Goal: Task Accomplishment & Management: Complete application form

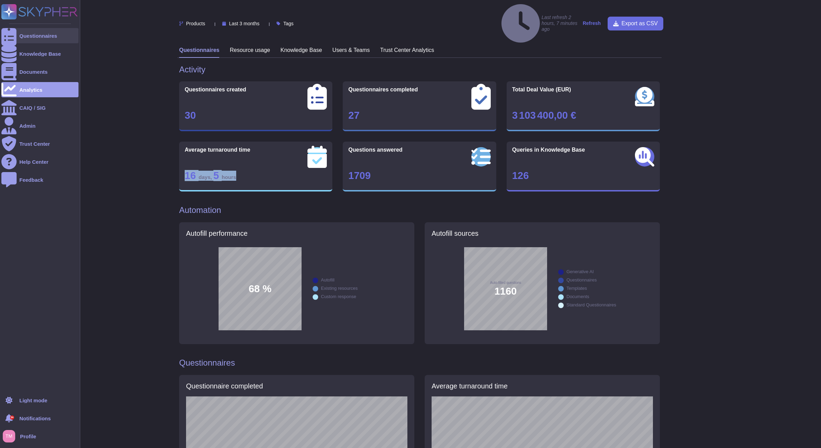
click at [15, 33] on div at bounding box center [8, 35] width 15 height 15
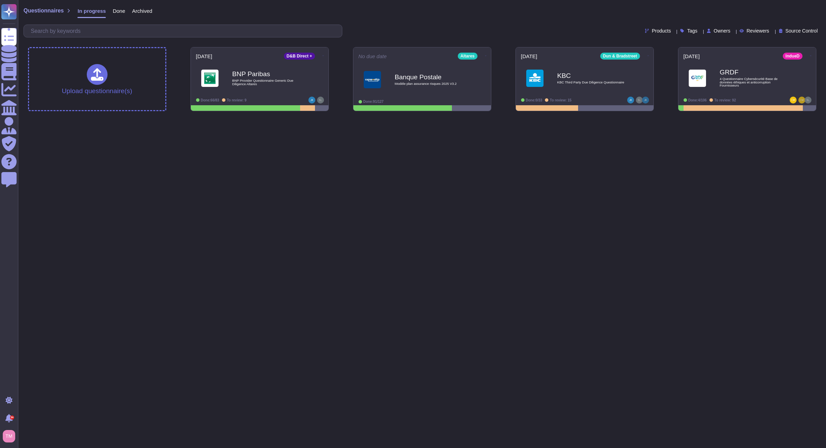
click at [389, 117] on html "Questionnaires Knowledge Base Documents Analytics CAIQ / SIG Admin Trust Center…" at bounding box center [413, 58] width 826 height 117
click at [323, 55] on icon at bounding box center [323, 56] width 1 height 2
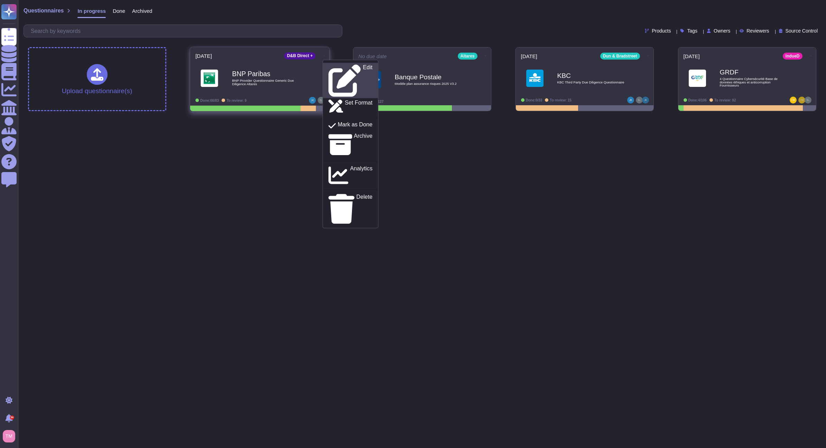
click at [363, 65] on p "Edit" at bounding box center [368, 81] width 10 height 32
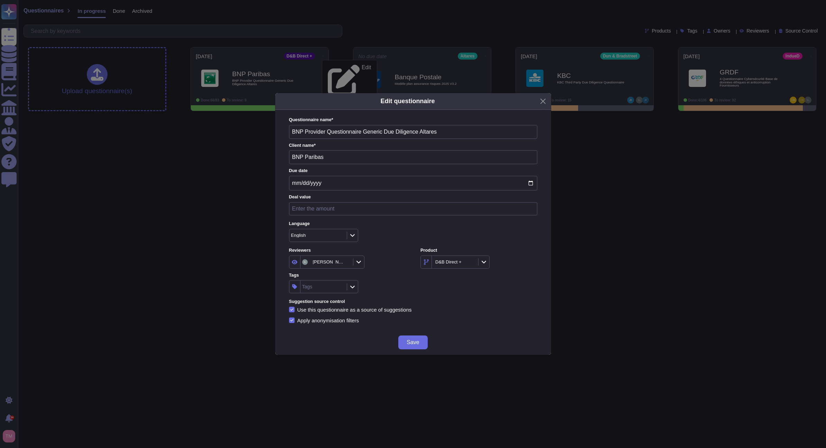
click at [333, 265] on div "[PERSON_NAME]" at bounding box center [323, 262] width 43 height 6
type input "[PERSON_NAME]"
click at [342, 302] on span "[PERSON_NAME]" at bounding box center [339, 299] width 43 height 6
click at [418, 346] on button "Save" at bounding box center [412, 342] width 29 height 14
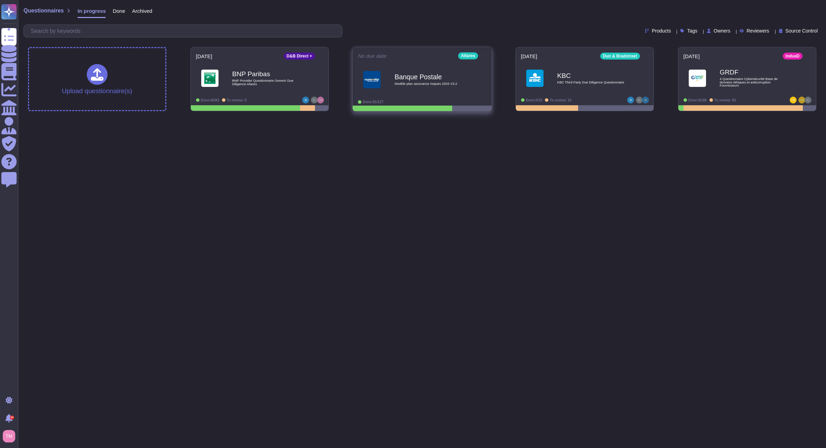
click at [470, 75] on span "Banque Postale Modèle plan assurance risques 2025 V3.2" at bounding box center [422, 80] width 129 height 28
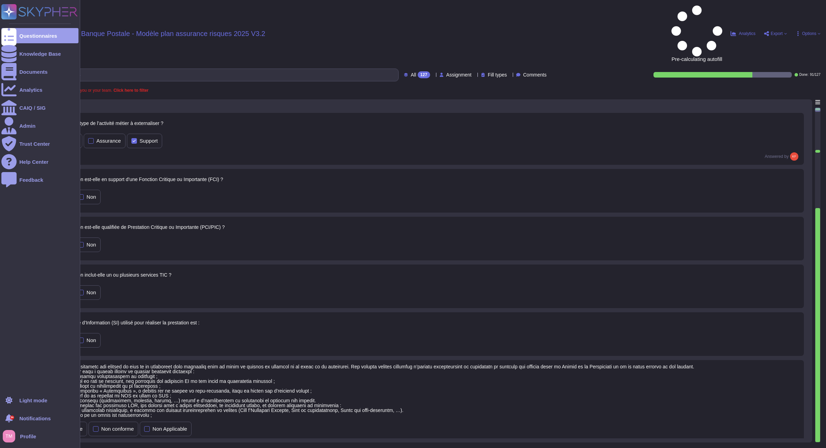
click at [9, 11] on rect at bounding box center [8, 11] width 15 height 15
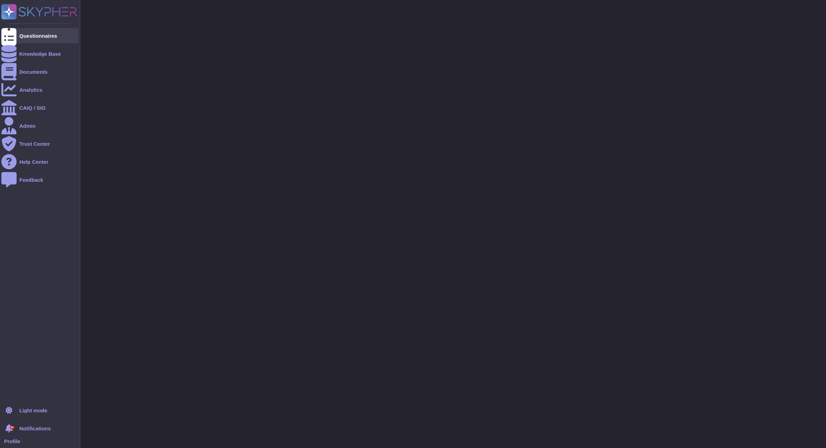
click at [16, 38] on div at bounding box center [8, 35] width 15 height 15
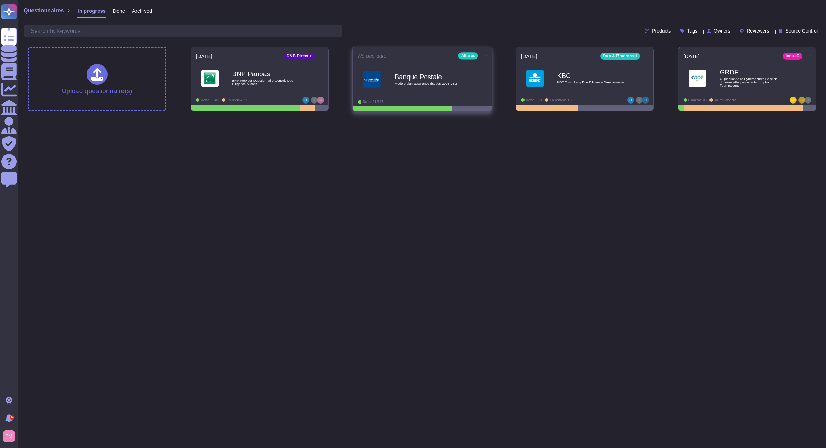
click at [486, 55] on icon at bounding box center [486, 56] width 1 height 2
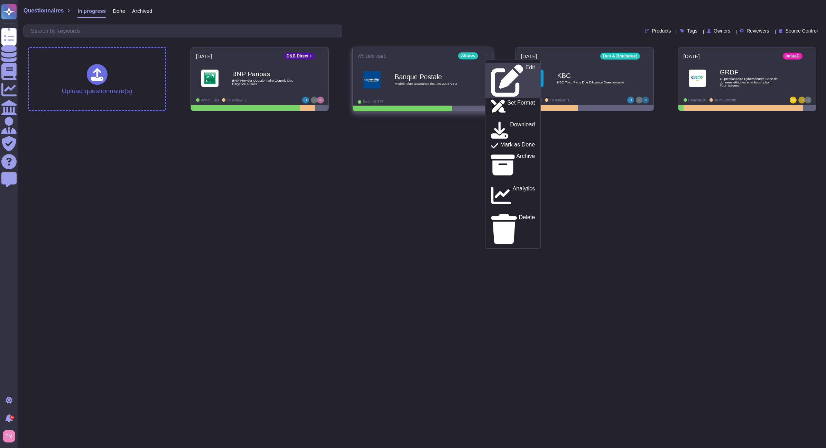
click at [525, 69] on p "Edit" at bounding box center [530, 81] width 10 height 32
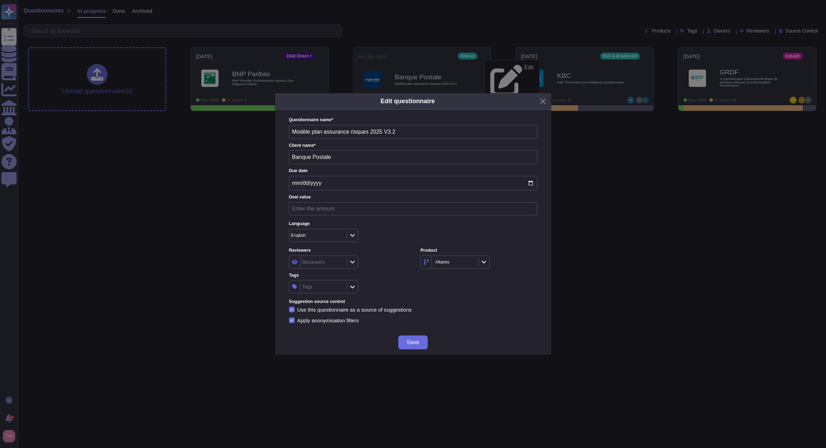
click at [321, 266] on div "Reviewers" at bounding box center [323, 262] width 45 height 12
type input "[PERSON_NAME]"
click at [327, 301] on span "[PERSON_NAME]" at bounding box center [339, 299] width 43 height 6
click at [419, 341] on span "Save" at bounding box center [413, 342] width 12 height 6
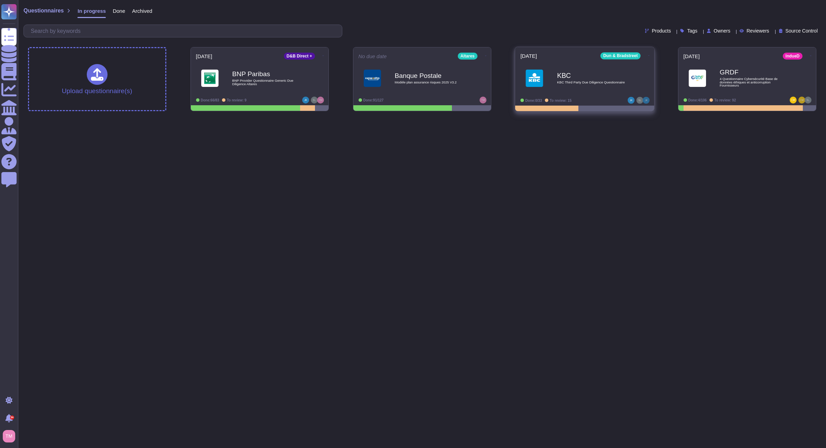
click at [648, 56] on icon at bounding box center [648, 56] width 1 height 2
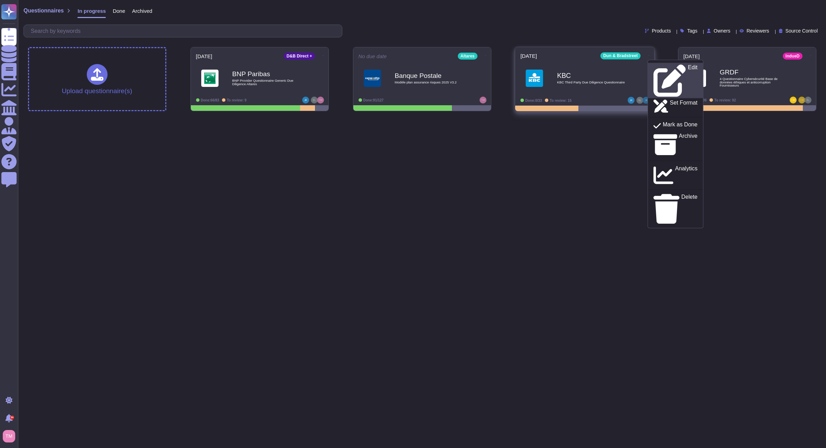
click at [655, 66] on div "Edit" at bounding box center [675, 80] width 44 height 33
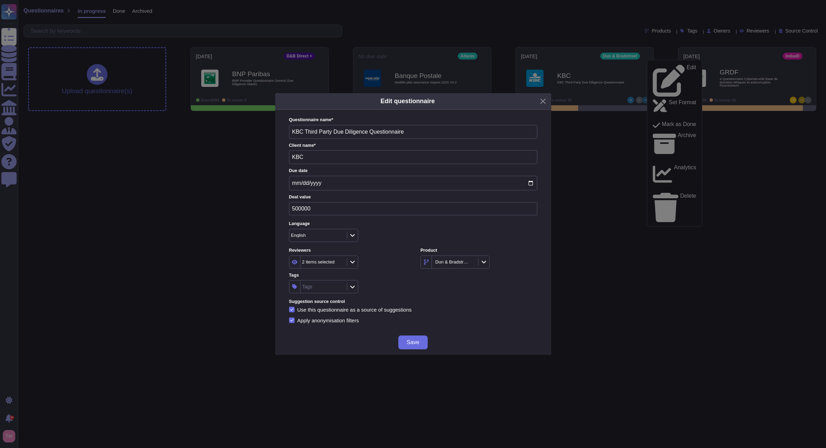
click at [322, 261] on div "2 items selected" at bounding box center [318, 261] width 33 height 4
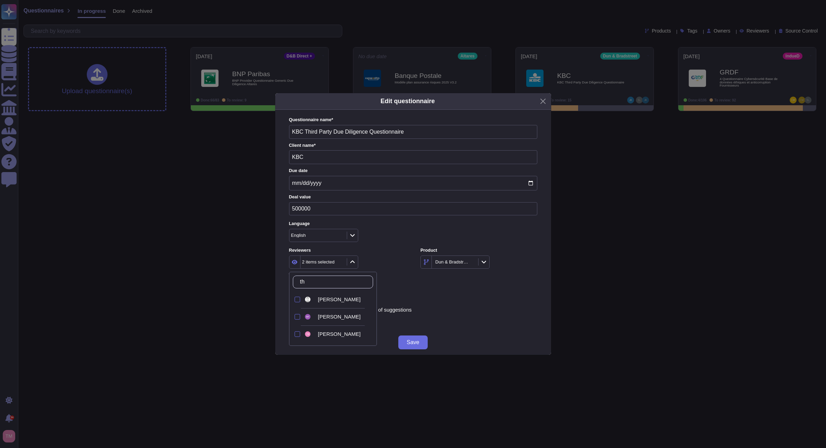
type input "tho"
click at [339, 304] on div "[PERSON_NAME]" at bounding box center [339, 300] width 70 height 16
click at [415, 341] on span "Save" at bounding box center [413, 342] width 12 height 6
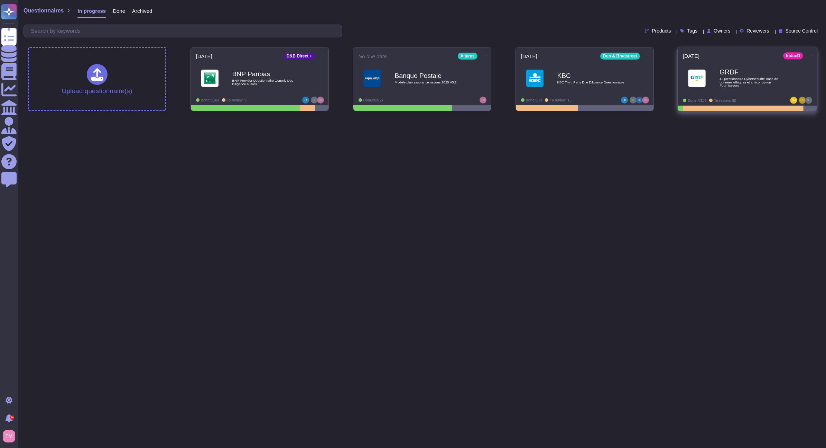
click at [811, 55] on icon at bounding box center [811, 56] width 1 height 2
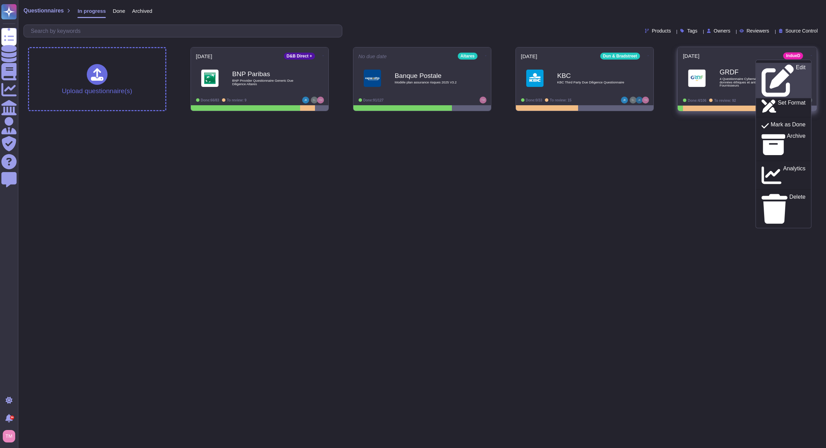
click at [790, 68] on div "Edit" at bounding box center [784, 80] width 44 height 33
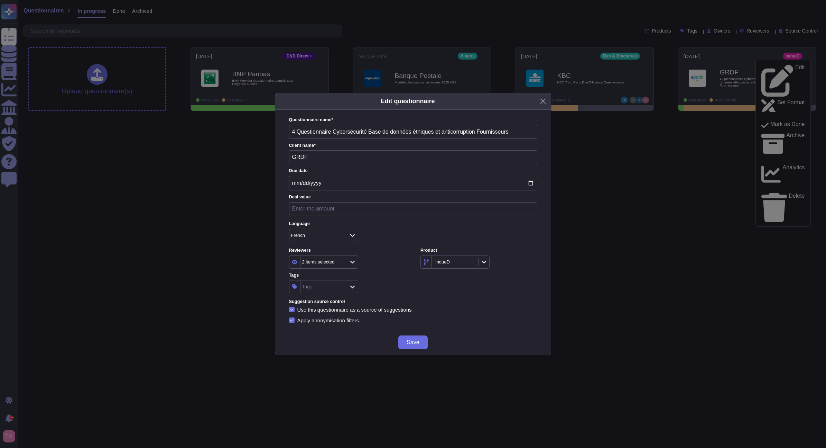
click at [325, 264] on div "2 items selected" at bounding box center [318, 261] width 33 height 4
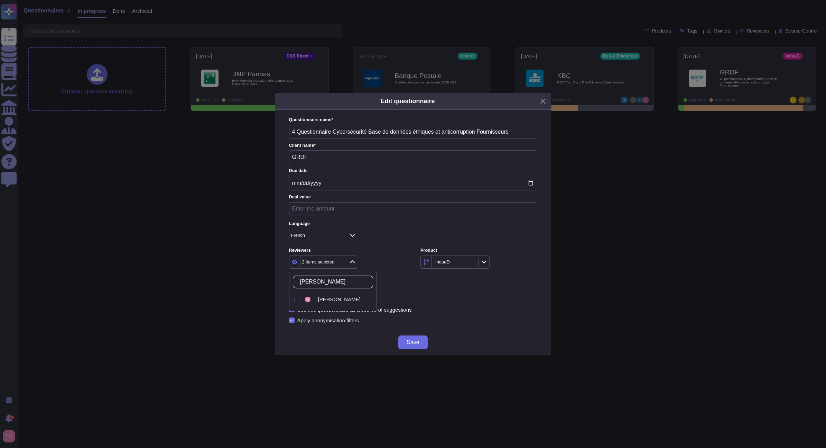
type input "[PERSON_NAME]"
click at [341, 299] on span "[PERSON_NAME]" at bounding box center [339, 299] width 43 height 6
click at [423, 349] on div "Save" at bounding box center [413, 342] width 276 height 25
click at [422, 343] on button "Save" at bounding box center [412, 342] width 29 height 14
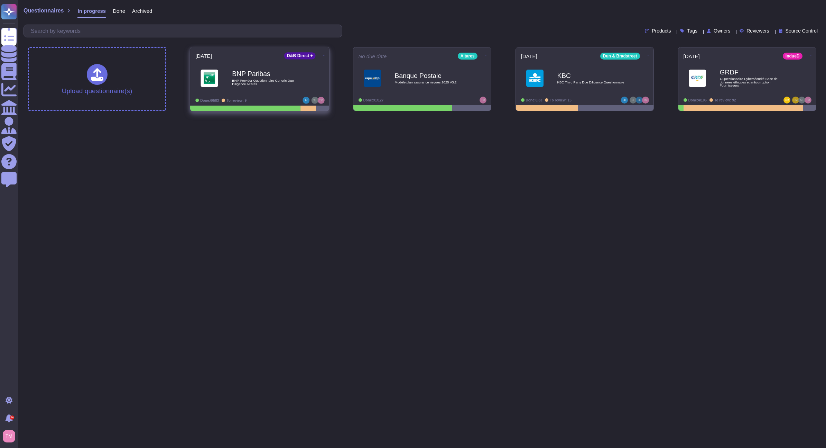
click at [293, 82] on span "BNP Provider Questionnaire Generic Due Diligence Altares" at bounding box center [267, 82] width 70 height 7
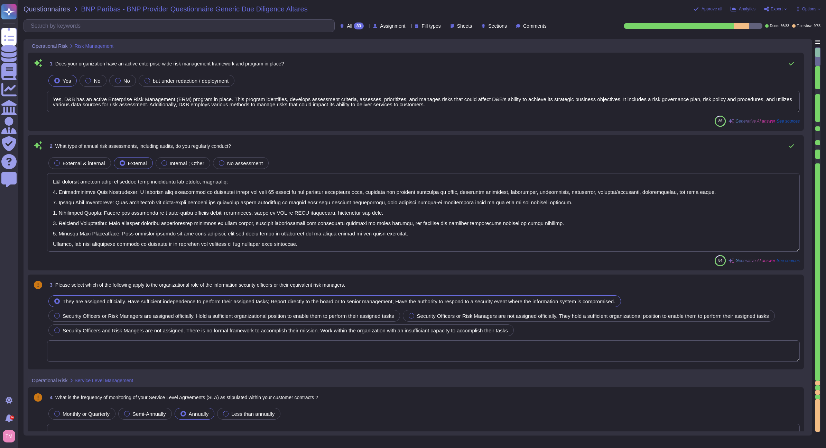
type textarea "Yes, D&B has an active Enterprise Risk Management (ERM) program in place. This …"
type textarea "D&B conducts several types of annual risk assessments and audits, including: 1.…"
type textarea "Yes, Dun & [PERSON_NAME] has a complaint process that addresses customer compla…"
type textarea "Yes, Dun & [PERSON_NAME] outsources software development and enforces controls …"
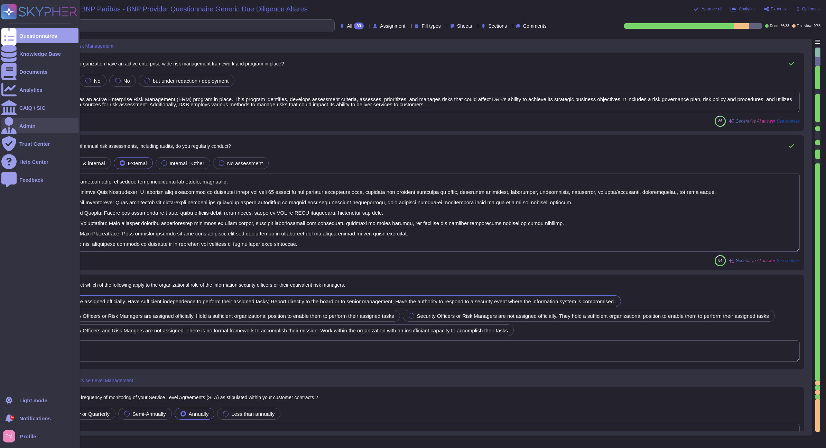
click at [27, 128] on div "Admin" at bounding box center [39, 125] width 77 height 15
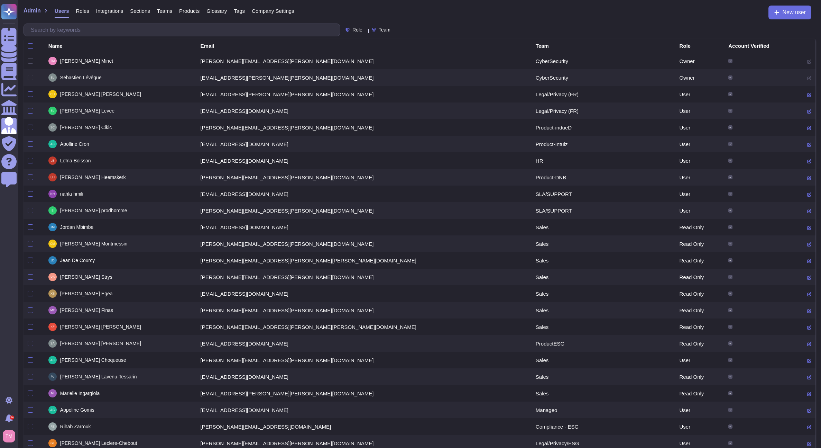
click at [182, 11] on span "Products" at bounding box center [189, 10] width 20 height 5
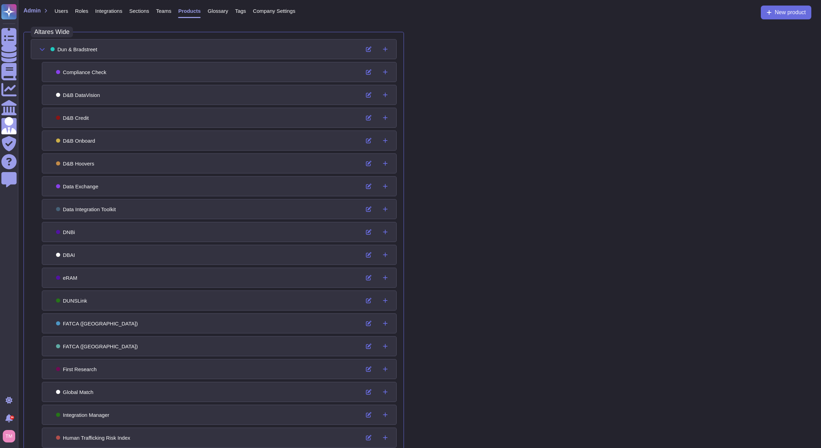
click at [38, 46] on button at bounding box center [42, 49] width 17 height 14
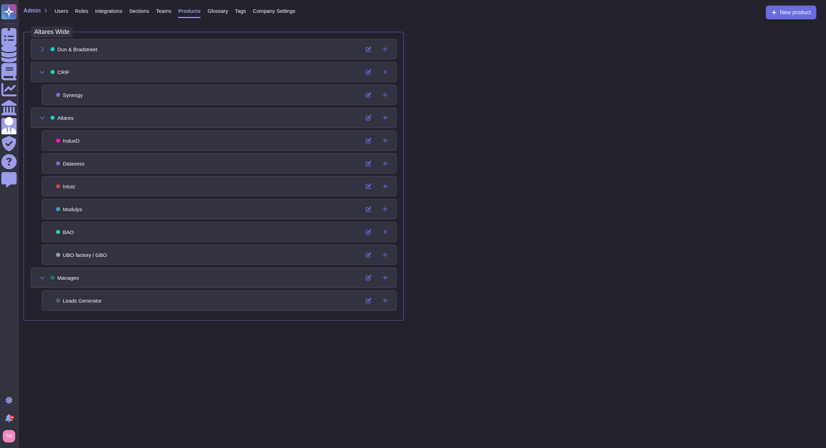
drag, startPoint x: 100, startPoint y: 165, endPoint x: 94, endPoint y: 163, distance: 6.2
click at [94, 163] on div "Dataxess" at bounding box center [219, 163] width 355 height 20
click at [85, 162] on div "Dataxess" at bounding box center [219, 163] width 355 height 20
click at [41, 47] on icon at bounding box center [42, 49] width 6 height 6
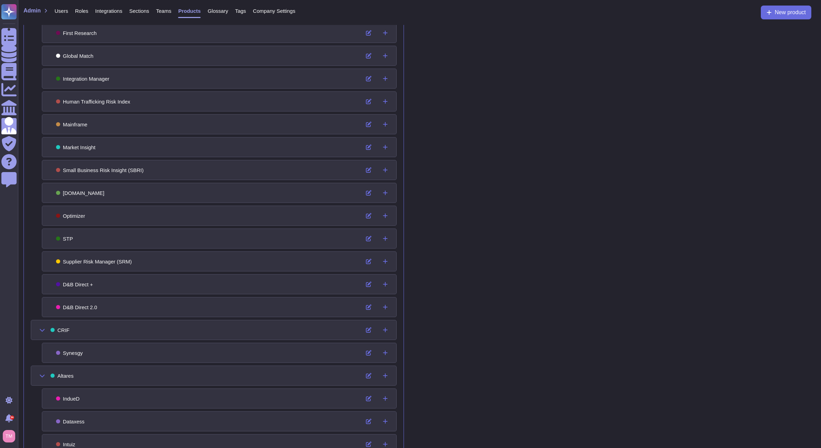
scroll to position [346, 0]
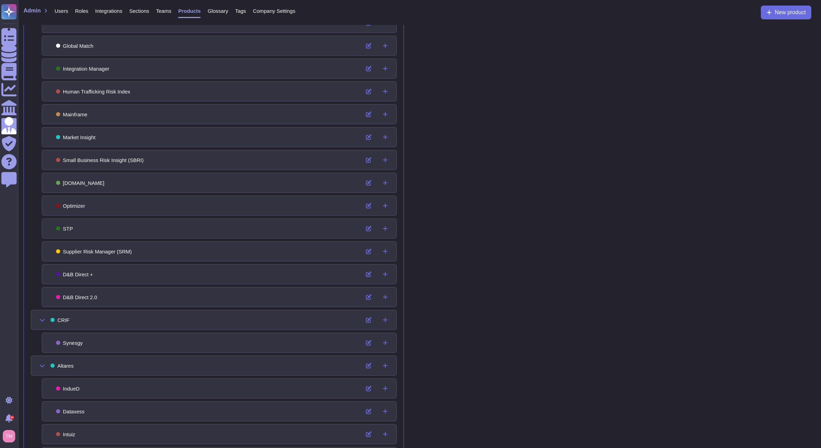
drag, startPoint x: 104, startPoint y: 273, endPoint x: 99, endPoint y: 273, distance: 4.8
click at [99, 273] on div "D&B Direct +" at bounding box center [219, 274] width 355 height 20
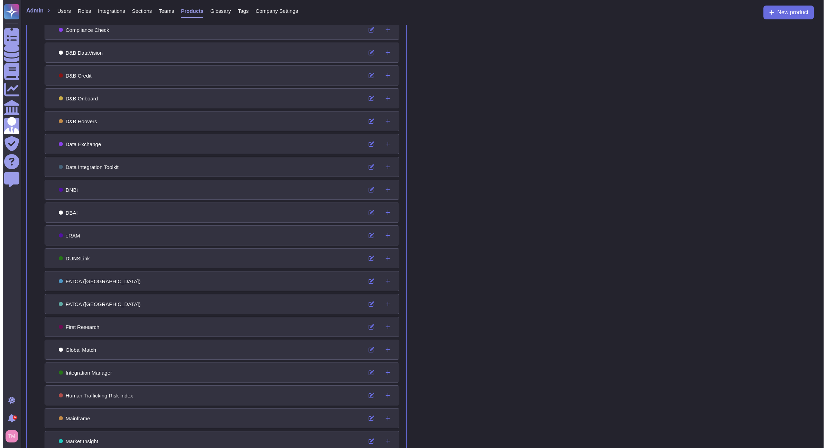
scroll to position [0, 0]
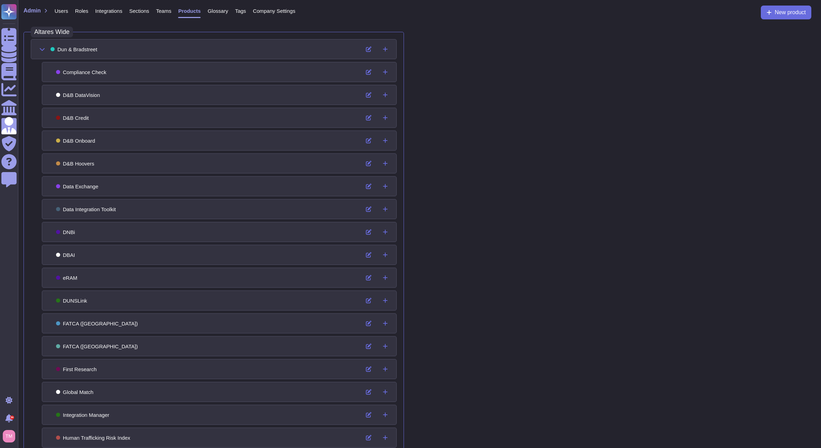
drag, startPoint x: 46, startPoint y: 47, endPoint x: 165, endPoint y: 184, distance: 180.5
click at [171, 184] on div "Dun & Bradstreet Compliance Check D&B DataVision D&B Credit D&B Onboard D&B Hoo…" at bounding box center [214, 347] width 366 height 616
click at [45, 53] on button at bounding box center [42, 49] width 17 height 14
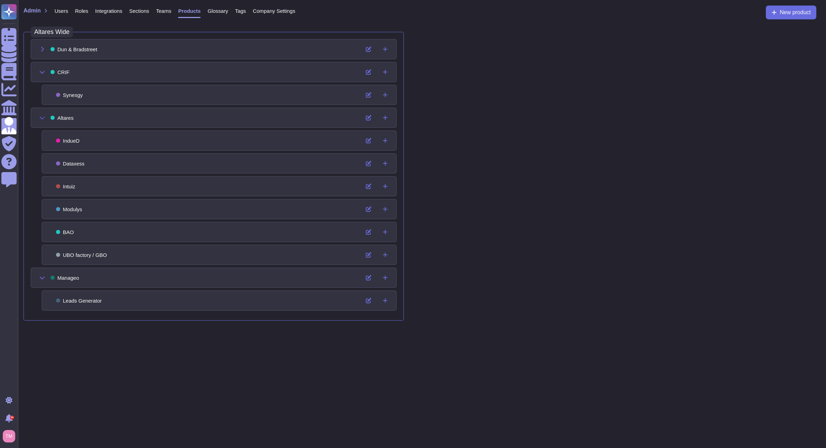
click at [42, 112] on button at bounding box center [42, 118] width 17 height 14
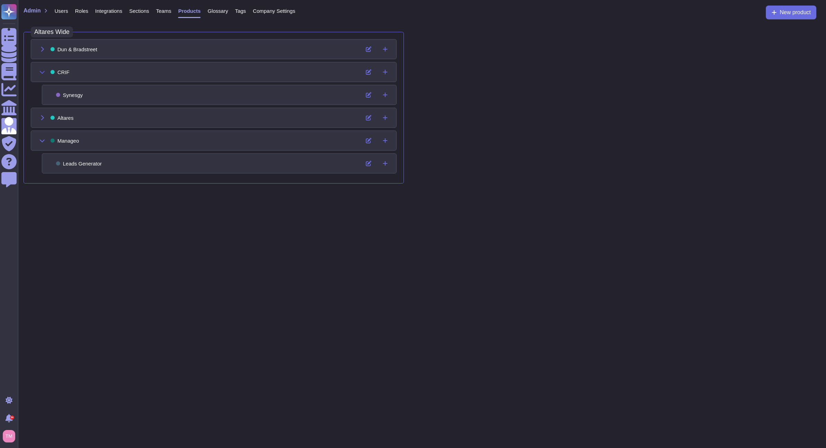
click at [45, 71] on button at bounding box center [42, 72] width 17 height 14
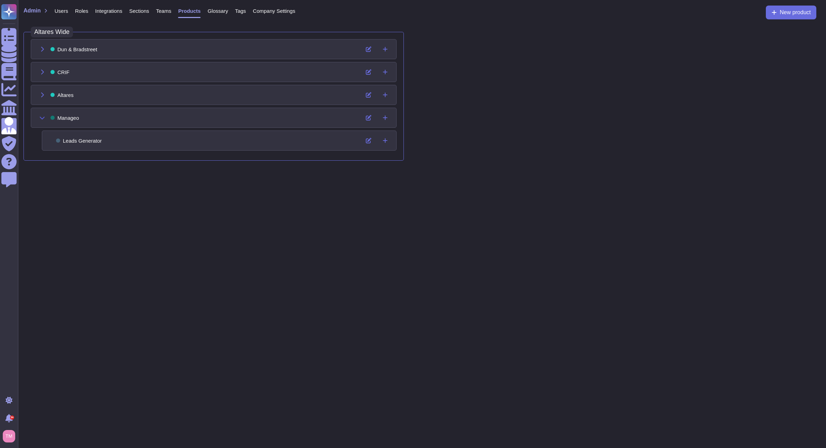
click at [41, 118] on icon at bounding box center [42, 118] width 6 height 6
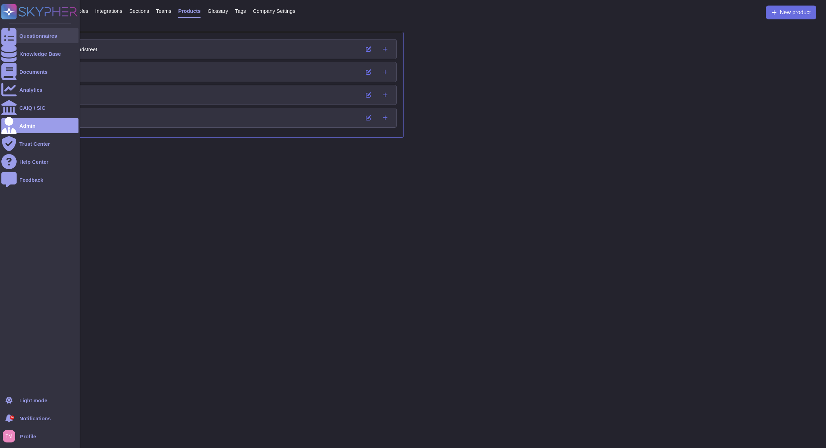
click at [12, 35] on icon at bounding box center [8, 36] width 15 height 20
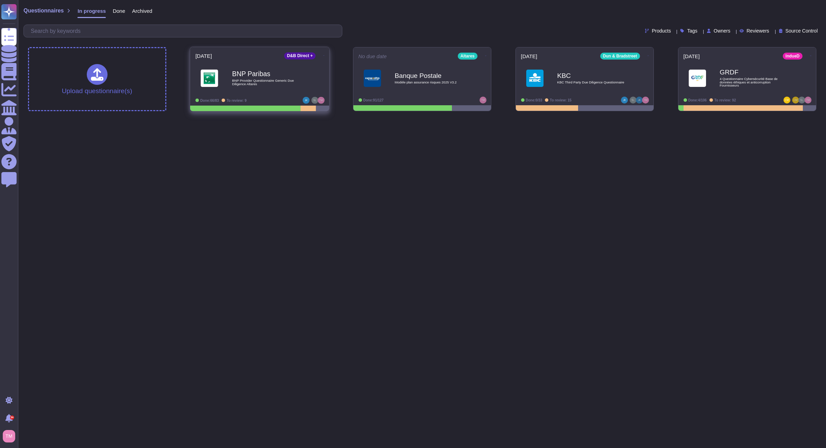
click at [286, 72] on b "BNP Paribas" at bounding box center [267, 74] width 70 height 7
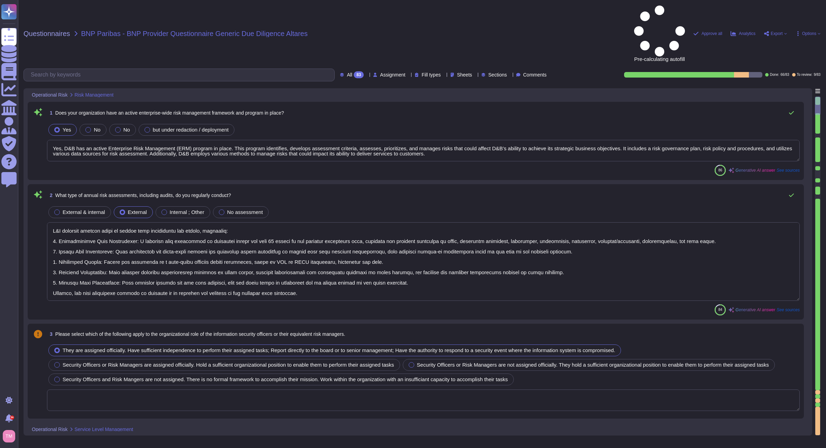
type textarea "Yes, D&B has an active Enterprise Risk Management (ERM) program in place. This …"
type textarea "D&B conducts several types of annual risk assessments and audits, including: 1.…"
type textarea "Yes, Dun & [PERSON_NAME] has a complaint process that addresses customer compla…"
type textarea "Yes, Dun & [PERSON_NAME] outsources software development and enforces controls …"
click at [55, 30] on span "Questionnaires" at bounding box center [47, 33] width 47 height 7
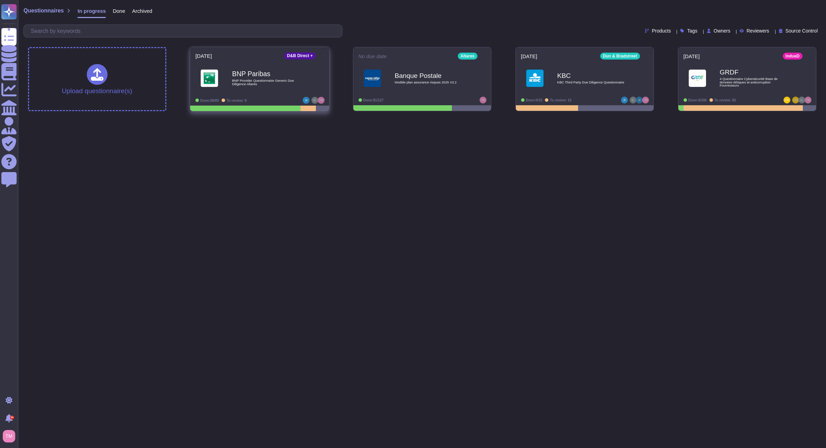
click at [307, 73] on span "BNP Paribas BNP Provider Questionnaire Generic Due Diligence Altares" at bounding box center [259, 78] width 129 height 28
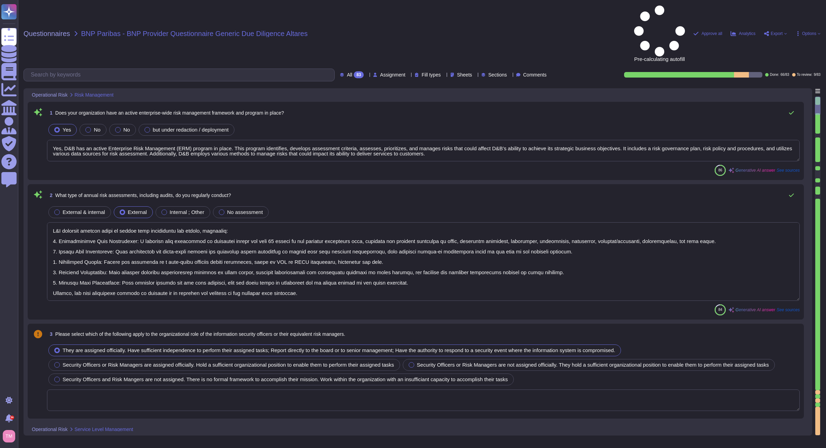
type textarea "Yes, D&B has an active Enterprise Risk Management (ERM) program in place. This …"
type textarea "D&B conducts several types of annual risk assessments and audits, including: 1.…"
type textarea "Yes, Dun & [PERSON_NAME] has a complaint process that addresses customer compla…"
type textarea "Yes, Dun & [PERSON_NAME] outsources software development and enforces controls …"
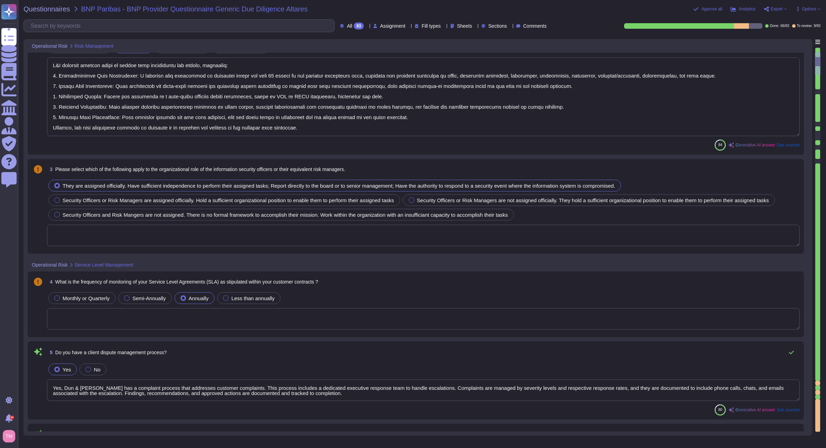
scroll to position [138, 0]
type textarea "D&B maintains a vendor management function reporting to leadership of the Finan…"
type textarea "No, we don't need any subcontractors beyond D&B USA that runs the service. Our …"
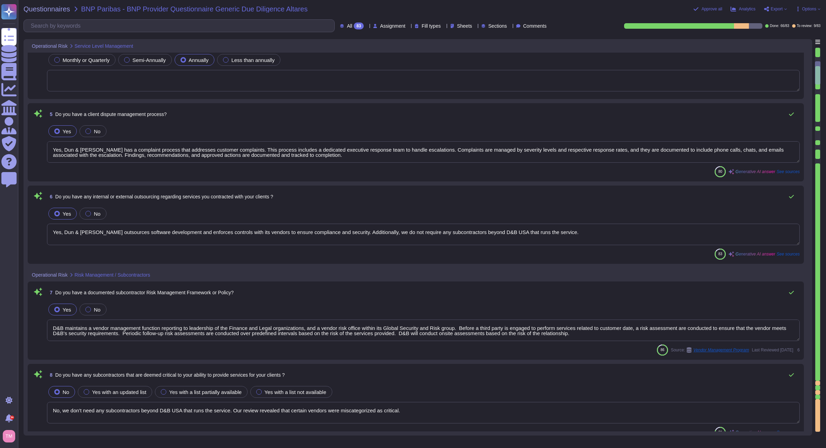
type textarea "Yes, we have an inventory of subcontractors, and the list of subcontractors can…"
type textarea "Information security controls that are defined contractually, including D&B's r…"
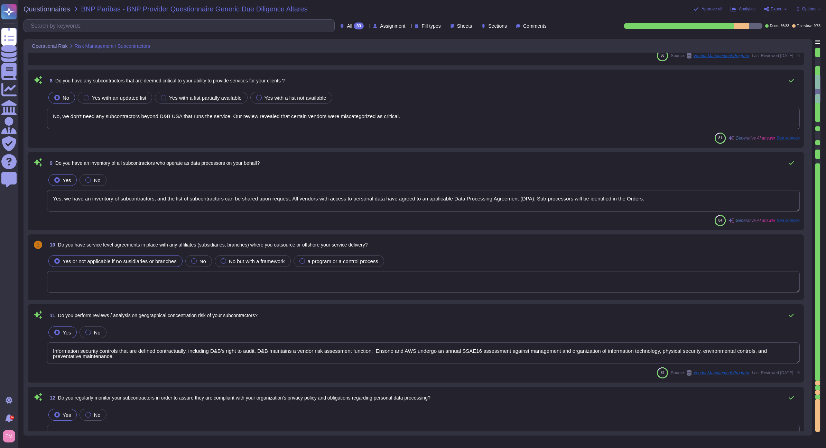
type textarea "Yes, we regularly monitor our subcontractors to ensure compliance with our orga…"
type textarea "For this purpose, it has been developed a Suppliers & Parners charter. Altares …"
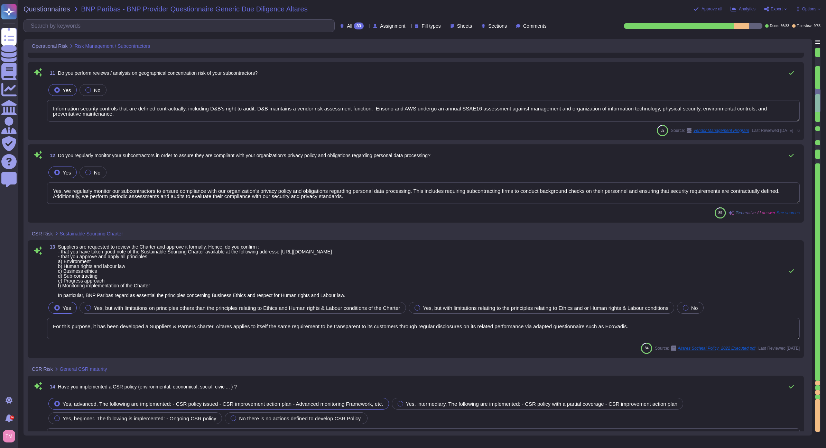
type textarea "Yes, Dun & [PERSON_NAME] has implemented a Corporate Social Responsibility (CSR…"
type textarea "Our company is committed to several environmental strategies, including: a) Str…"
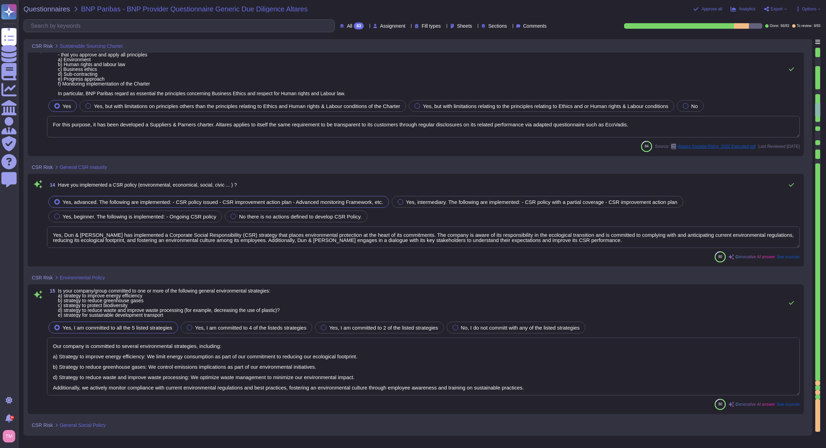
type textarea "a) Yes, our social policy includes principles regarding non-discrimination as s…"
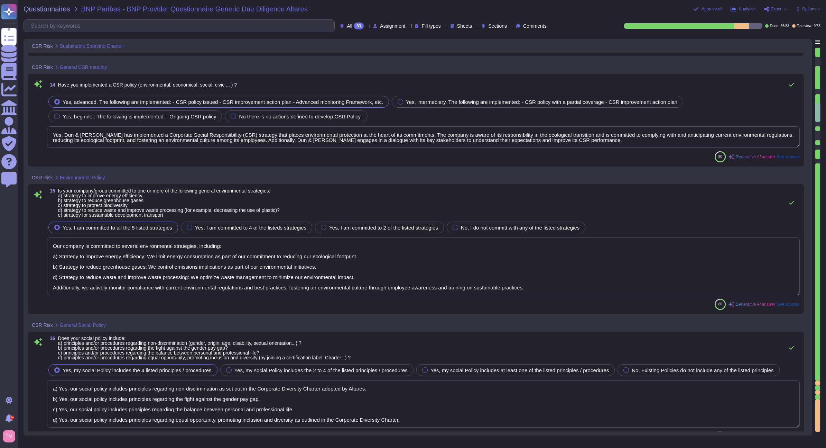
type textarea "N/A. D&B does not do business requiring access to medical records."
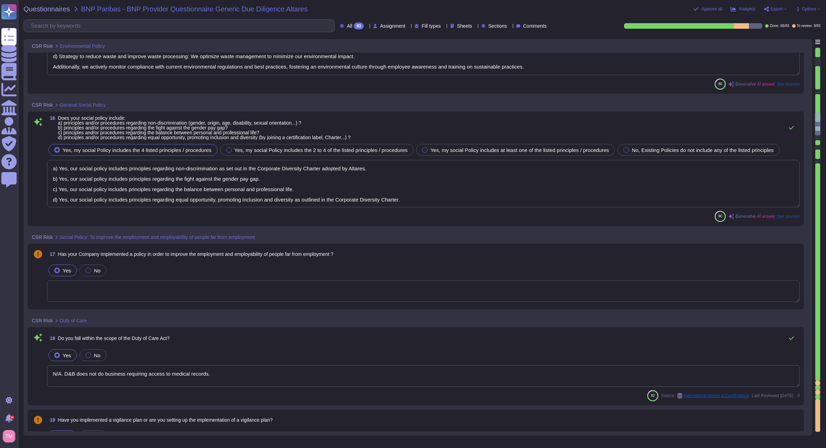
type textarea "Yes, Dun & [PERSON_NAME] has been rated by EcoVadis, receiving a score of 67/10…"
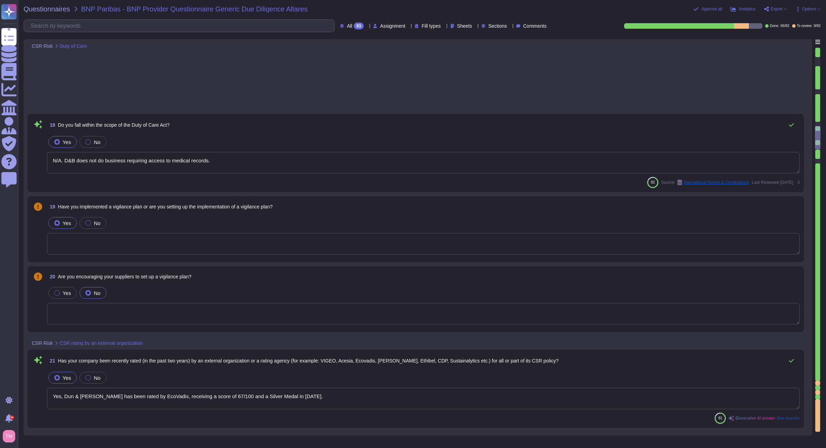
type textarea "Dun & [PERSON_NAME][GEOGRAPHIC_DATA], [GEOGRAPHIC_DATA], [GEOGRAPHIC_DATA], and…"
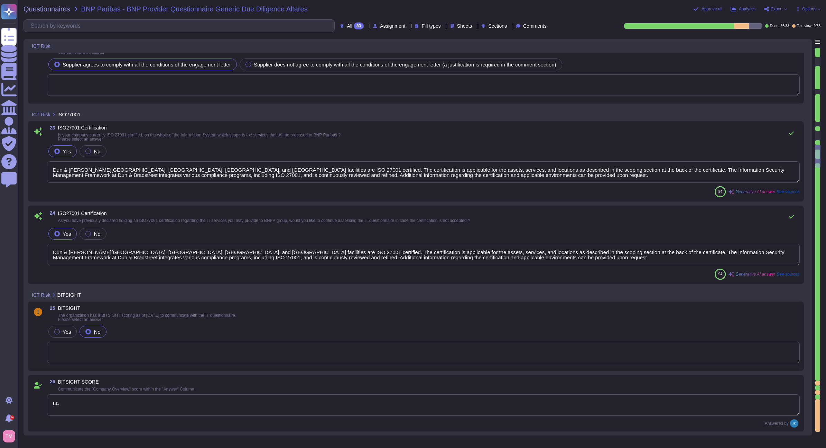
type textarea "na"
type textarea "The objectives of the D&B Information Security program are to provide guidance …"
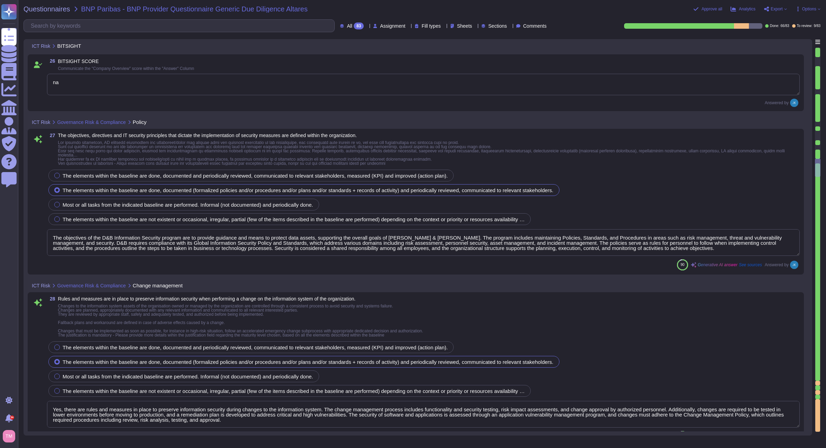
type textarea "Yes, there are rules and measures in place to preserve information security dur…"
type textarea "Yes, [PERSON_NAME] & [PERSON_NAME] has a consistent method to manage security i…"
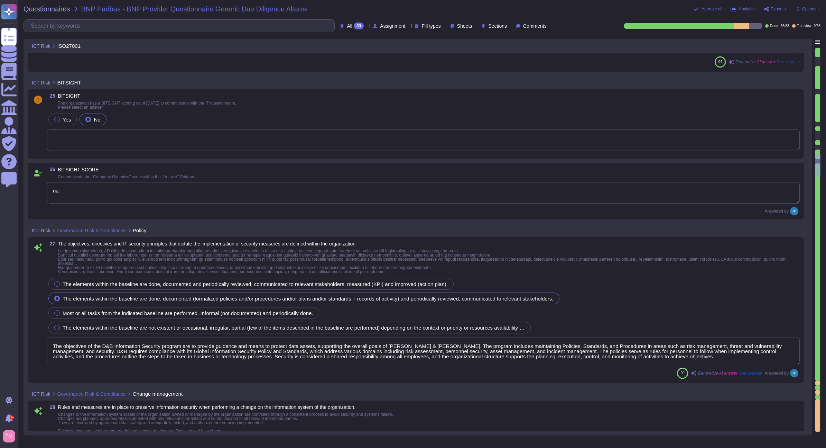
type textarea "Dun & [PERSON_NAME][GEOGRAPHIC_DATA], [GEOGRAPHIC_DATA], [GEOGRAPHIC_DATA], and…"
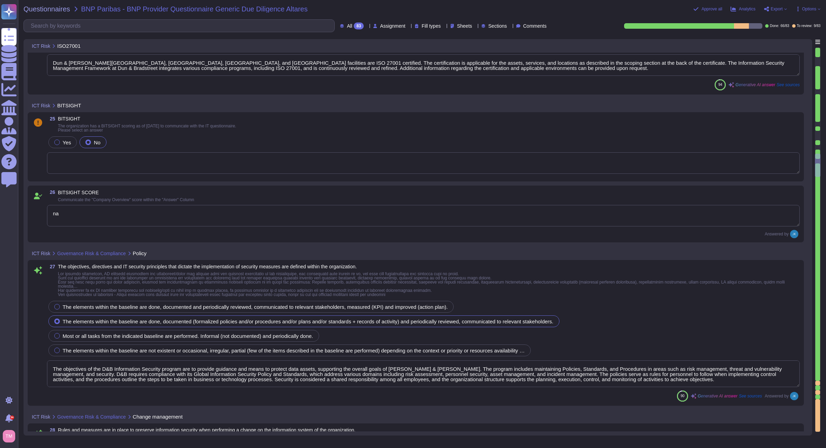
scroll to position [2179, 0]
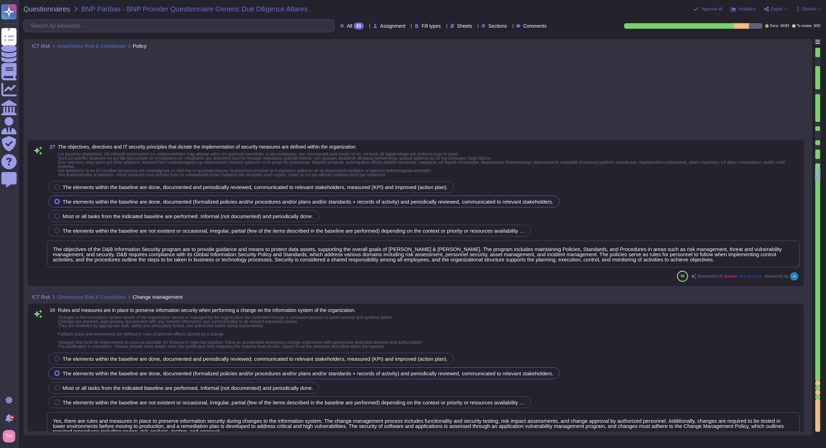
type textarea "Yes, [PERSON_NAME] & [PERSON_NAME] has a consistent method to manage security i…"
type textarea "Yes, information security roles and responsibilities at Dun & Bradstreet are cl…"
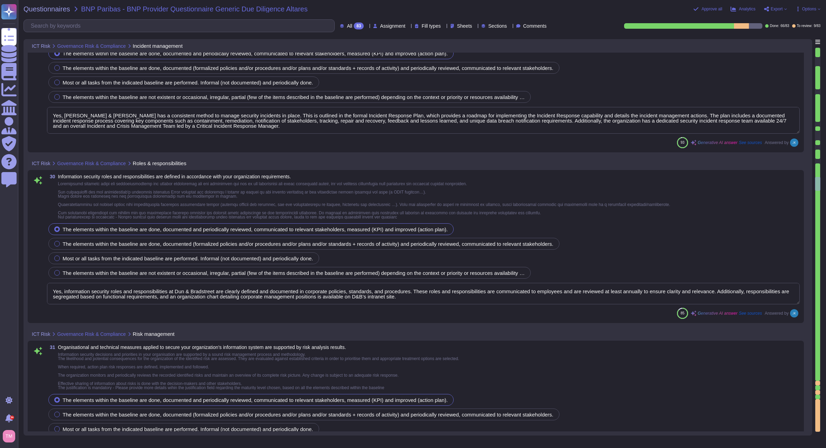
type textarea "D&B has applied a risk management approach to select and develop control activi…"
type textarea "Dun & [PERSON_NAME] has established a comprehensive vendor risk management fram…"
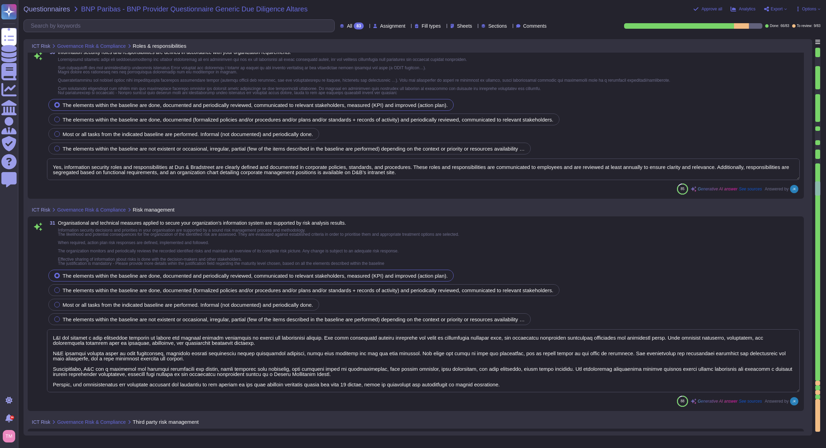
type textarea "Yes, our organization maintains an accurate and up-to-date inventory of informa…"
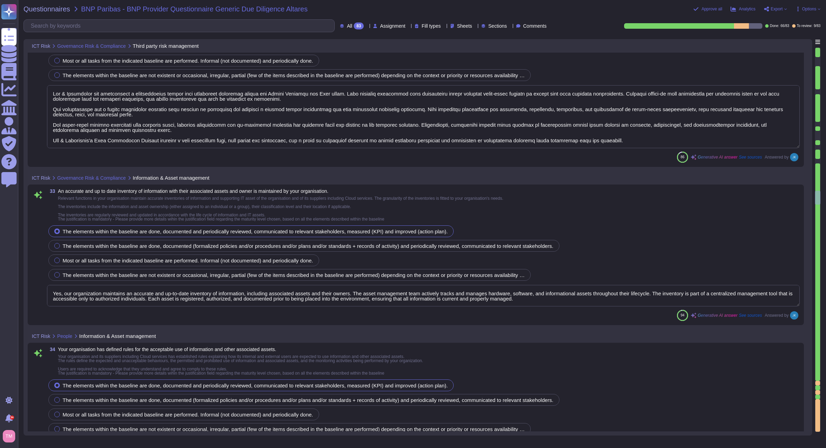
type textarea "Yes, our organization has defined rules for the acceptable use of information a…"
type textarea "Yes, our organization has developed and implemented a formal security awareness…"
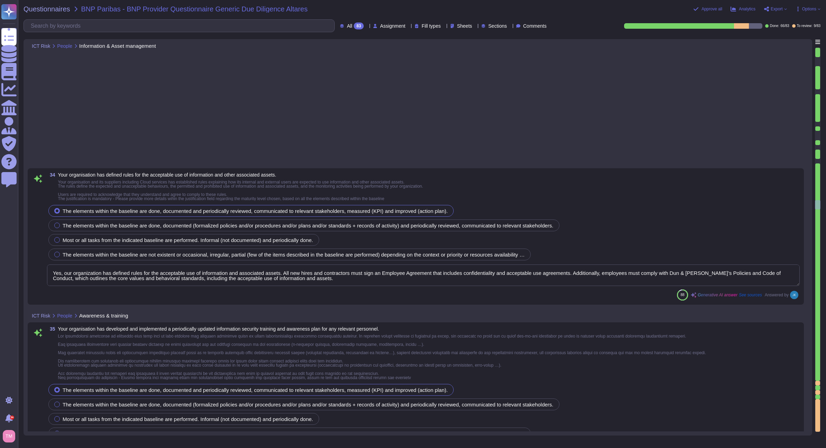
type textarea "Yes, our organization has classified and labeled information and supporting ass…"
type textarea "Our organization has established comprehensive security measures to ensure that…"
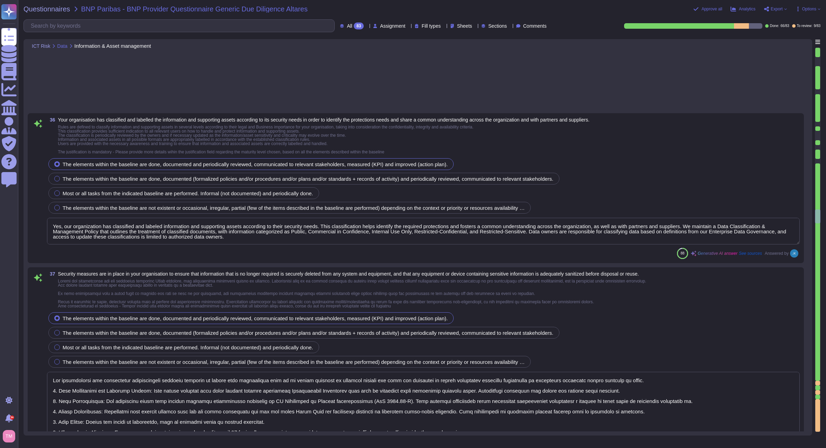
scroll to position [4081, 0]
type textarea "D&B has implemented several robust security measures to detect and prevent the …"
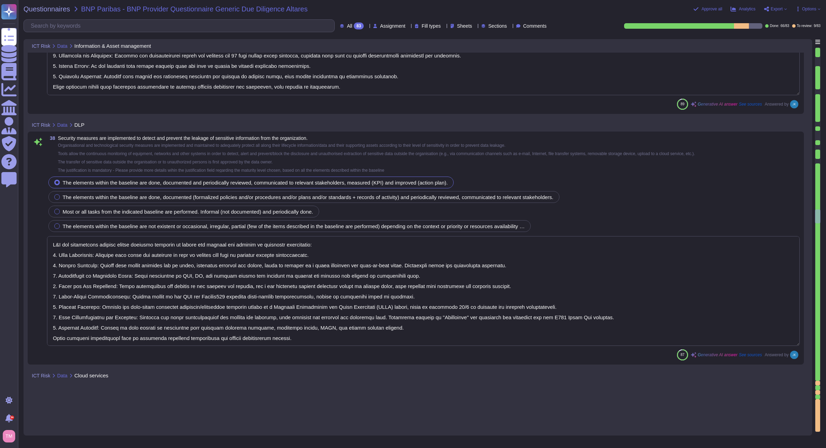
scroll to position [4324, 0]
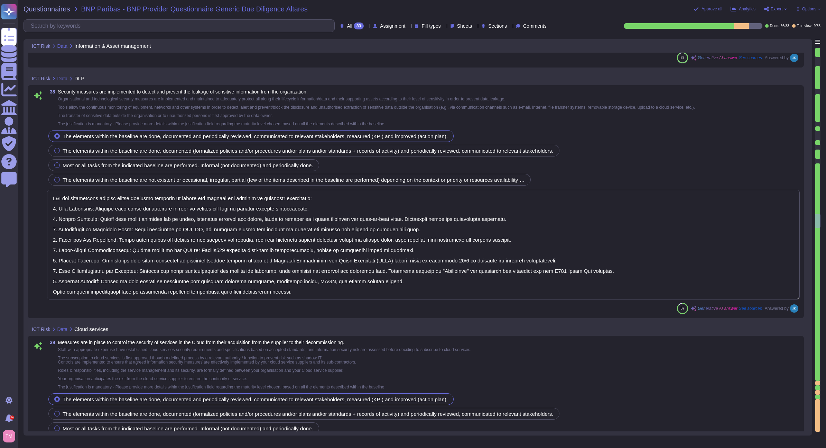
type textarea "Yes, measures are in place to control the security of services in the Cloud thr…"
type textarea "Dun & [PERSON_NAME] has established various security measures to ensure the sec…"
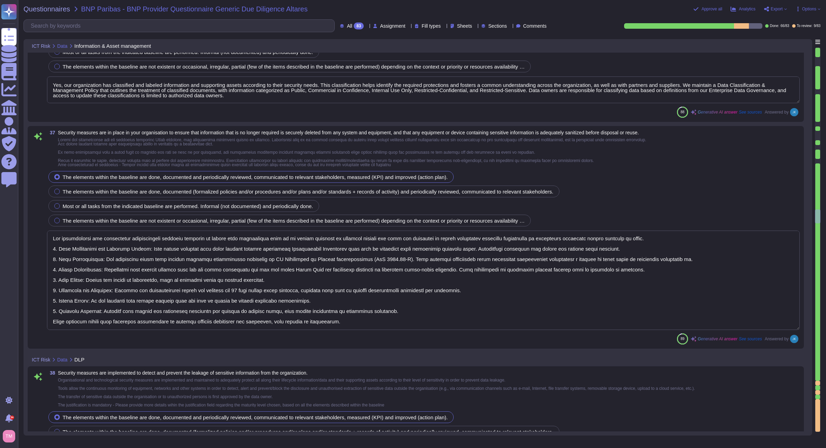
type textarea "Yes, our organization has classified and labeled information and supporting ass…"
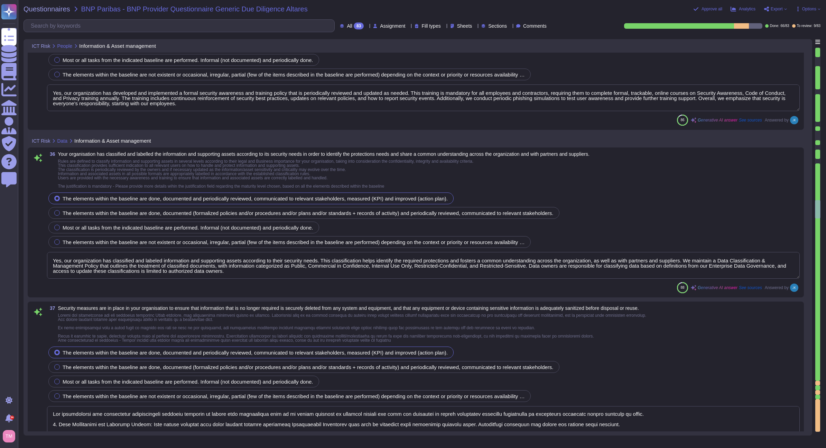
type textarea "Yes, our organization has defined rules for the acceptable use of information a…"
type textarea "Yes, our organization has developed and implemented a formal security awareness…"
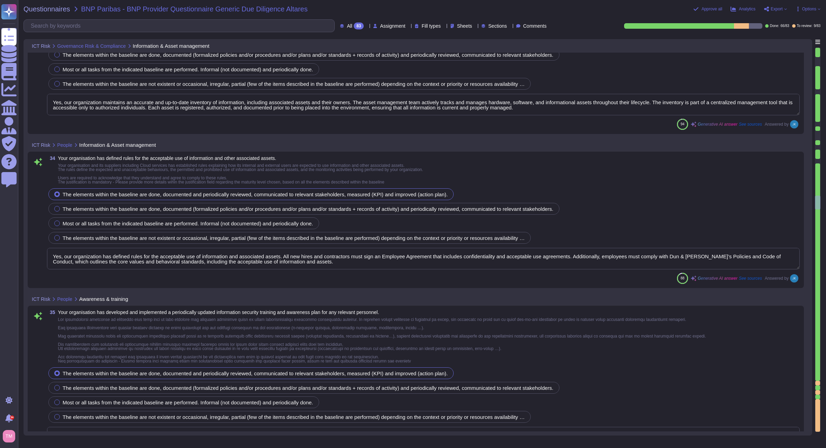
type textarea "Yes, our organization maintains an accurate and up-to-date inventory of informa…"
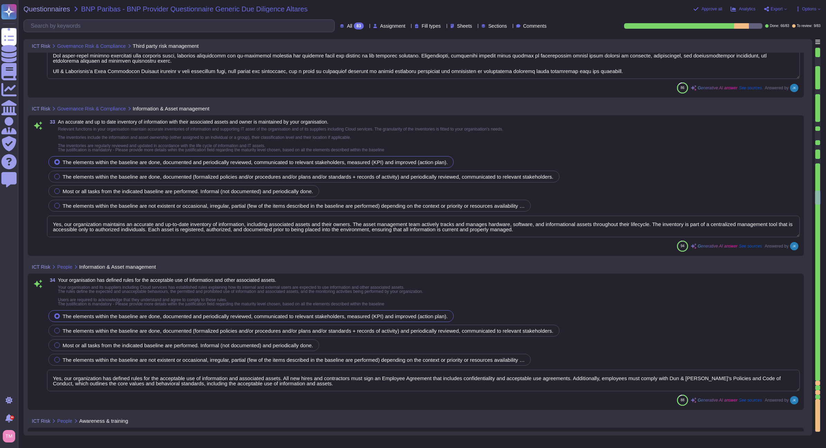
type textarea "Dun & [PERSON_NAME] has established a comprehensive vendor risk management fram…"
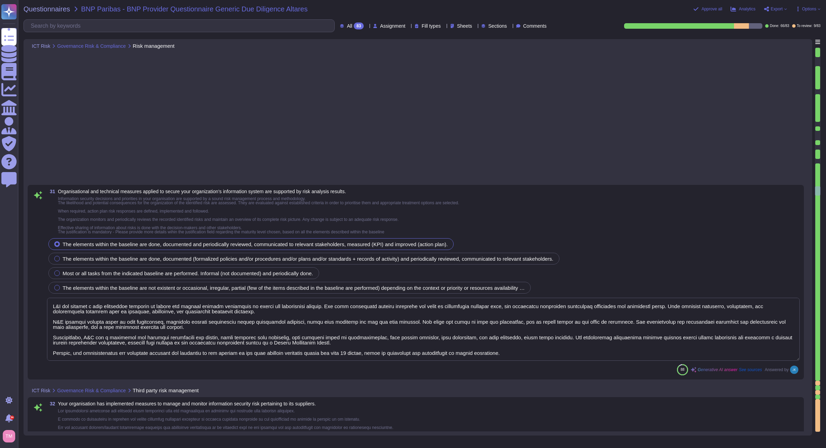
type textarea "D&B has applied a risk management approach to select and develop control activi…"
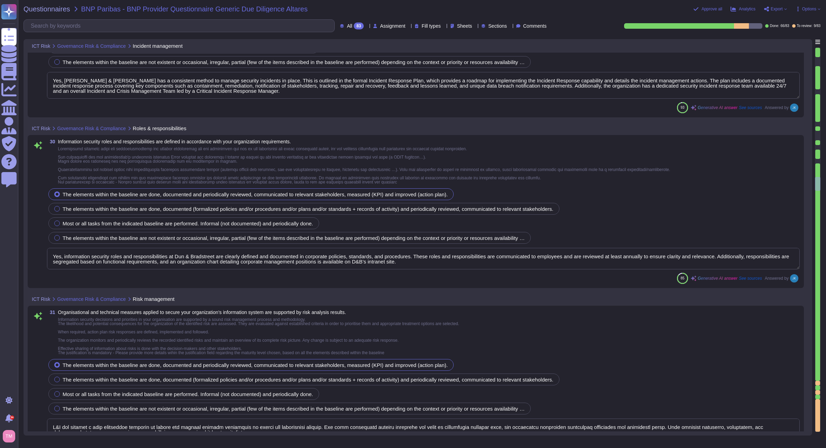
type textarea "Yes, [PERSON_NAME] & [PERSON_NAME] has a consistent method to manage security i…"
type textarea "Yes, information security roles and responsibilities at Dun & Bradstreet are cl…"
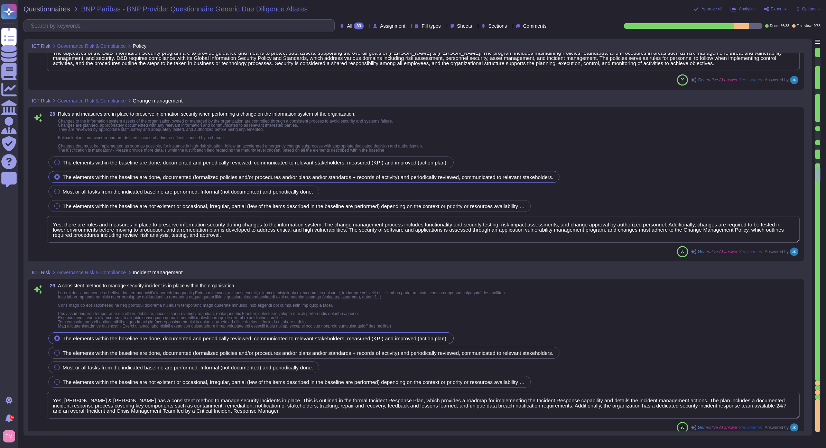
type textarea "The objectives of the D&B Information Security program are to provide guidance …"
type textarea "Yes, there are rules and measures in place to preserve information security dur…"
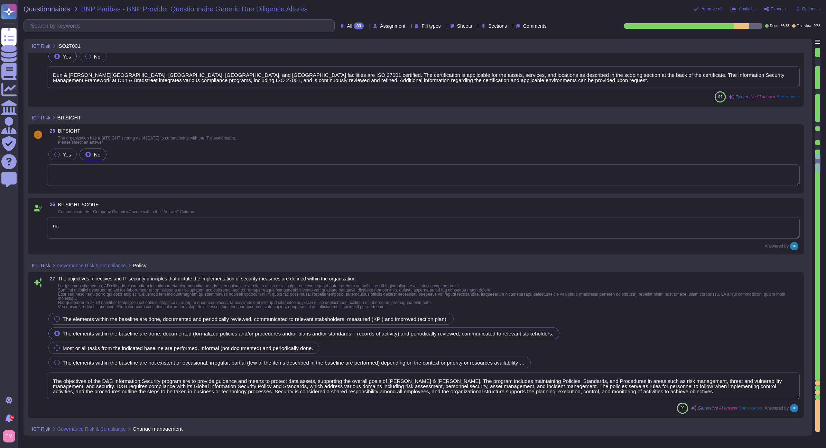
type textarea "Dun & [PERSON_NAME][GEOGRAPHIC_DATA], [GEOGRAPHIC_DATA], [GEOGRAPHIC_DATA], and…"
type textarea "na"
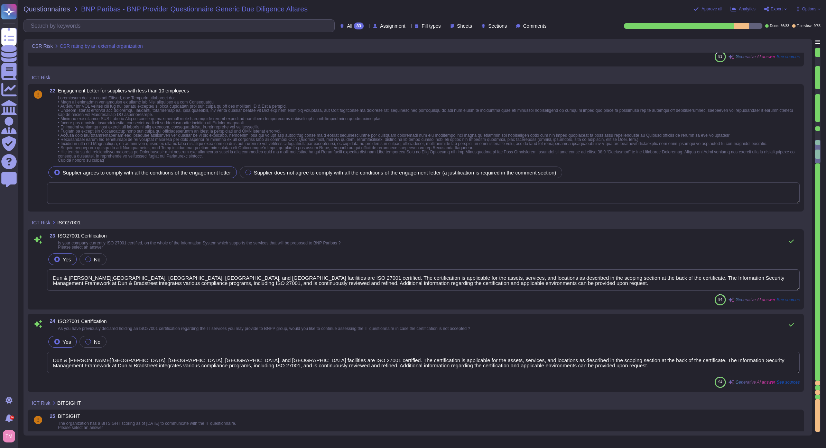
type textarea "Yes, Dun & [PERSON_NAME] has been rated by EcoVadis, receiving a score of 67/10…"
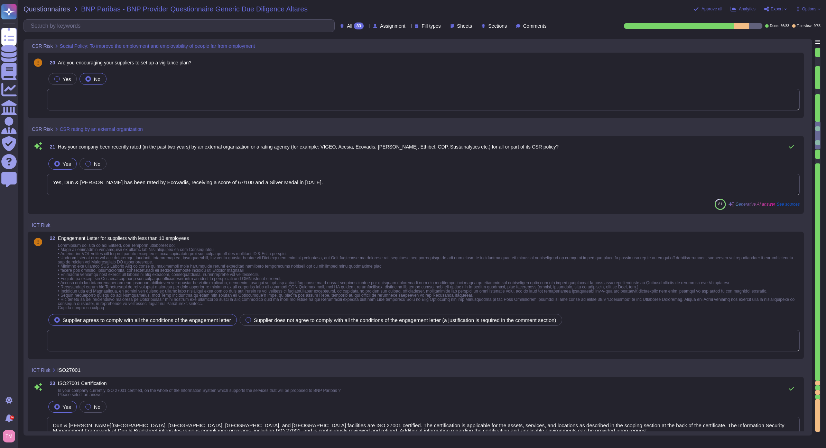
type textarea "N/A. D&B does not do business requiring access to medical records."
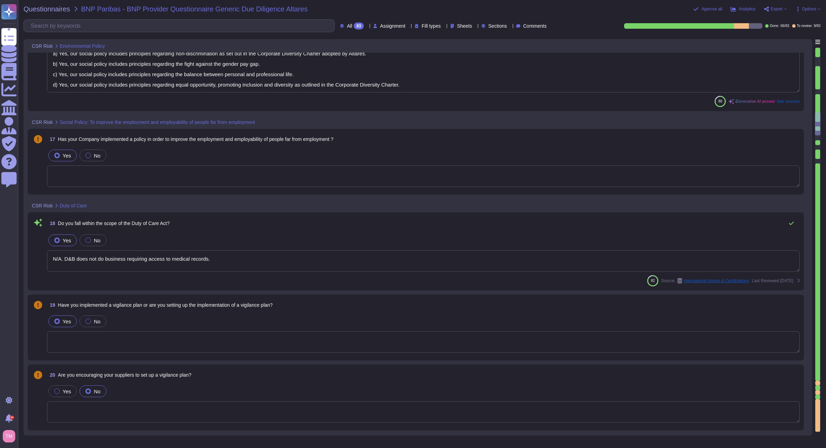
type textarea "Our company is committed to several environmental strategies, including: a) Str…"
type textarea "a) Yes, our social policy includes principles regarding non-discrimination as s…"
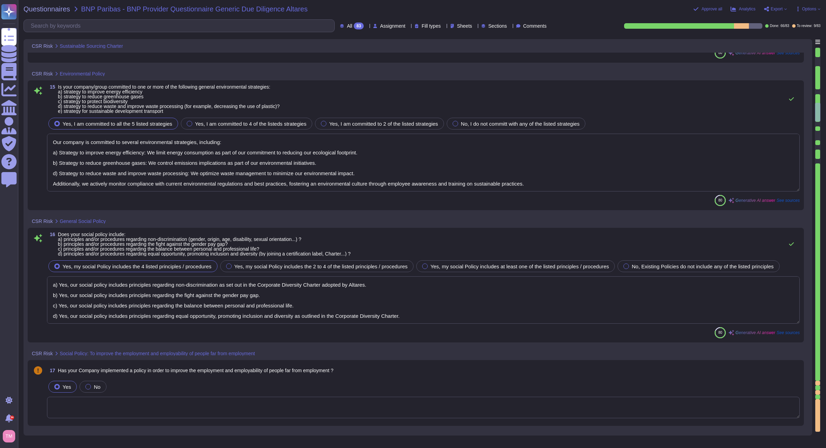
type textarea "For this purpose, it has been developed a Suppliers & Parners charter. Altares …"
type textarea "Yes, Dun & [PERSON_NAME] has implemented a Corporate Social Responsibility (CSR…"
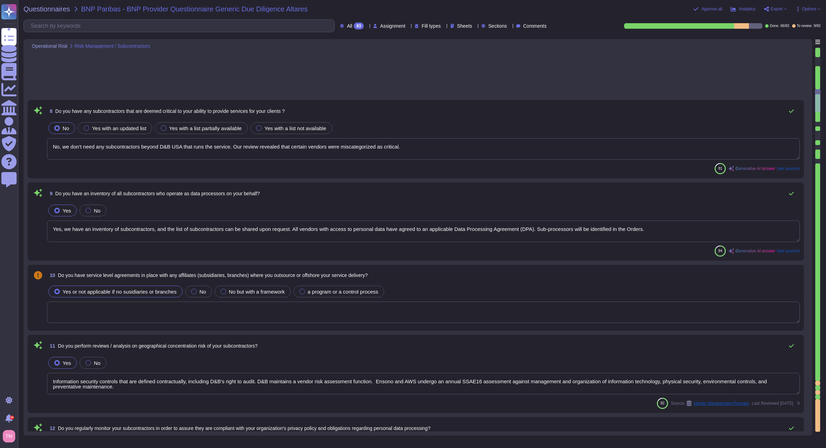
type textarea "No, we don't need any subcontractors beyond D&B USA that runs the service. Our …"
type textarea "Yes, we have an inventory of subcontractors, and the list of subcontractors can…"
type textarea "Information security controls that are defined contractually, including D&B's r…"
type textarea "Yes, we regularly monitor our subcontractors to ensure compliance with our orga…"
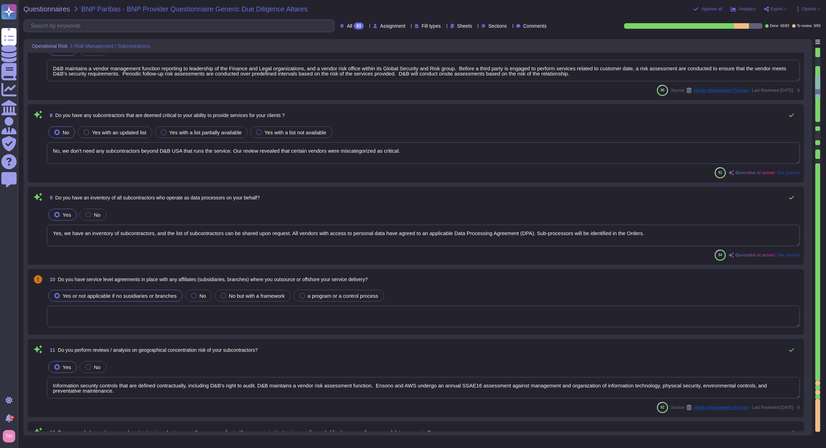
type textarea "D&B maintains a vendor management function reporting to leadership of the Finan…"
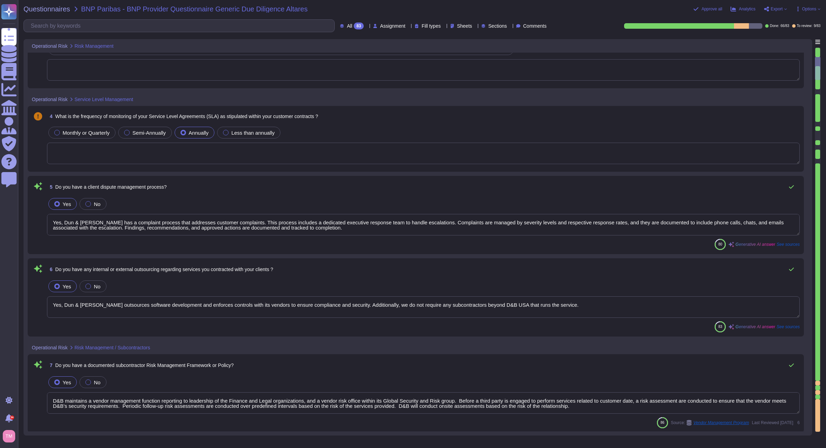
type textarea "D&B conducts several types of annual risk assessments and audits, including: 1.…"
type textarea "Yes, Dun & [PERSON_NAME] has a complaint process that addresses customer compla…"
type textarea "Yes, Dun & [PERSON_NAME] outsources software development and enforces controls …"
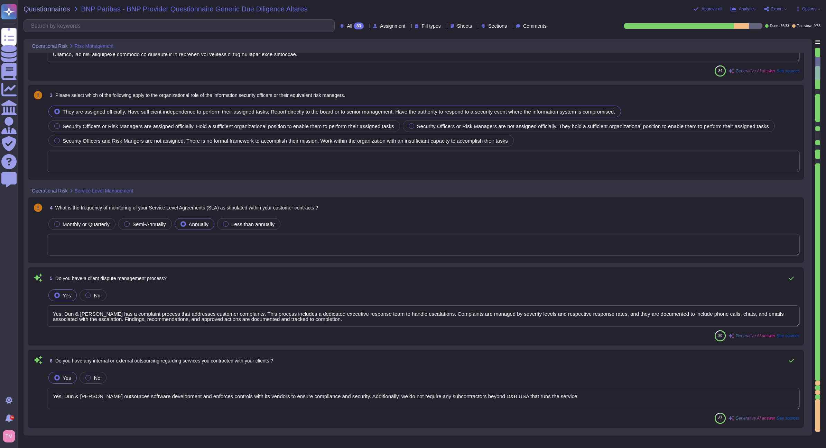
scroll to position [0, 0]
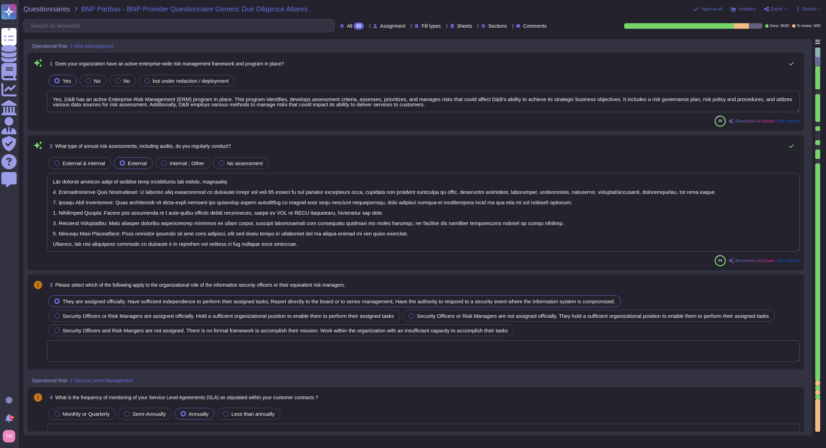
type textarea "Yes, D&B has an active Enterprise Risk Management (ERM) program in place. This …"
click at [354, 29] on div "83" at bounding box center [359, 25] width 10 height 7
click at [339, 79] on span "To review" at bounding box center [334, 78] width 22 height 6
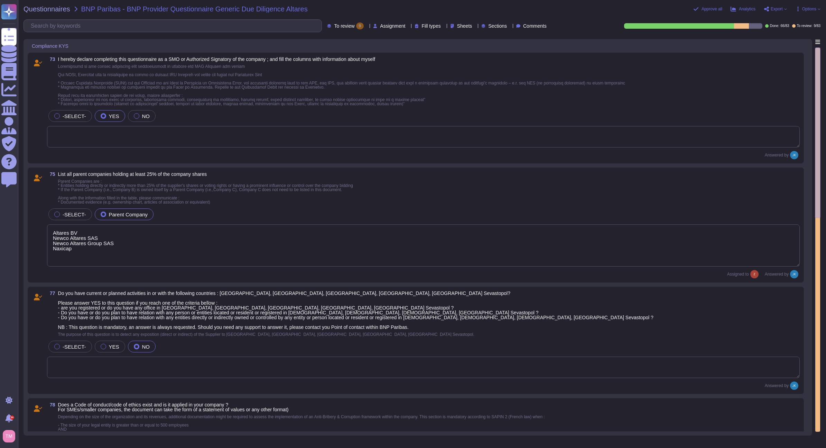
type textarea "Altares BV Newco Altares SAS Newco Altares Group SAS Naxicap"
click at [429, 95] on span at bounding box center [341, 85] width 567 height 42
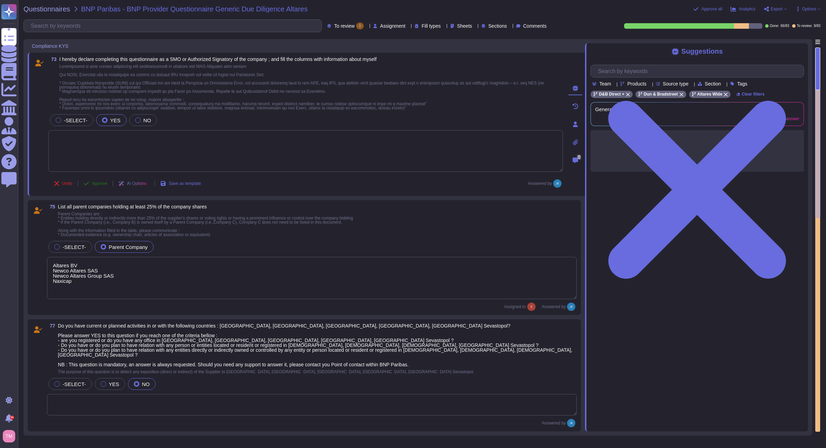
click at [97, 185] on span "Approve" at bounding box center [100, 183] width 16 height 4
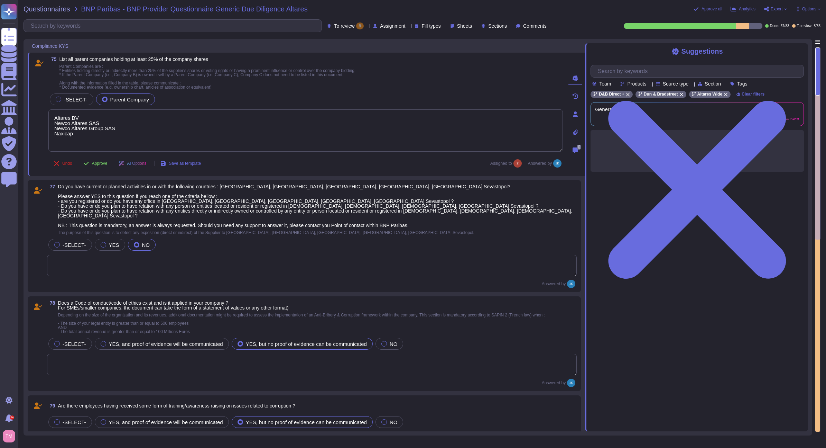
type textarea "Altares BV Newco Altares SAS Newco Altares Group SAS Naxicap"
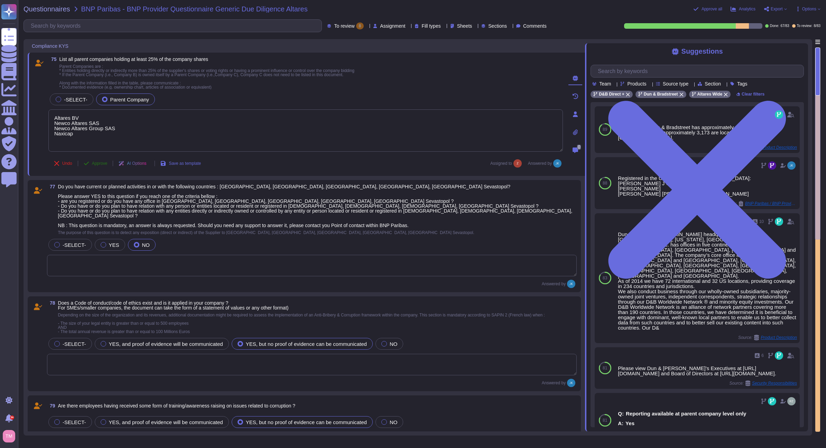
click at [93, 165] on span "Approve" at bounding box center [100, 163] width 16 height 4
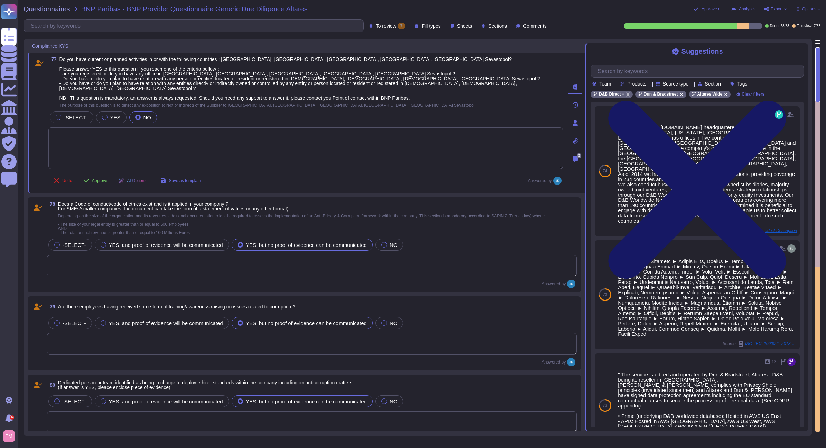
click at [786, 101] on icon at bounding box center [697, 190] width 178 height 178
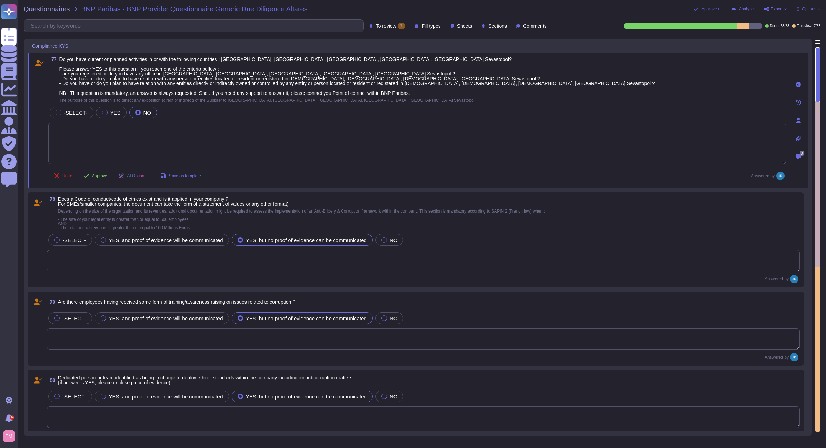
click at [714, 10] on span "Approve all" at bounding box center [712, 9] width 21 height 4
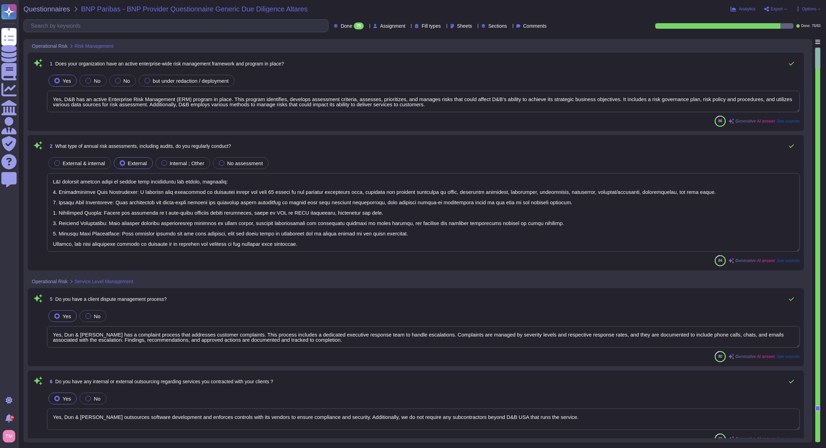
type textarea "Yes, D&B has an active Enterprise Risk Management (ERM) program in place. This …"
type textarea "D&B conducts several types of annual risk assessments and audits, including: 1.…"
type textarea "Yes, Dun & [PERSON_NAME] has a complaint process that addresses customer compla…"
type textarea "Yes, Dun & [PERSON_NAME] outsources software development and enforces controls …"
type textarea "D&B maintains a vendor management function reporting to leadership of the Finan…"
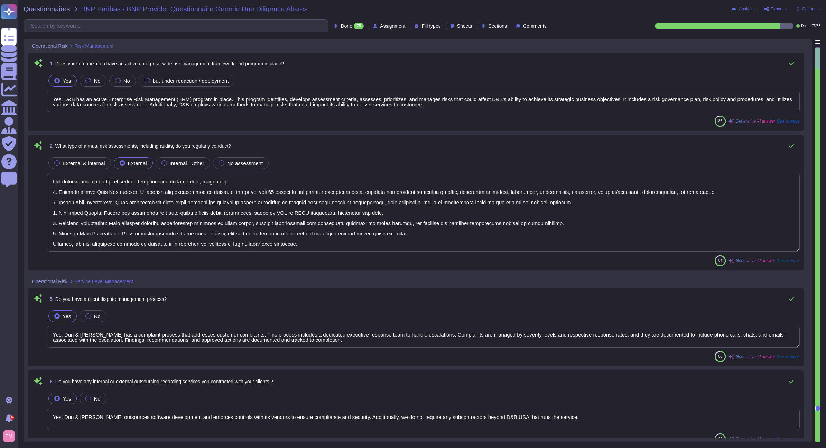
type textarea "No, we don't need any subcontractors beyond D&B USA that runs the service. Our …"
click at [354, 28] on div "75" at bounding box center [359, 25] width 10 height 7
click at [332, 61] on div "To do 8" at bounding box center [346, 61] width 56 height 8
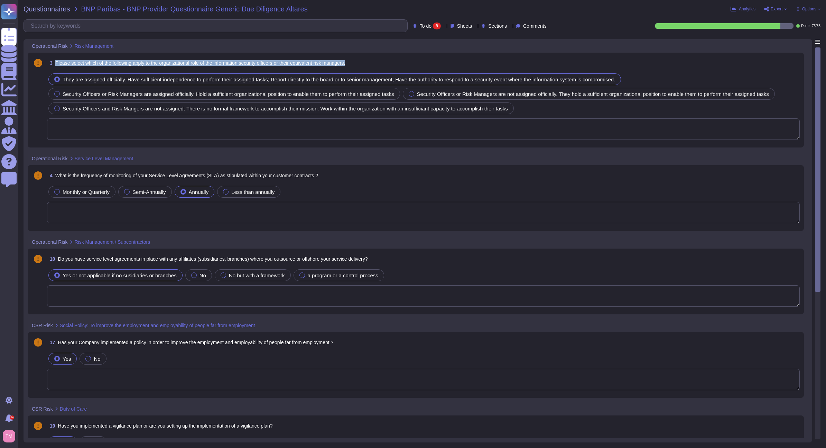
drag, startPoint x: 363, startPoint y: 63, endPoint x: 55, endPoint y: 59, distance: 307.5
click at [55, 59] on div "3 Please select which of the following apply to the organizational role of the …" at bounding box center [423, 63] width 753 height 12
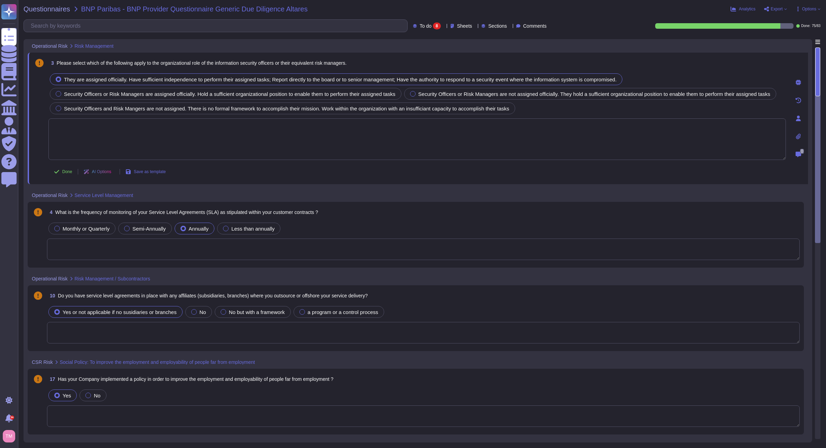
click at [112, 45] on span "Risk Management" at bounding box center [94, 46] width 39 height 5
click at [118, 46] on icon at bounding box center [118, 46] width 0 height 0
click at [376, 42] on div "Operational Risk Risk Management" at bounding box center [370, 45] width 684 height 13
click at [307, 137] on textarea at bounding box center [417, 139] width 738 height 42
click at [353, 149] on textarea at bounding box center [417, 139] width 738 height 42
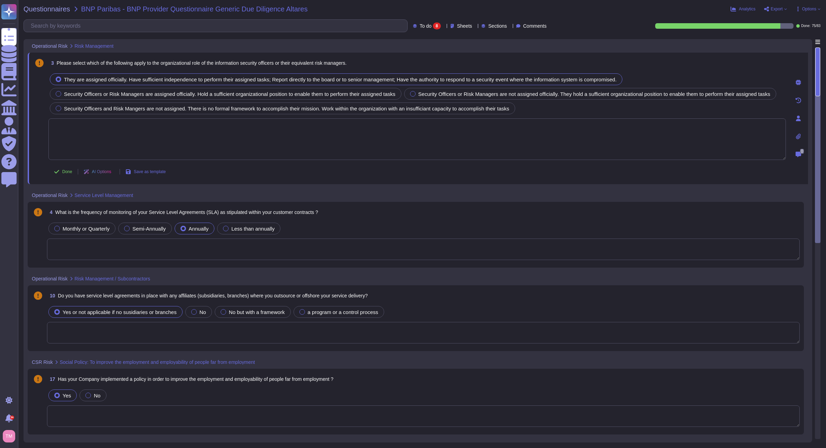
click at [796, 82] on icon at bounding box center [799, 83] width 6 height 6
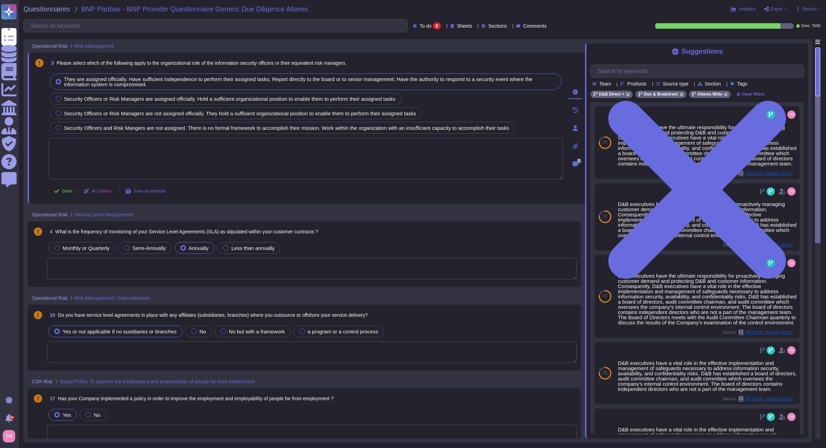
click at [272, 154] on textarea at bounding box center [305, 159] width 515 height 42
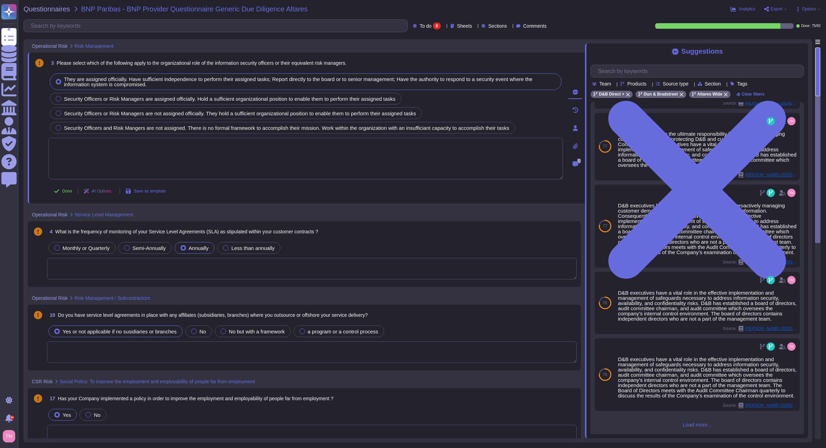
click at [700, 426] on span "Load more..." at bounding box center [697, 424] width 213 height 5
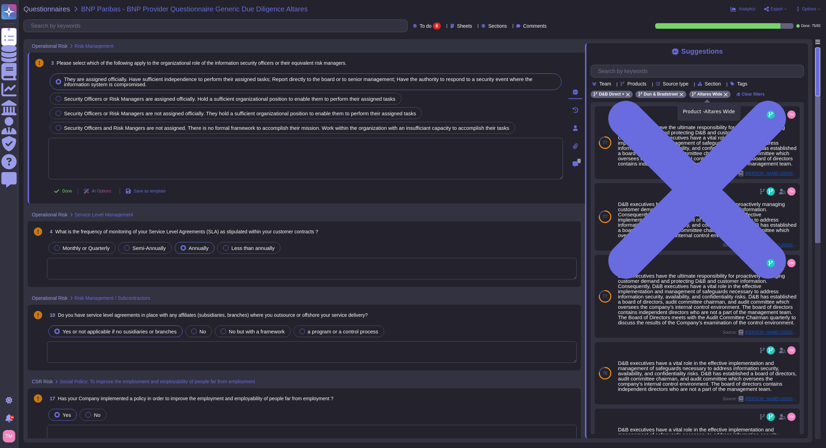
click at [724, 97] on icon at bounding box center [726, 94] width 4 height 4
click at [627, 94] on icon at bounding box center [628, 94] width 4 height 4
click at [635, 95] on icon at bounding box center [637, 94] width 4 height 4
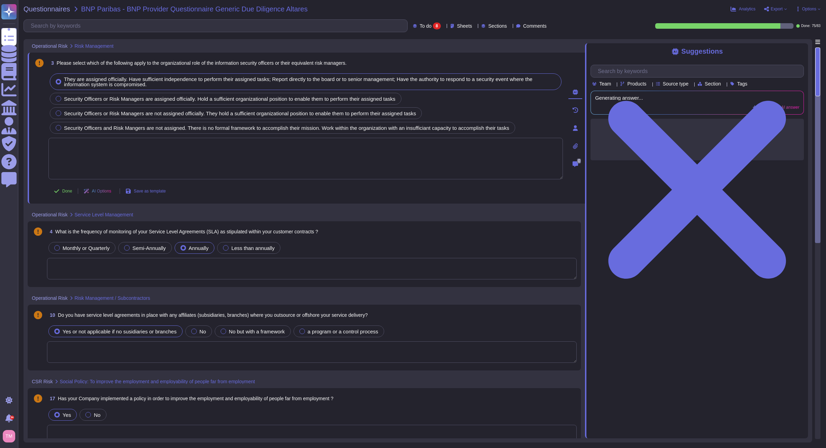
click at [643, 86] on span "Products" at bounding box center [636, 83] width 19 height 5
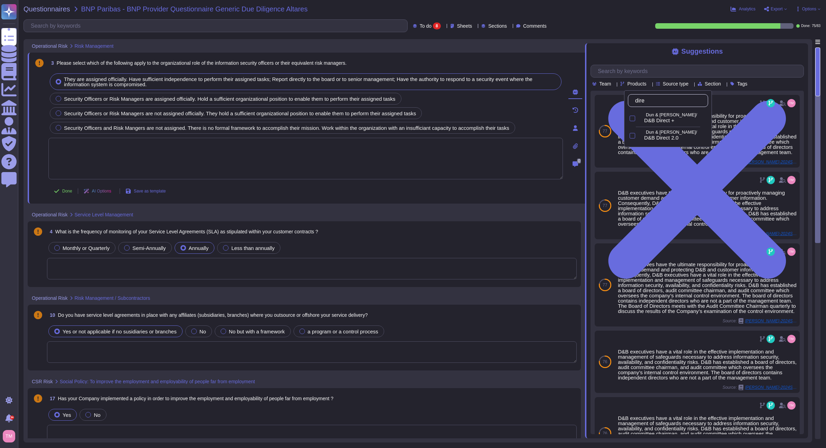
type input "direc"
click at [666, 117] on span "D&B Direct +" at bounding box center [659, 120] width 30 height 6
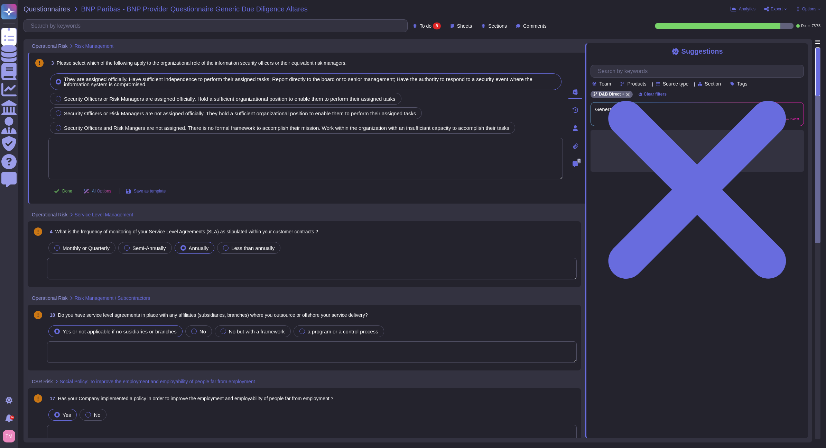
click at [766, 53] on div "Suggestions" at bounding box center [697, 51] width 213 height 8
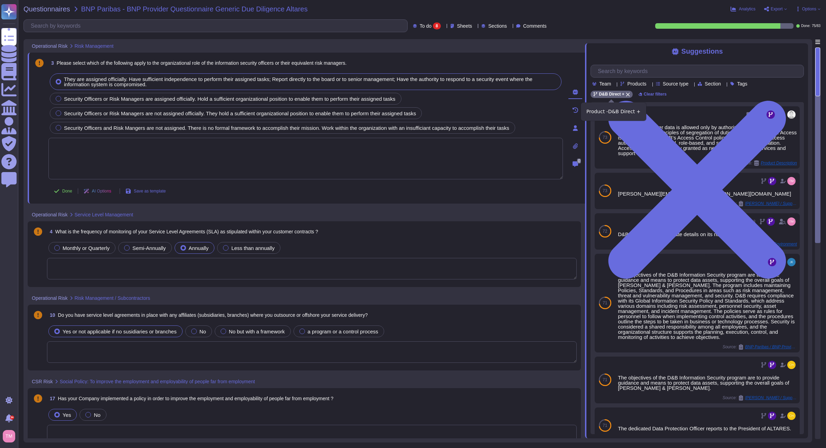
click at [628, 95] on icon at bounding box center [628, 94] width 4 height 4
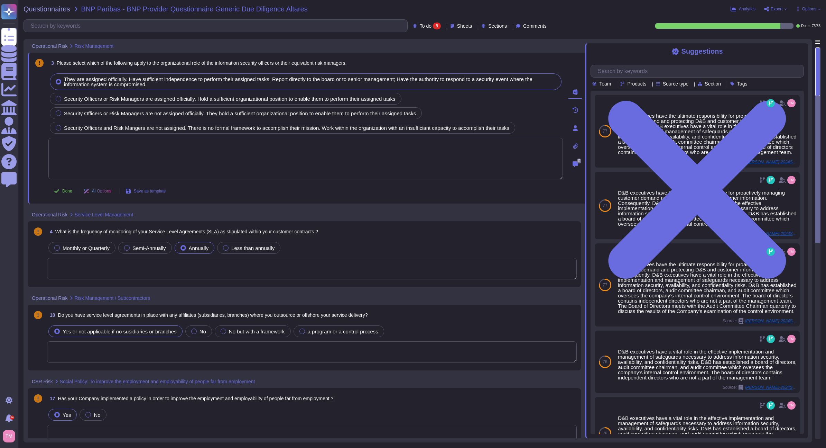
click at [642, 86] on span "Products" at bounding box center [636, 83] width 19 height 5
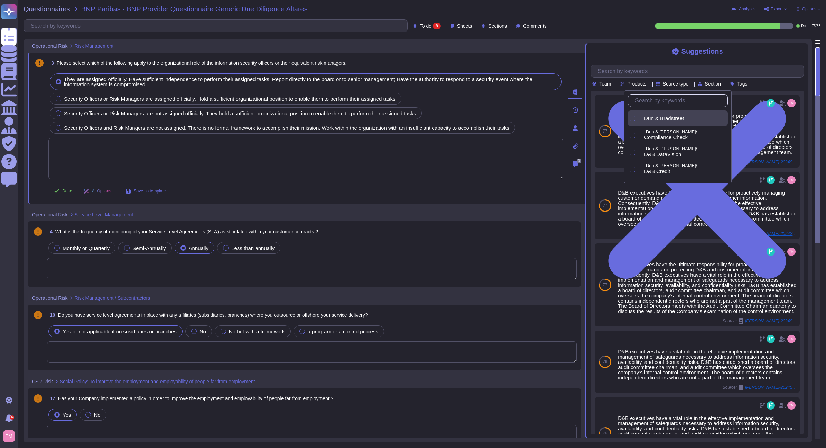
click at [672, 119] on span "Dun & Bradstreet" at bounding box center [664, 118] width 40 height 6
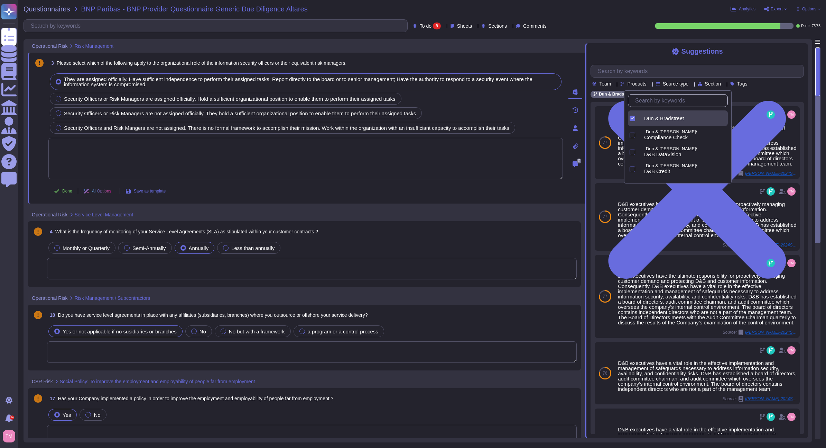
click at [632, 47] on div "Suggestions" at bounding box center [697, 51] width 213 height 8
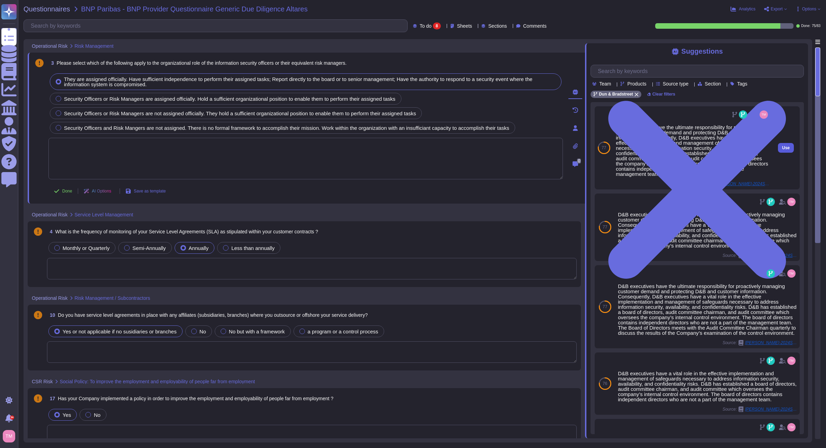
click at [782, 148] on span "Use" at bounding box center [786, 148] width 8 height 4
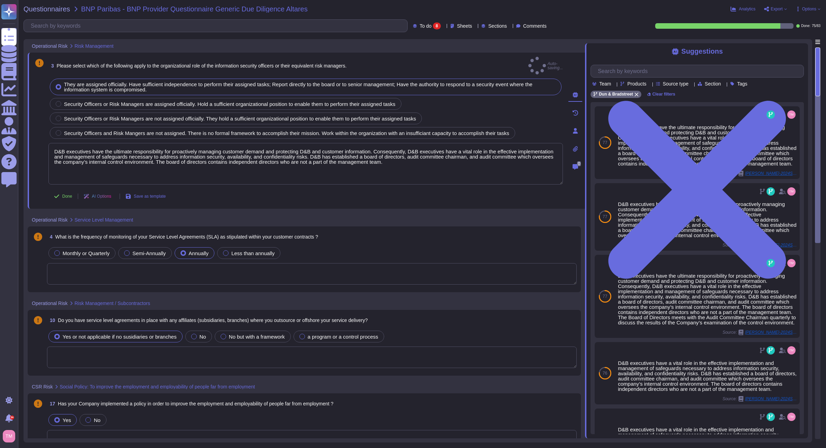
type textarea "D&B executives have the ultimate responsibility for proactively managing custom…"
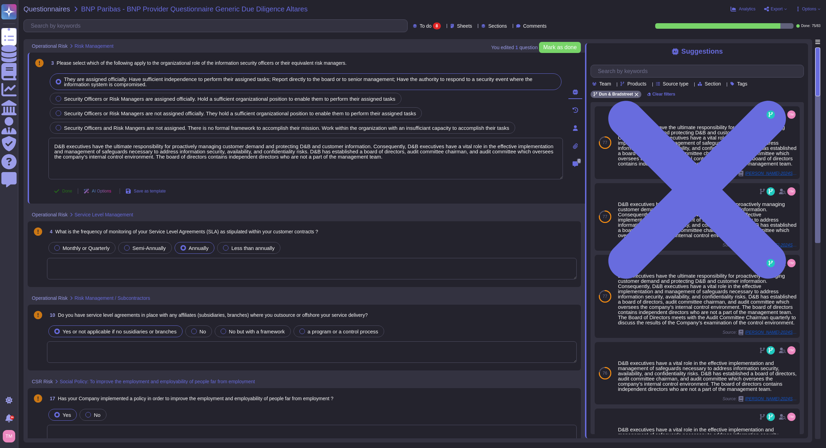
click at [62, 191] on button "Done" at bounding box center [62, 191] width 29 height 14
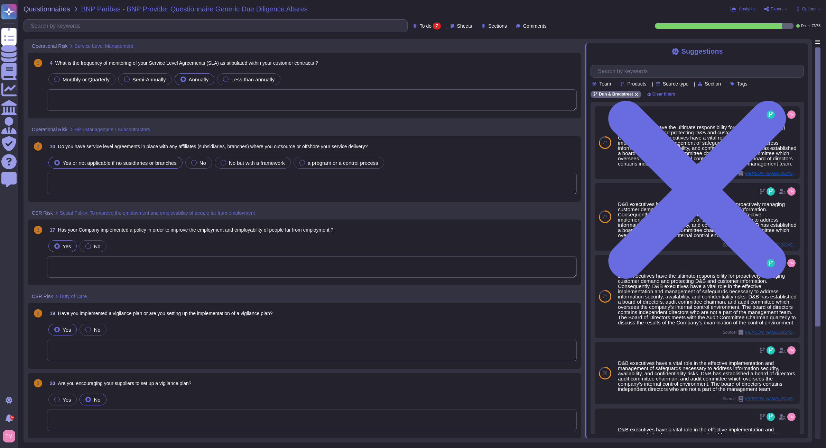
click at [114, 103] on textarea at bounding box center [312, 99] width 530 height 21
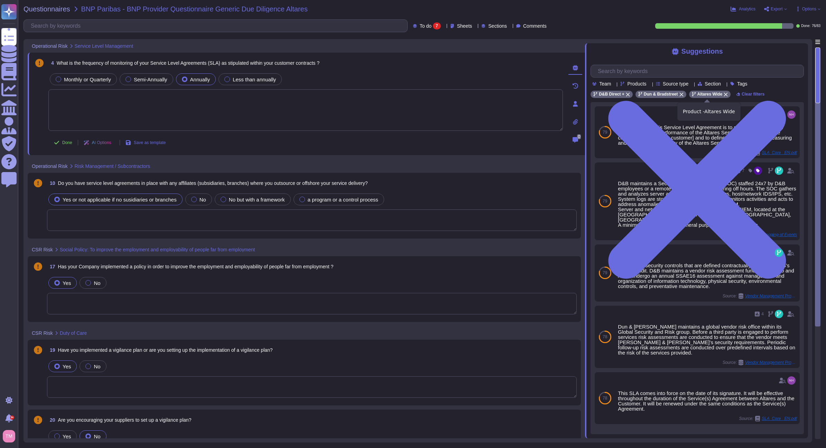
click at [724, 95] on icon at bounding box center [726, 94] width 4 height 4
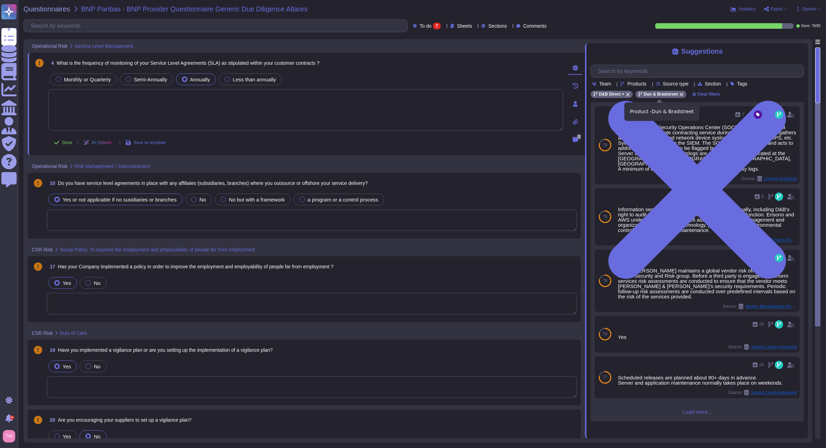
click at [682, 94] on div "Dun & Bradstreet" at bounding box center [661, 94] width 51 height 7
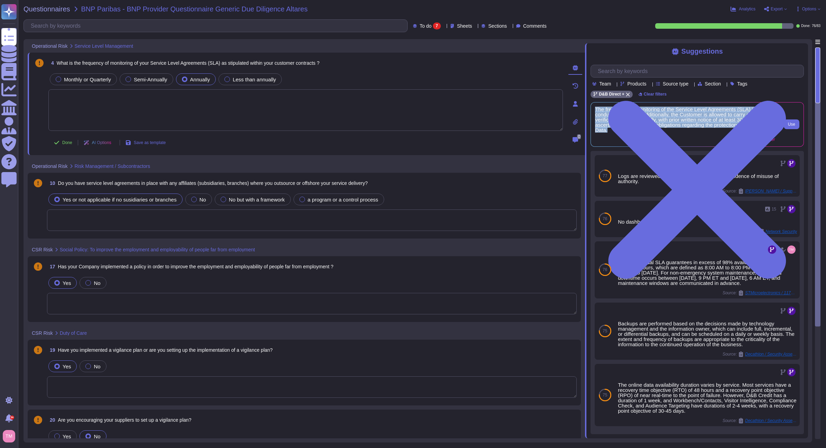
drag, startPoint x: 603, startPoint y: 126, endPoint x: 596, endPoint y: 108, distance: 19.8
click at [596, 108] on span "The frequency of monitoring of the Service Level Agreements (SLA) is conducted …" at bounding box center [685, 120] width 180 height 26
click at [794, 125] on span "Use" at bounding box center [791, 124] width 7 height 4
type textarea "The frequency of monitoring of the Service Level Agreements (SLA) is conducted …"
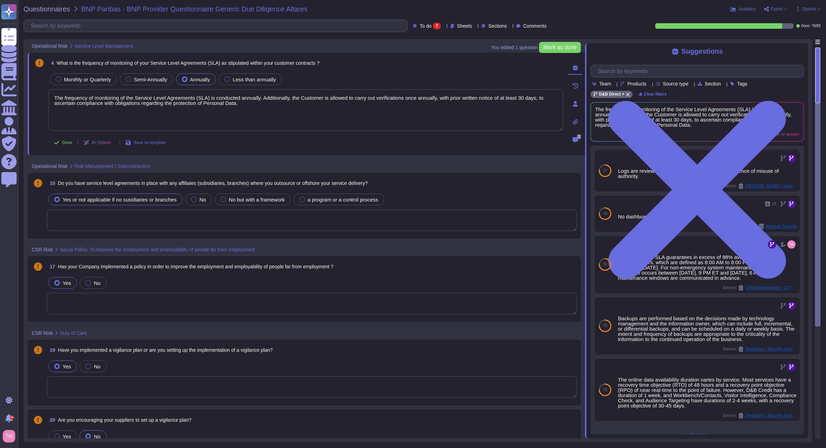
click at [241, 227] on textarea at bounding box center [312, 219] width 530 height 21
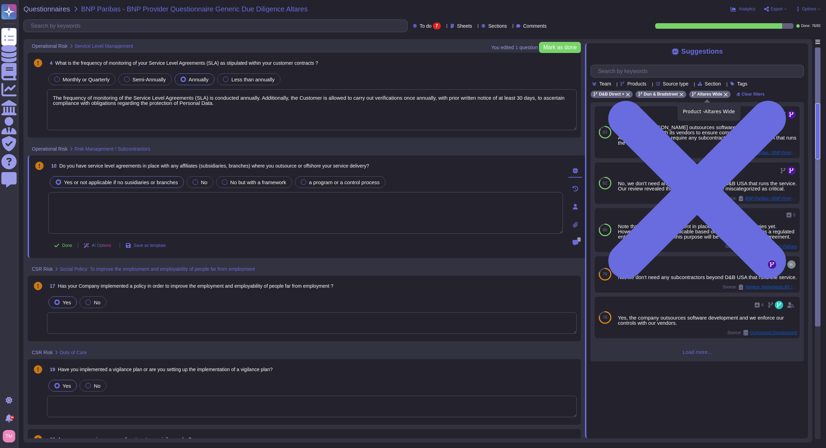
click at [724, 93] on icon at bounding box center [726, 94] width 4 height 4
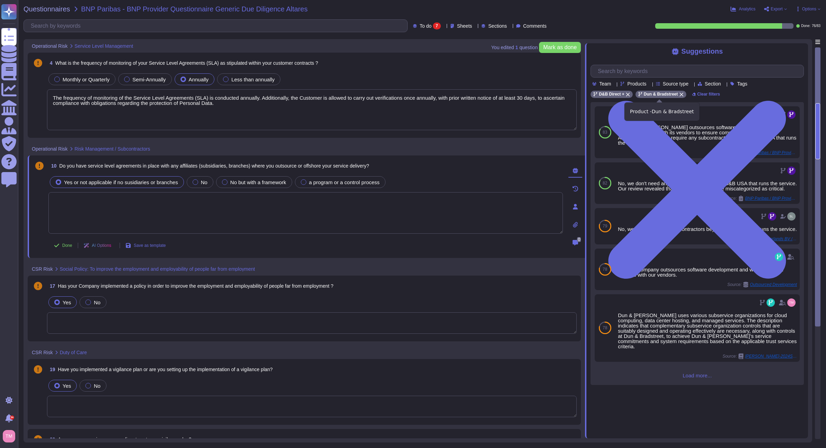
click at [680, 96] on icon at bounding box center [682, 94] width 4 height 4
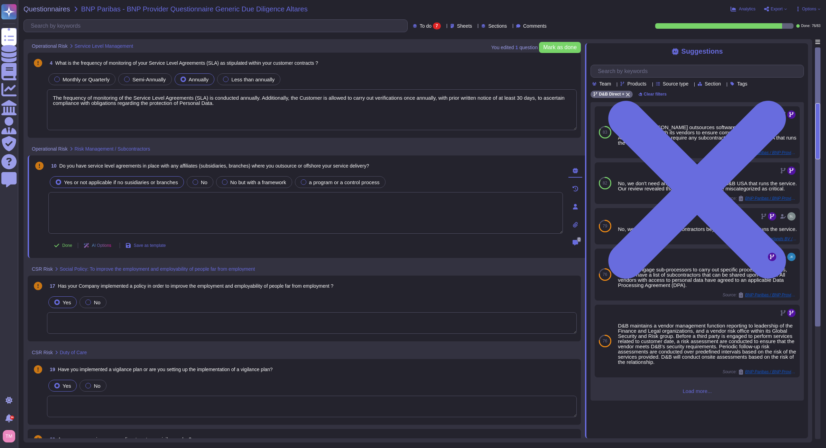
click at [686, 393] on span "Load more..." at bounding box center [697, 390] width 213 height 5
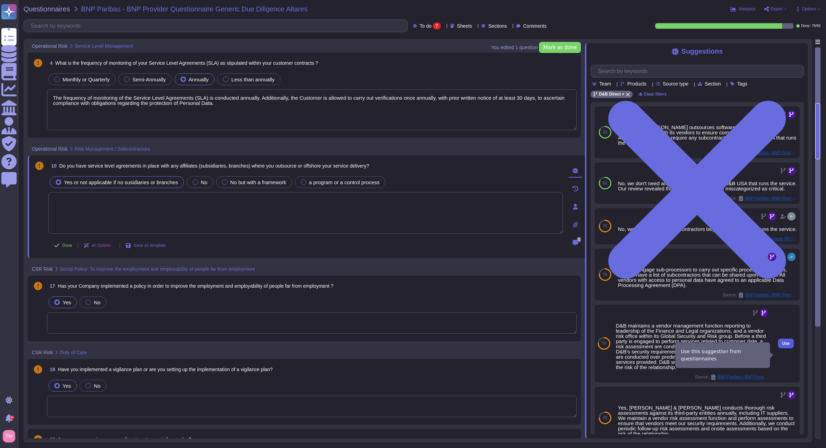
click at [782, 345] on span "Use" at bounding box center [786, 343] width 8 height 4
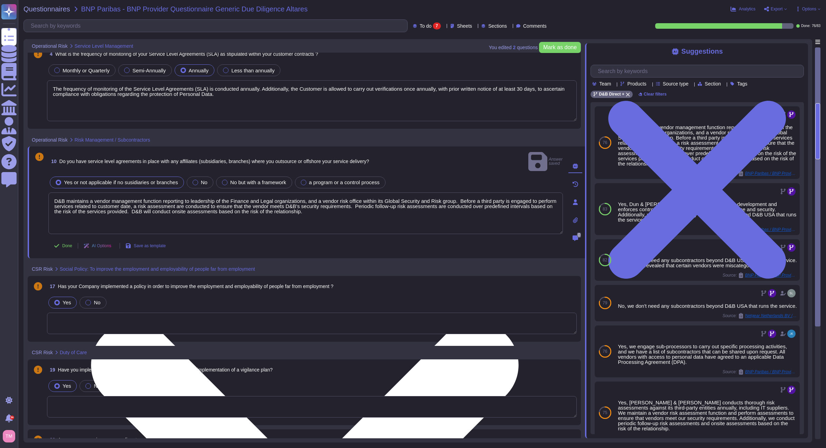
scroll to position [35, 0]
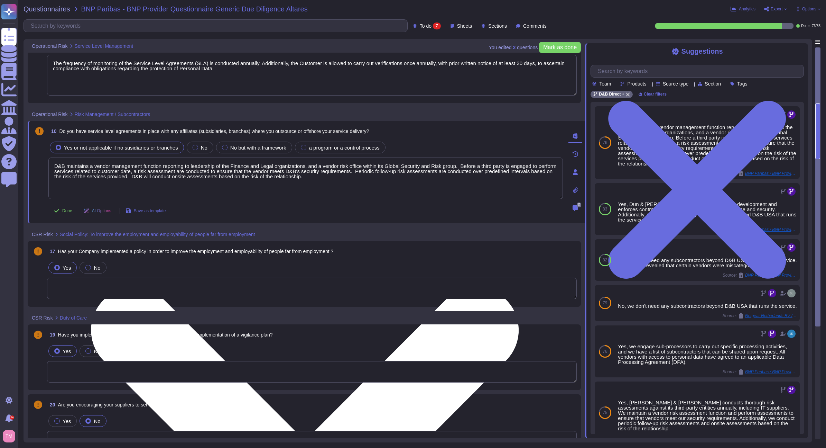
click at [433, 171] on textarea "D&B maintains a vendor management function reporting to leadership of the Finan…" at bounding box center [305, 178] width 515 height 42
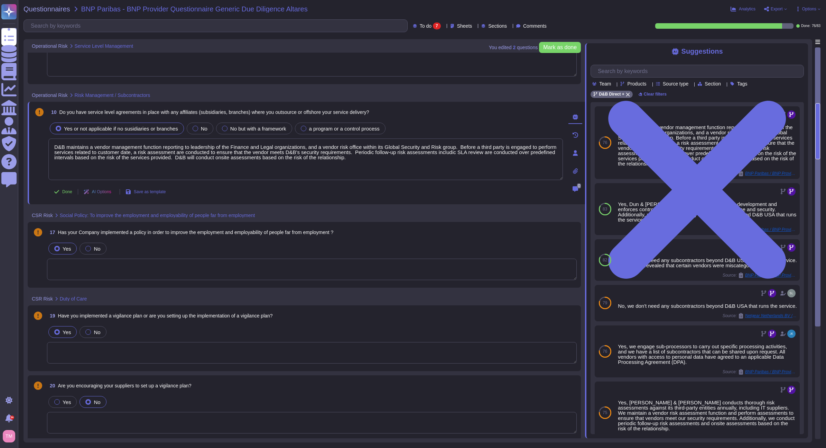
scroll to position [69, 0]
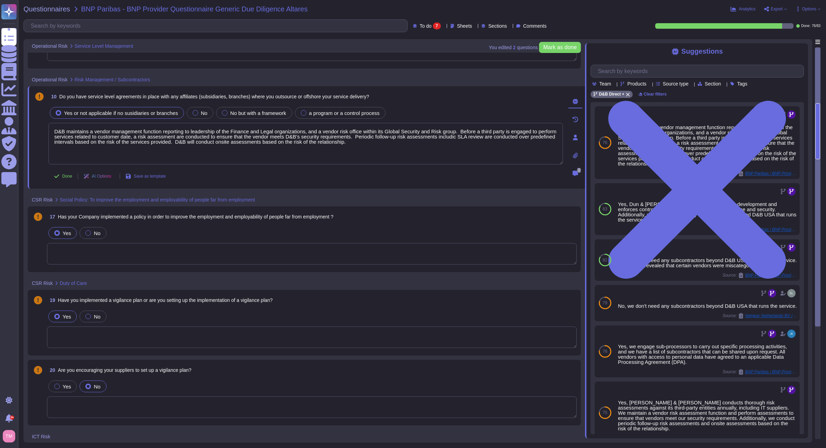
type textarea "D&B maintains a vendor management function reporting to leadership of the Finan…"
click at [228, 227] on div "Yes No" at bounding box center [312, 233] width 530 height 15
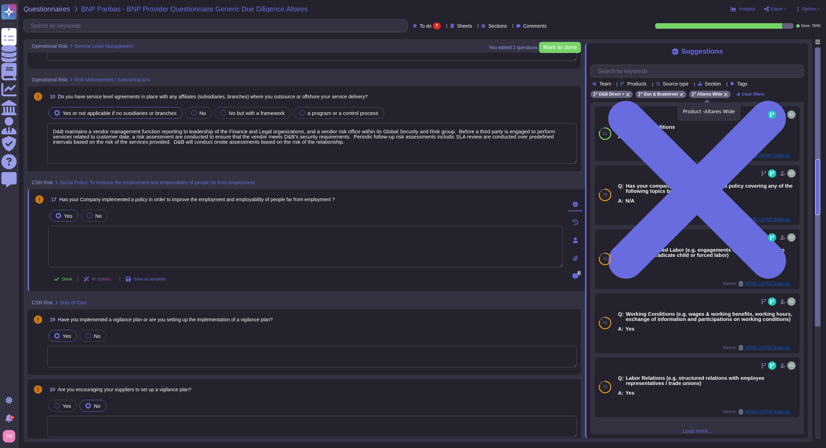
click at [724, 97] on icon at bounding box center [726, 94] width 4 height 4
click at [680, 95] on icon at bounding box center [682, 94] width 4 height 4
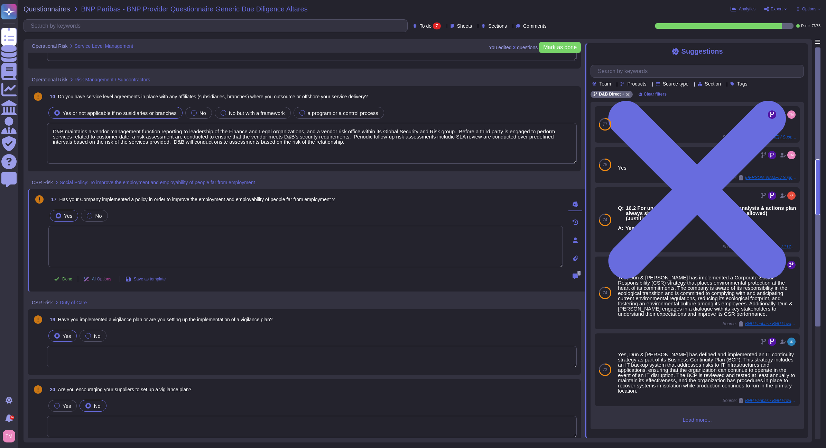
scroll to position [0, 0]
click at [695, 422] on span "Load more..." at bounding box center [697, 419] width 213 height 5
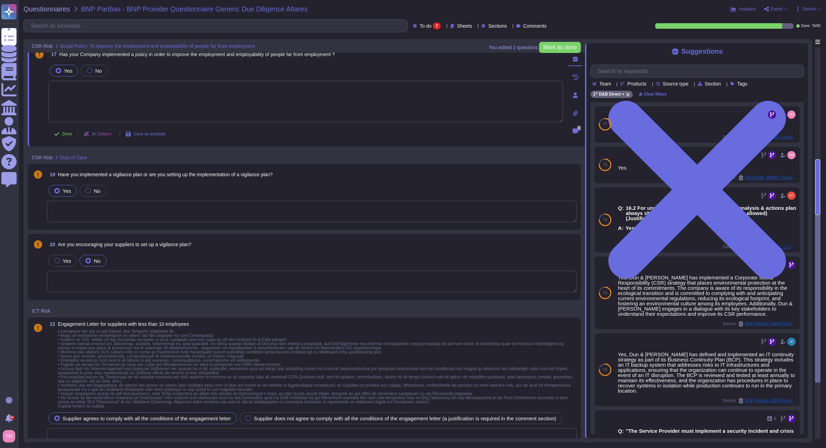
scroll to position [208, 0]
click at [228, 211] on textarea at bounding box center [312, 209] width 530 height 21
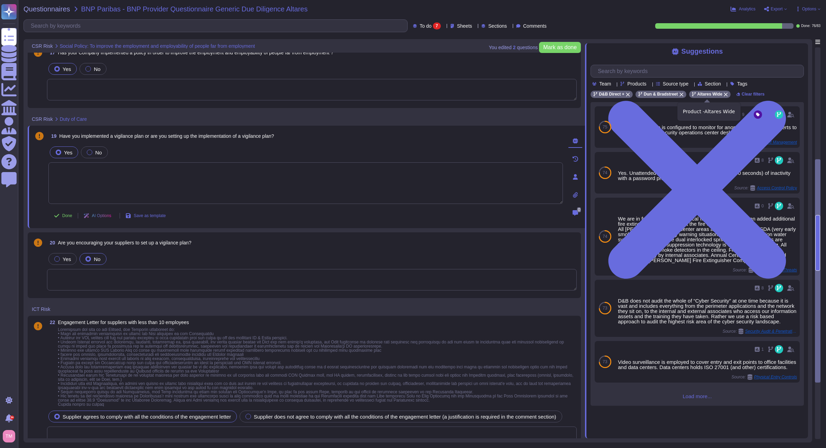
click at [724, 94] on icon at bounding box center [726, 94] width 4 height 4
click at [680, 95] on icon at bounding box center [682, 94] width 4 height 4
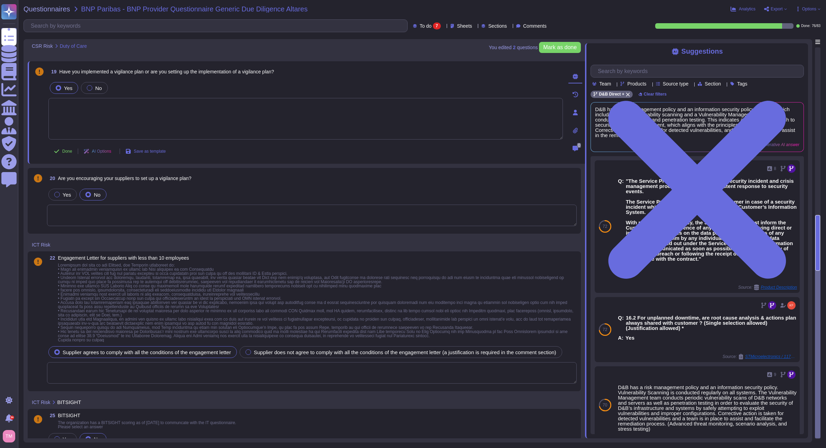
scroll to position [277, 0]
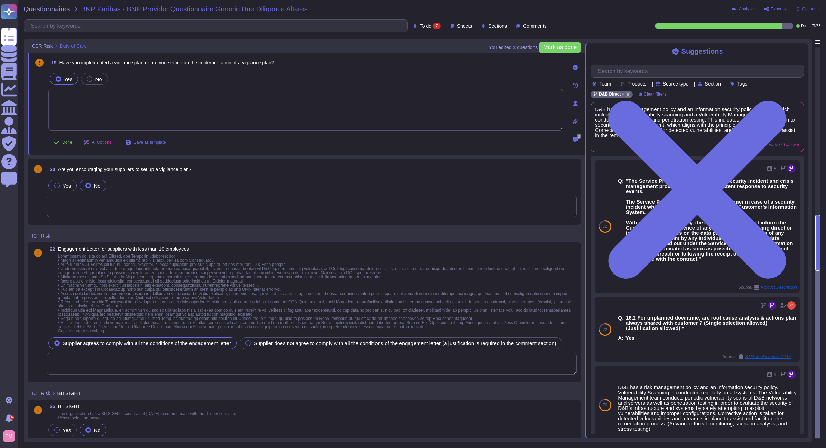
click at [62, 187] on label "Yes" at bounding box center [62, 186] width 17 height 6
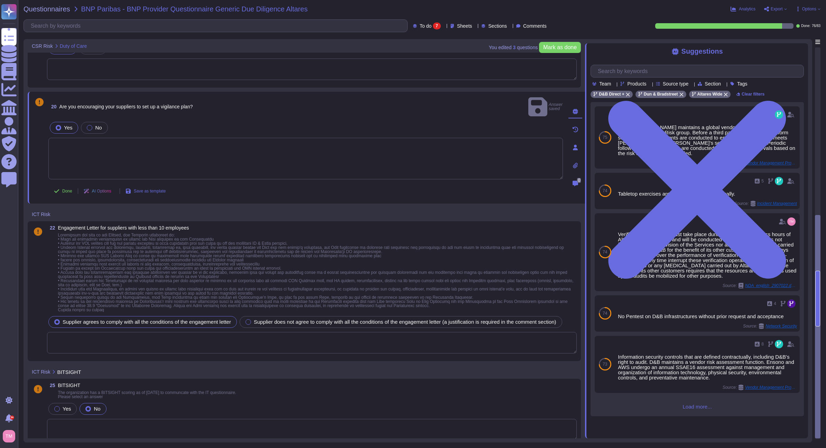
scroll to position [307, 0]
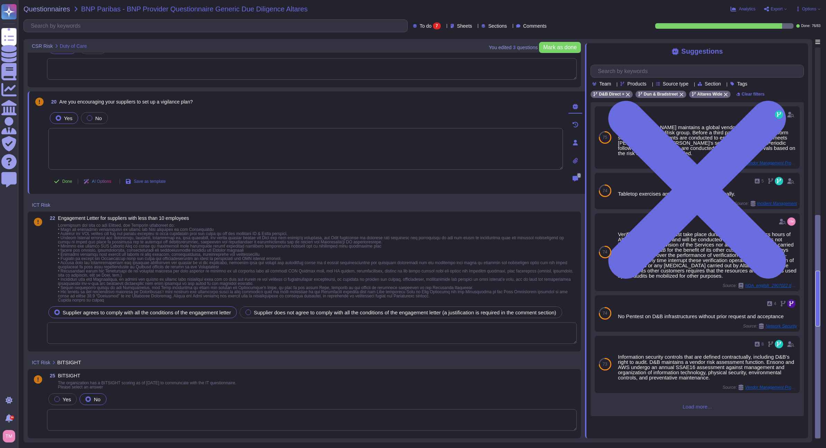
click at [248, 329] on textarea at bounding box center [312, 332] width 530 height 21
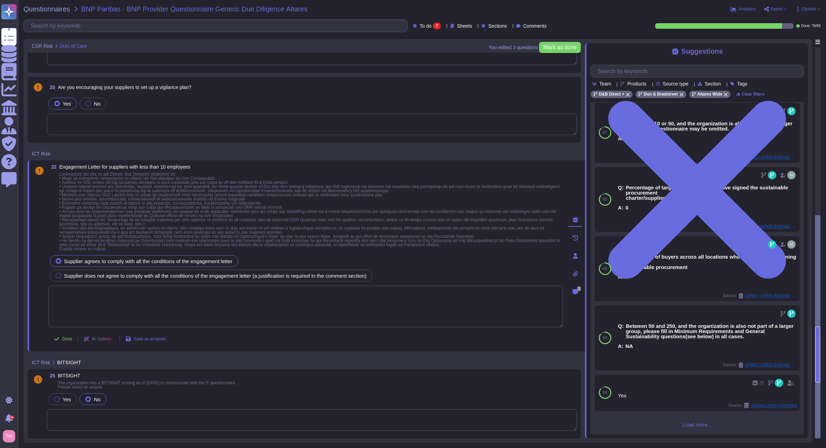
scroll to position [4, 0]
type textarea "N/A"
click at [221, 424] on textarea at bounding box center [312, 419] width 530 height 21
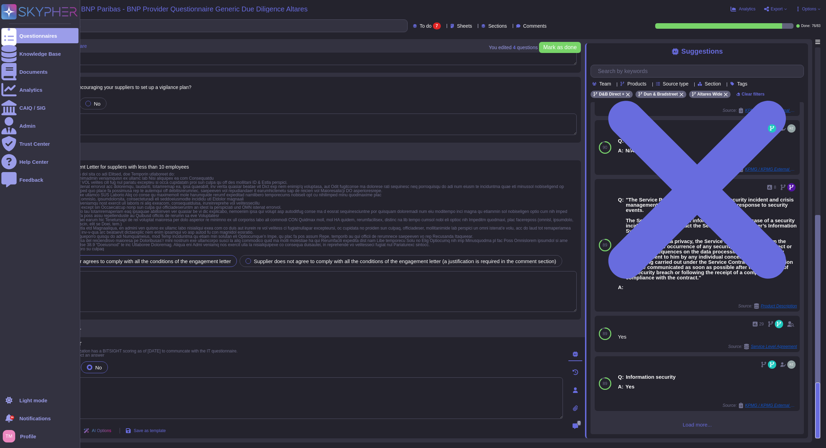
scroll to position [51, 0]
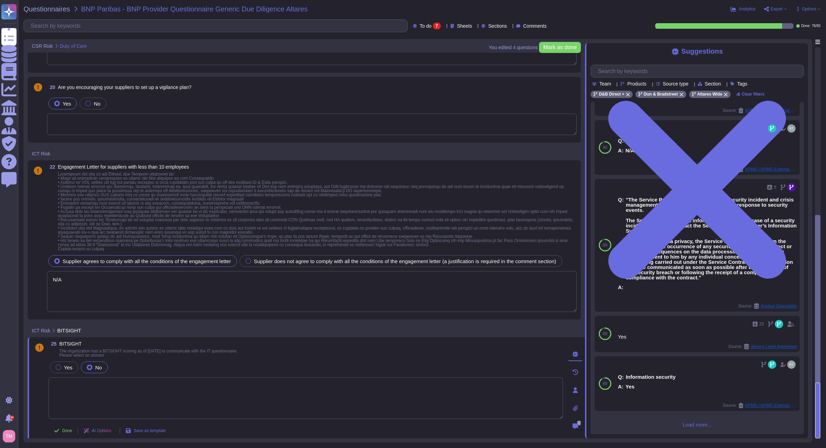
click at [97, 410] on textarea at bounding box center [305, 398] width 515 height 42
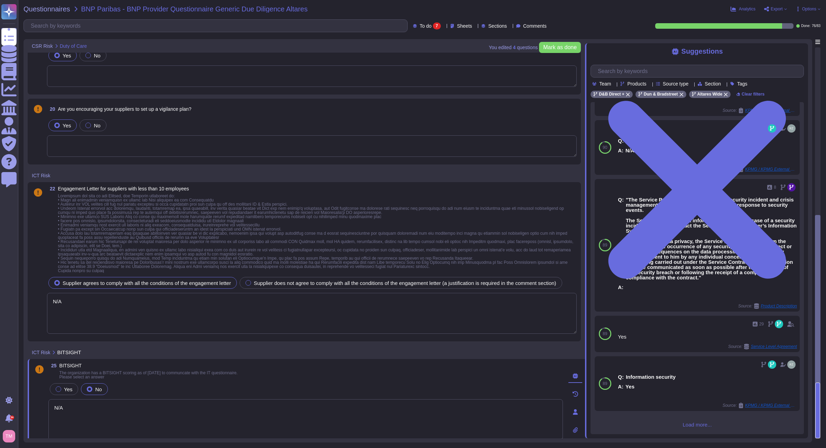
type textarea "N/A"
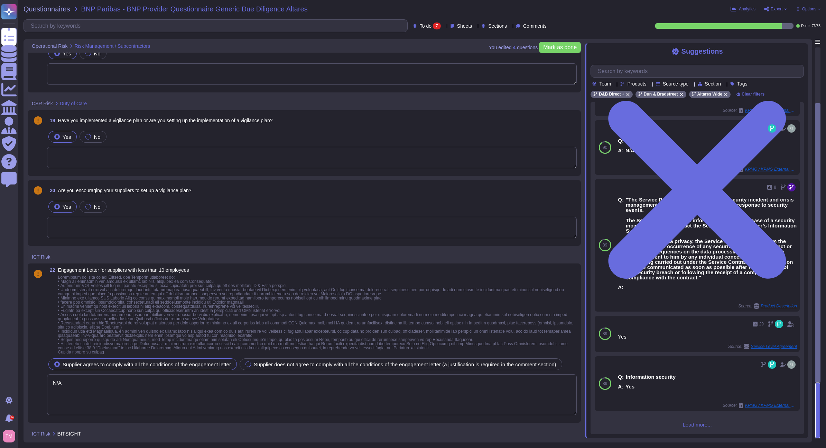
type textarea "D&B maintains a vendor management function reporting to leadership of the Finan…"
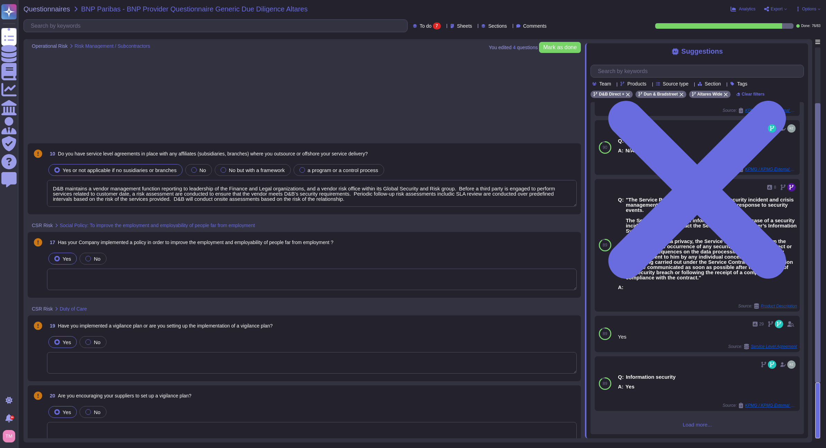
scroll to position [0, 0]
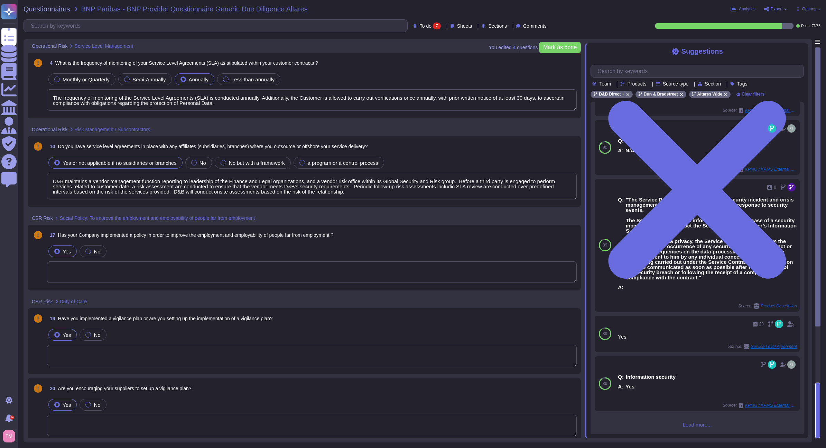
type textarea "The frequency of monitoring of the Service Level Agreements (SLA) is conducted …"
click at [524, 68] on div "4 What is the frequency of monitoring of your Service Level Agreements (SLA) as…" at bounding box center [312, 63] width 530 height 12
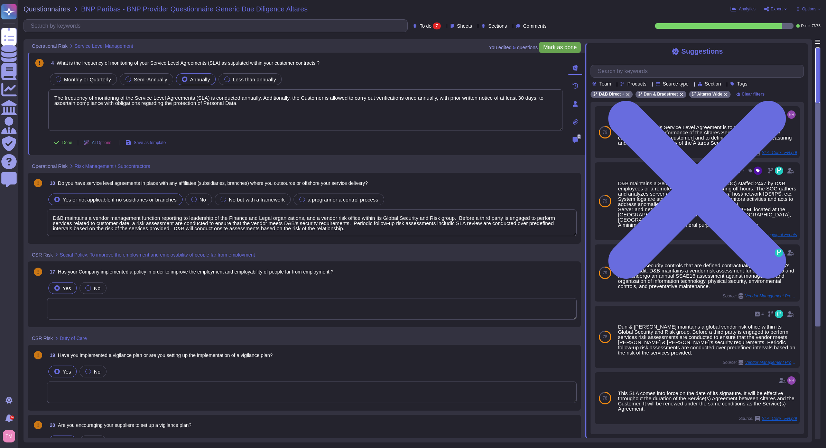
click at [558, 49] on span "Mark as done" at bounding box center [560, 48] width 34 height 6
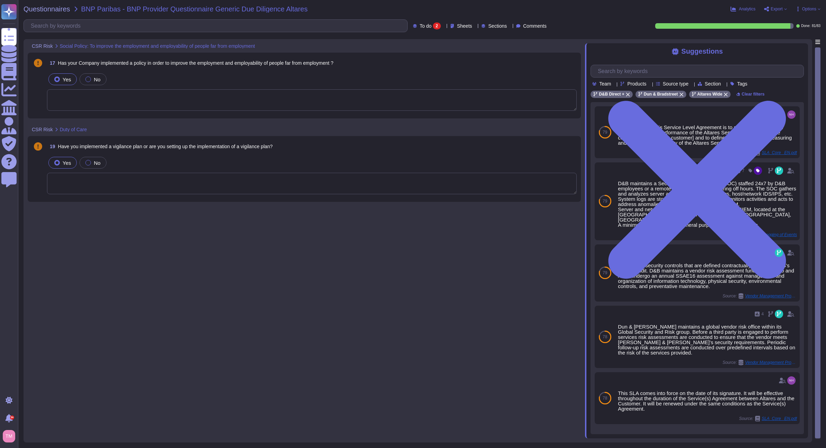
click at [127, 106] on textarea at bounding box center [312, 99] width 530 height 21
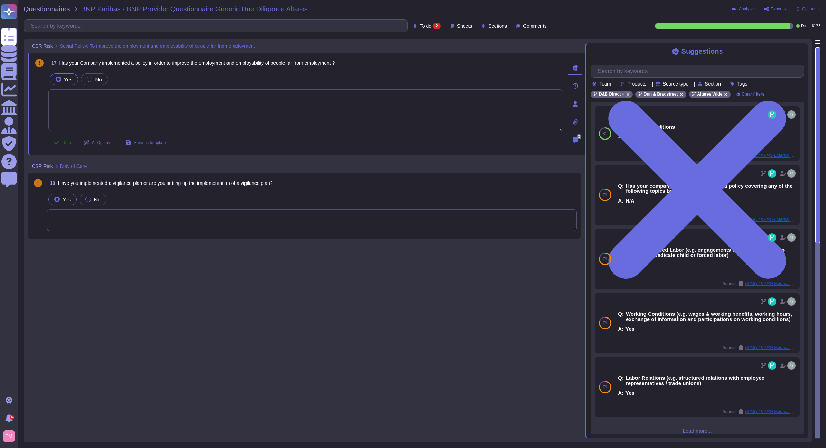
click at [61, 145] on button "Done" at bounding box center [62, 143] width 29 height 14
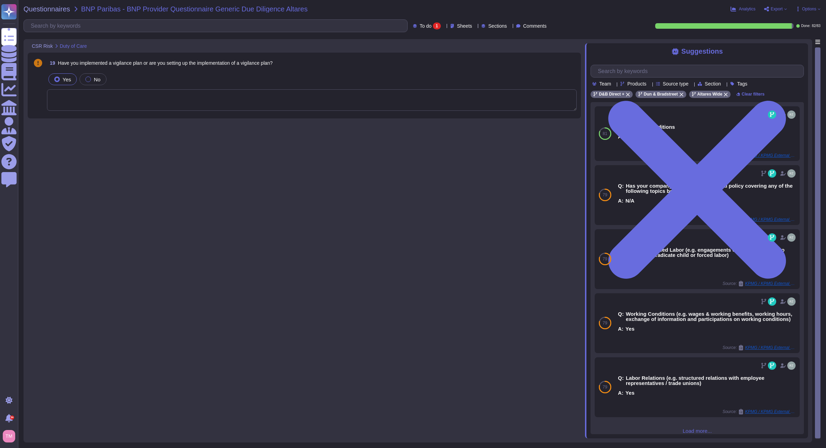
click at [227, 78] on div "Yes No" at bounding box center [312, 79] width 530 height 15
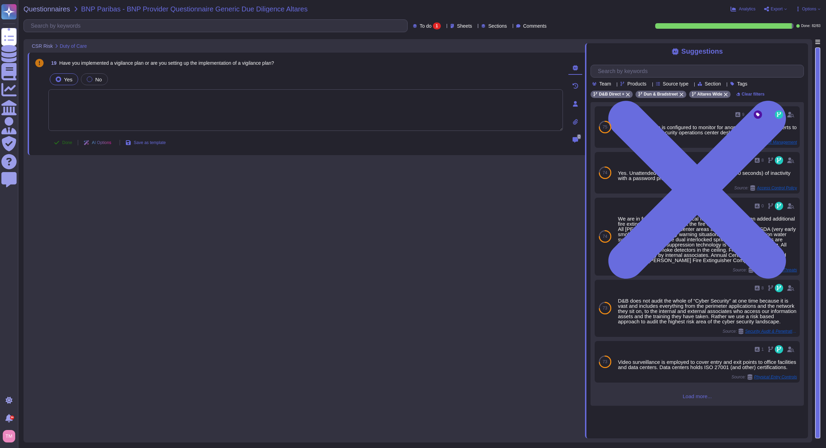
drag, startPoint x: 61, startPoint y: 138, endPoint x: 65, endPoint y: 141, distance: 5.2
click at [65, 141] on button "Done" at bounding box center [62, 143] width 29 height 14
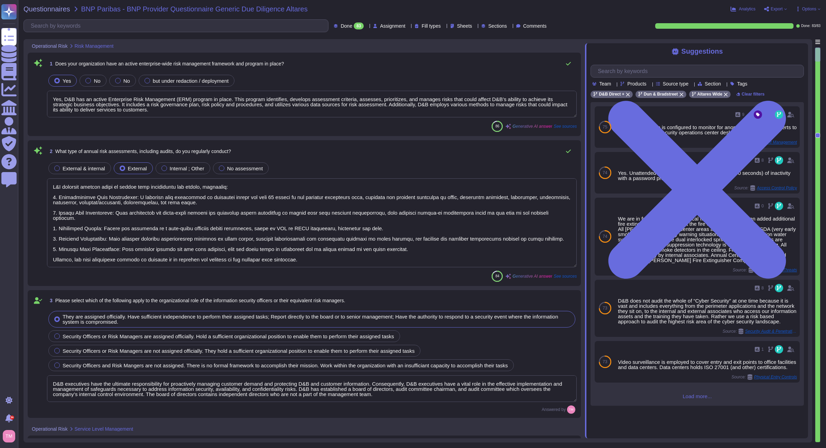
type textarea "Yes, D&B has an active Enterprise Risk Management (ERM) program in place. This …"
type textarea "D&B conducts several types of annual risk assessments and audits, including: 1.…"
type textarea "D&B executives have the ultimate responsibility for proactively managing custom…"
type textarea "The frequency of monitoring of the Service Level Agreements (SLA) is conducted …"
type textarea "Yes, Dun & [PERSON_NAME] has a complaint process that addresses customer compla…"
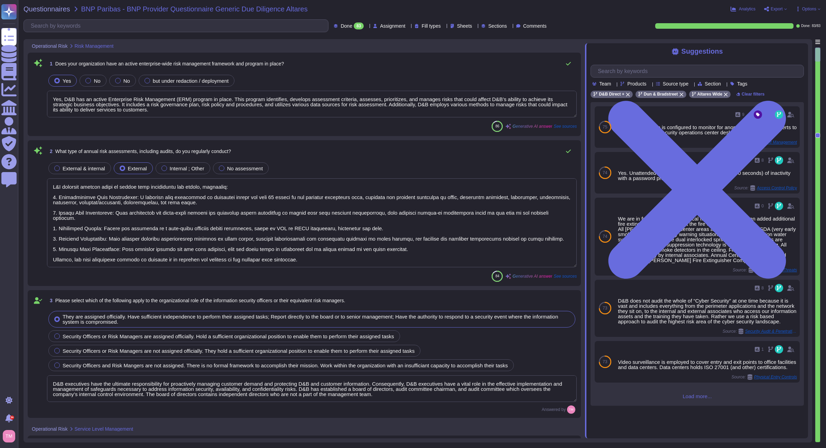
type textarea "Yes, Dun & [PERSON_NAME] outsources software development and enforces controls …"
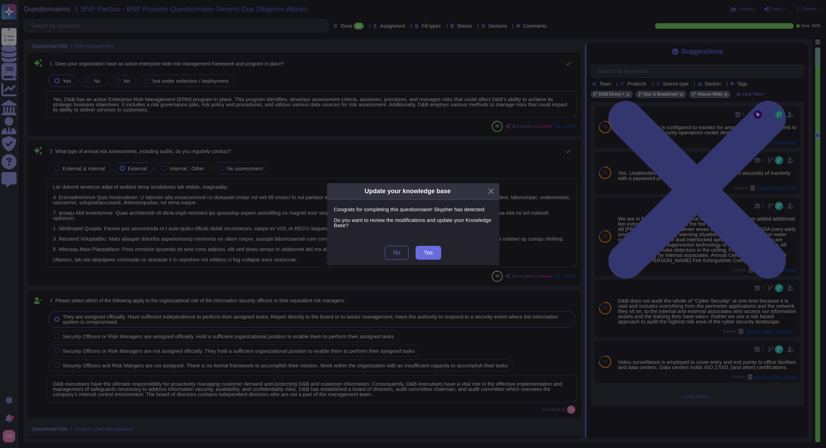
click at [331, 24] on div "Update your knowledge base Congrats for completing this questionnaire! Skypher …" at bounding box center [413, 224] width 826 height 448
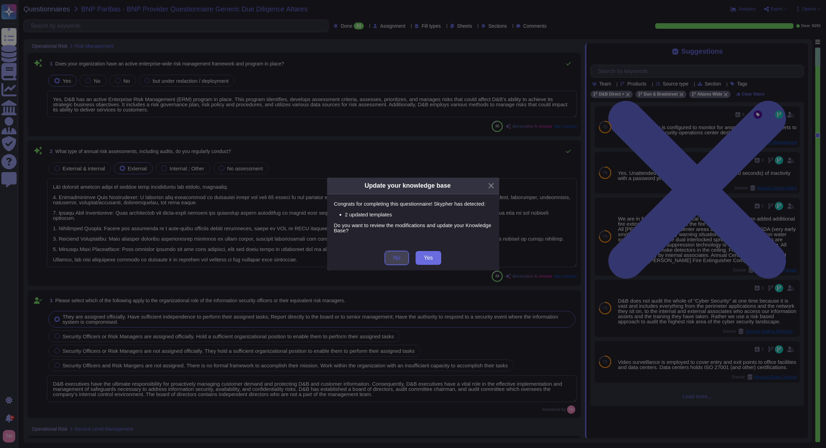
click at [394, 258] on span "No" at bounding box center [396, 258] width 7 height 6
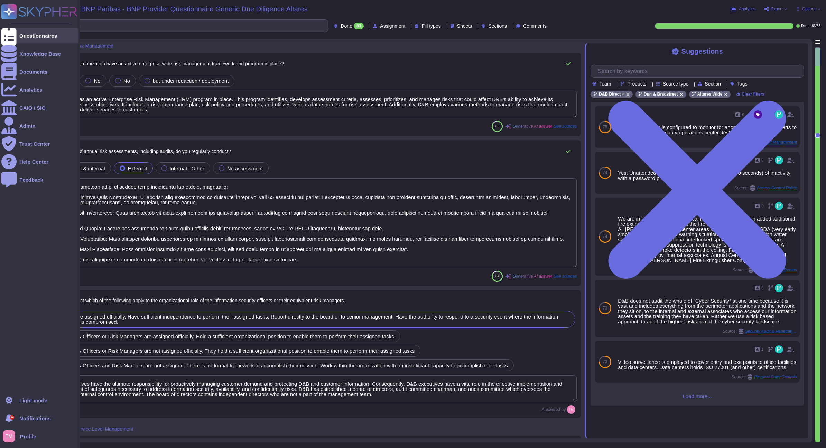
click at [16, 36] on div at bounding box center [8, 35] width 15 height 15
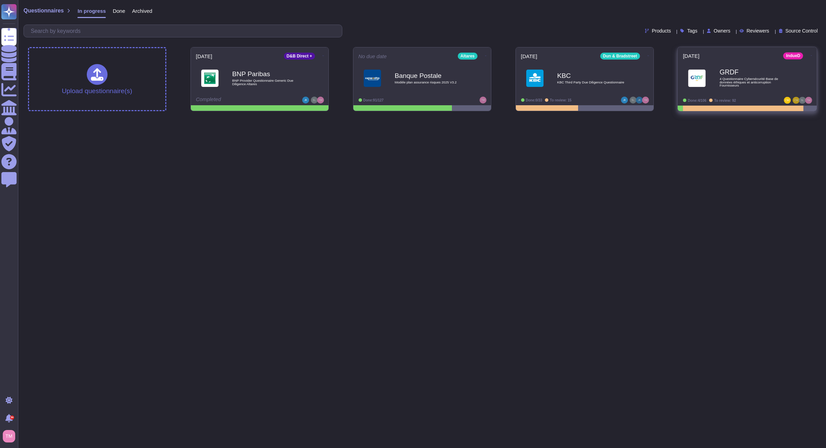
click at [760, 83] on span "4 Questionnaire Cybersécurité Base de données éthiques et anticorruption Fourni…" at bounding box center [755, 82] width 70 height 10
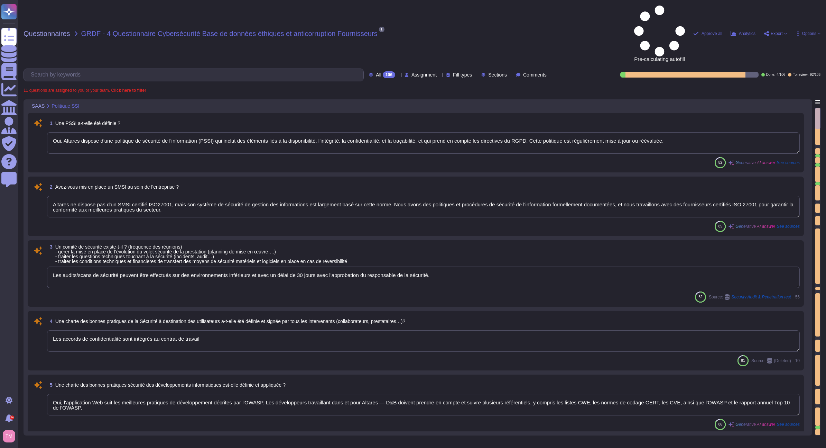
type textarea "Oui, Altares dispose d'une politique de sécurité de l'information (PSSI) qui in…"
type textarea "Altares ne dispose pas d'un SMSI certifié ISO27001, mais son système de sécurit…"
type textarea "Les audits/scans de sécurité peuvent être effectués sur des environnements infé…"
type textarea "Les accords de confidentialité sont intégrés au contrat de travail"
type textarea "Oui, l'application Web suit les meilleures pratiques de développement décrites …"
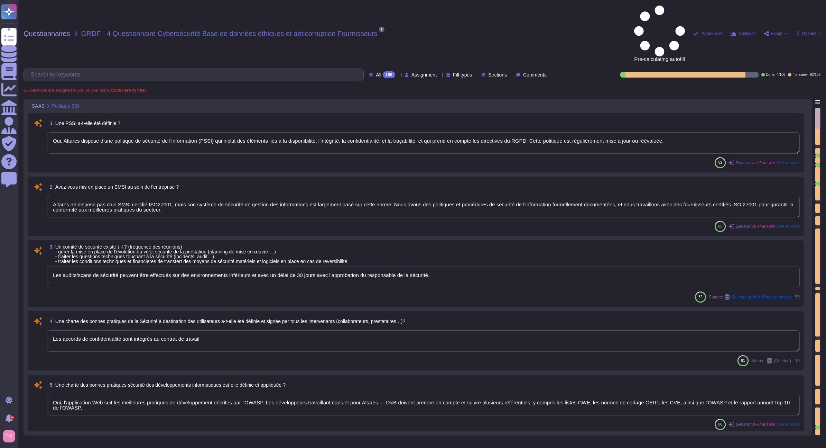
type textarea "Altares n'est pas certifié ISO 27001, mais son système de sécurité de gestion d…"
type textarea "Des audits réguliers sont effectués, mais les résultats ne sont pas communicabl…"
type textarea "Un examen des droits d'accès au système d'information, qui inclut la gestion de…"
type textarea "Des audits réguliers sont effectués, mais les résultats ne sont pas communicabl…"
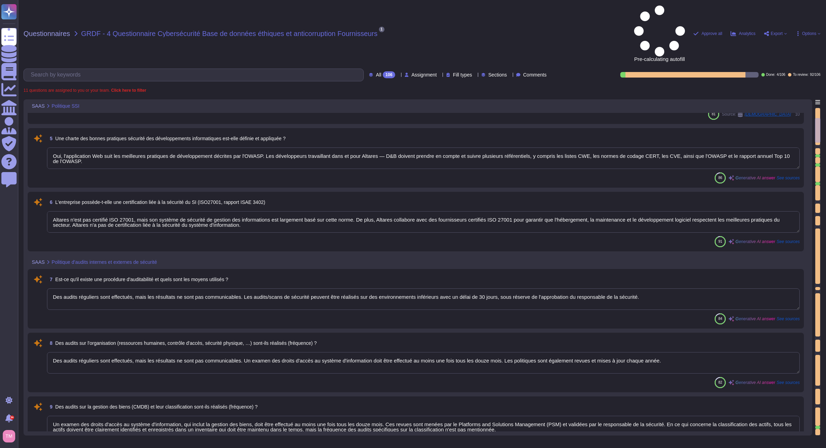
type textarea "Des audits réguliers sont effectués, mais les résultats ne sont pas communicabl…"
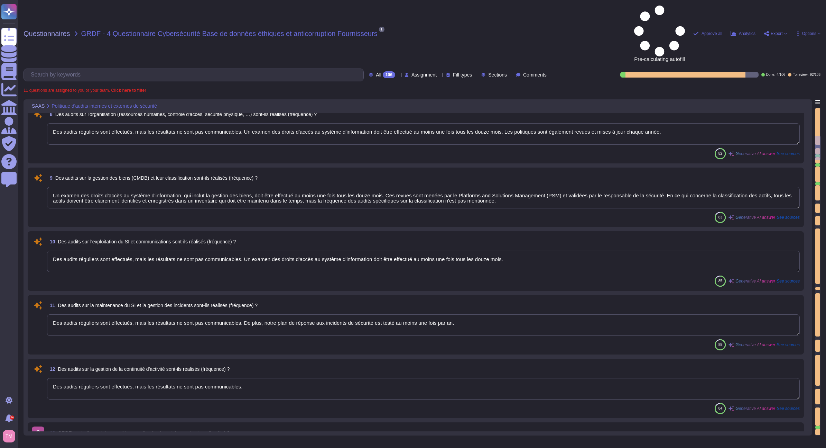
type textarea "Oui, il est possible de réaliser des audits de sécurité, y compris des tests d'…"
type textarea "Les données sont stockées par Neurones/SCSQD et AWS en [GEOGRAPHIC_DATA], dans …"
type textarea "Ce n'est pas prévu dans nos contrats types. Cependant, nous pouvons discuter d'…"
type textarea "Lorem Ipsumdo SITA (Consectetura el seddoeiusmodte inc utlabo) : - Etdo mag ali…"
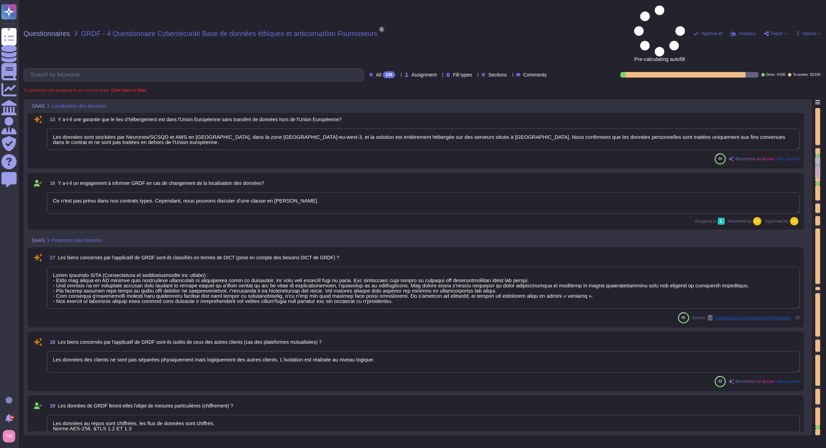
type textarea "Les données des clients ne sont pas séparées physiquement mais logiquement des …"
type textarea "Les données au repos sont chiffrées, les flux de données sont chiffrés. Norme A…"
type textarea "Tous les supports amovibles sont interdits sur le système d'information de l'en…"
type textarea "Oui, des mécanismes cryptographiques sont mis en œuvre pour protéger l'intégrit…"
type textarea "- Confidentialité sur les flux : Les flux de données sont chiffrés avec la norm…"
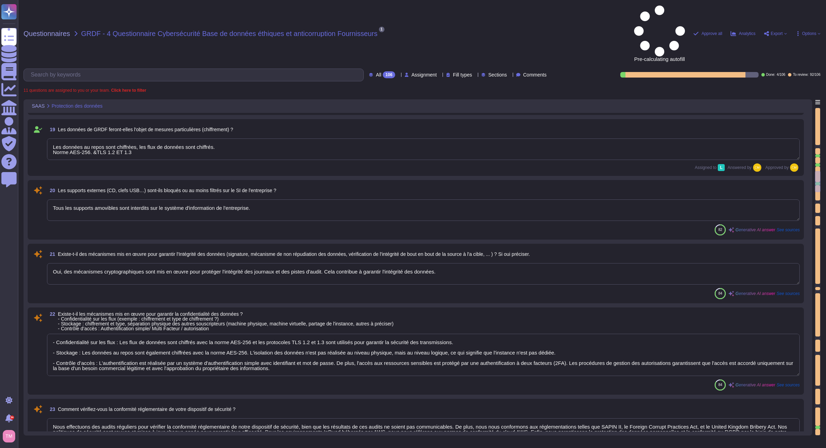
type textarea "Nous effectuons des audits réguliers pour vérifier la conformité réglementaire …"
type textarea "Les accords de confidentialité sont intégrés au contrat de travail"
type textarea "Oui, nos salariés sont sensibilisés et formés aux enjeux des données de nos cli…"
type textarea "Oui, il existe un planning de formation bien défini pour la sécurité des systèm…"
type textarea "Oui, il existe des procédures de départ de personnel qui garantissent la fermet…"
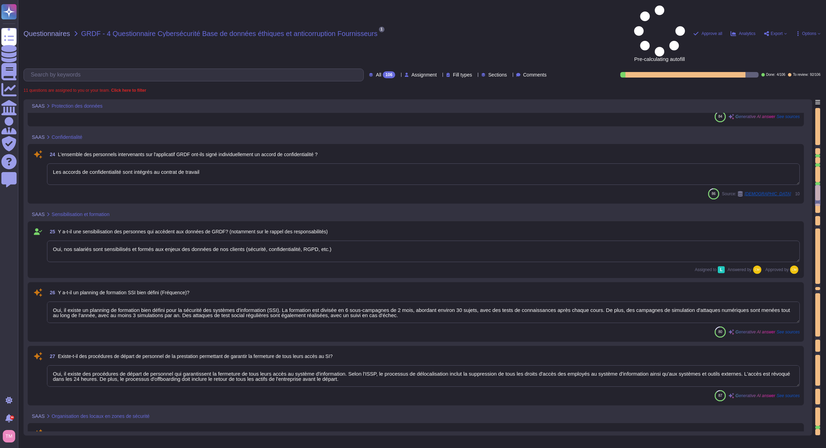
type textarea "CF.PSSI et informations sur le data center sur demande"
type textarea "Non, l'instance n'est pas dédiée. L'isolation est réalisée au niveau logique. L…"
type textarea "Oui, il existe des procédures de gestion des autorisations d'accès physiques. U…"
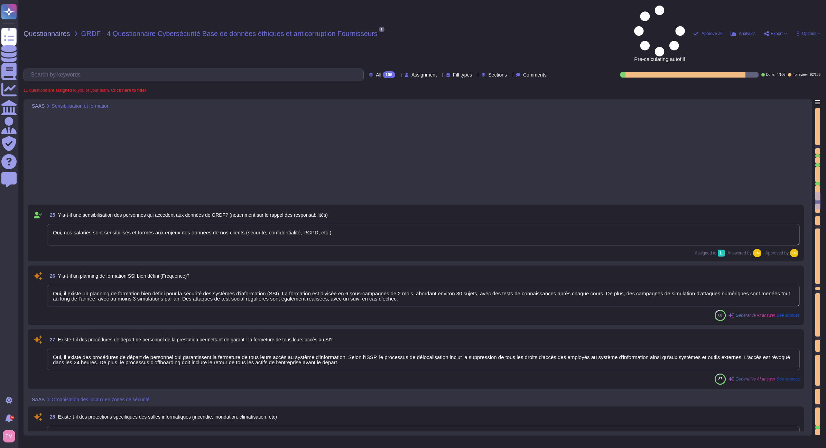
type textarea "L'accès aux locaux techniques est protégé par un contrôle physique à l'aide de …"
type textarea "Aucune surveillance vidéo n'est présente dans les locaux d'Altares."
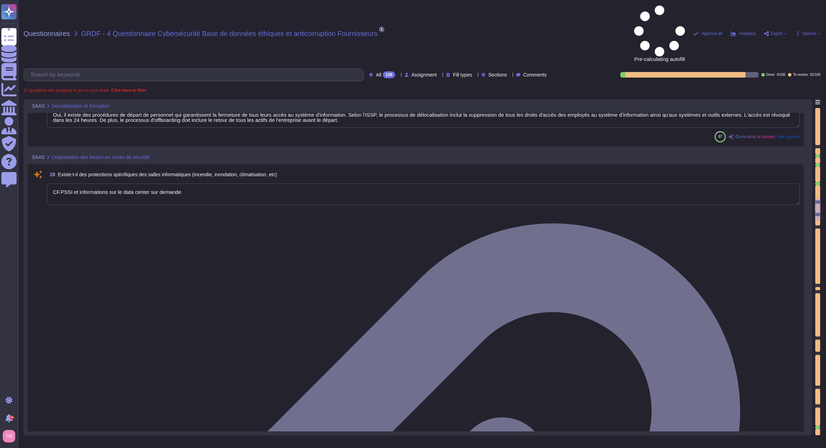
type textarea "Les visiteurs doivent fournir une preuve d'identité pour accéder aux locaux [PE…"
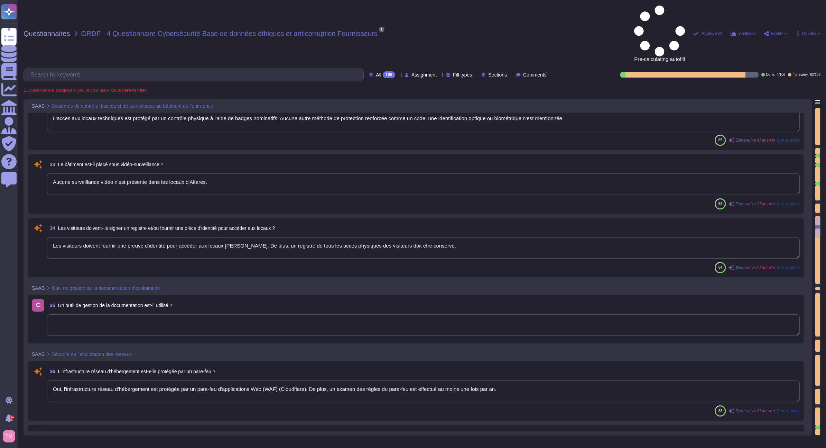
type textarea "Oui, l'infrastructure réseau d'hébergement est protégée par un pare-feu d'appli…"
type textarea "Oui, divers outils sont en place pour détecter, suivre et répondre aux incident…"
type textarea "Oui, Altares possède une zone démilitarisée (DMZ) et le réseau DMZ Internet est…"
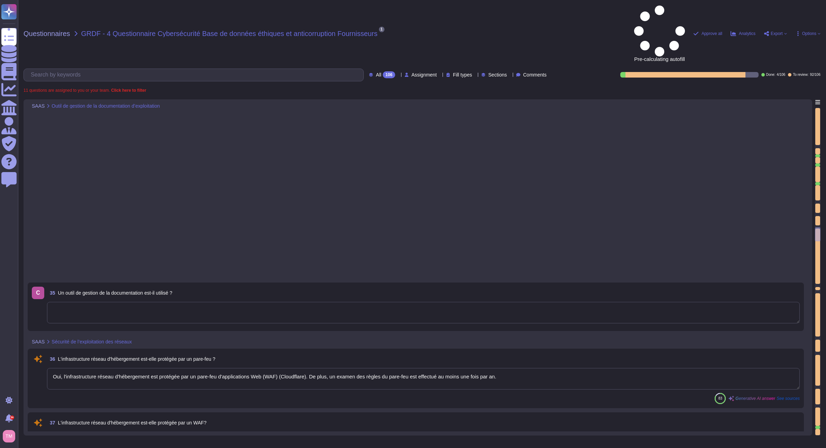
type textarea "@product"
type textarea "Les connexions distantes sont protégées par une authentification à deux facteur…"
type textarea "Les postes de travail doivent utiliser un logiciel et une configuration antivir…"
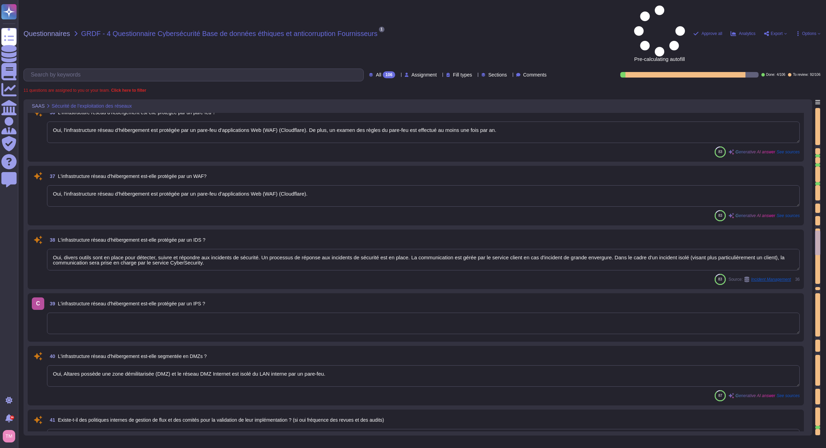
type textarea "Selon Altares ISSP, toutes les stations de travail, qu'elles soient connectées …"
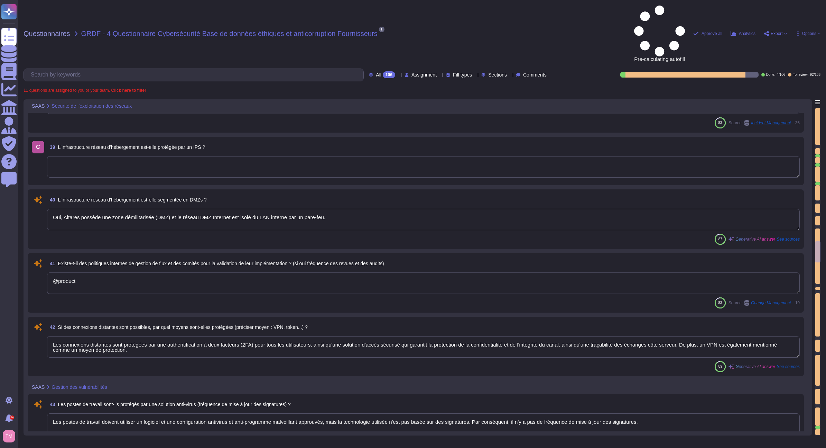
type textarea "Les e-mails sont analysés avec O365 pour détecter les logiciels malveillants et…"
type textarea "Oui, divers outils sont en place pour détecter, suivre et répondre aux incident…"
type textarea "Oui, nous effectuons des analyses régulières pour détecter les vulnérabilités, …"
type textarea "Oui, Altares a mis en place une politique en matière de correctifs. Les correct…"
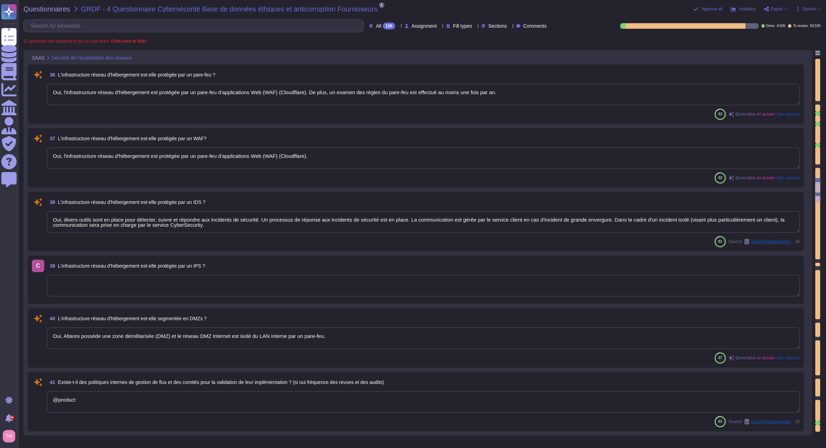
type textarea "Oui, l'infrastructure réseau d'hébergement est protégée par un pare-feu d'appli…"
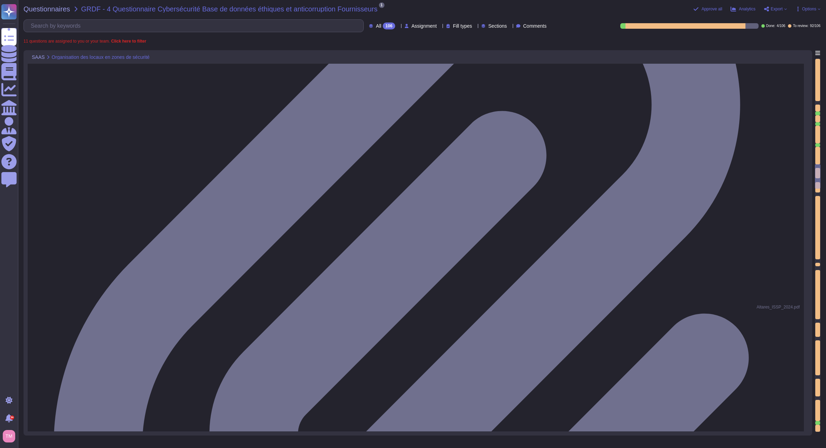
type textarea "CF.PSSI et informations sur le data center sur demande"
type textarea "Non, l'instance n'est pas dédiée. L'isolation est réalisée au niveau logique. L…"
type textarea "Oui, il existe des procédures de gestion des autorisations d'accès physiques. U…"
type textarea "L'accès aux locaux techniques est protégé par un contrôle physique à l'aide de …"
type textarea "Aucune surveillance vidéo n'est présente dans les locaux d'Altares."
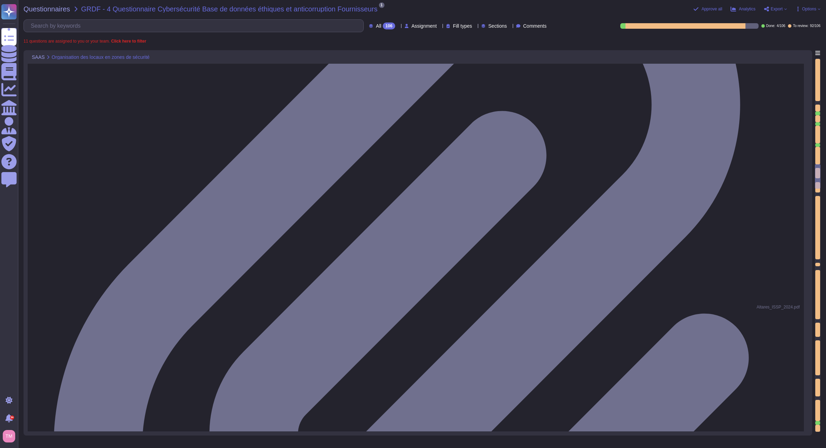
type textarea "Les visiteurs doivent fournir une preuve d'identité pour accéder aux locaux [PE…"
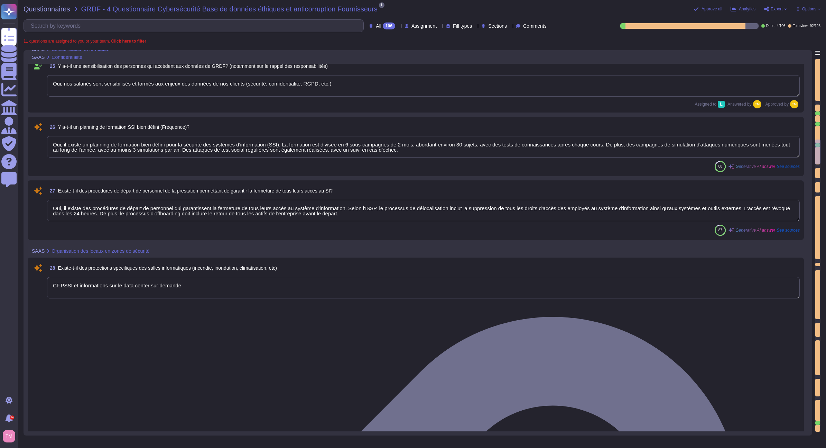
type textarea "Les accords de confidentialité sont intégrés au contrat de travail"
type textarea "Oui, nos salariés sont sensibilisés et formés aux enjeux des données de nos cli…"
type textarea "Oui, il existe un planning de formation bien défini pour la sécurité des systèm…"
type textarea "Oui, il existe des procédures de départ de personnel qui garantissent la fermet…"
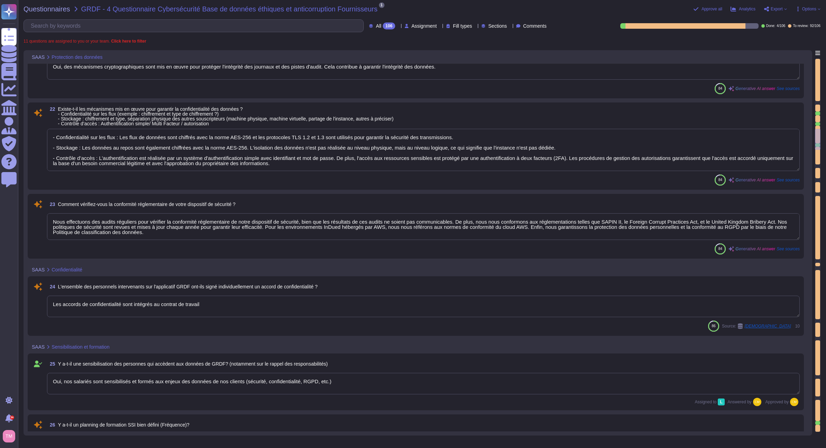
type textarea "Les données au repos sont chiffrées, les flux de données sont chiffrés. Norme A…"
type textarea "Tous les supports amovibles sont interdits sur le système d'information de l'en…"
type textarea "Oui, des mécanismes cryptographiques sont mis en œuvre pour protéger l'intégrit…"
type textarea "- Confidentialité sur les flux : Les flux de données sont chiffrés avec la norm…"
type textarea "Nous effectuons des audits réguliers pour vérifier la conformité réglementaire …"
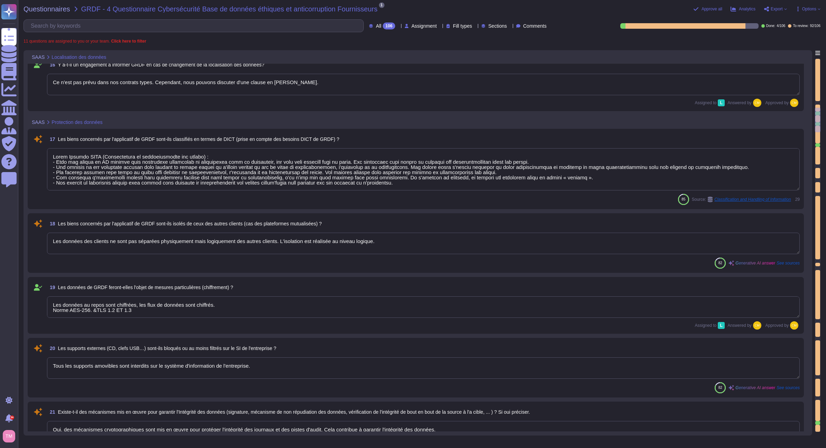
type textarea "Les données sont stockées par Neurones/SCSQD et AWS en [GEOGRAPHIC_DATA], dans …"
type textarea "Ce n'est pas prévu dans nos contrats types. Cependant, nous pouvons discuter d'…"
type textarea "Lorem Ipsumdo SITA (Consectetura el seddoeiusmodte inc utlabo) : - Etdo mag ali…"
type textarea "Les données des clients ne sont pas séparées physiquement mais logiquement des …"
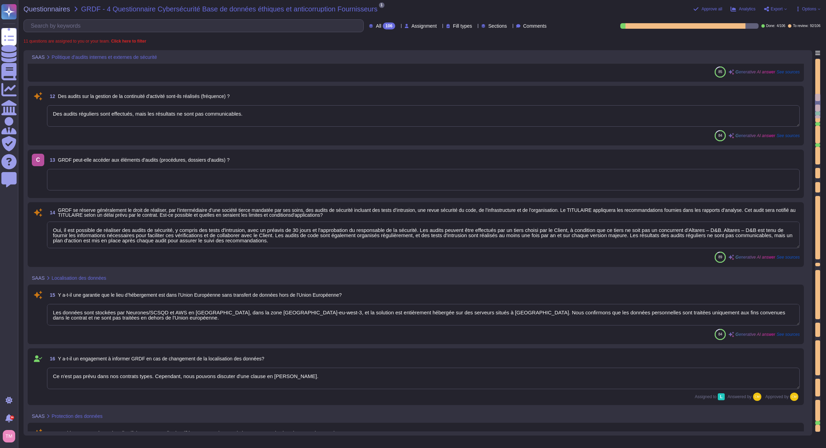
type textarea "Un examen des droits d'accès au système d'information, qui inclut la gestion de…"
type textarea "Des audits réguliers sont effectués, mais les résultats ne sont pas communicabl…"
type textarea "Oui, il est possible de réaliser des audits de sécurité, y compris des tests d'…"
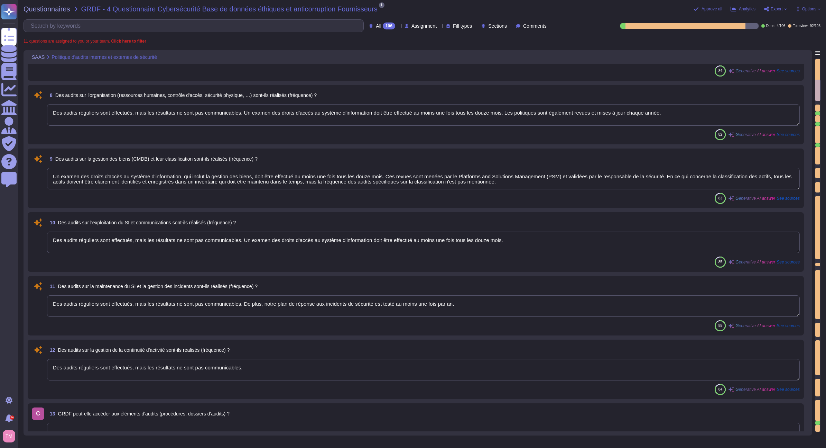
type textarea "Des audits réguliers sont effectués, mais les résultats ne sont pas communicabl…"
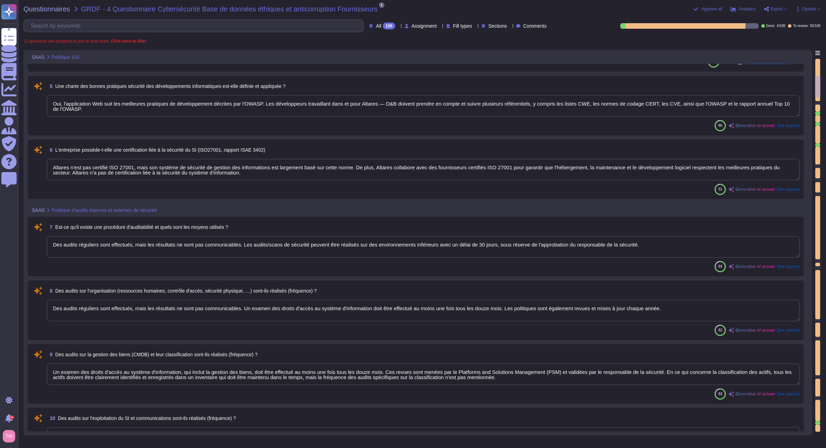
type textarea "Altares ne dispose pas d'un SMSI certifié ISO27001, mais son système de sécurit…"
type textarea "Les audits/scans de sécurité peuvent être effectués sur des environnements infé…"
type textarea "Les accords de confidentialité sont intégrés au contrat de travail"
type textarea "Oui, l'application Web suit les meilleures pratiques de développement décrites …"
type textarea "Altares n'est pas certifié ISO 27001, mais son système de sécurité de gestion d…"
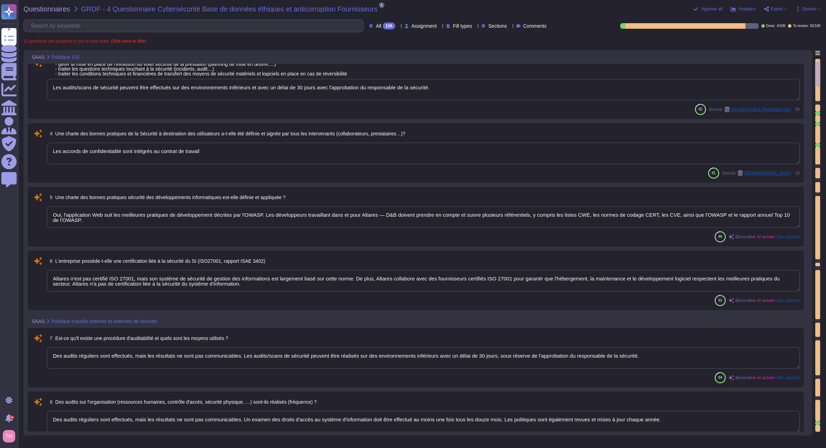
type textarea "Oui, Altares dispose d'une politique de sécurité de l'information (PSSI) qui in…"
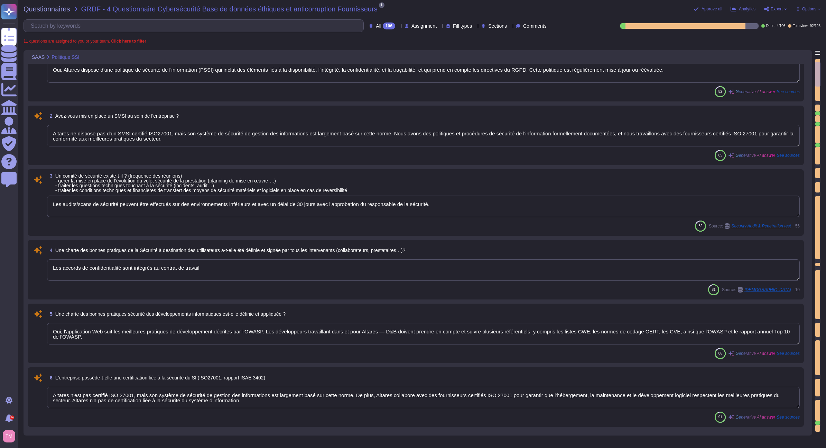
scroll to position [0, 0]
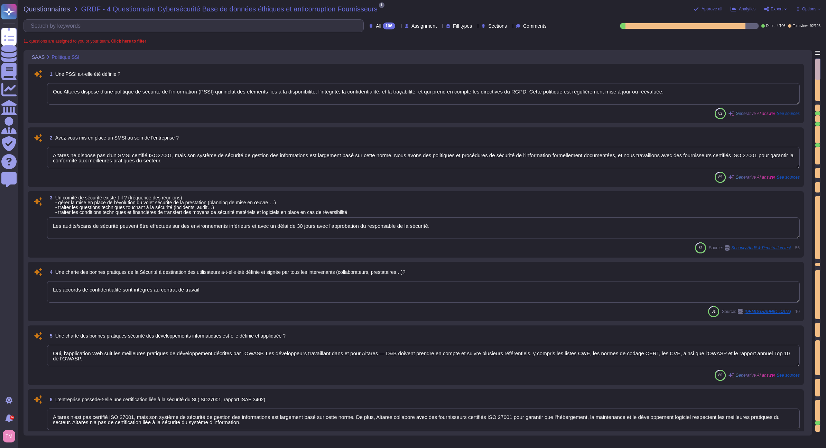
click at [252, 79] on div "1 Une PSSI a-t-elle été définie ?" at bounding box center [423, 74] width 753 height 12
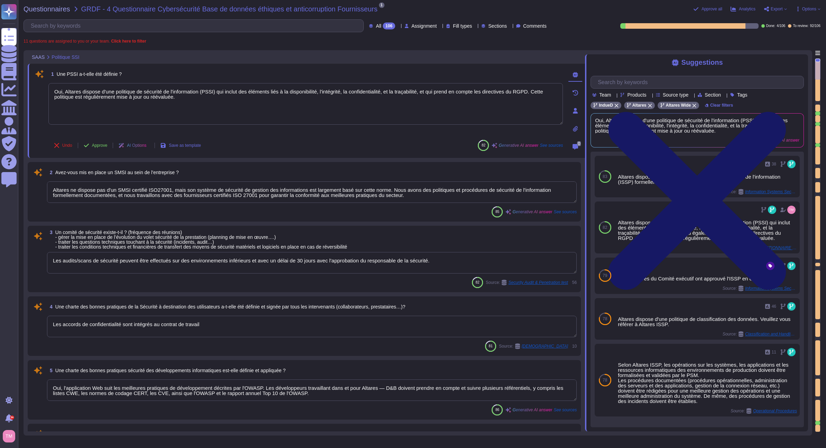
click at [786, 112] on icon at bounding box center [697, 201] width 178 height 178
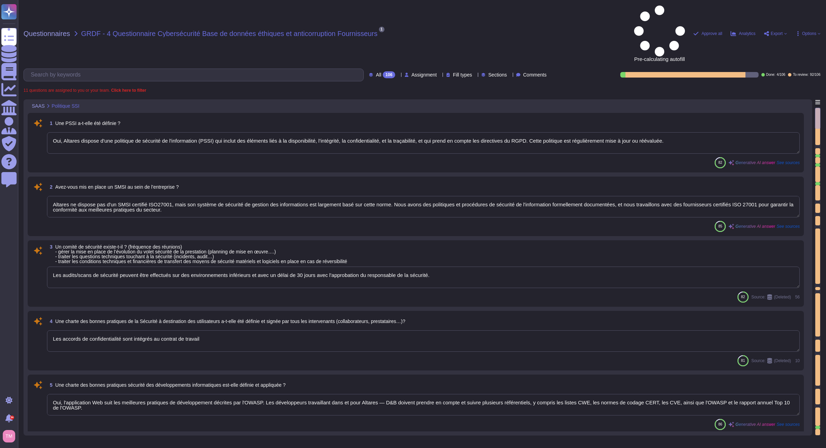
type textarea "Oui, Altares dispose d'une politique de sécurité de l'information (PSSI) qui in…"
type textarea "Altares ne dispose pas d'un SMSI certifié ISO27001, mais son système de sécurit…"
type textarea "Les audits/scans de sécurité peuvent être effectués sur des environnements infé…"
type textarea "Les accords de confidentialité sont intégrés au contrat de travail"
type textarea "Oui, l'application Web suit les meilleures pratiques de développement décrites …"
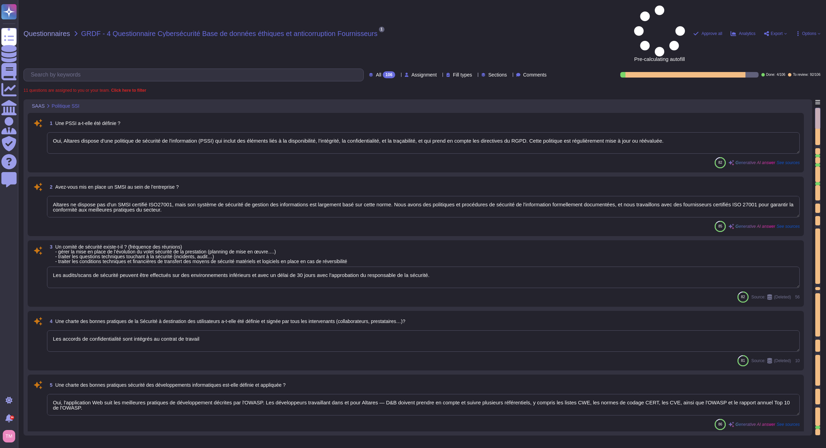
type textarea "Altares n'est pas certifié ISO 27001, mais son système de sécurité de gestion d…"
type textarea "Des audits réguliers sont effectués, mais les résultats ne sont pas communicabl…"
type textarea "Un examen des droits d'accès au système d'information, qui inclut la gestion de…"
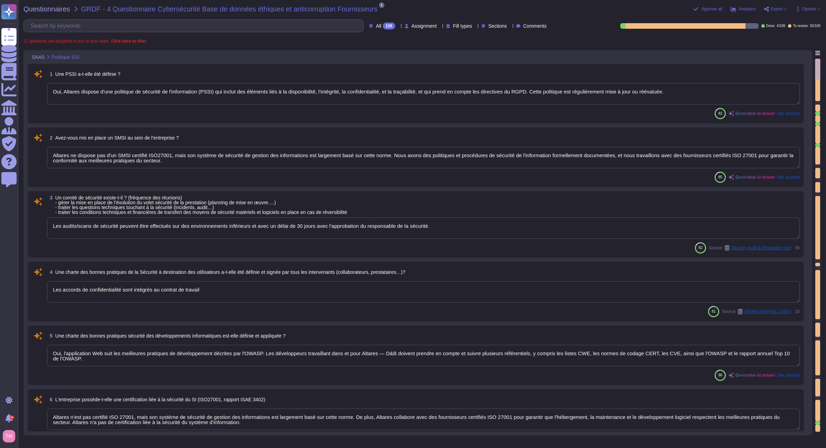
click at [383, 24] on div "106" at bounding box center [389, 25] width 12 height 7
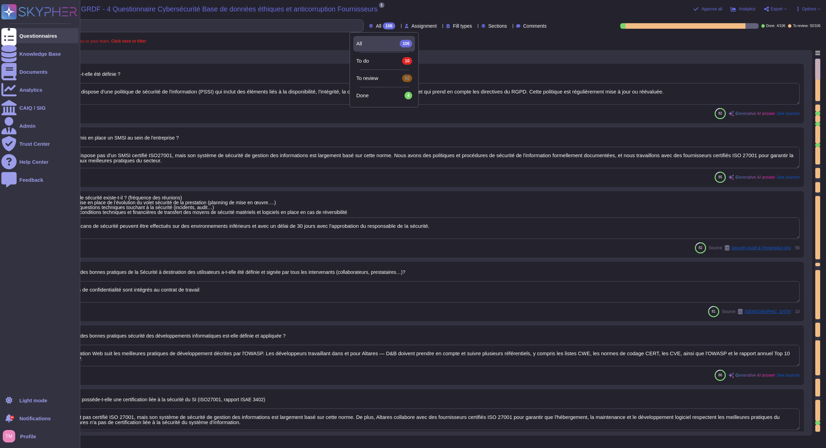
click at [12, 37] on icon at bounding box center [8, 36] width 15 height 20
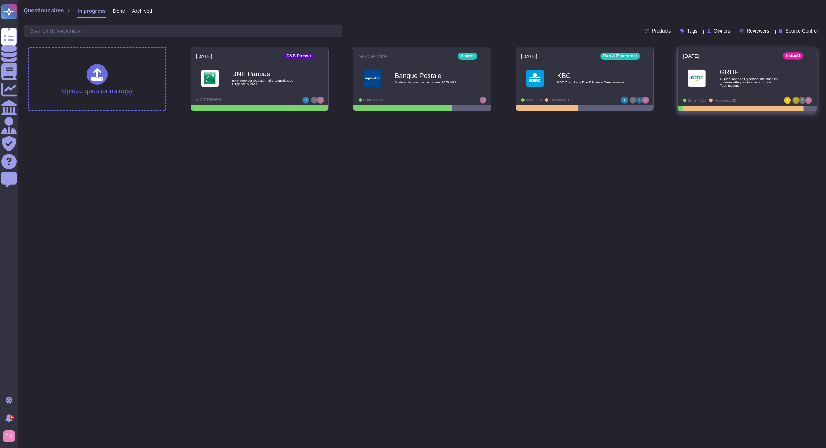
click at [813, 89] on div "2025-09-04 IndueD GRDF 4 Questionnaire Cybersécurité Base de données éthiques e…" at bounding box center [747, 76] width 139 height 58
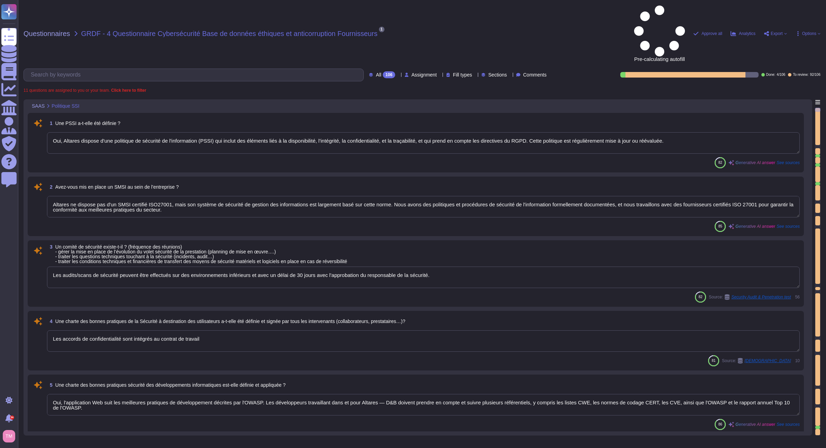
type textarea "Oui, Altares dispose d'une politique de sécurité de l'information (PSSI) qui in…"
type textarea "Altares ne dispose pas d'un SMSI certifié ISO27001, mais son système de sécurit…"
type textarea "Les audits/scans de sécurité peuvent être effectués sur des environnements infé…"
type textarea "Les accords de confidentialité sont intégrés au contrat de travail"
type textarea "Oui, l'application Web suit les meilleures pratiques de développement décrites …"
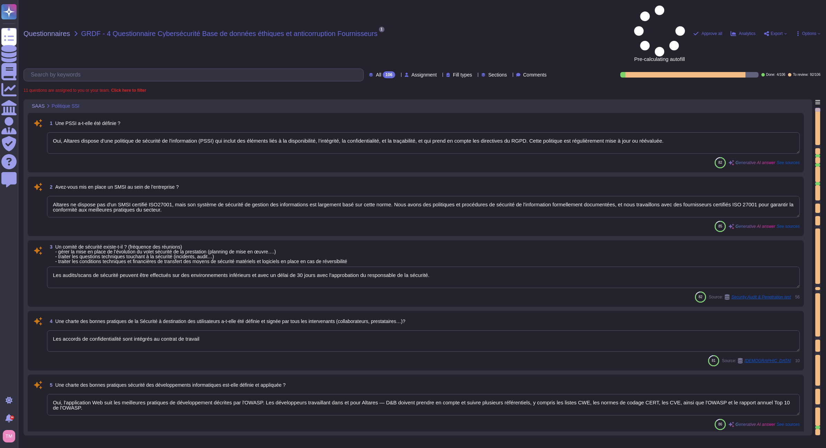
type textarea "Altares n'est pas certifié ISO 27001, mais son système de sécurité de gestion d…"
type textarea "Des audits réguliers sont effectués, mais les résultats ne sont pas communicabl…"
type textarea "Un examen des droits d'accès au système d'information, qui inclut la gestion de…"
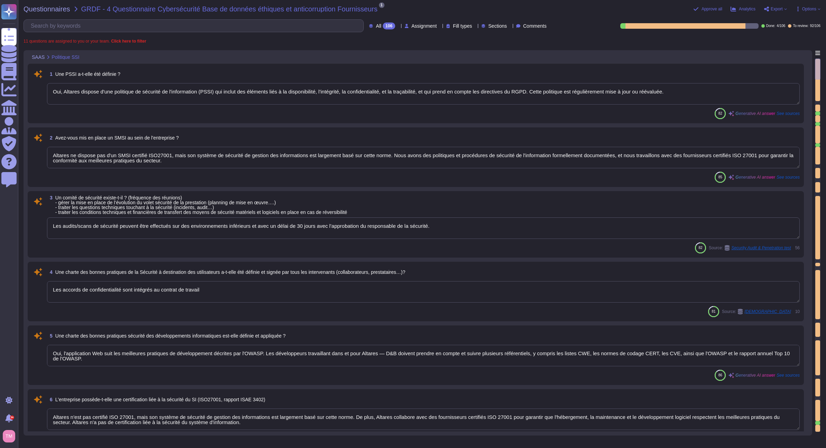
click at [383, 28] on div "106" at bounding box center [389, 25] width 12 height 7
click at [375, 77] on span "To review" at bounding box center [367, 78] width 22 height 6
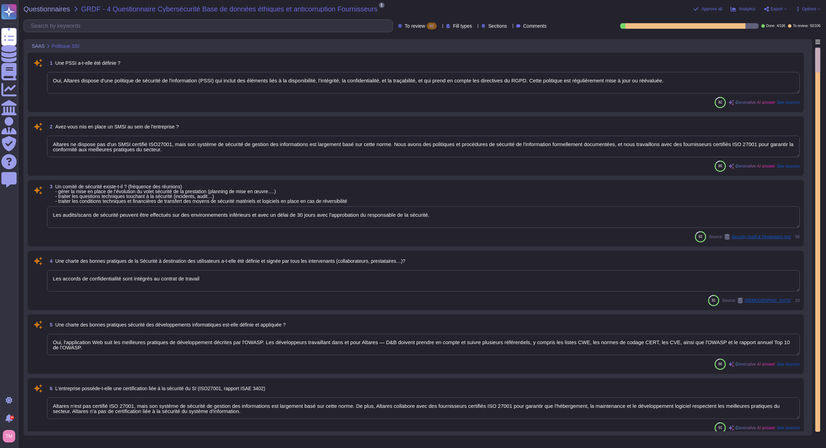
drag, startPoint x: 55, startPoint y: 141, endPoint x: 385, endPoint y: 146, distance: 329.7
click at [385, 146] on textarea "Altares ne dispose pas d'un SMSI certifié ISO27001, mais son système de sécurit…" at bounding box center [423, 146] width 753 height 21
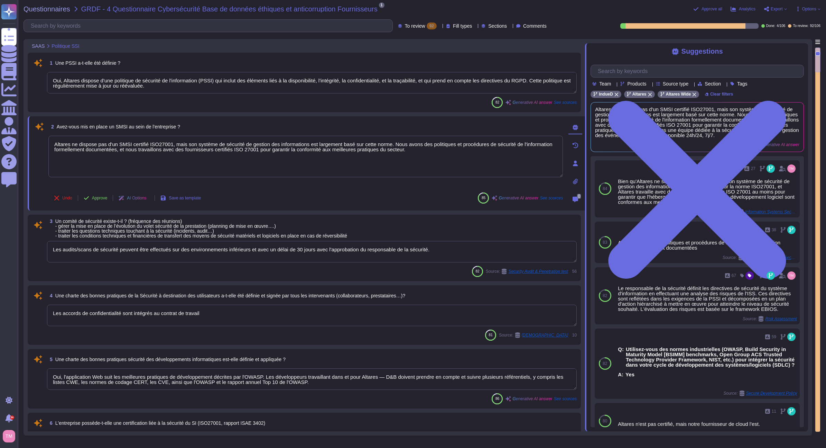
click at [359, 222] on div "3 Un comité de sécurité existe-t-il ? (fréquence des réunions) - gérer la mise …" at bounding box center [312, 228] width 530 height 19
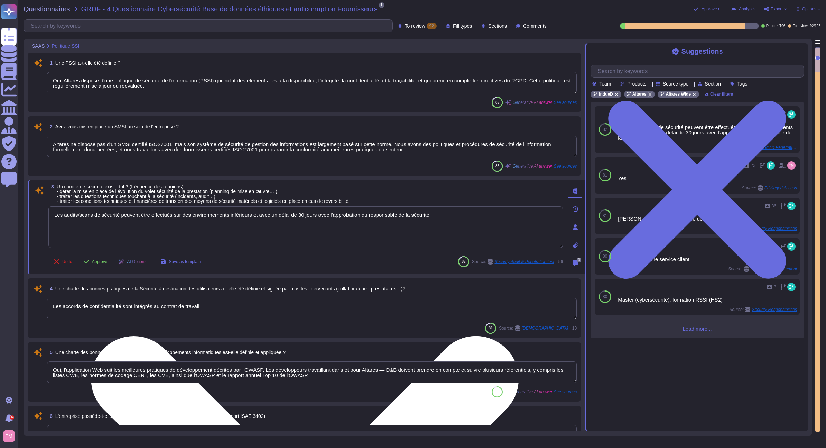
drag, startPoint x: 446, startPoint y: 215, endPoint x: 53, endPoint y: 214, distance: 393.6
click at [53, 214] on textarea "Les audits/scans de sécurité peuvent être effectués sur des environnements infé…" at bounding box center [305, 227] width 515 height 42
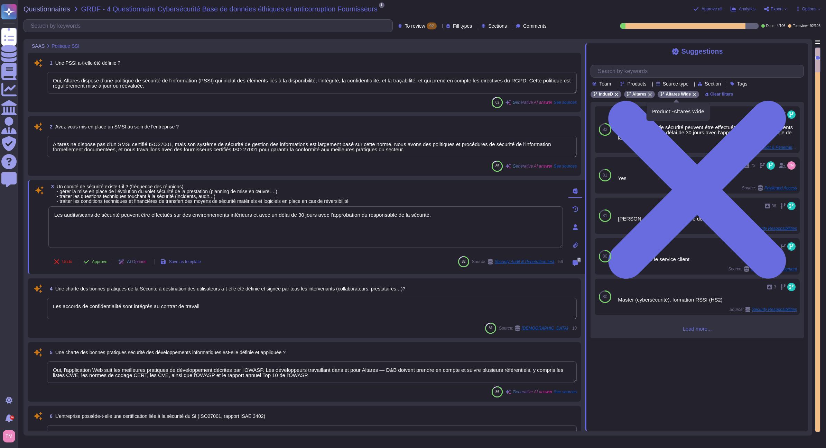
click at [692, 95] on icon at bounding box center [694, 94] width 4 height 4
click at [617, 95] on icon at bounding box center [617, 94] width 4 height 4
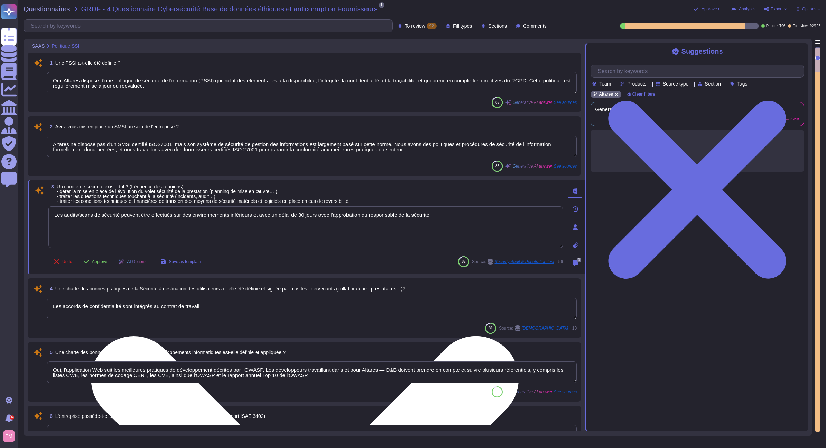
click at [449, 216] on textarea "Les audits/scans de sécurité peuvent être effectués sur des environnements infé…" at bounding box center [305, 227] width 515 height 42
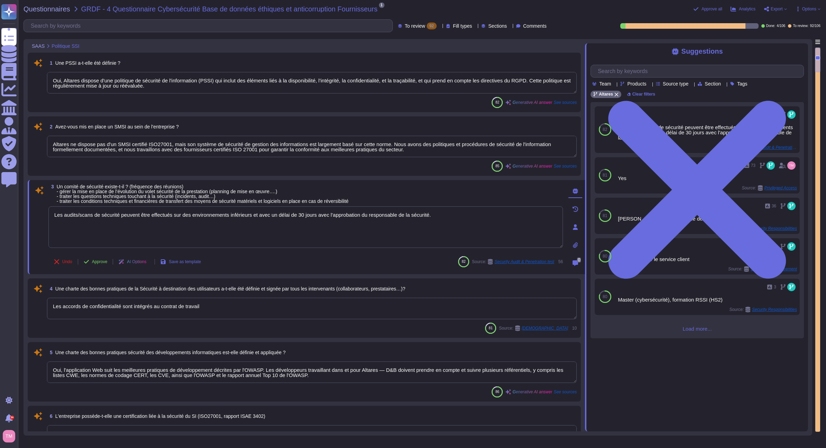
drag, startPoint x: 452, startPoint y: 217, endPoint x: 39, endPoint y: 220, distance: 412.3
click at [39, 220] on div "3 Un comité de sécurité existe-t-il ? (fréquence des réunions) - gérer la mise …" at bounding box center [298, 227] width 530 height 86
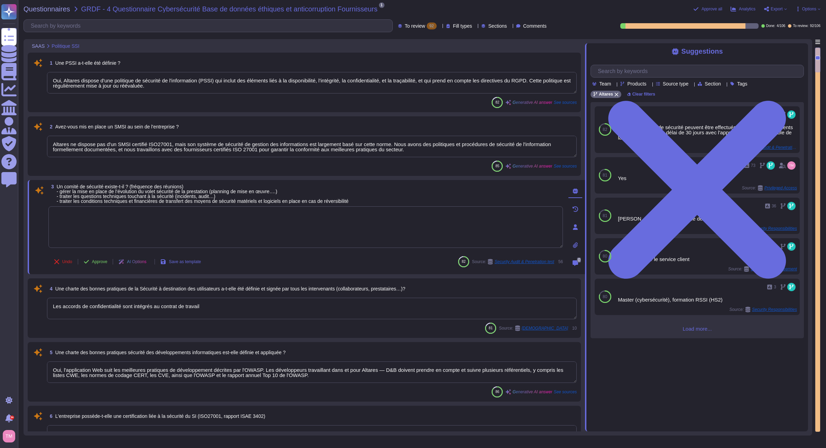
click at [364, 206] on textarea at bounding box center [305, 227] width 515 height 42
click at [393, 187] on div "3 Un comité de sécurité existe-t-il ? (fréquence des réunions) - gérer la mise …" at bounding box center [305, 193] width 515 height 19
click at [444, 221] on textarea at bounding box center [305, 230] width 515 height 42
click at [697, 330] on span "Load more..." at bounding box center [697, 328] width 213 height 5
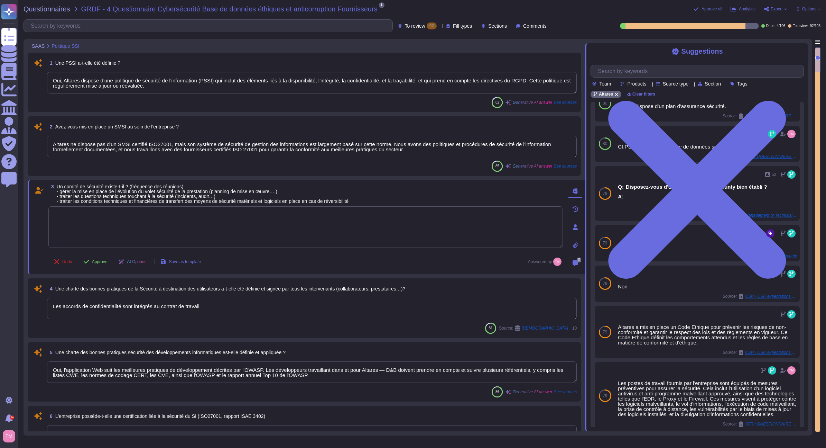
scroll to position [138, 0]
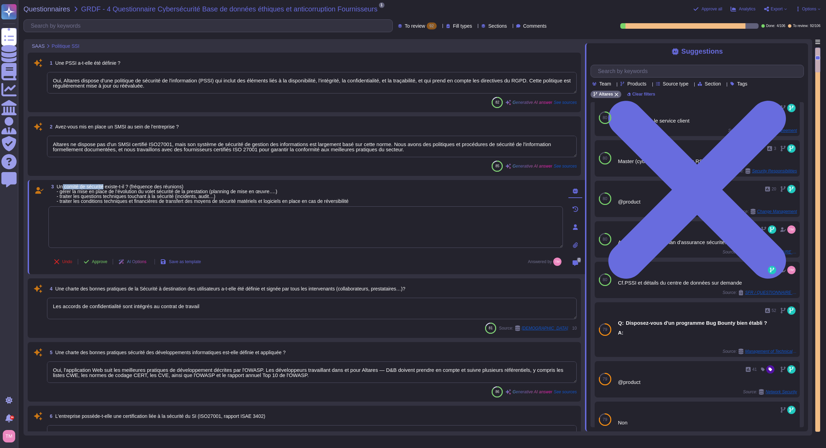
drag, startPoint x: 105, startPoint y: 187, endPoint x: 63, endPoint y: 186, distance: 41.5
click at [63, 186] on span "Un comité de sécurité existe-t-il ? (fréquence des réunions) - gérer la mise en…" at bounding box center [203, 194] width 292 height 20
copy span "comité de sécurité"
click at [643, 72] on input "text" at bounding box center [699, 71] width 209 height 12
paste input "comité de sécurité"
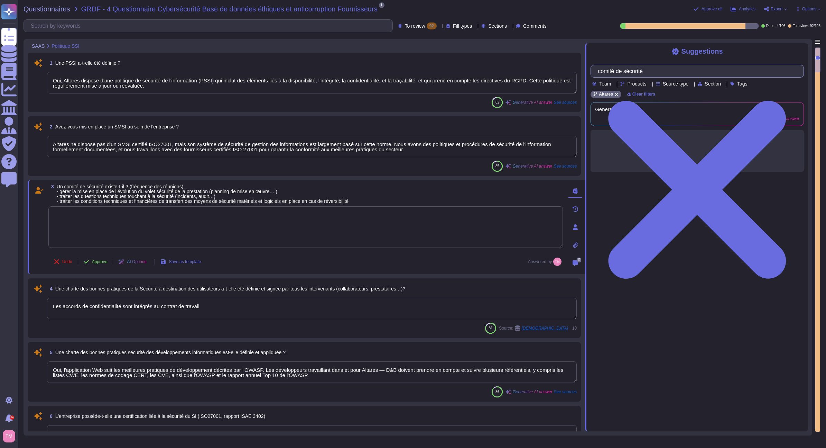
scroll to position [0, 0]
type input "comité de sécurité"
click at [221, 229] on textarea at bounding box center [305, 227] width 515 height 42
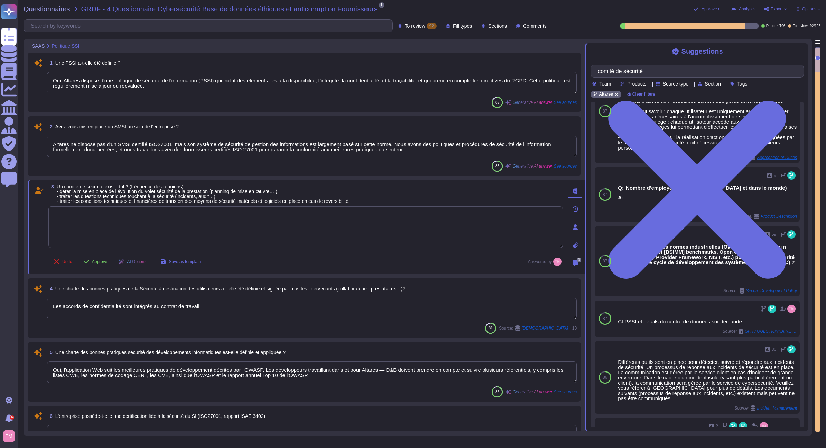
scroll to position [450, 0]
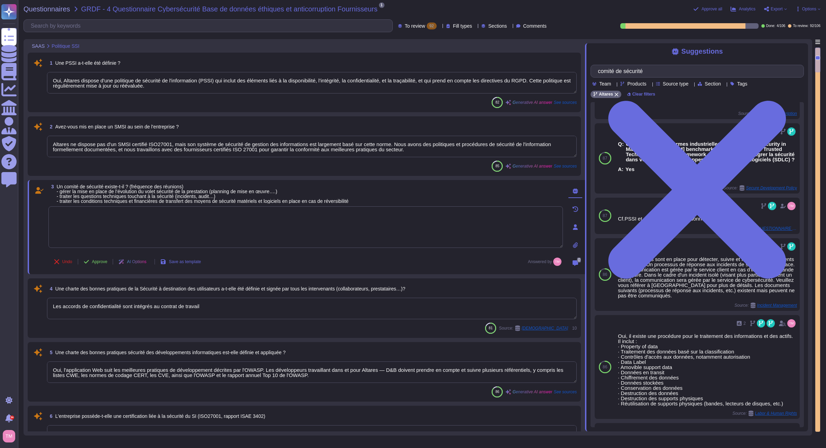
click at [127, 220] on textarea at bounding box center [305, 227] width 515 height 42
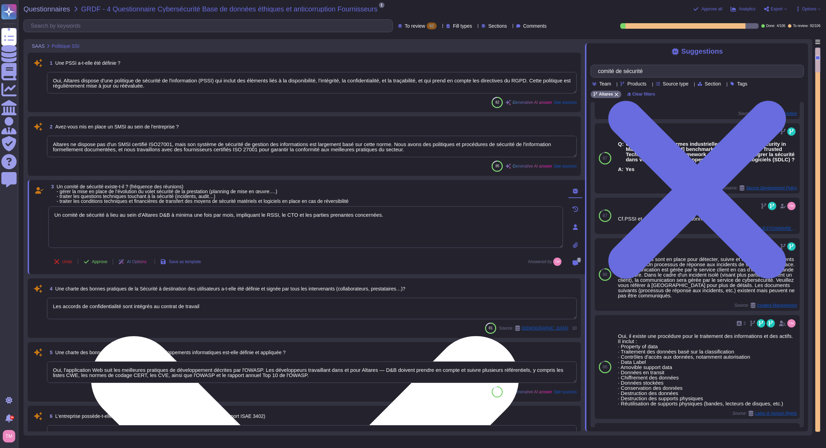
click at [187, 218] on textarea "Un comité de sécurité à lieu au sein d'Altares D&B à minima une fois par mois, …" at bounding box center [305, 227] width 515 height 42
click at [307, 228] on textarea "Un comité de sécurité à lieu au sein d'Altares D&B à minima une fois par mois, …" at bounding box center [305, 227] width 515 height 42
click at [387, 218] on textarea "Un comité de sécurité à lieu au sein d'Altares D&B à minima une fois par mois, …" at bounding box center [305, 227] width 515 height 42
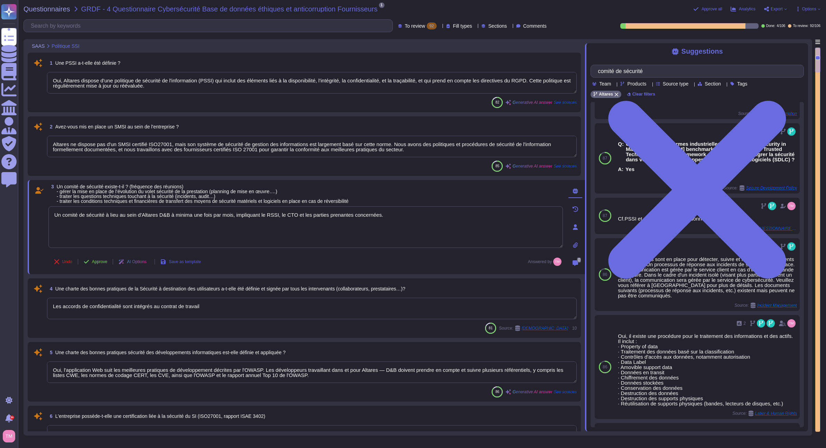
click at [193, 260] on div "3 Un comité de sécurité existe-t-il ? (fréquence des réunions) - gérer la mise …" at bounding box center [298, 227] width 530 height 86
type textarea "Un comité de sécurité à lieu au sein d'Altares D&B à minima une fois par mois, …"
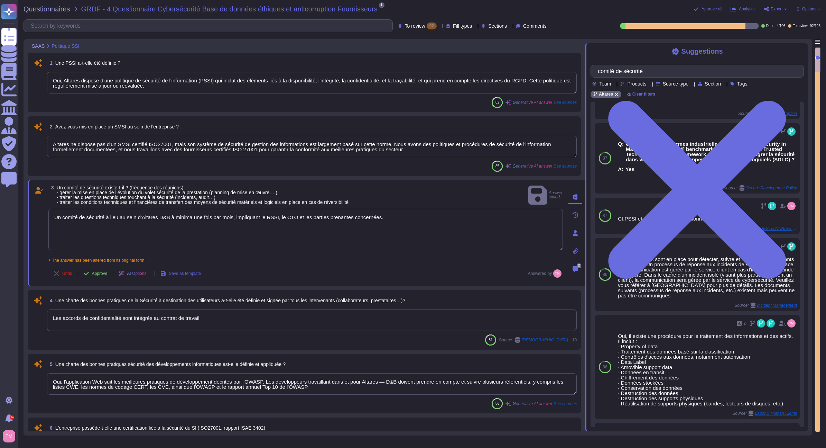
click at [196, 271] on span "Save as template" at bounding box center [185, 273] width 32 height 4
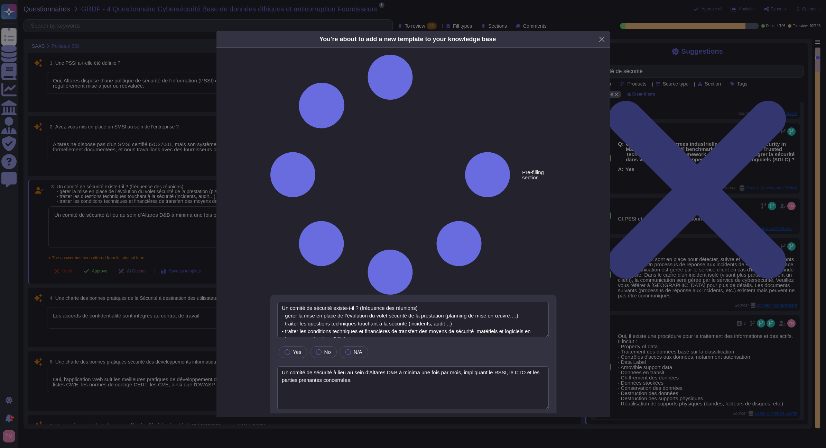
type textarea "Un comité de sécurité existe-t-il ? (fréquence des réunions) - gérer la mise en…"
type textarea "Un comité de sécurité à lieu au sein d'Altares D&B à minima une fois par mois, …"
click at [288, 349] on div at bounding box center [288, 352] width 6 height 6
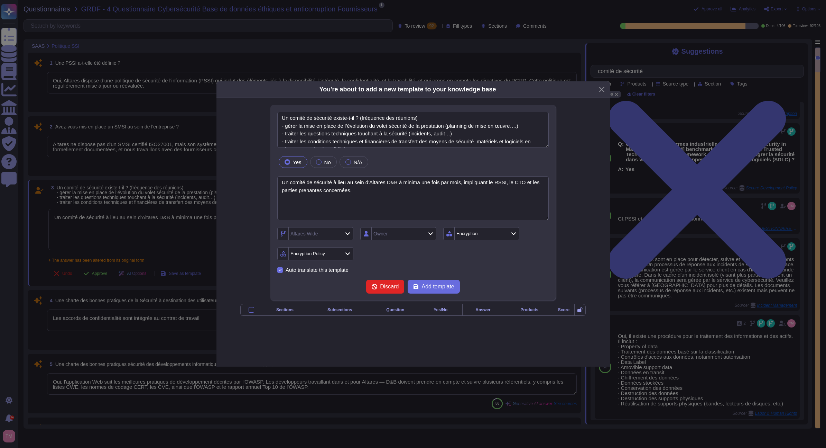
click at [328, 227] on div "Altares Wide" at bounding box center [315, 233] width 52 height 12
type textarea "Un comité de sécurité existe-t-il ? (fréquence des réunions) - gérer la mise en…"
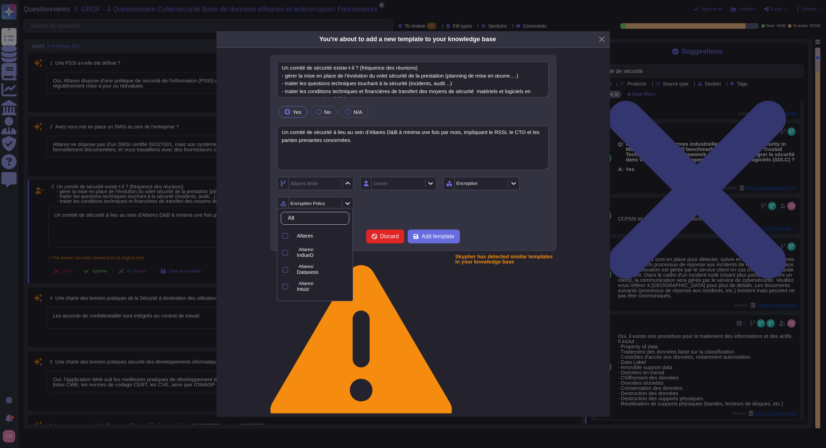
type input "Alta"
click at [321, 234] on div "Altares" at bounding box center [321, 235] width 49 height 6
type textarea "Un comité de sécurité existe-t-il ? (fréquence des réunions) - gérer la mise en…"
click at [405, 210] on div "Altares Owner Encryption Encryption Policy" at bounding box center [413, 193] width 272 height 33
click at [424, 190] on div "Owner" at bounding box center [398, 183] width 76 height 13
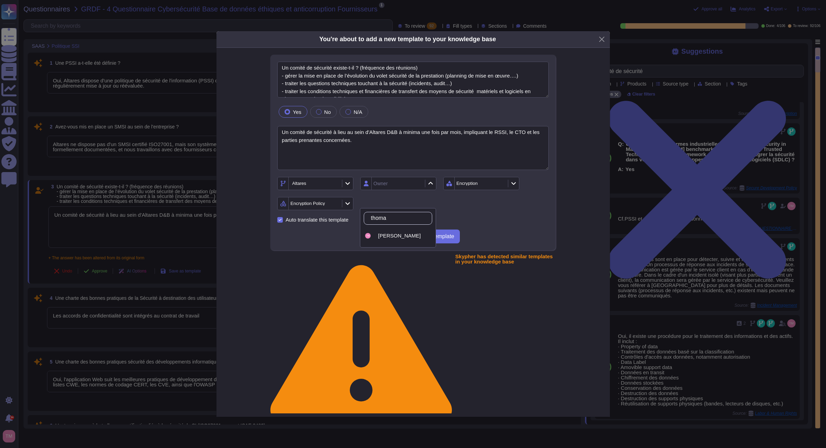
type input "thomas"
click at [416, 232] on div "[PERSON_NAME]" at bounding box center [398, 236] width 68 height 16
click at [480, 185] on div "Encryption" at bounding box center [478, 183] width 43 height 4
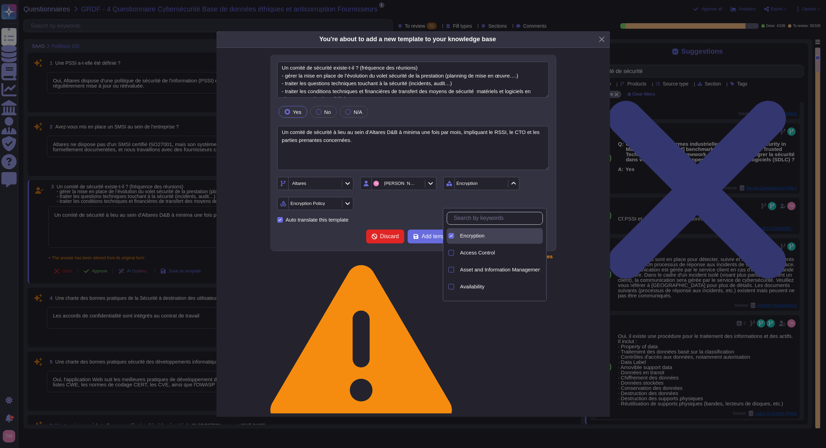
click at [453, 236] on div at bounding box center [452, 236] width 6 height 6
click at [471, 233] on span "Generic information" at bounding box center [482, 231] width 45 height 6
click at [392, 210] on div "Altares Thomas Minet Generic information Sub-sections" at bounding box center [413, 193] width 272 height 33
click at [313, 206] on div "Sub-sections" at bounding box center [305, 203] width 28 height 5
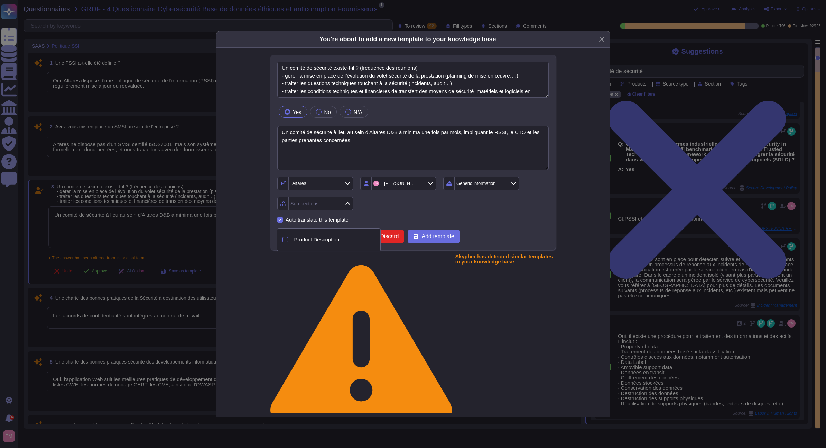
click at [433, 210] on div "Altares Thomas Minet Generic information Sub-sections" at bounding box center [413, 193] width 272 height 33
click at [426, 243] on button "Add template" at bounding box center [434, 236] width 52 height 14
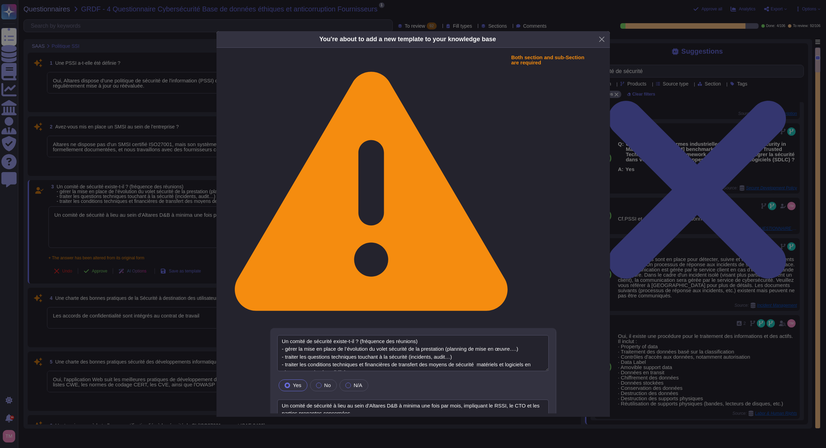
click at [468, 447] on div "Generic information" at bounding box center [481, 456] width 52 height 12
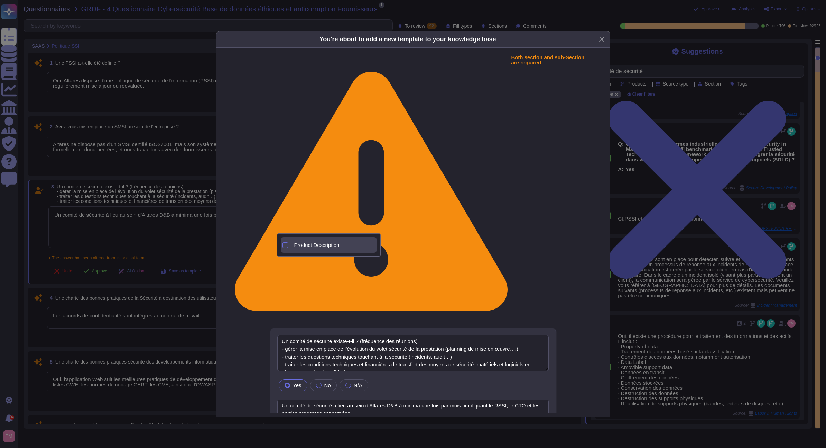
click at [299, 247] on span "Product Description" at bounding box center [316, 245] width 45 height 6
type textarea "Un comité de sécurité existe-t-il ? (fréquence des réunions) - gérer la mise en…"
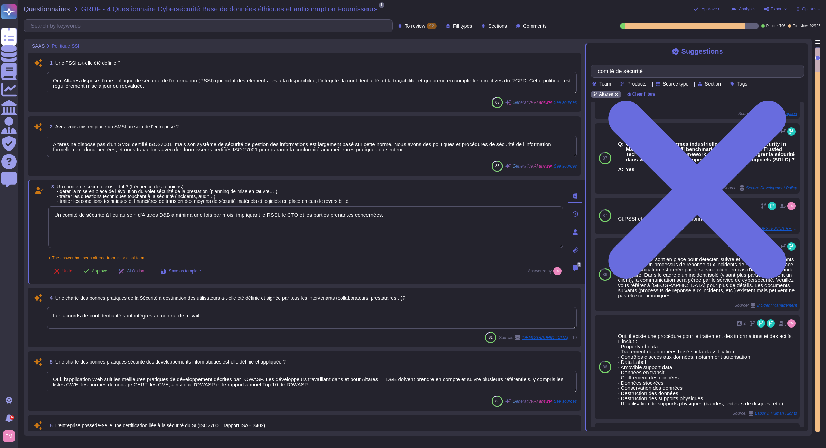
click at [340, 327] on textarea "Les accords de confidentialité sont intégrés au contrat de travail" at bounding box center [312, 317] width 530 height 21
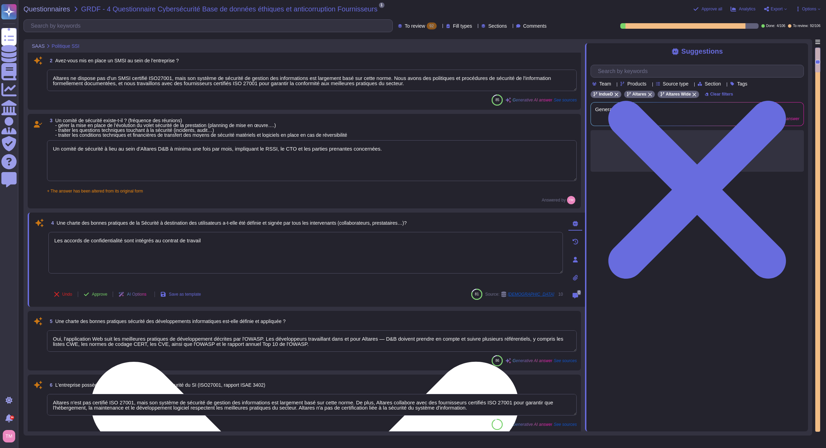
scroll to position [69, 0]
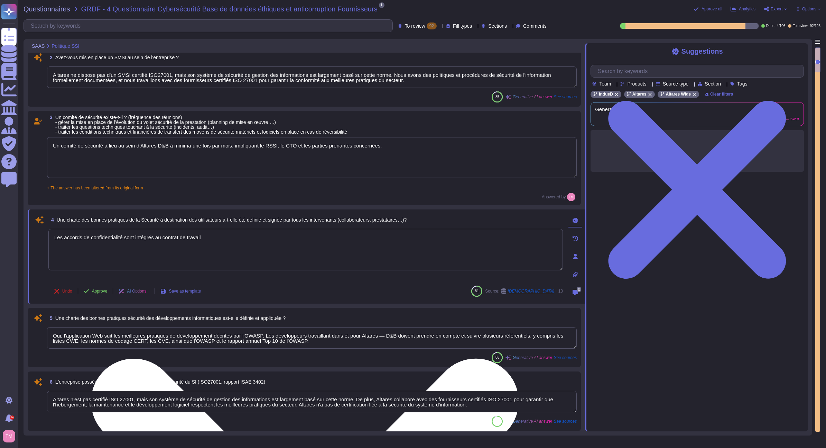
type textarea "Un examen des droits d'accès au système d'information, qui inclut la gestion de…"
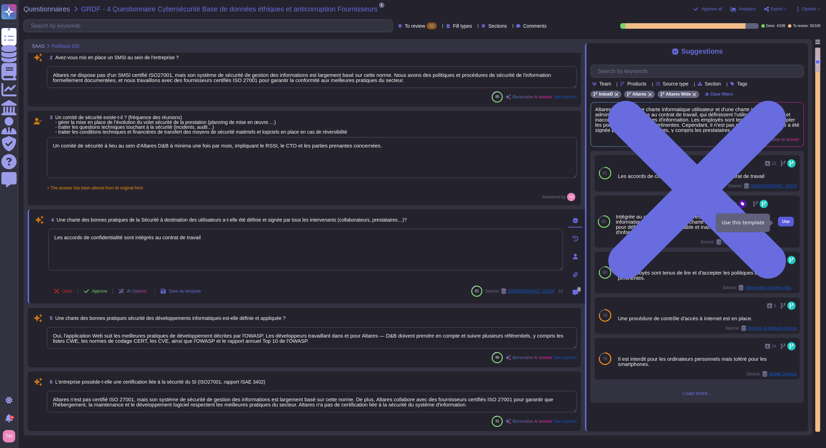
click at [782, 222] on span "Use" at bounding box center [786, 221] width 8 height 4
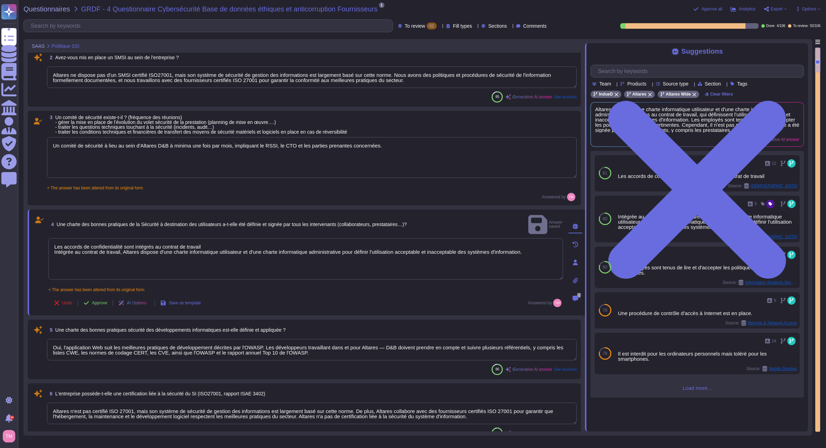
drag, startPoint x: 202, startPoint y: 235, endPoint x: 39, endPoint y: 240, distance: 163.0
click at [39, 240] on div "4 Une charte des bonnes pratiques de la Sécurité à destination des utilisateurs…" at bounding box center [298, 262] width 530 height 98
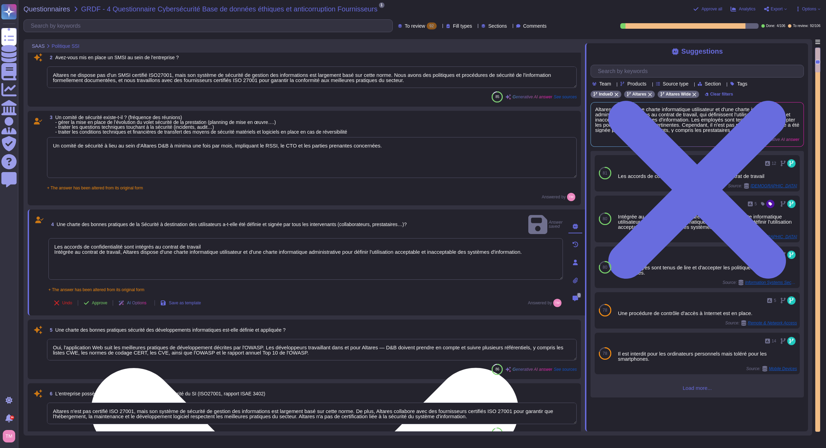
click at [146, 238] on textarea "Les accords de confidentialité sont intégrés au contrat de travail Intégrée au …" at bounding box center [305, 259] width 515 height 42
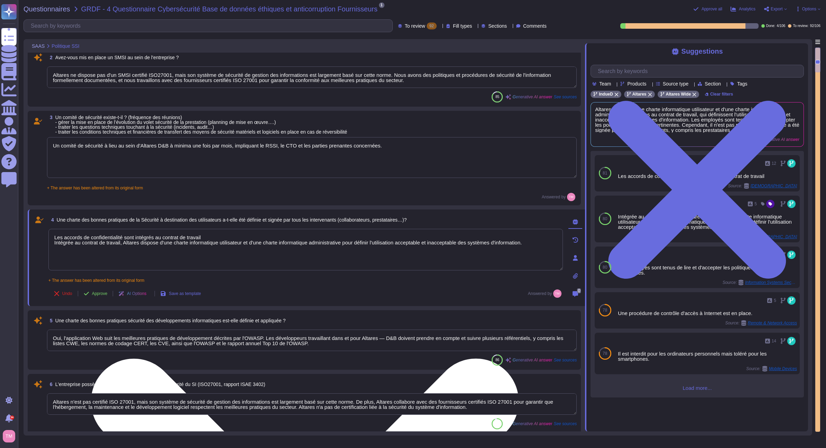
click at [146, 235] on textarea "Les accords de confidentialité sont intégrés au contrat de travail Intégrée au …" at bounding box center [305, 250] width 515 height 42
type textarea "Intégrée au contrat de travail, Altares dispose d'une charte informatique utili…"
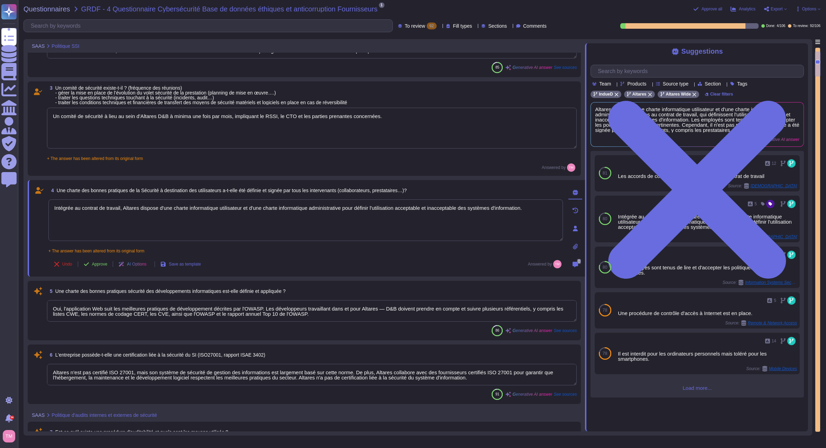
type textarea "Des audits réguliers sont effectués, mais les résultats ne sont pas communicabl…"
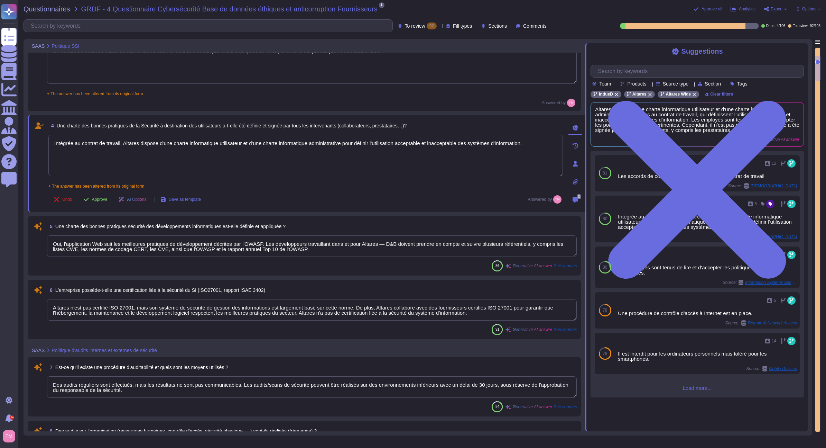
scroll to position [173, 0]
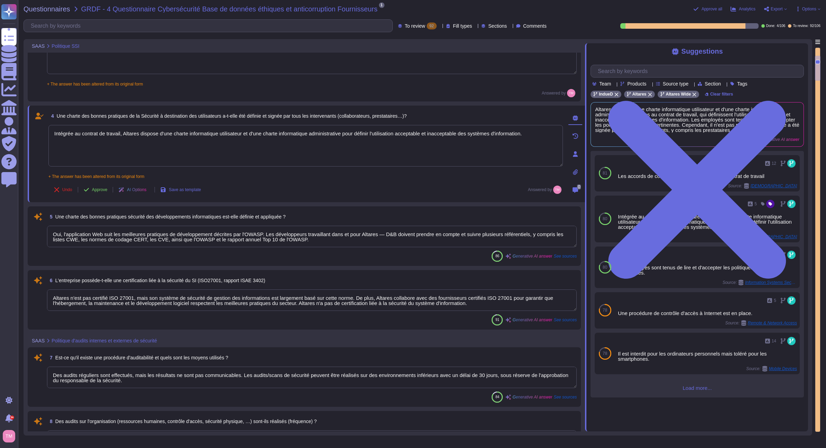
type textarea "Des audits réguliers sont effectués, mais les résultats ne sont pas communicabl…"
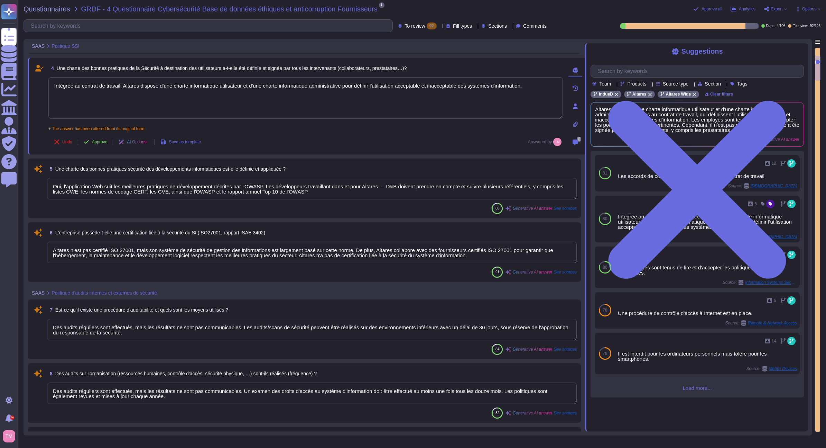
scroll to position [242, 0]
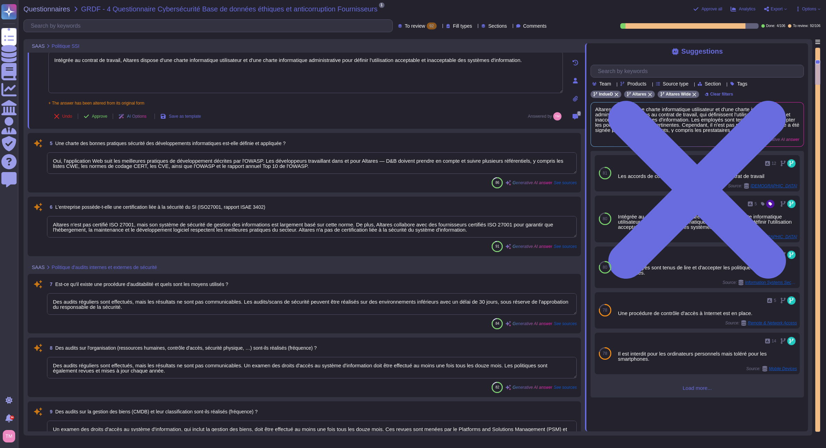
type textarea "Des audits réguliers sont effectués, mais les résultats ne sont pas communicabl…"
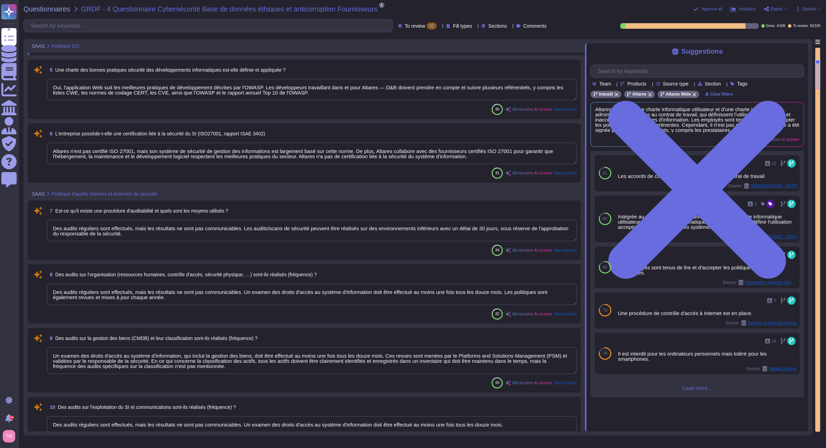
type textarea "Oui, il est possible de réaliser des audits de sécurité, y compris des tests d'…"
type textarea "Intégrée au contrat de travail, Altares dispose d'une charte informatique utili…"
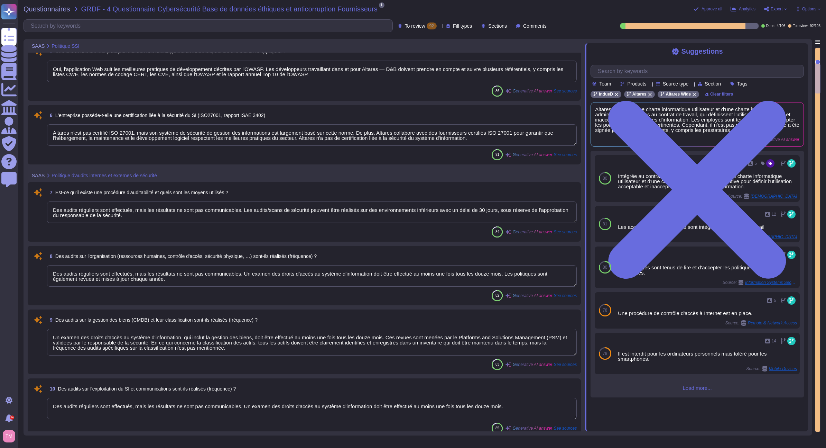
scroll to position [346, 0]
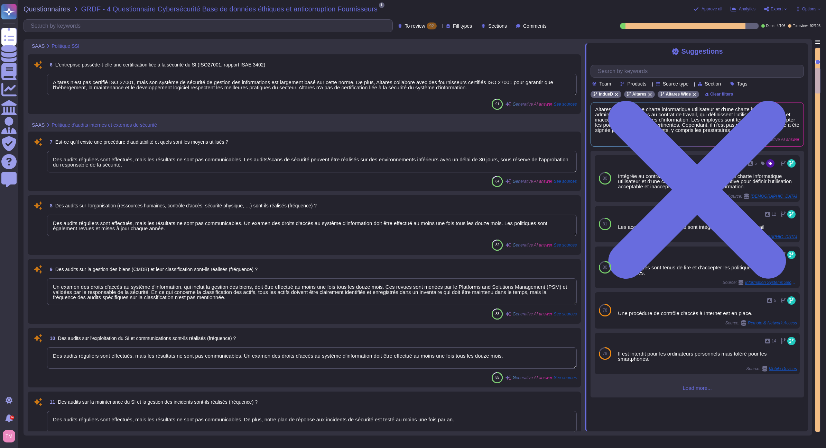
type textarea "Les données sont stockées par Neurones/SCSQD et AWS en [GEOGRAPHIC_DATA], dans …"
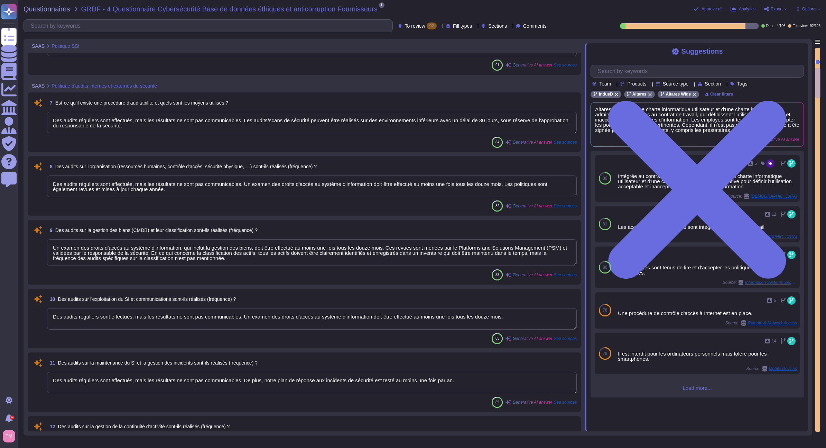
scroll to position [1, 0]
click at [211, 128] on textarea "Des audits réguliers sont effectués, mais les résultats ne sont pas communicabl…" at bounding box center [312, 122] width 530 height 21
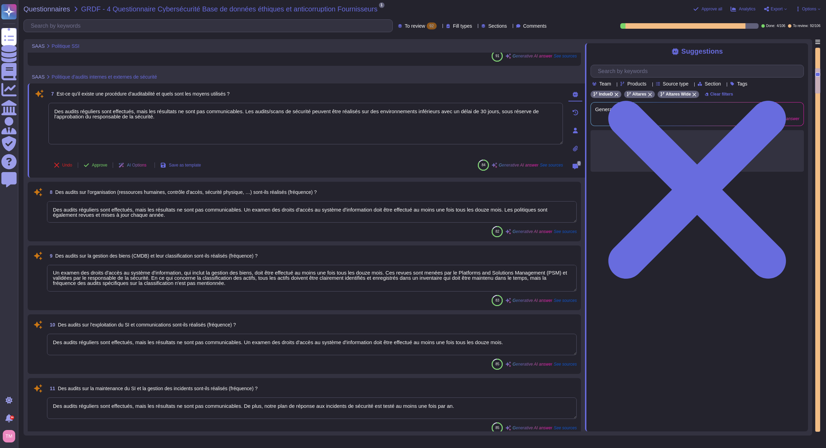
click at [352, 214] on textarea "Des audits réguliers sont effectués, mais les résultats ne sont pas communicabl…" at bounding box center [312, 211] width 530 height 21
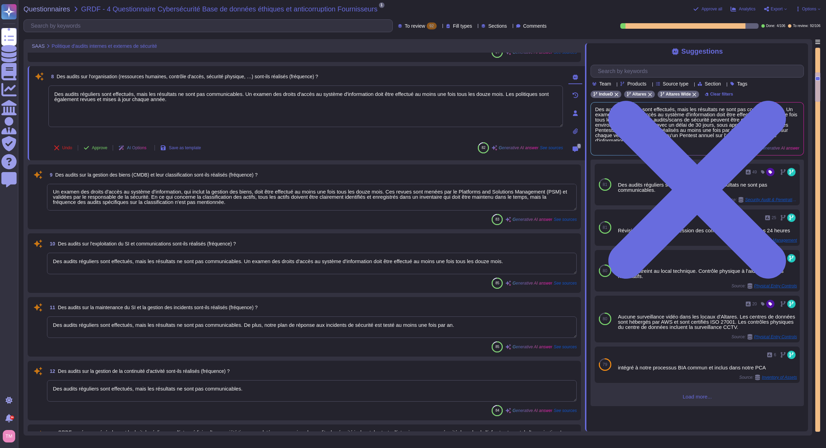
scroll to position [484, 0]
type textarea "Lorem Ipsumdo SITA (Consectetura el seddoeiusmodte inc utlabo) : - Etdo mag ali…"
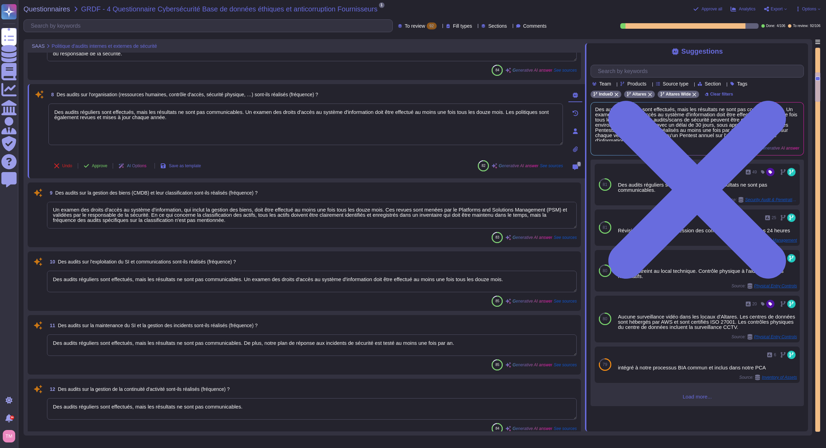
scroll to position [396, 0]
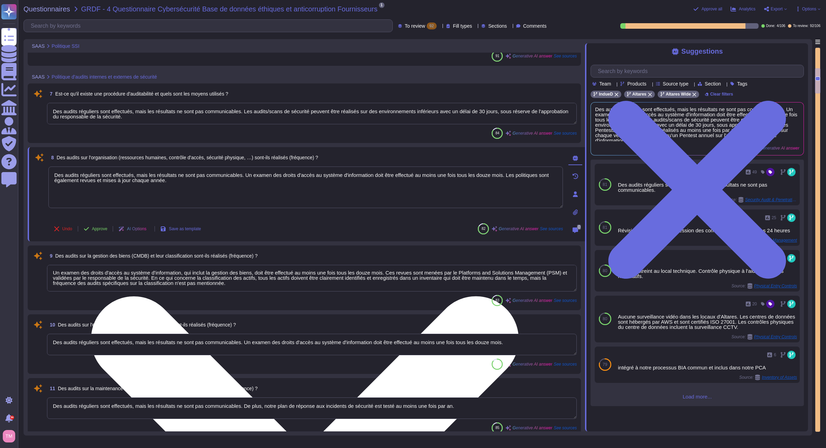
type textarea "Intégrée au contrat de travail, Altares dispose d'une charte informatique utili…"
type textarea "Oui, l'application Web suit les meilleures pratiques de développement décrites …"
type textarea "Altares n'est pas certifié ISO 27001, mais son système de sécurité de gestion d…"
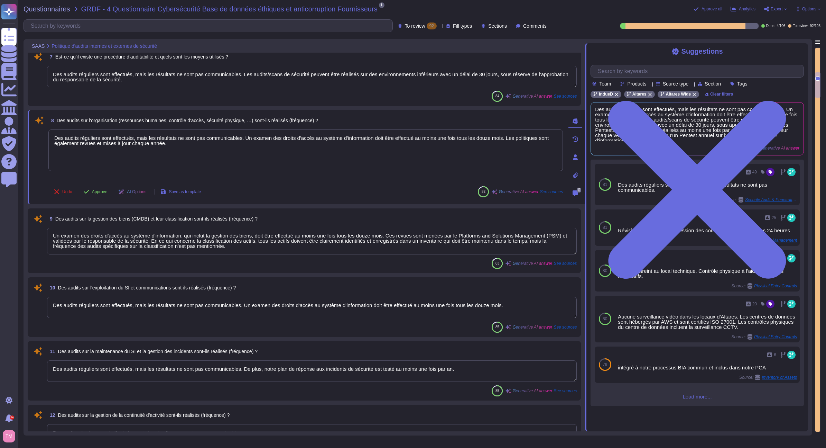
scroll to position [465, 0]
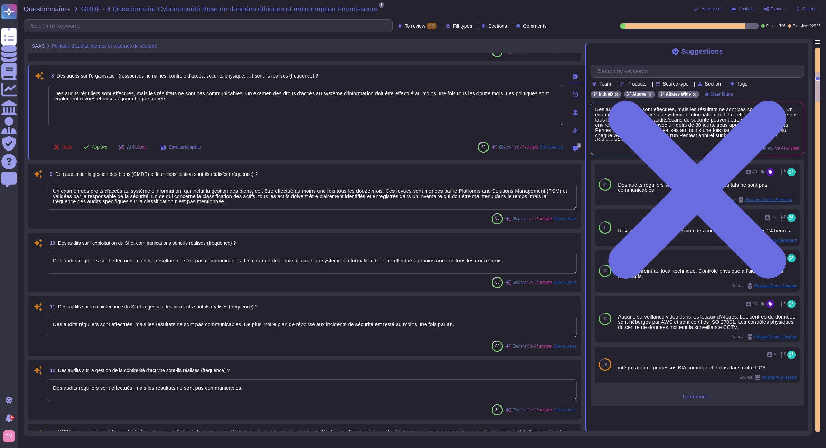
type textarea "Lorem Ipsumdo SITA (Consectetura el seddoeiusmodte inc utlabo) : - Etdo mag ali…"
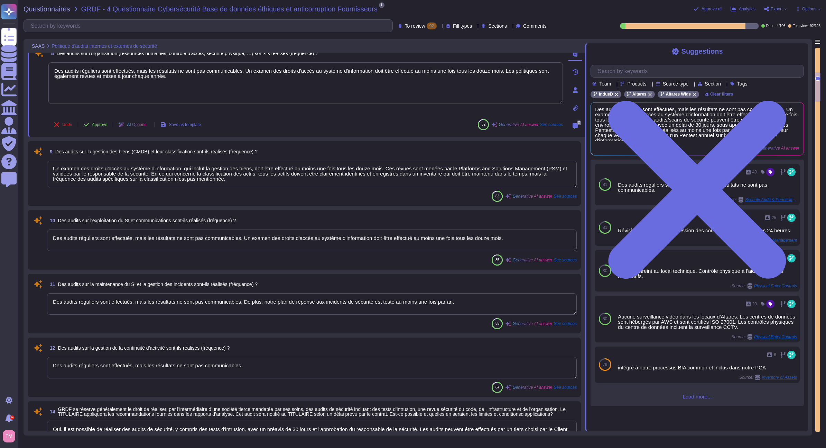
scroll to position [499, 0]
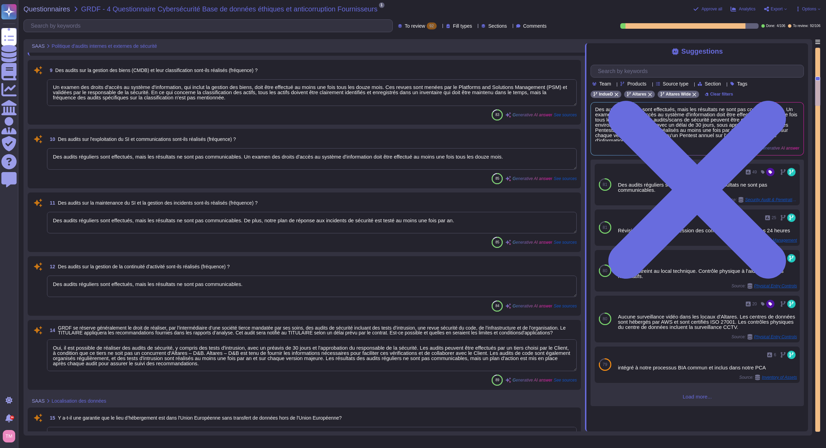
type textarea "Les données des clients ne sont pas séparées physiquement mais logiquement des …"
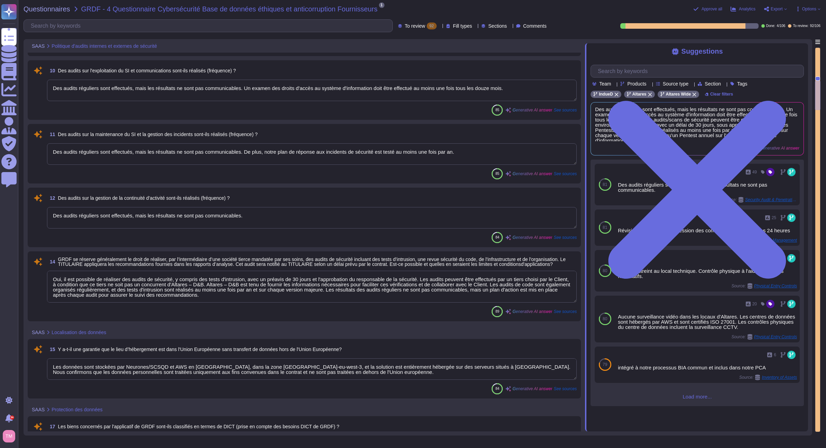
type textarea "Tous les supports amovibles sont interdits sur le système d'information de l'en…"
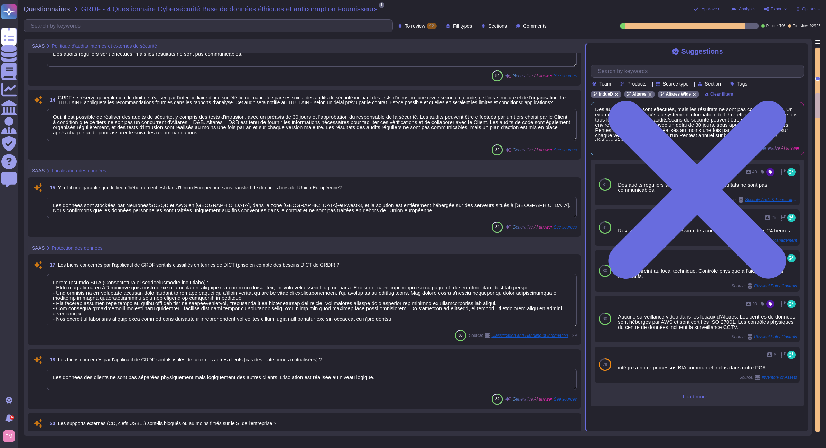
scroll to position [811, 0]
type textarea "Oui, des mécanismes cryptographiques sont mis en œuvre pour protéger l'intégrit…"
type textarea "- Confidentialité sur les flux : Les flux de données sont chiffrés avec la norm…"
type textarea "Nous effectuons des audits réguliers pour vérifier la conformité réglementaire …"
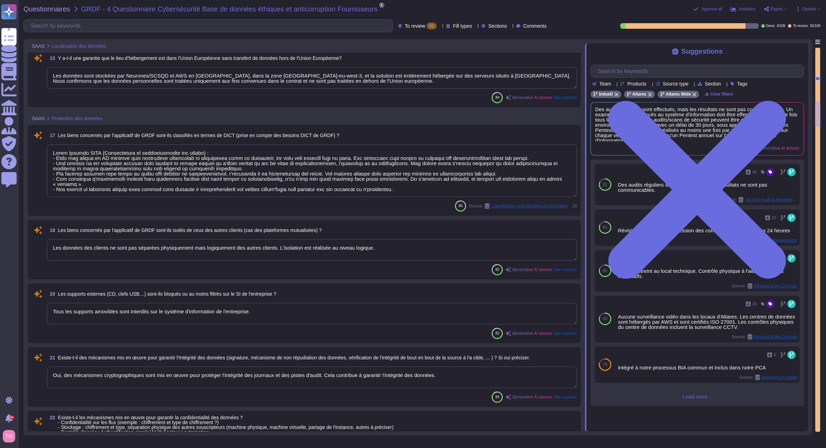
type textarea "Les accords de confidentialité sont intégrés au contrat de travail"
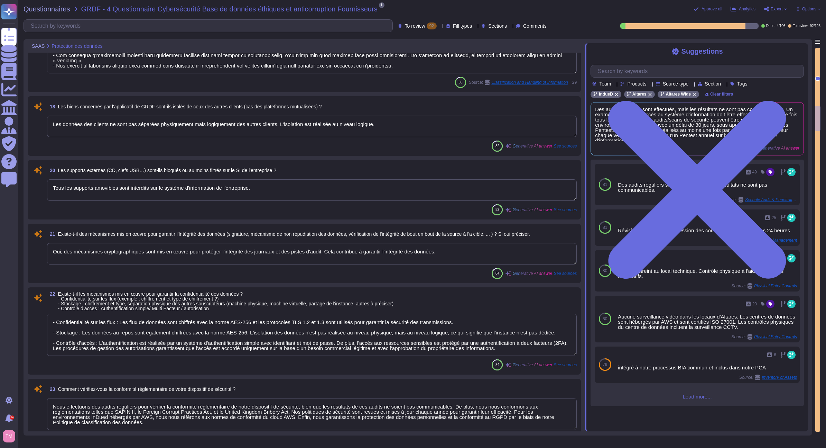
type textarea "Oui, il existe un planning de formation bien défini pour la sécurité des systèm…"
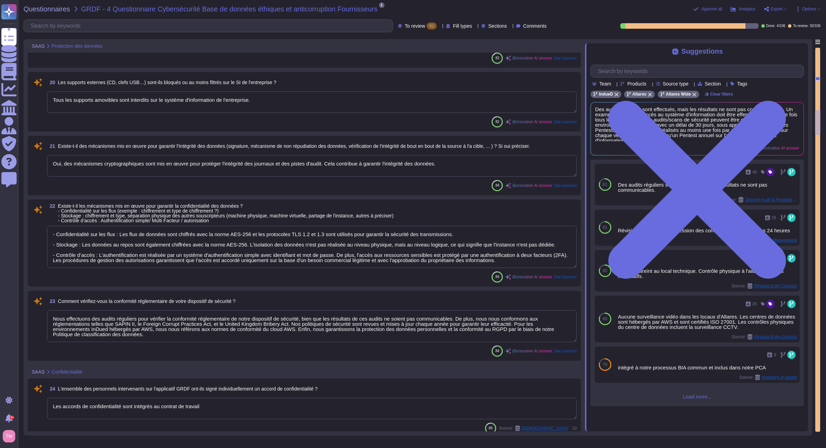
type textarea "Oui, il existe des procédures de départ de personnel qui garantissent la fermet…"
type textarea "CF.PSSI et informations sur le data center sur demande"
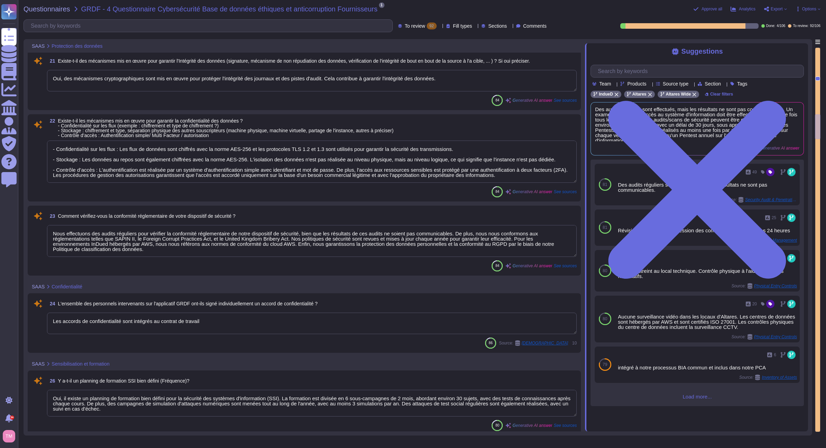
type textarea "Non, l'instance n'est pas dédiée. L'isolation est réalisée au niveau logique. L…"
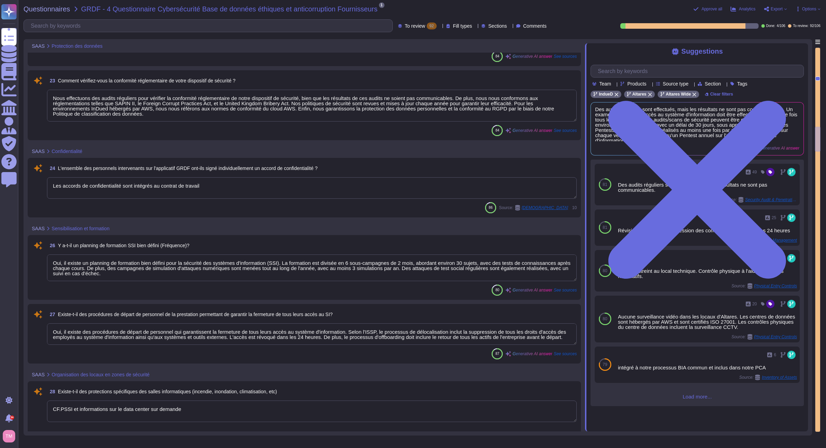
scroll to position [1364, 0]
type textarea "Oui, il existe des procédures de gestion des autorisations d'accès physiques. U…"
type textarea "L'accès aux locaux techniques est protégé par un contrôle physique à l'aide de …"
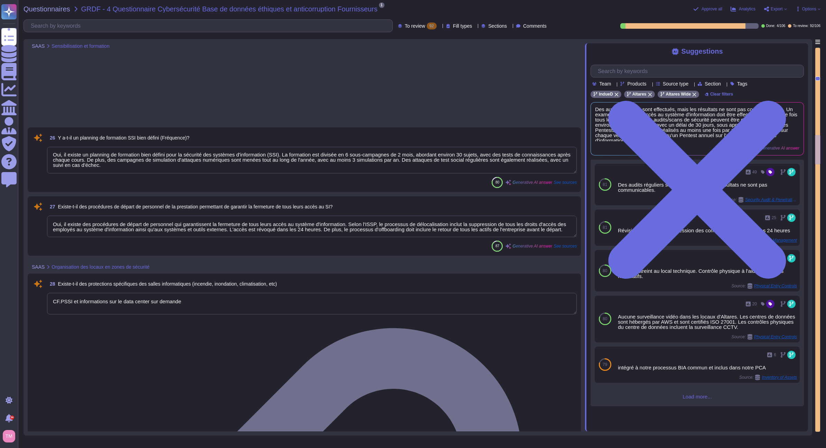
scroll to position [1537, 0]
type textarea "Aucune surveillance vidéo n'est présente dans les locaux d'Altares."
type textarea "Les visiteurs doivent fournir une preuve d'identité pour accéder aux locaux [PE…"
type textarea "Oui, l'infrastructure réseau d'hébergement est protégée par un pare-feu d'appli…"
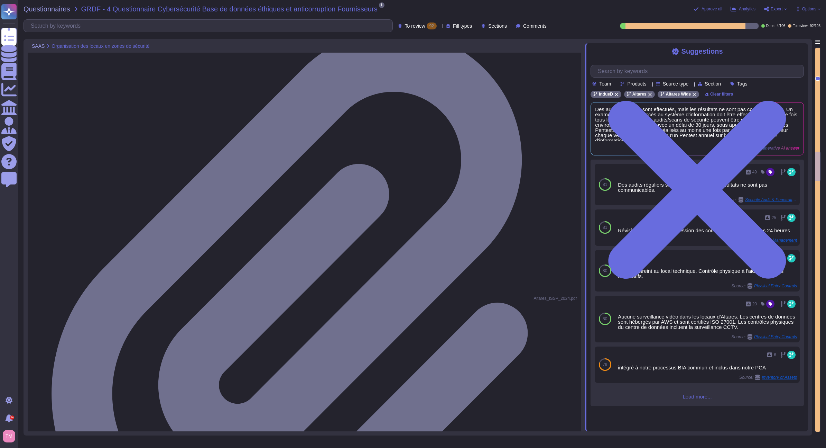
scroll to position [1814, 0]
type textarea "Oui, l'infrastructure réseau d'hébergement est protégée par un pare-feu d'appli…"
type textarea "Oui, divers outils sont en place pour détecter, suivre et répondre aux incident…"
type textarea "Oui, Altares possède une zone démilitarisée (DMZ) et le réseau DMZ Internet est…"
type textarea "@product"
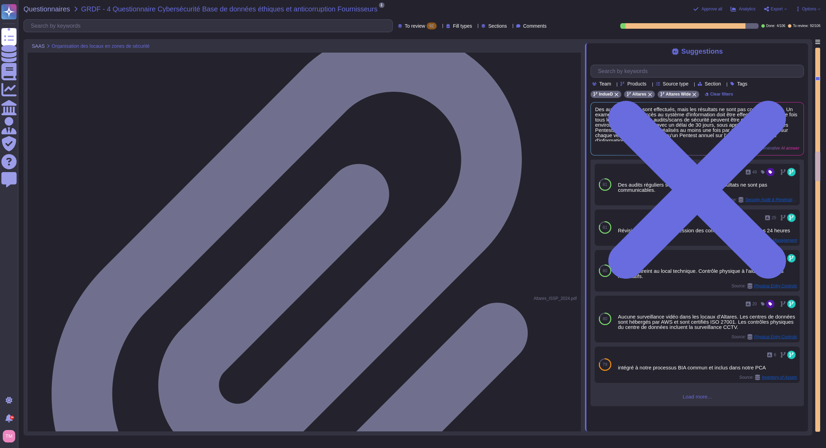
type textarea "Les connexions distantes sont protégées par une authentification à deux facteur…"
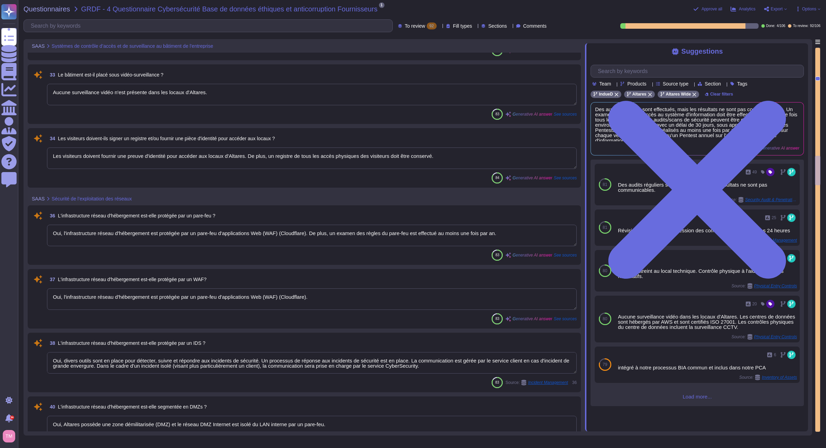
scroll to position [1883, 0]
type textarea "Les postes de travail doivent utiliser un logiciel et une configuration antivir…"
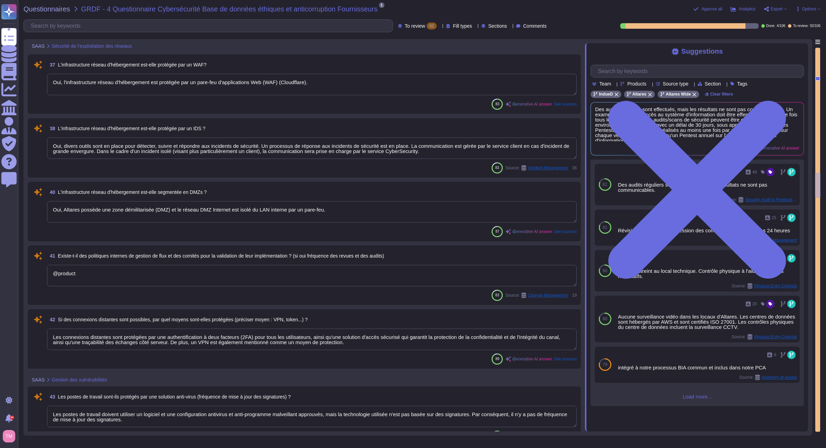
scroll to position [2091, 0]
type textarea "Selon Altares ISSP, toutes les stations de travail, qu'elles soient connectées …"
type textarea "Les e-mails sont analysés avec O365 pour détecter les logiciels malveillants et…"
type textarea "Oui, divers outils sont en place pour détecter, suivre et répondre aux incident…"
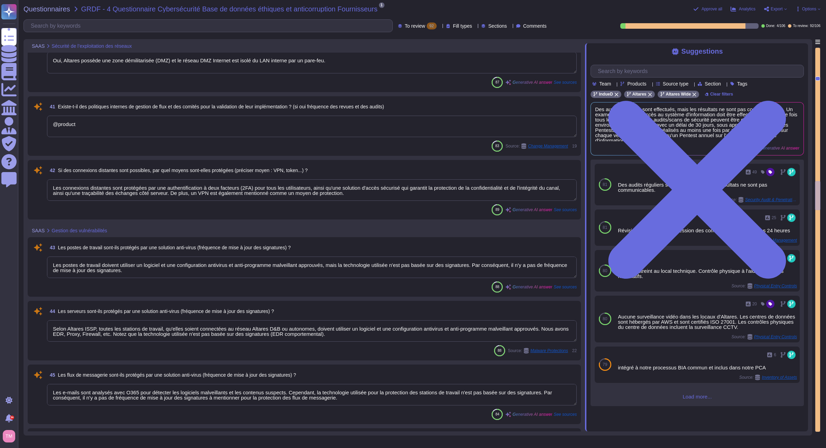
type textarea "Oui, nous effectuons des analyses régulières pour détecter les vulnérabilités, …"
type textarea "Oui, Altares a mis en place une politique en matière de correctifs. Les correct…"
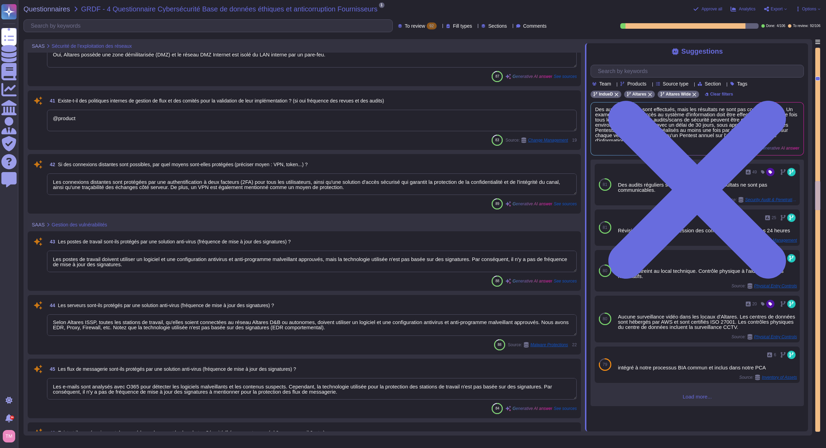
type textarea "La formalisation de la procédure de gestion des changements est en cours."
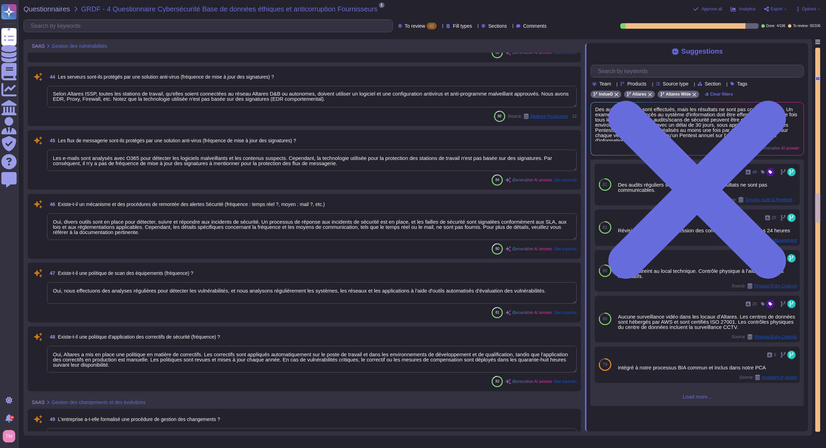
type textarea "Les environnements de production doivent être séparés des autres environnements…"
type textarea "Oui, après évaluation, les vulnérabilités seront corrigées et un nouveau packag…"
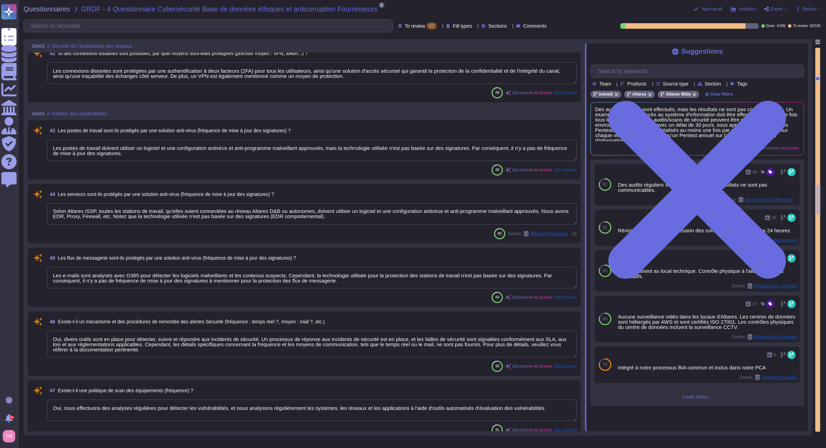
scroll to position [2333, 0]
type textarea "Oui, divers outils sont en place pour détecter, suivre et répondre aux incident…"
type textarea "Oui, Altares possède une zone démilitarisée (DMZ) et le réseau DMZ Internet est…"
type textarea "@product"
type textarea "Les connexions distantes sont protégées par une authentification à deux facteur…"
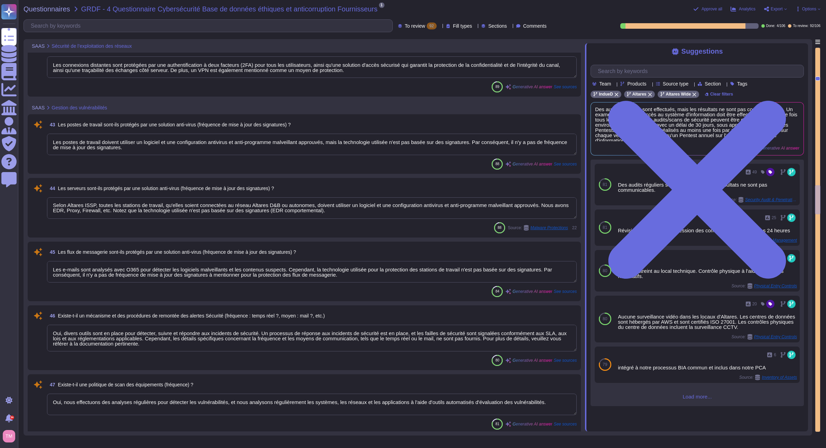
scroll to position [2367, 0]
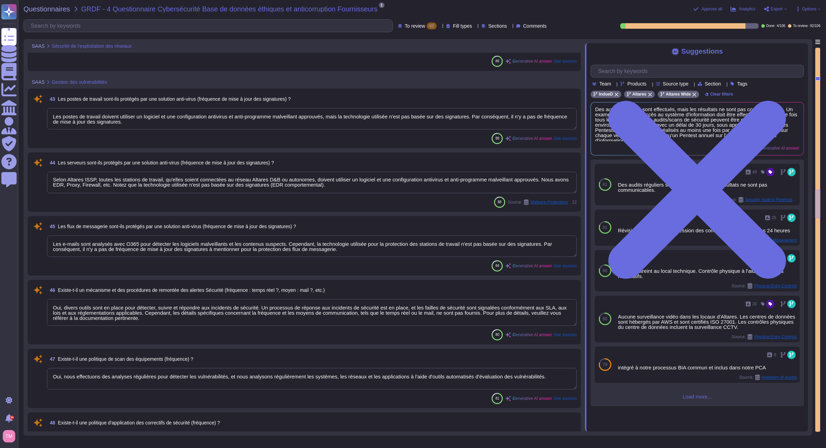
click at [364, 183] on textarea "Selon Altares ISSP, toutes les stations de travail, qu'elles soient connectées …" at bounding box center [312, 182] width 530 height 21
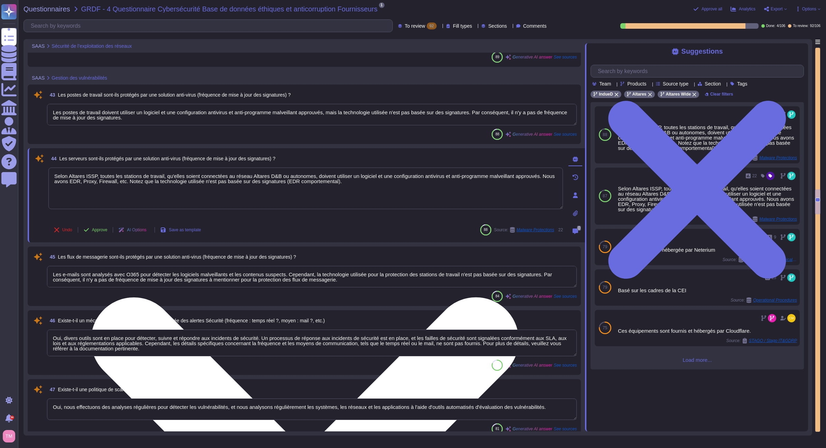
drag, startPoint x: 162, startPoint y: 175, endPoint x: 67, endPoint y: 176, distance: 94.8
click at [67, 176] on textarea "Selon Altares ISSP, toutes les stations de travail, qu'elles soient connectées …" at bounding box center [305, 188] width 515 height 42
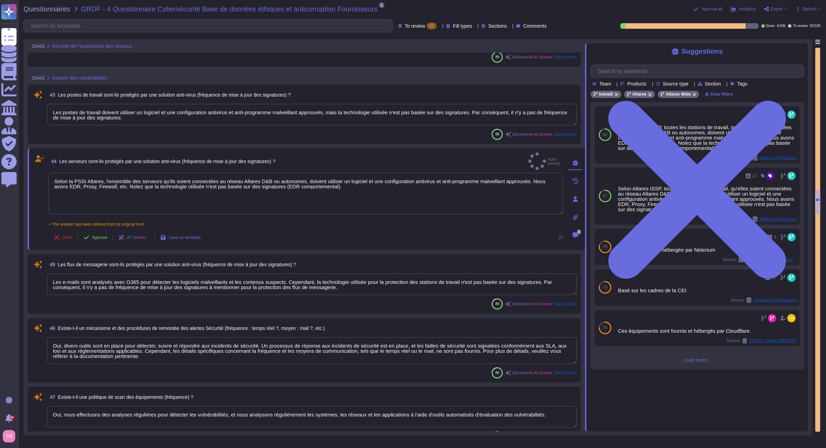
type textarea "Selon la PSSI Altares, l'ensemble des serveurs qu'ils soient connectées au rése…"
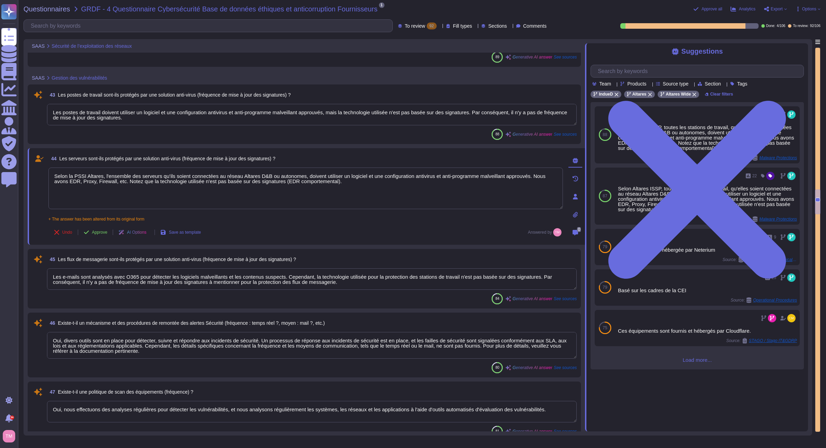
drag, startPoint x: 357, startPoint y: 280, endPoint x: 283, endPoint y: 276, distance: 73.8
click at [283, 276] on textarea "Les e-mails sont analysés avec O365 pour détecter les logiciels malveillants et…" at bounding box center [312, 278] width 530 height 21
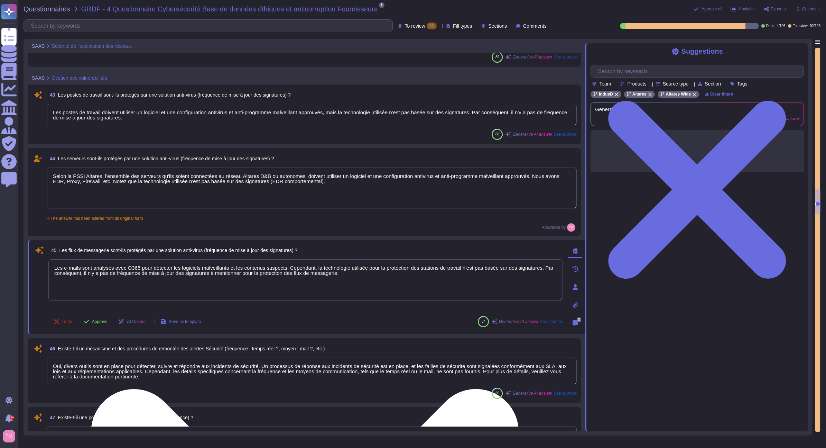
click at [370, 278] on textarea "Les e-mails sont analysés avec O365 pour détecter les logiciels malveillants et…" at bounding box center [305, 280] width 515 height 42
drag, startPoint x: 348, startPoint y: 272, endPoint x: 285, endPoint y: 267, distance: 62.8
click at [285, 267] on textarea "Les e-mails sont analysés avec O365 pour détecter les logiciels malveillants et…" at bounding box center [305, 280] width 515 height 42
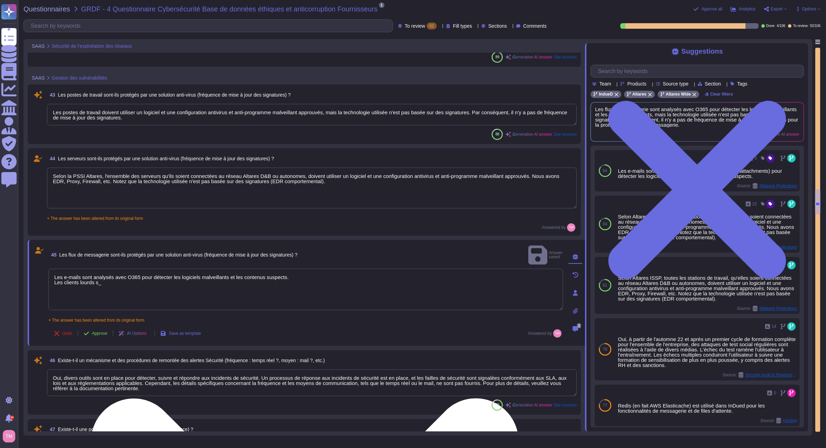
click at [161, 275] on textarea "Les e-mails sont analysés avec O365 pour détecter les logiciels malveillants et…" at bounding box center [305, 289] width 515 height 42
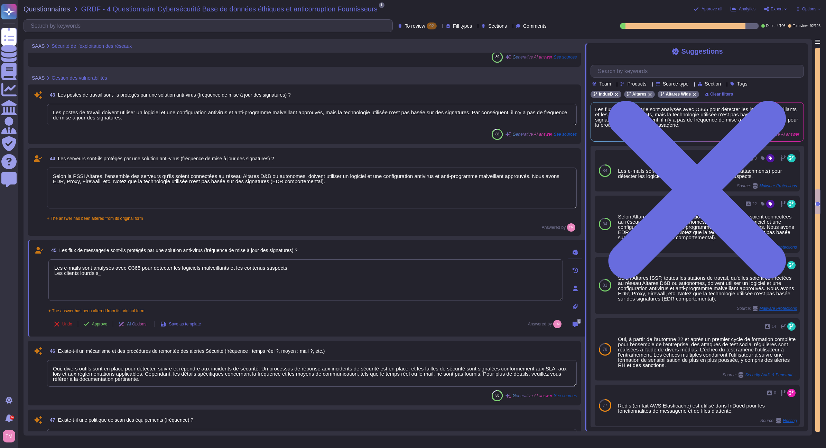
drag, startPoint x: 126, startPoint y: 275, endPoint x: 30, endPoint y: 278, distance: 96.2
click at [30, 278] on div "45 Les flux de messagerie sont-ils protégés par une solution anti-virus (fréque…" at bounding box center [307, 288] width 558 height 97
type textarea "Les e-mails sont analysés avec O365 pour détecter les logiciels malveillants et…"
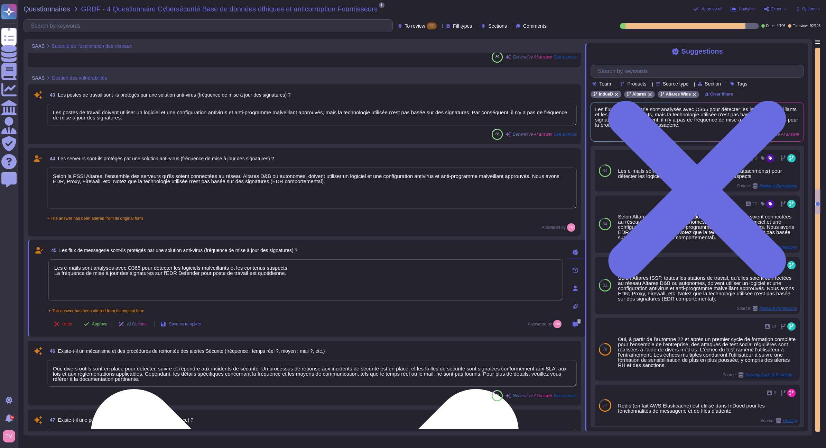
click at [282, 268] on textarea "Les e-mails sont analysés avec O365 pour détecter les logiciels malveillants et…" at bounding box center [305, 280] width 515 height 42
click at [284, 282] on textarea "Les e-mails sont analysés avec O365 pour détecter les logiciels malveillants et…" at bounding box center [305, 280] width 515 height 42
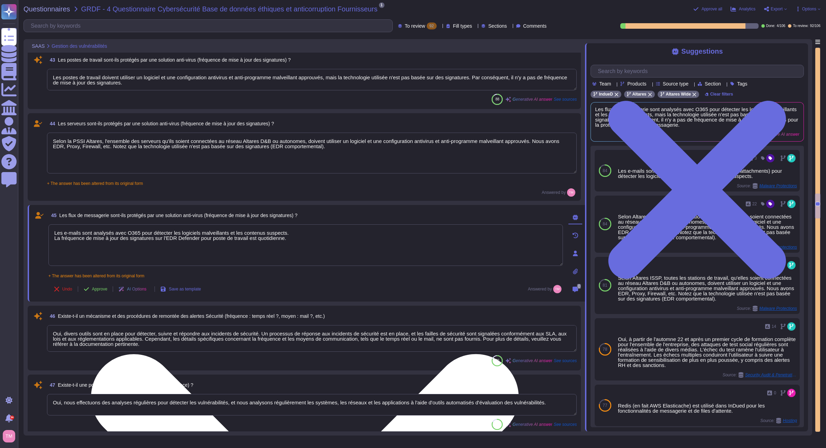
type textarea "Les environnements de production doivent être séparés des autres environnements…"
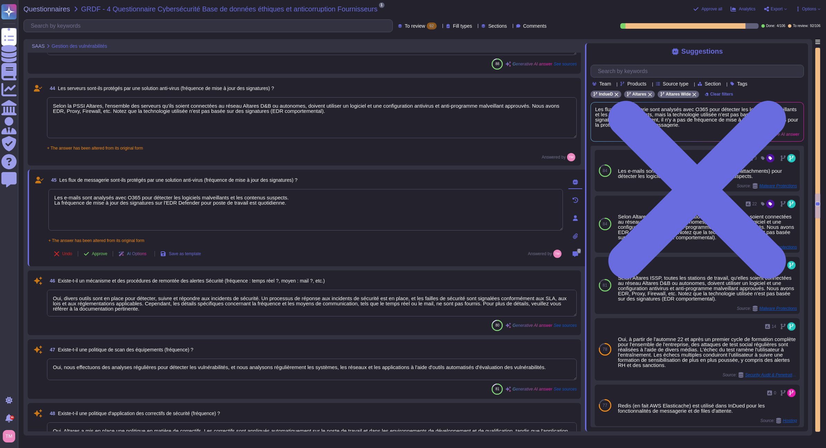
scroll to position [2436, 0]
type textarea "Oui, après évaluation, les vulnérabilités seront corrigées et un nouveau packag…"
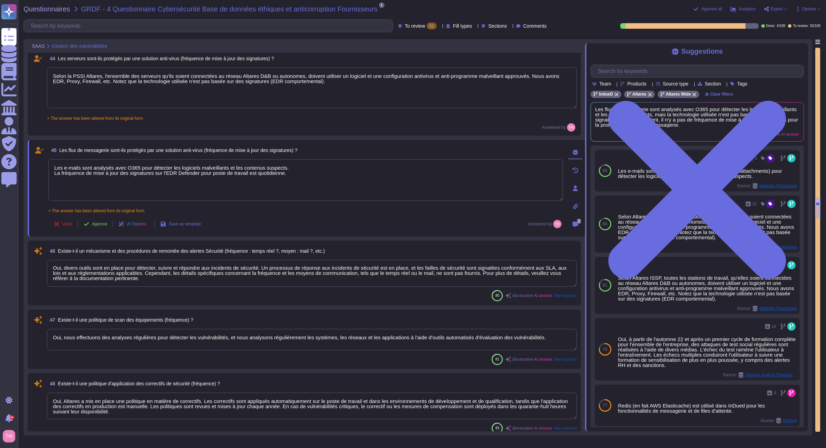
scroll to position [2471, 0]
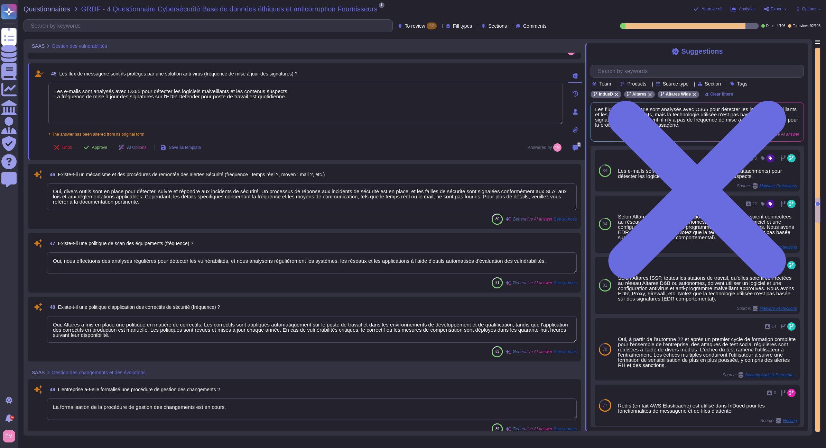
type textarea "Oui, des moyens spécifiques de protection des flux de production sont mis en pl…"
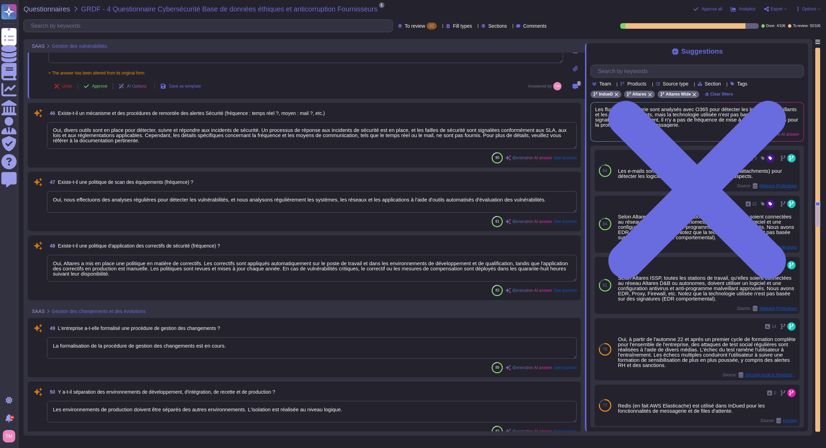
type textarea "Oui, Altares met en place plusieurs moyens spécifiques de protection des flux d…"
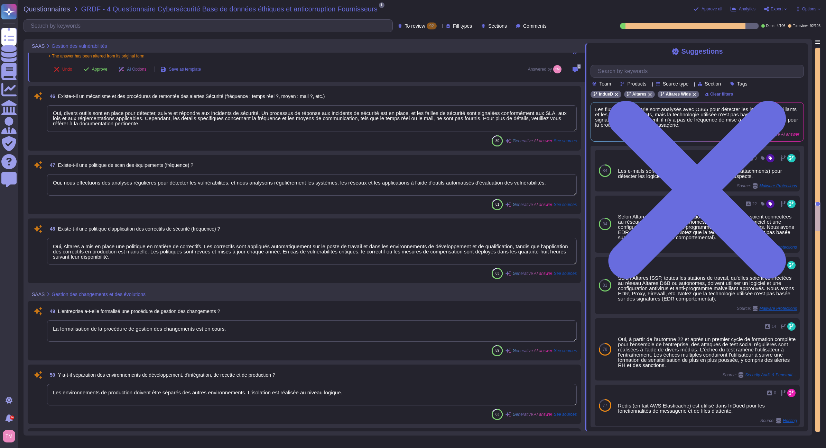
scroll to position [1, 0]
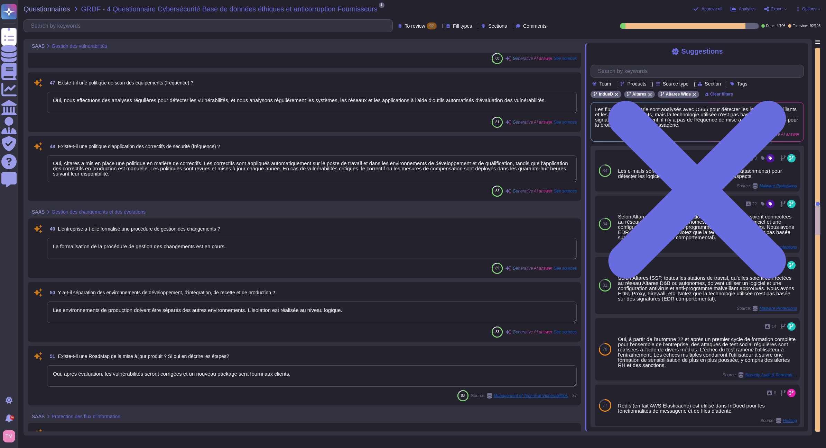
type textarea "Les e-mails sont analysés avec O365 pour détecter les logiciels malveillants et…"
type textarea "Non, l'entreprise n'enregistre pas les opérations de maintenance dans un regist…"
type textarea "Oui, les traces sont analysées à la suite d'incidents. Les journaux sont revus …"
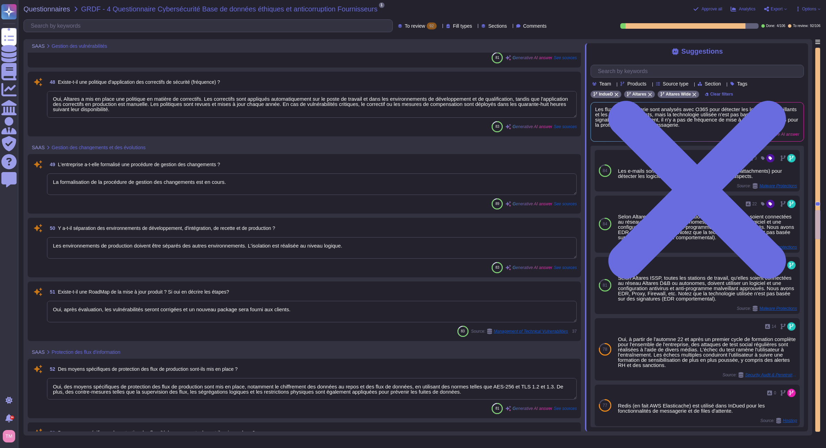
click at [240, 182] on textarea "La formalisation de la procédure de gestion des changements est en cours." at bounding box center [312, 183] width 530 height 21
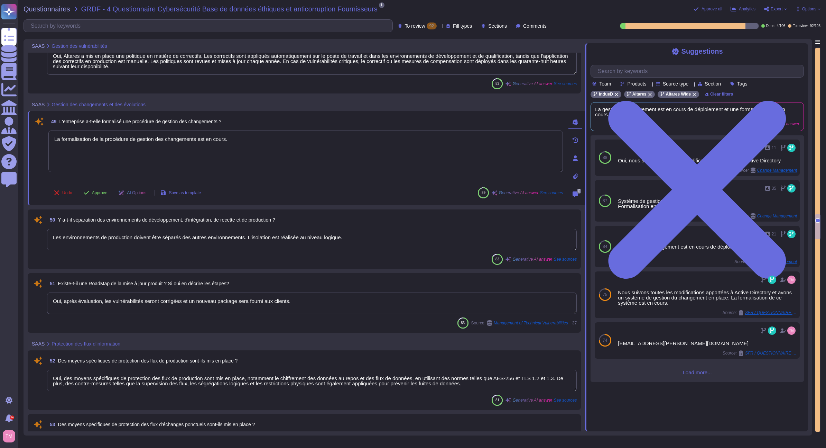
type textarea "L'application dispose de plusieurs niveaux de journalisation sur l'infrastructu…"
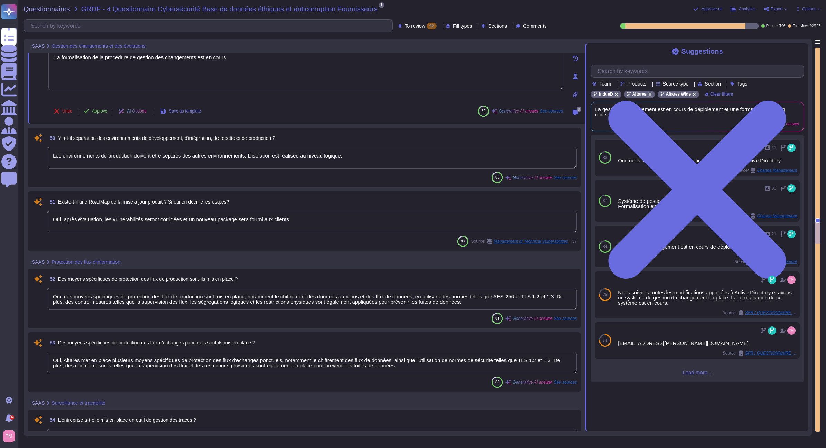
scroll to position [2886, 0]
type textarea "L'application dispose de plusieurs niveaux de journalisation, notamment une pis…"
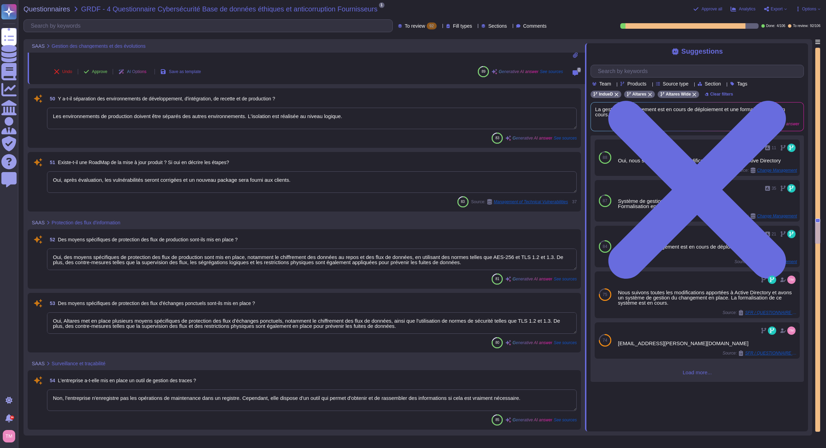
drag, startPoint x: 304, startPoint y: 182, endPoint x: 34, endPoint y: 186, distance: 270.2
click at [34, 186] on div "51 Existe-t-il une RoadMap de la mise à jour produit ? Si oui en décrire les ét…" at bounding box center [304, 181] width 545 height 51
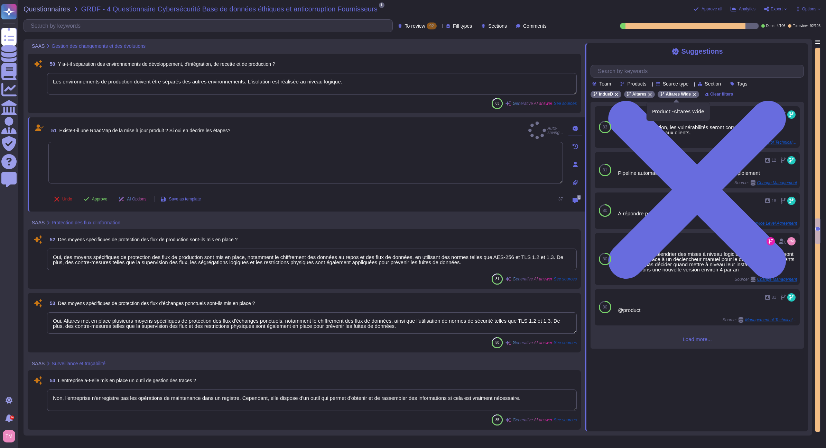
click at [693, 94] on icon at bounding box center [695, 95] width 4 height 4
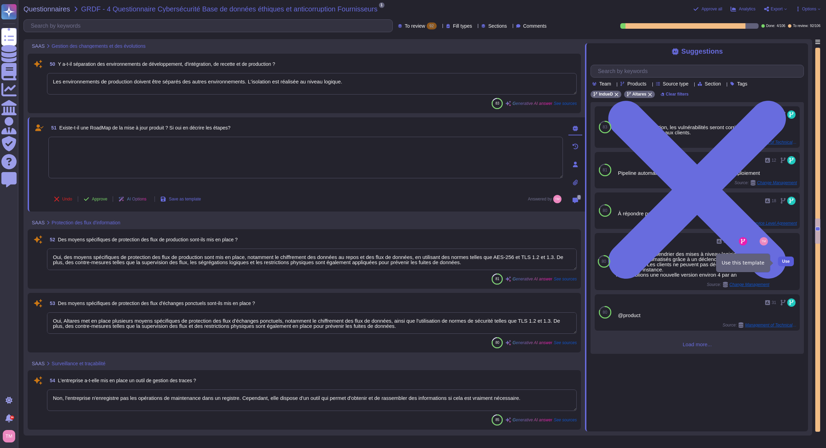
click at [782, 263] on span "Use" at bounding box center [786, 261] width 8 height 4
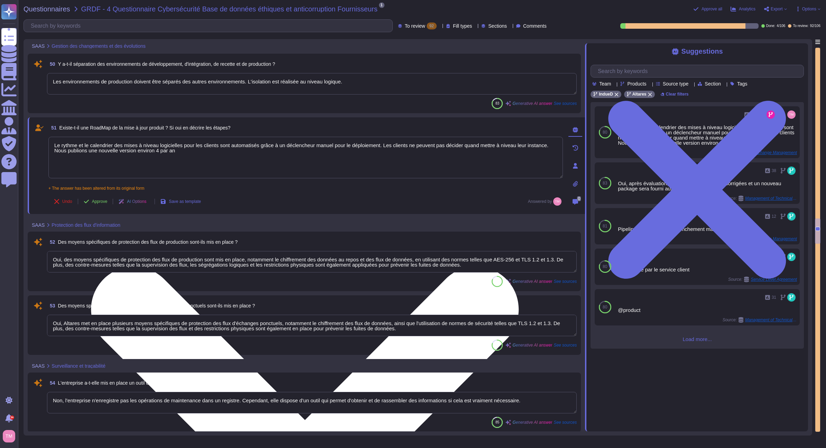
click at [162, 153] on textarea "Le rythme et le calendrier des mises à niveau logicielles pour les clients sont…" at bounding box center [305, 158] width 515 height 42
click at [190, 155] on textarea "Le rythme et le calendrier des mises à niveau logicielles pour les clients sont…" at bounding box center [305, 158] width 515 height 42
type textarea "Le rythme et le calendrier des mises à niveau logicielles pour les clients sont…"
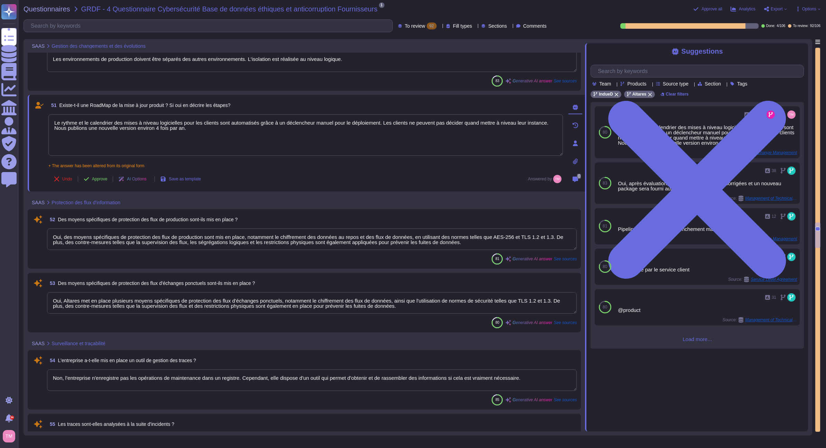
type textarea "L'application continue de fonctionner normalement même lorsque la capacité d'au…"
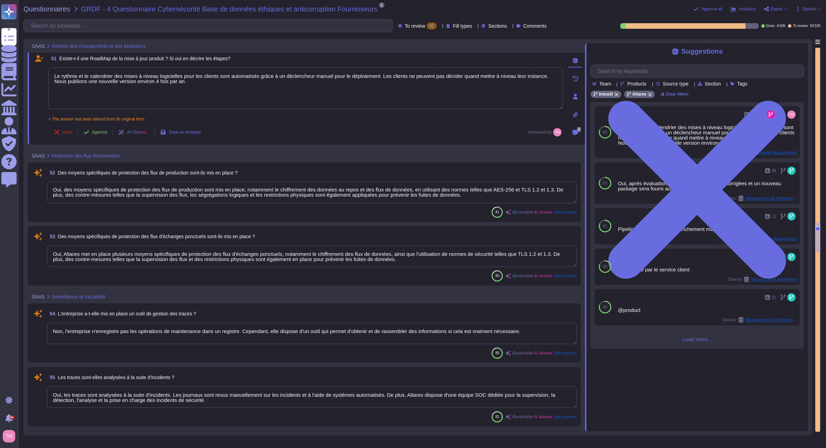
scroll to position [1, 0]
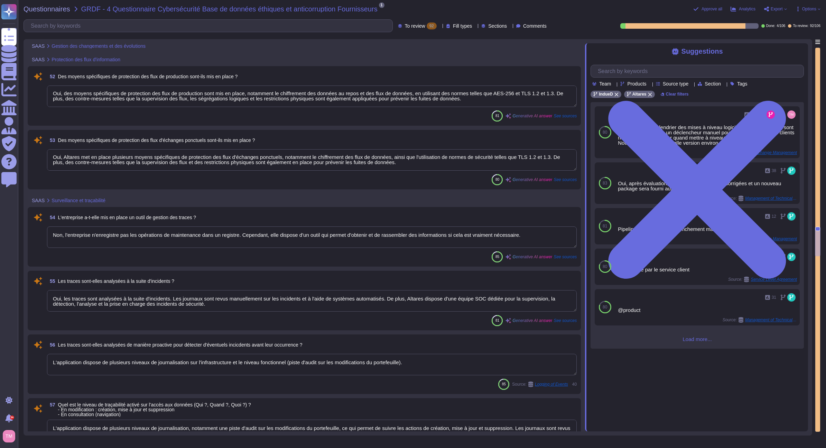
type textarea "Le responsable de la sécurité est informé de tout incident de sécurité, assure …"
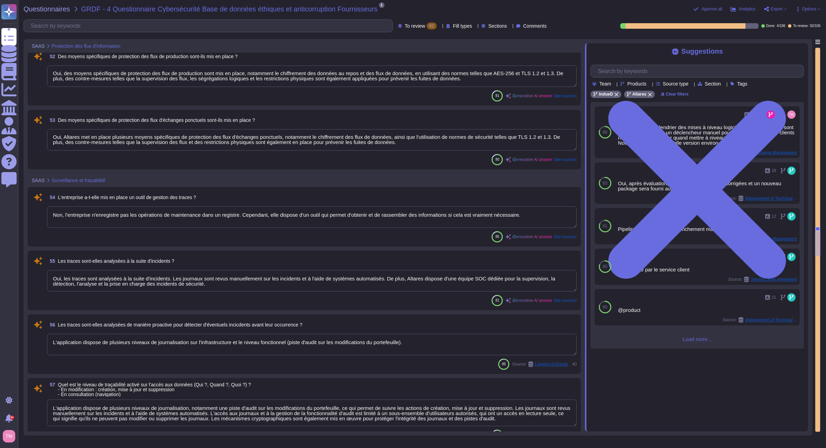
click at [438, 211] on textarea "Non, l'entreprise n'enregistre pas les opérations de maintenance dans un regist…" at bounding box center [312, 216] width 530 height 21
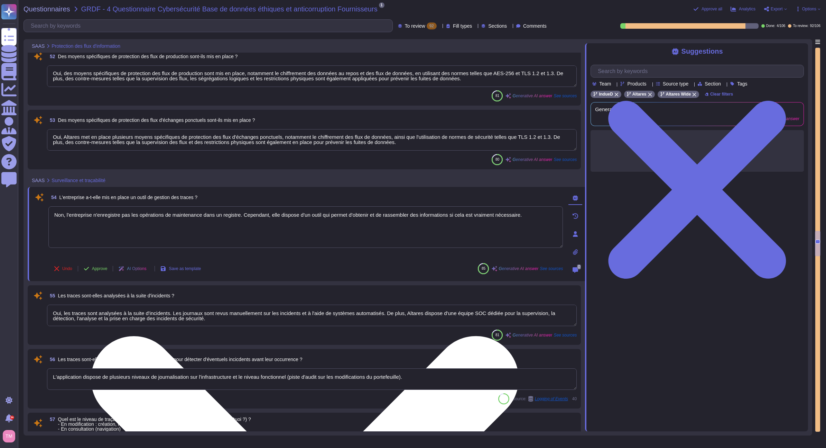
drag, startPoint x: 489, startPoint y: 214, endPoint x: 49, endPoint y: 209, distance: 439.6
click at [49, 209] on textarea "Non, l'entreprise n'enregistre pas les opérations de maintenance dans un regist…" at bounding box center [305, 227] width 515 height 42
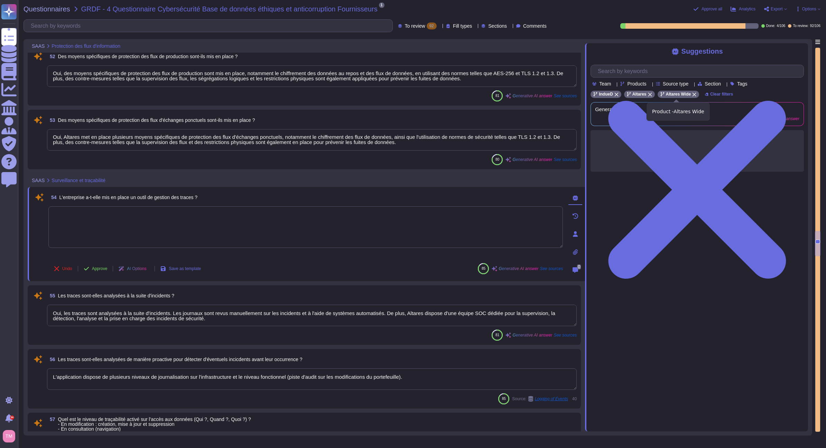
click at [693, 96] on icon at bounding box center [695, 95] width 4 height 4
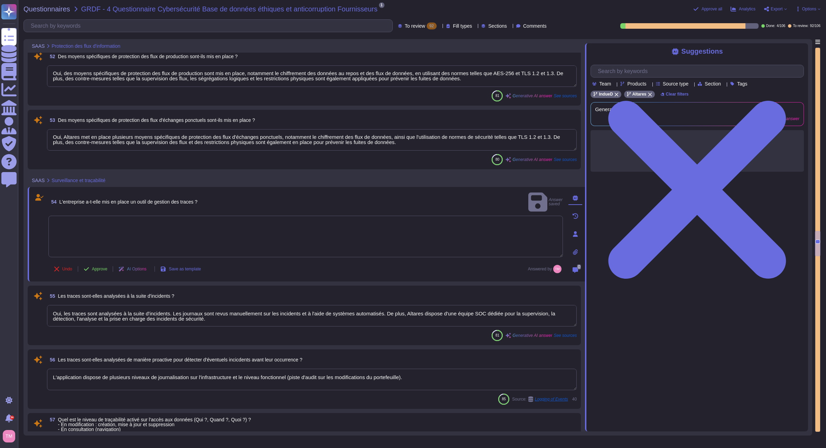
click at [226, 222] on textarea at bounding box center [305, 236] width 515 height 42
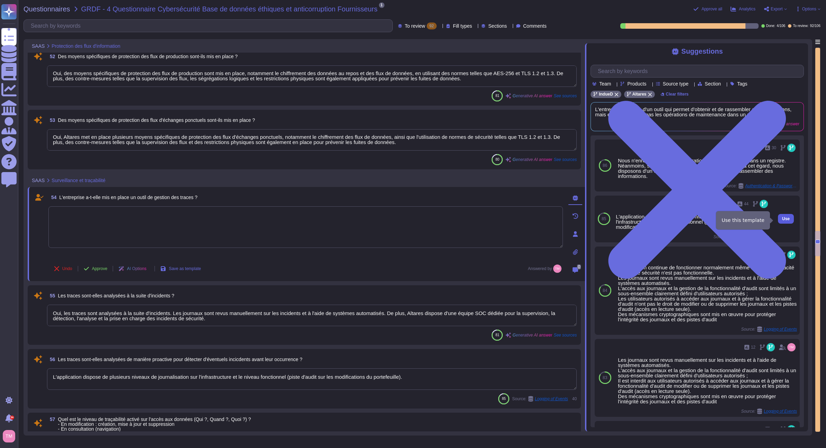
click at [784, 221] on span "Use" at bounding box center [786, 219] width 8 height 4
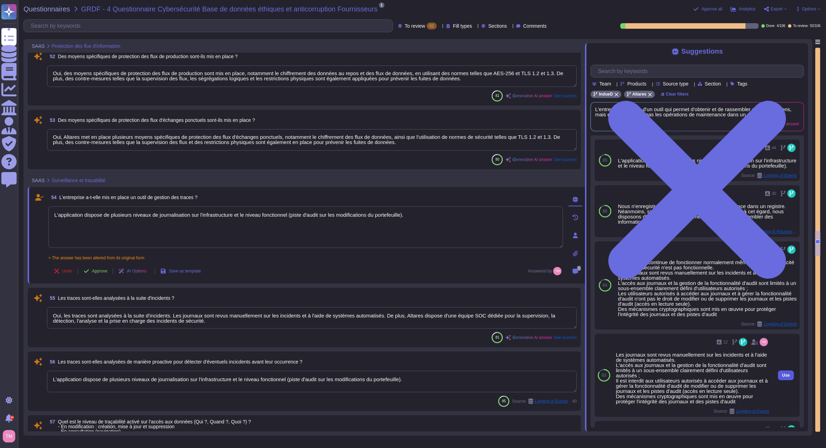
click at [782, 377] on span "Use" at bounding box center [786, 375] width 8 height 4
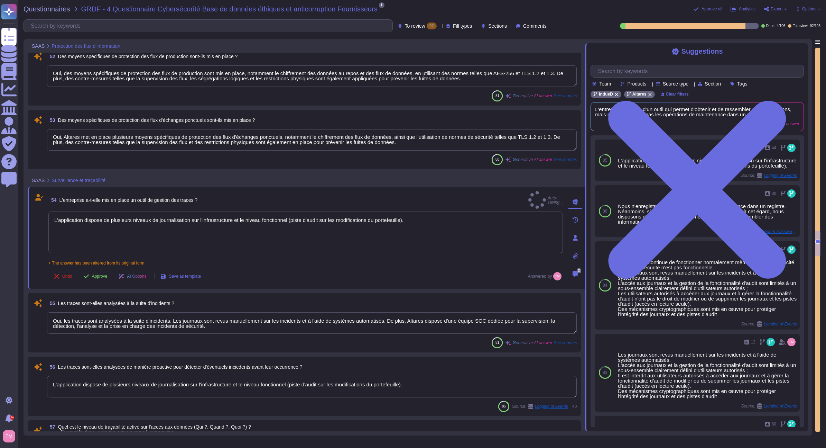
type textarea "L'application dispose de plusieurs niveaux de journalisation sur l'infrastructu…"
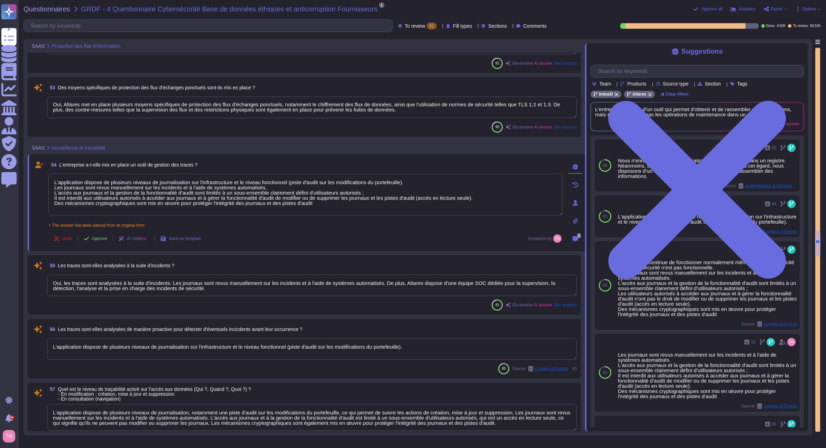
type textarea "Oui, une procédure de gestion des incidents est formalisée et mise en œuvre. Le…"
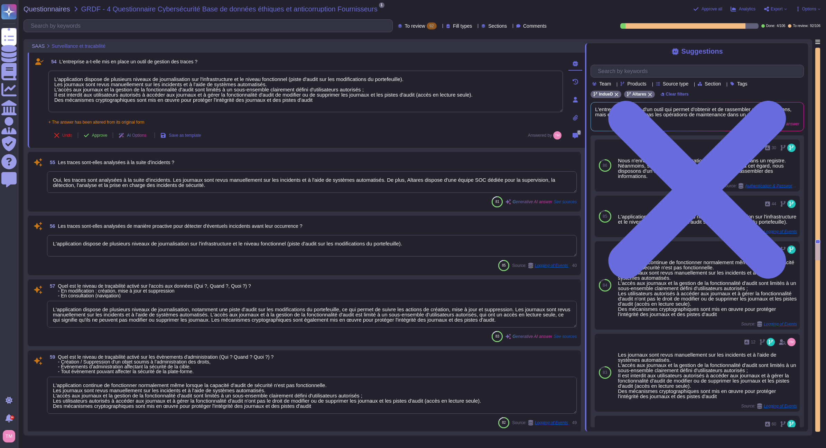
type textarea "Différents outils sont en place pour détecter, suivre et répondre aux incidents…"
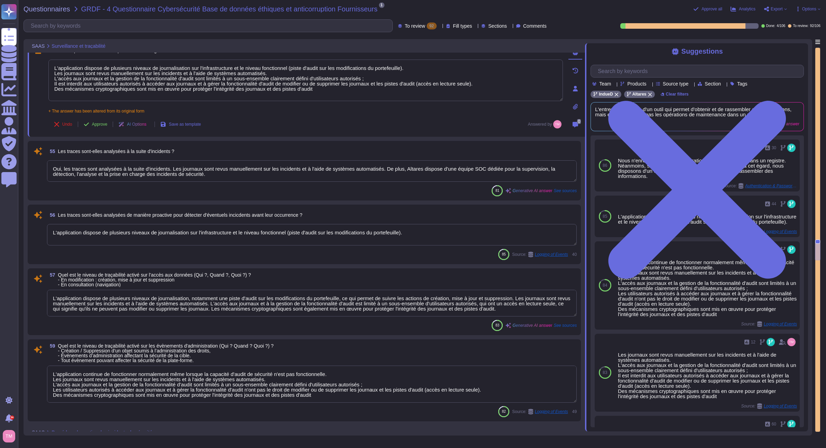
drag, startPoint x: 321, startPoint y: 92, endPoint x: 47, endPoint y: 73, distance: 274.3
click at [47, 73] on div "54 L'entreprise a-t-elle mis en place un outil de gestion des traces ? L'applic…" at bounding box center [298, 88] width 530 height 88
click at [427, 238] on textarea "L'application dispose de plusieurs niveaux de journalisation sur l'infrastructu…" at bounding box center [312, 234] width 530 height 21
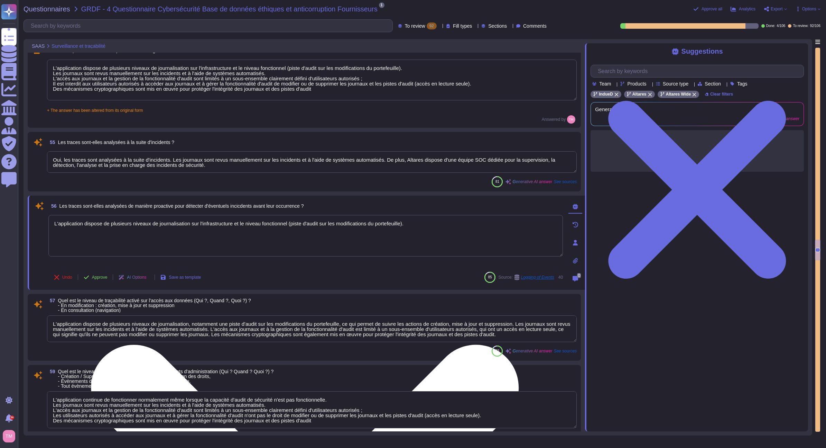
paste textarea "Les journaux sont revus manuellement sur les incidents et à l'aide de systèmes …"
type textarea "L'application dispose de plusieurs niveaux de journalisation sur l'infrastructu…"
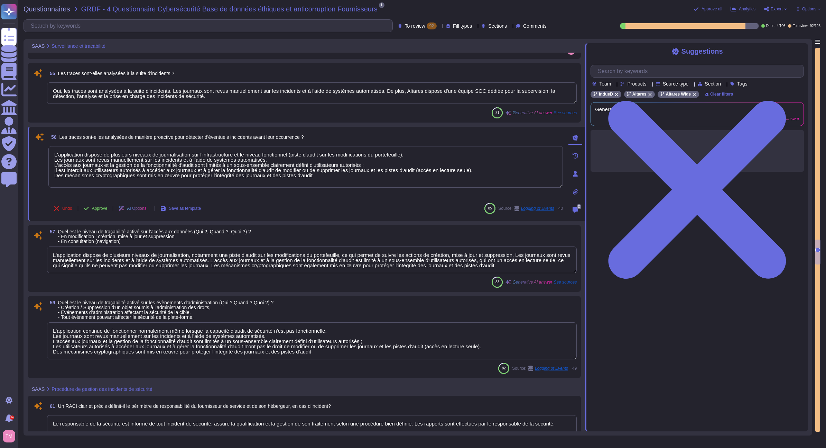
scroll to position [3267, 0]
type textarea "Le responsable de la sécurité est informé de tout incident de sécurité, assure …"
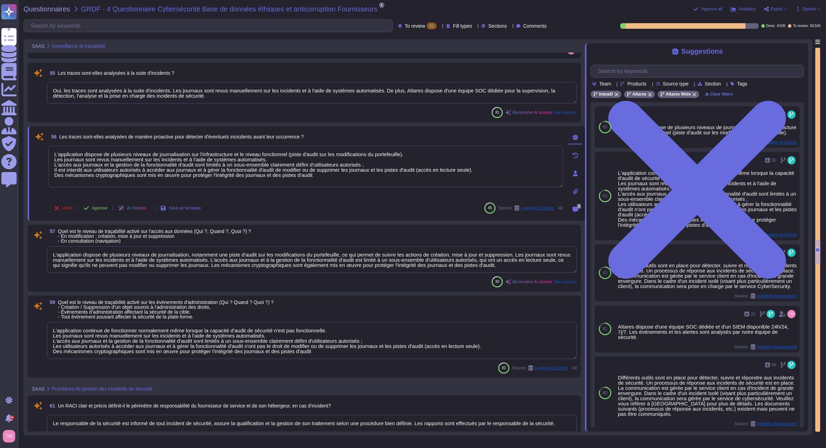
scroll to position [1, 0]
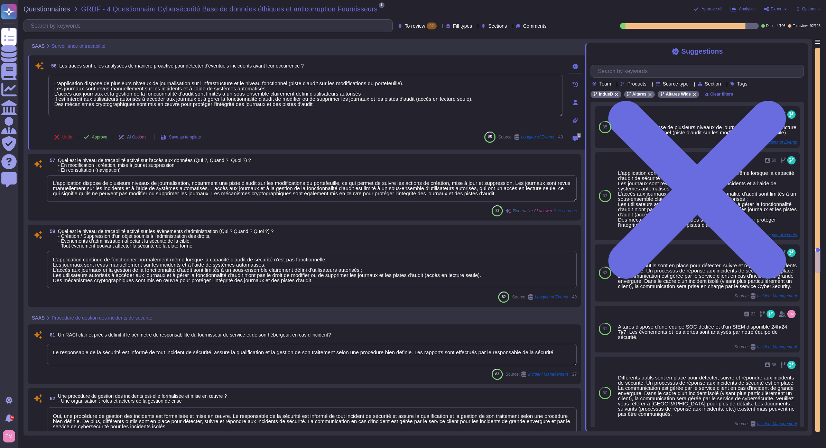
type textarea "Le responsable de la sécurité est informé de tout incident de sécurité, assure …"
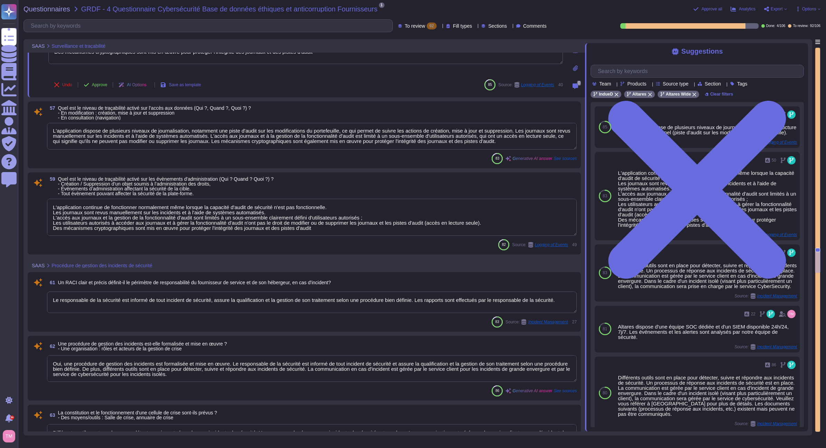
type textarea "À répondre par le service client"
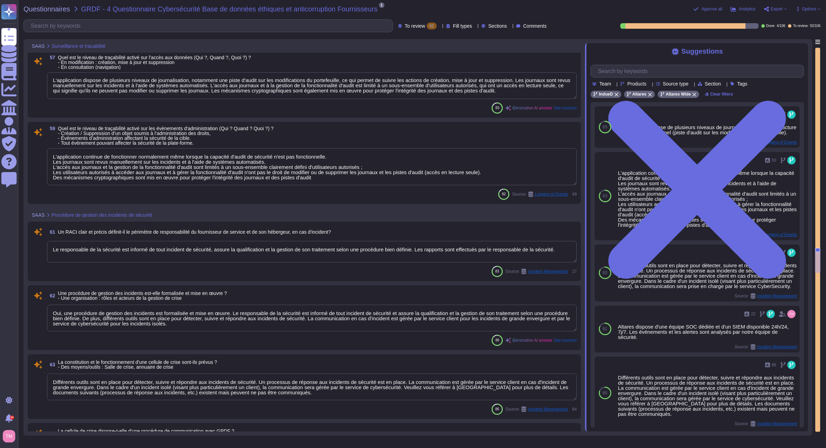
type textarea "L'application dispose de plusieurs niveaux de journalisation sur l'infrastructu…"
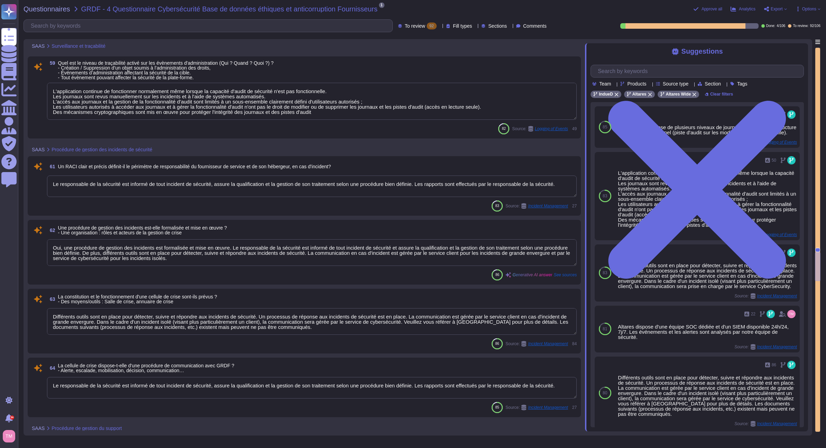
type textarea "Les droits d'accès aux ressources sont gérés selon plusieurs principes clés : 1…"
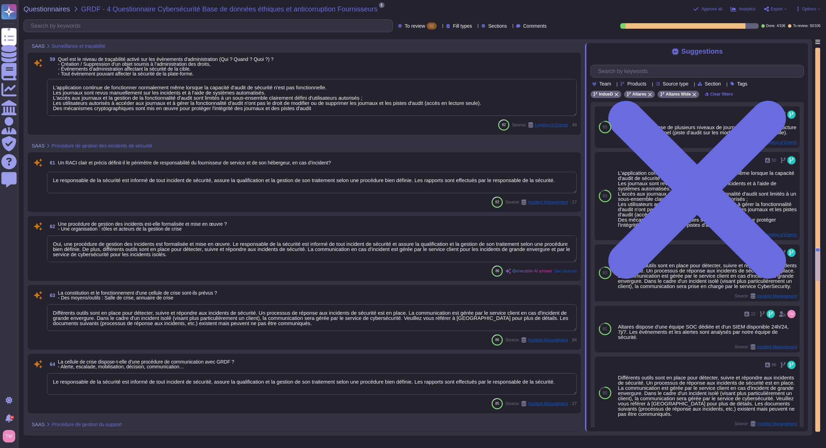
scroll to position [1, 0]
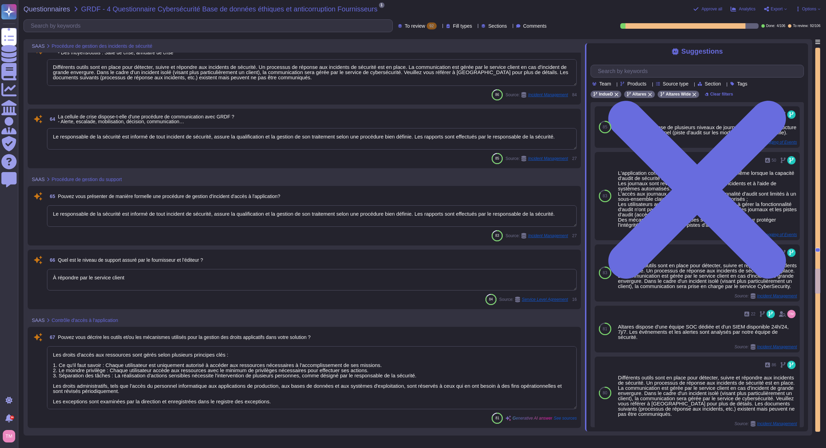
type textarea "Oui, selon l'ISSP, toute attribution de droits d'accès à un utilisateur sur une…"
type textarea "Oui, une procédure de révocation des droits d'accès est formalisée et mise en œ…"
type textarea "Oui, une procédure de revue de comptes et de droits est formalisée et mise en œ…"
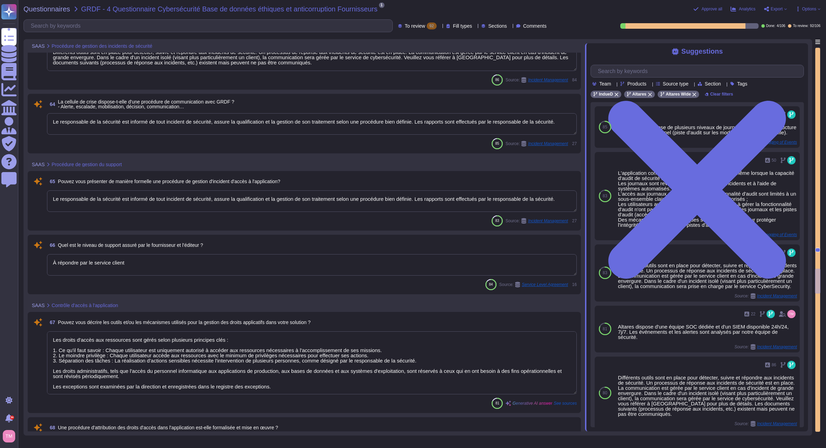
type textarea "Pour tous les utilisateurs : politique d'accès par authentification forte (2FA)."
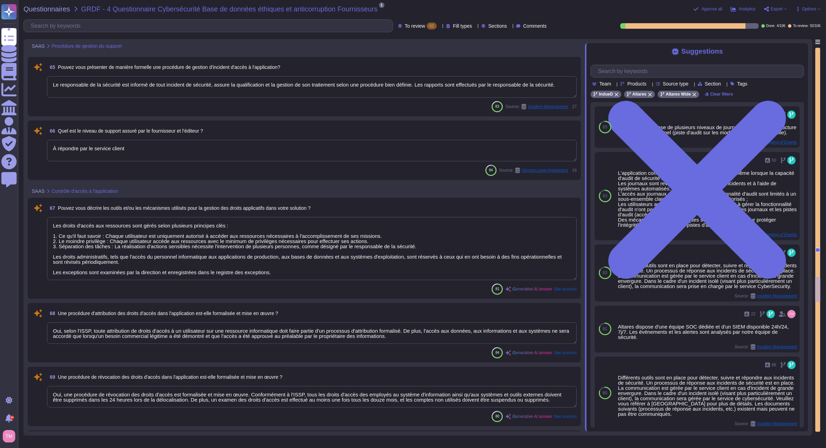
scroll to position [3854, 0]
type textarea "La politique mise en œuvre pour la communication des mots de passe aux utilisat…"
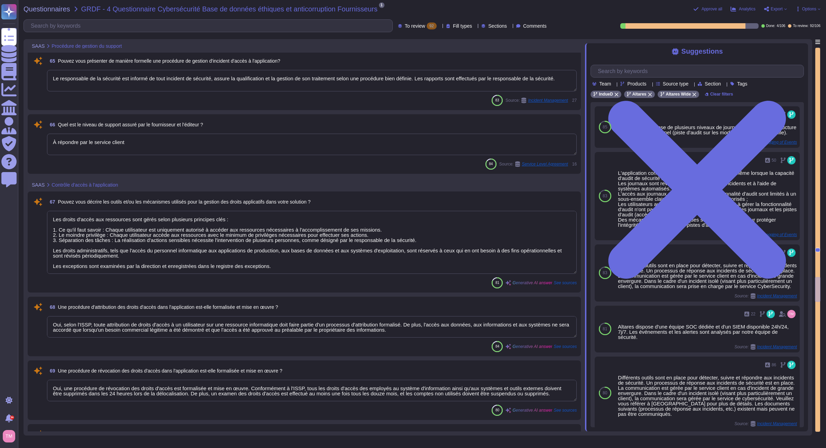
scroll to position [1, 0]
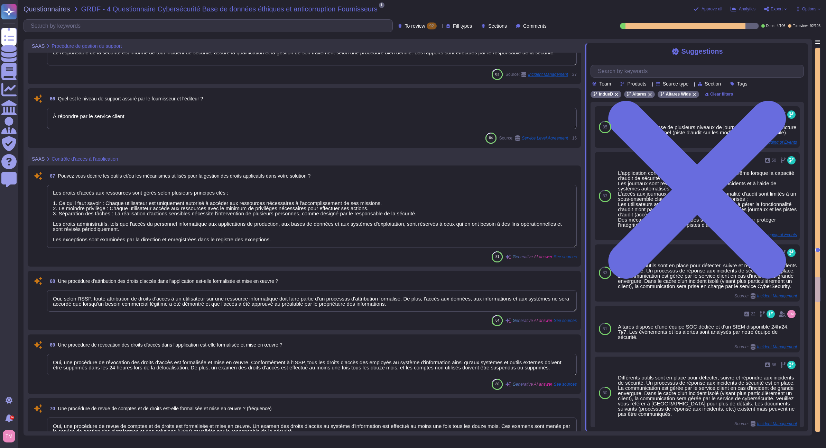
type textarea "Nous avons une politique de mots de passe qui impose des formats spécifiques. L…"
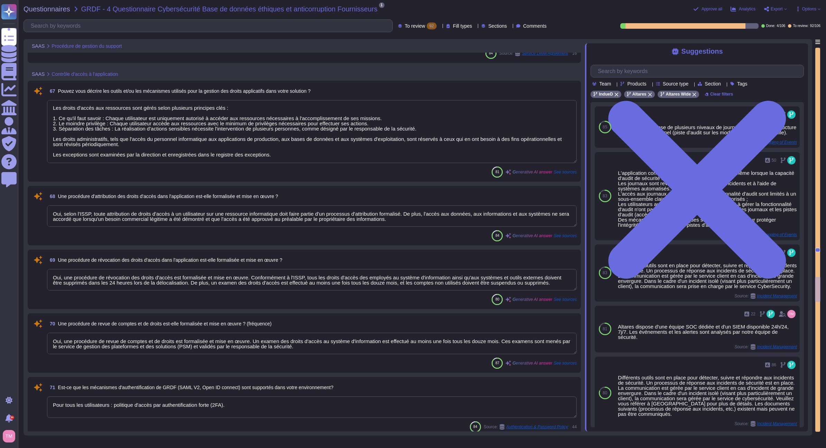
scroll to position [3993, 0]
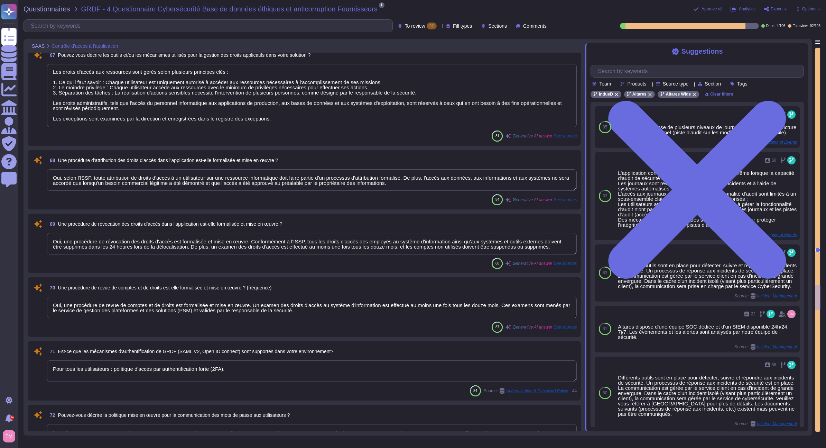
type textarea "Les comptes d'utilisateurs sont nominatifs et peuvent être multiples dans le ca…"
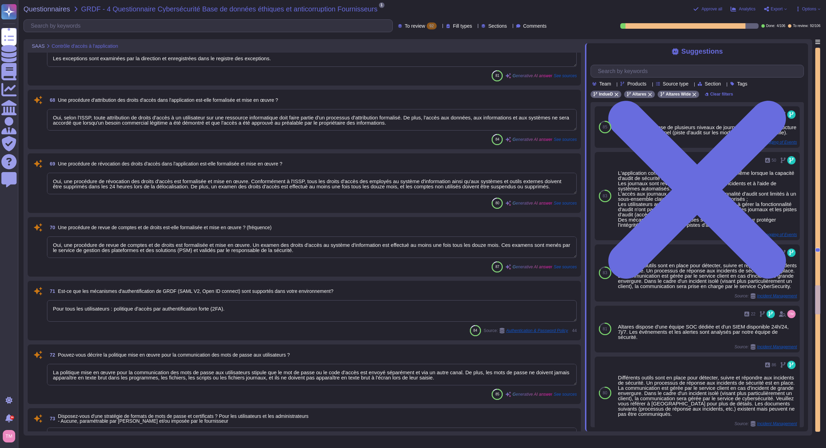
type textarea "Les journaux des applications et du système sont stockés pendant 1 an dans un s…"
type textarea "Oui, les actions des utilisateurs sont tracées dans l'application grâce à plusi…"
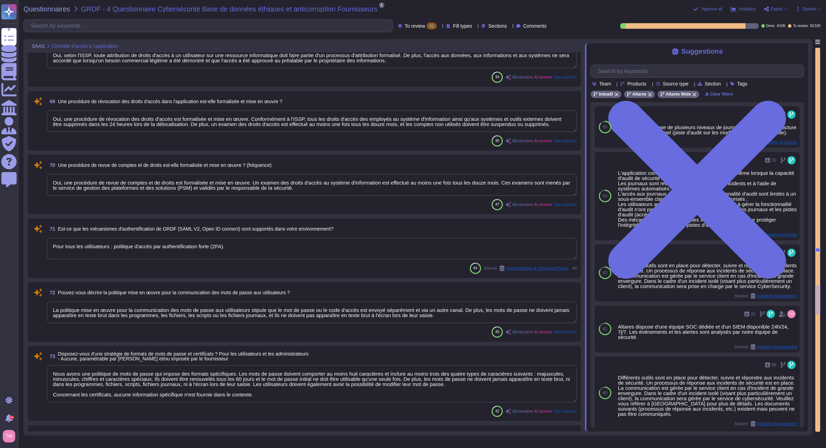
scroll to position [4131, 0]
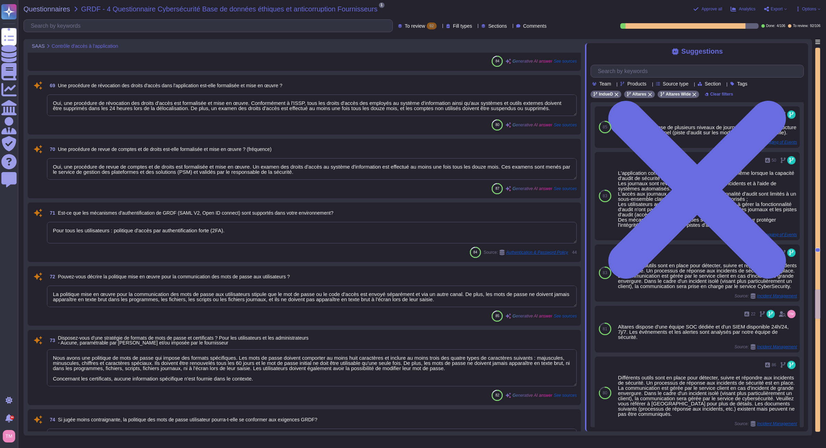
type textarea "Les journaux des applications et du système sont stockés pendant 1 an et l'appl…"
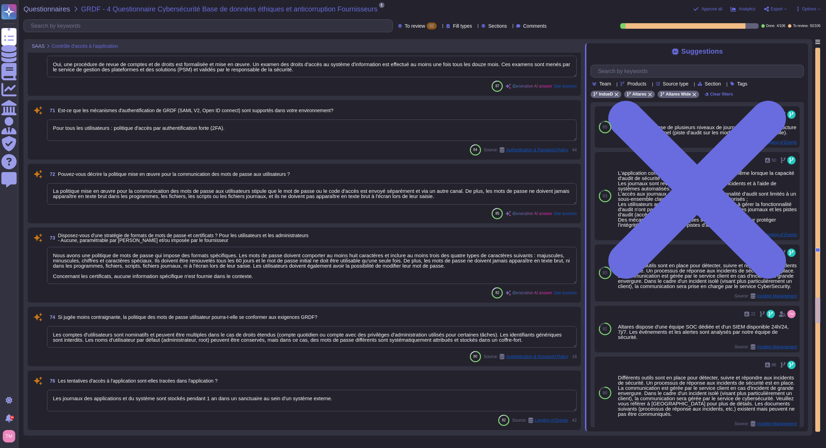
type textarea "Les comptes d'utilisateurs sont nominatifs et peuvent être multiples dans le ca…"
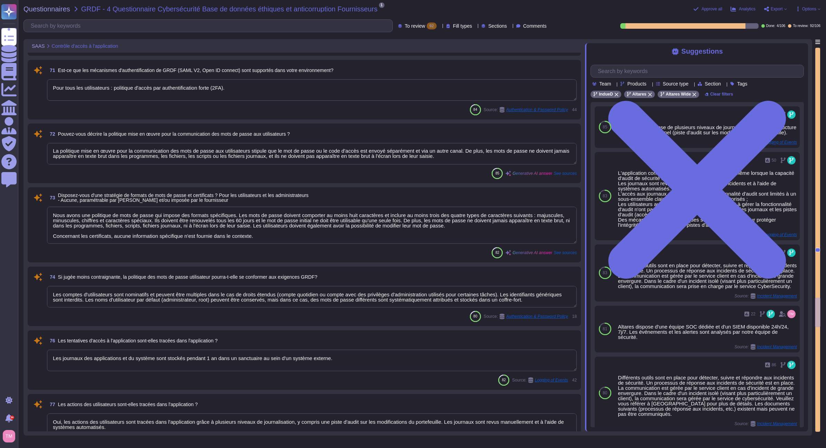
type textarea "Selon l'ISSP, toute attribution de droits d'accès à un utilisateur sur une ress…"
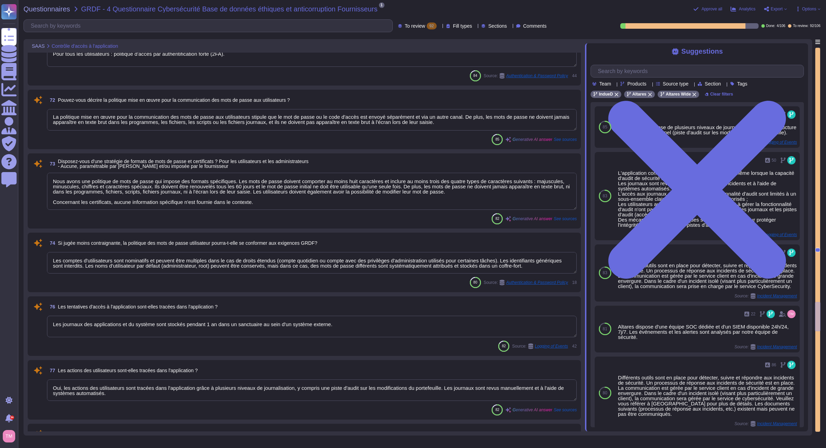
type textarea "Conformément à l'ISSP, le processus de délocalisation doit inclure la suppressi…"
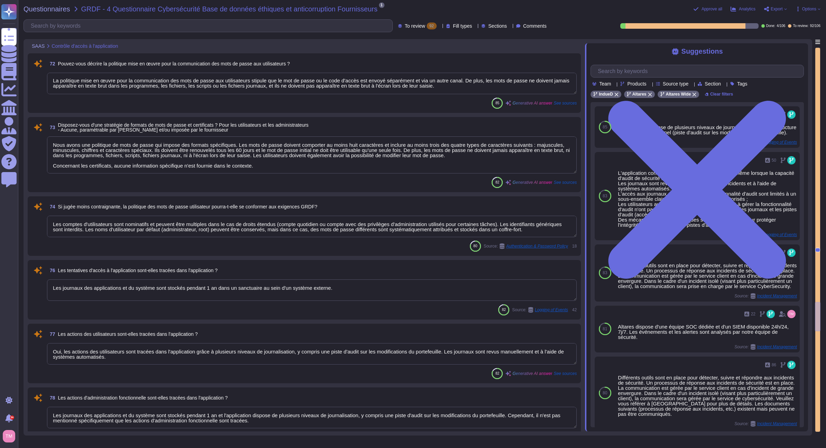
scroll to position [4339, 0]
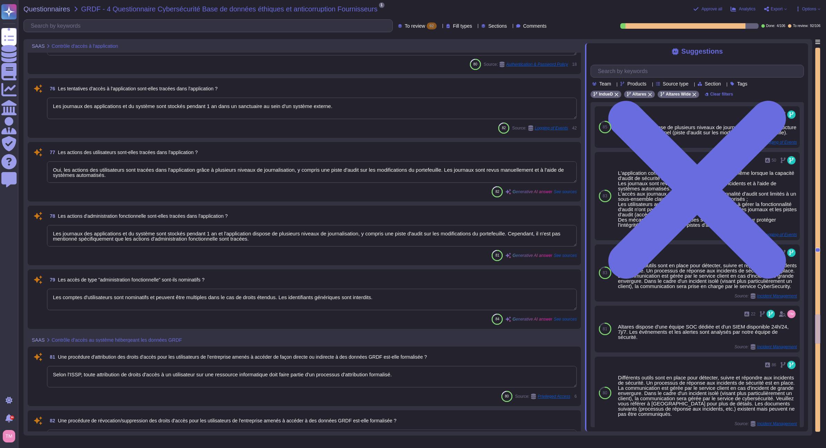
type textarea "Oui, il existe une politique de désactivation des comptes utilisateurs. Des app…"
type textarea "Oui, une procédure de gestion des comptes à pouvoir est formalisée et mise en œ…"
type textarea "Oui, une procédure de revue de comptes et de droits est formalisée et mise en œ…"
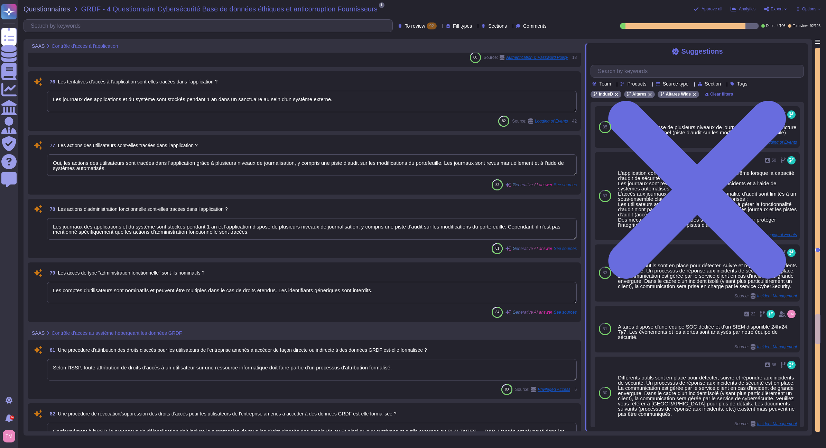
scroll to position [4615, 0]
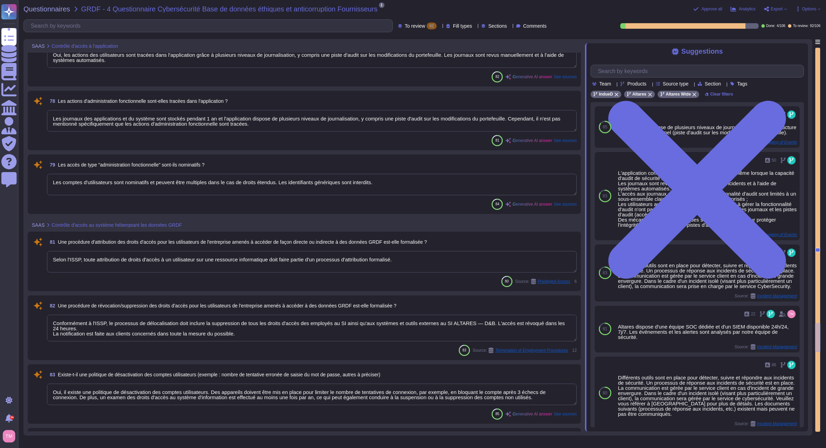
type textarea "Les journaux des applications et du système sont stockés pendant 1 an et l'appl…"
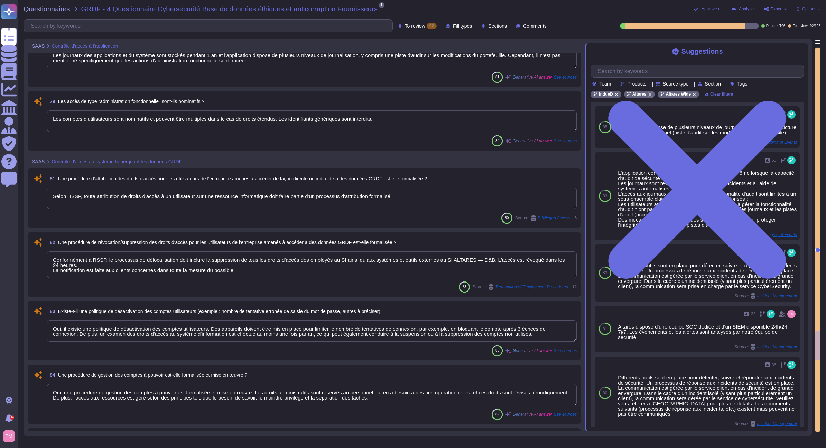
type textarea "Les comptes d'utilisateurs sont nominatifs et peuvent être multiples dans le ca…"
type textarea "En option, le client peut sélectionner la fédération d'authentification via not…"
type textarea "API Soap authentifiée (identifiant/mot de passe)"
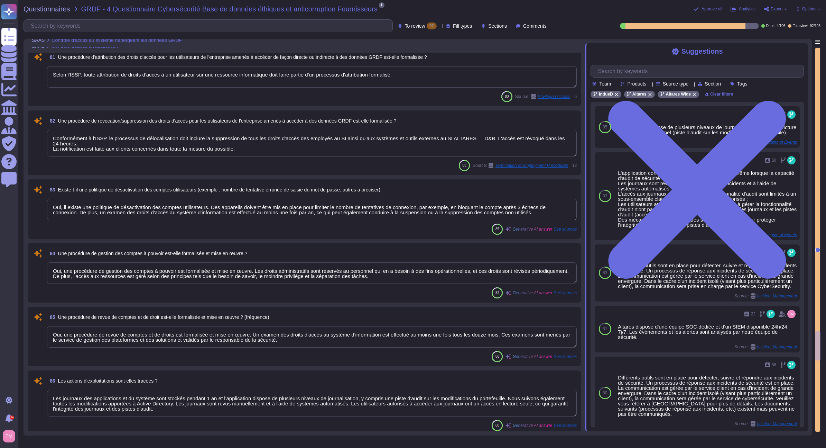
scroll to position [4788, 0]
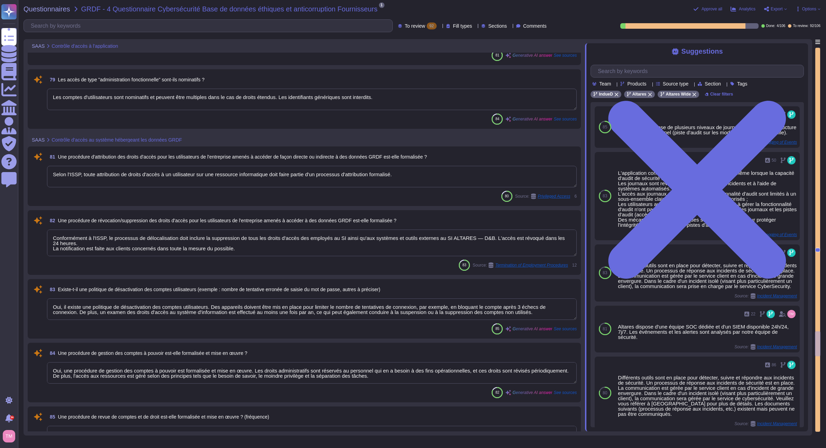
type textarea "Les journaux des applications et du système sont stockés pendant 1 an dans un s…"
type textarea "Oui, les actions des utilisateurs sont tracées dans l'application grâce à plusi…"
type textarea "Les journaux des applications et du système sont stockés pendant 1 an et l'appl…"
type textarea "Les comptes d'utilisateurs sont nominatifs et peuvent être multiples dans le ca…"
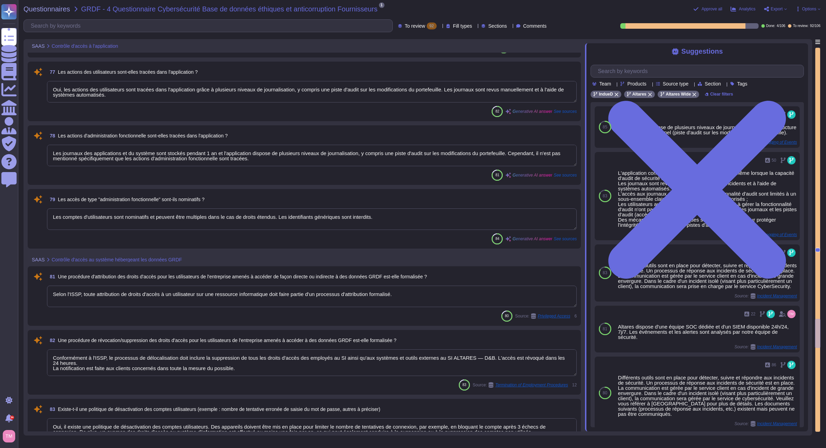
type textarea "Nous avons une politique de mots de passe qui impose des formats spécifiques. L…"
type textarea "Les comptes d'utilisateurs sont nominatifs et peuvent être multiples dans le ca…"
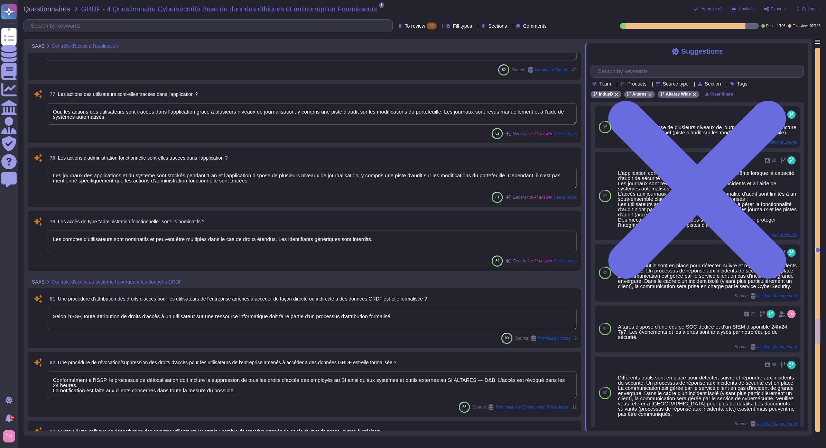
scroll to position [4546, 0]
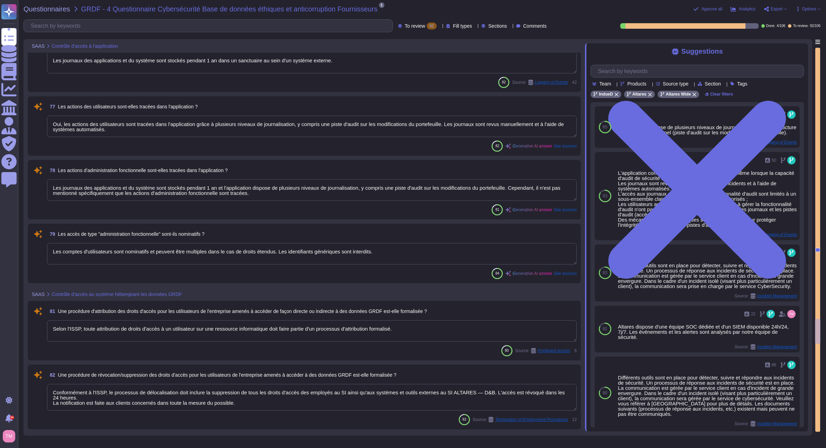
click at [425, 329] on textarea "Selon l'ISSP, toute attribution de droits d'accès à un utilisateur sur une ress…" at bounding box center [312, 330] width 530 height 21
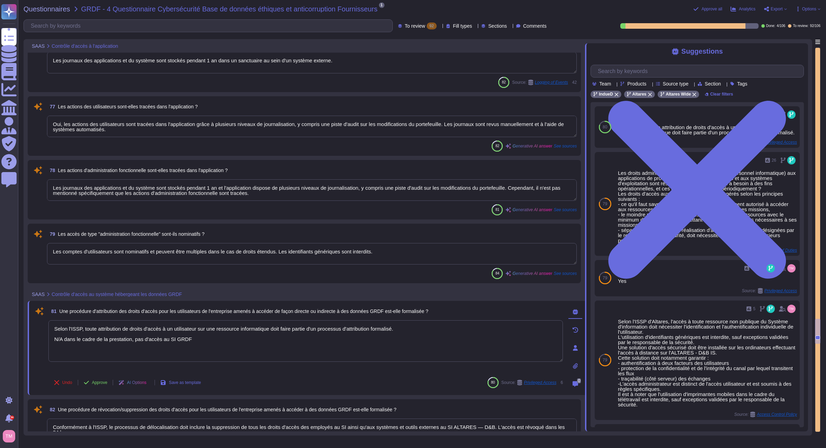
type textarea "Selon l'ISSP, toute attribution de droits d'accès à un utilisateur sur une ress…"
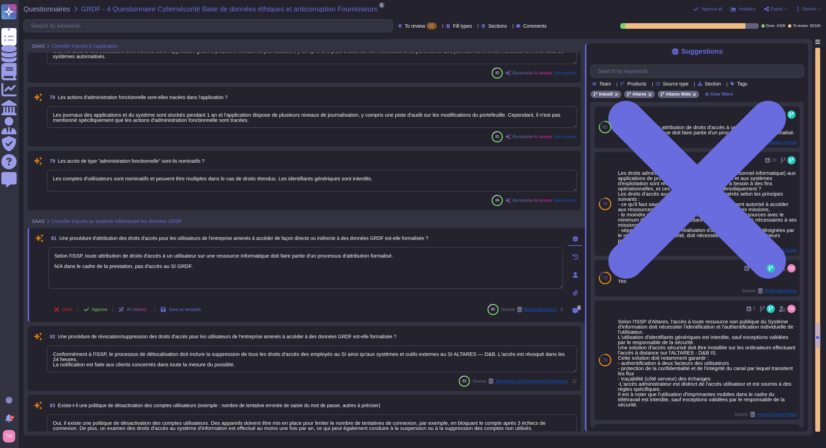
type textarea "Les journaux des applications et du système sont stockés pendant 1 an et l'appl…"
type textarea "Les comptes d'utilisateurs sont nominatifs et peuvent être multiples dans le ca…"
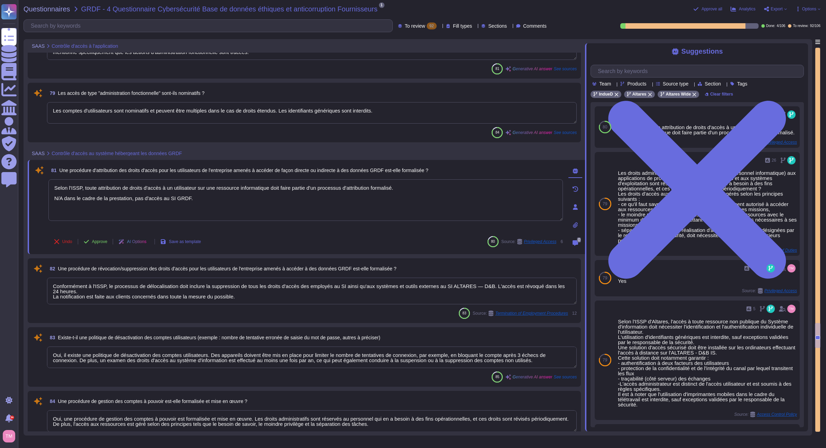
scroll to position [4685, 0]
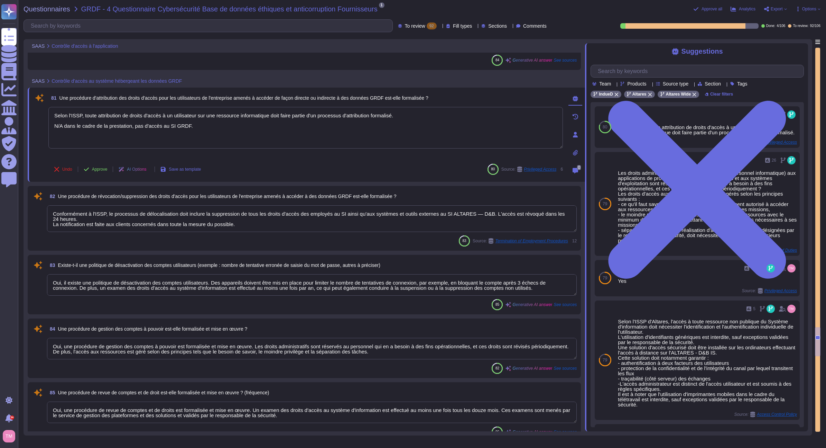
type textarea "En option, le client peut sélectionner la fédération d'authentification via not…"
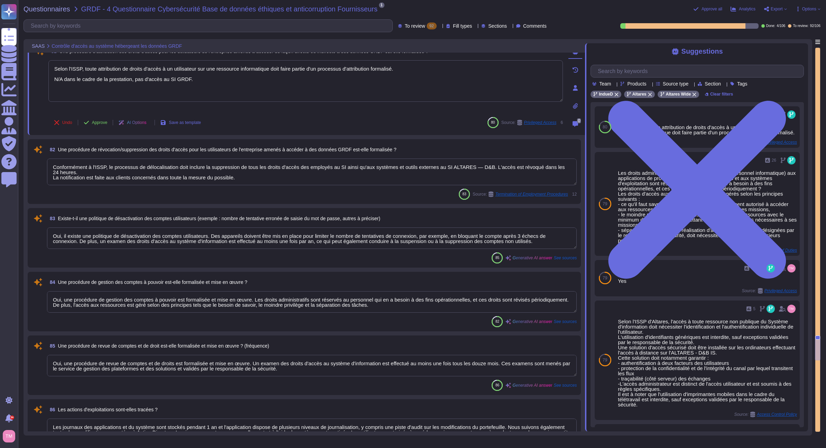
type textarea "API Soap authentifiée (identifiant/mot de passe)"
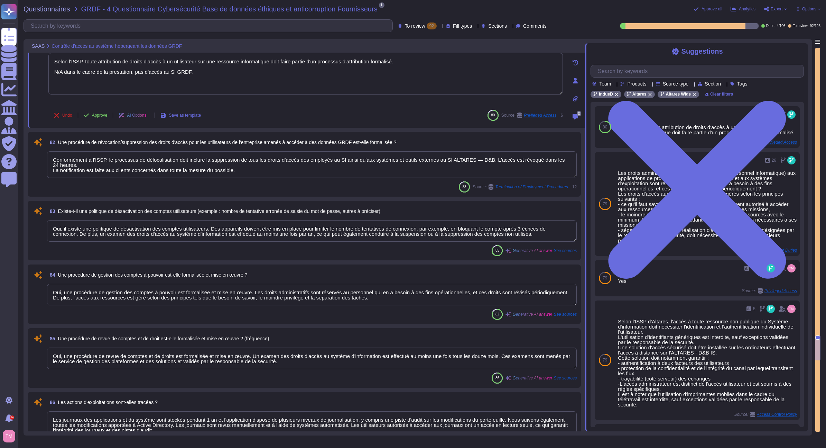
scroll to position [1, 0]
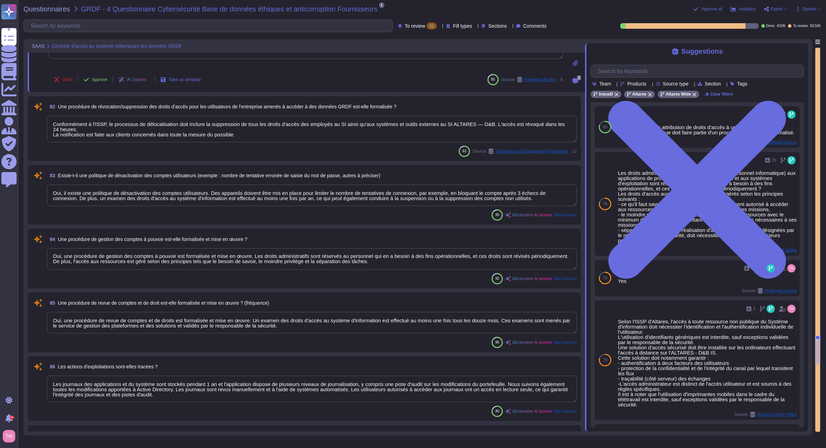
type textarea "Selon l'ISSP, toute attribution de droits d'accès à un utilisateur sur une ress…"
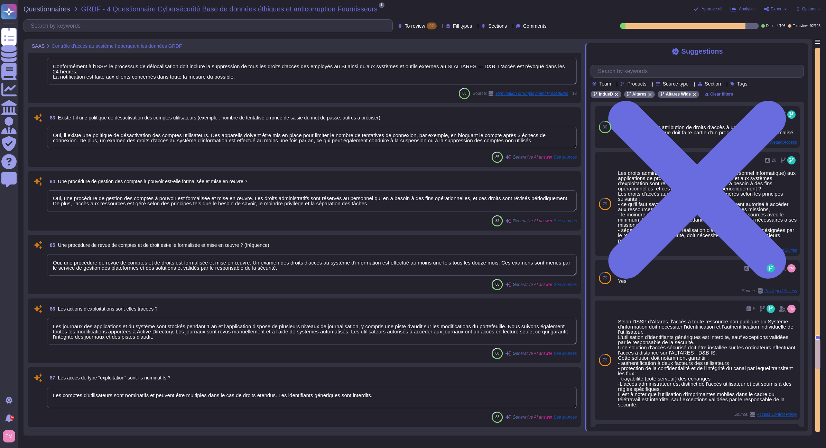
type textarea "Altares dispose d'un plan de continuité d'activité (PCA) qui vise à anticiper l…"
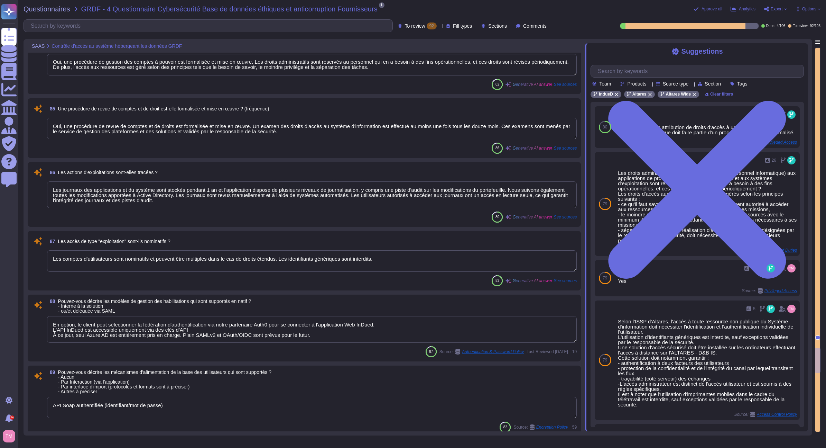
type textarea "À répondre par le service client"
type textarea "Altares dispose d'un plan de continuité d'activité (PCA) qui vise à anticiper l…"
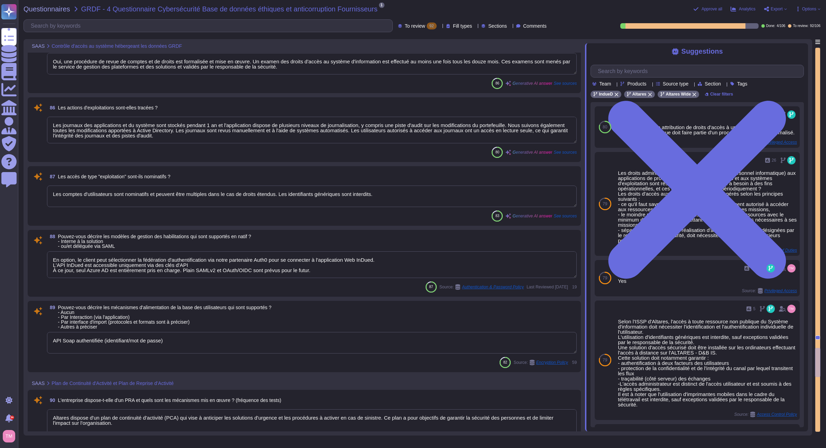
type textarea "À recevoir une réponse du service client"
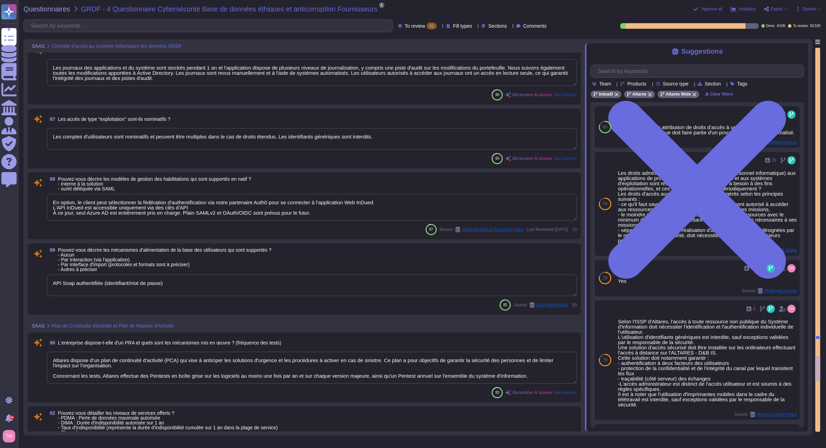
type textarea "Les mécanismes mis en œuvre pour assurer la continuité de service incluent : 1.…"
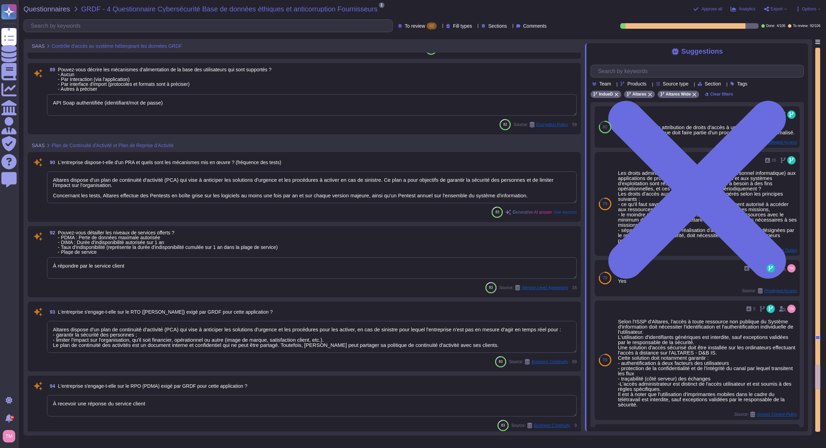
type textarea "Oui, il existe une politique de sauvegarde en place chez Altares. Voici les dét…"
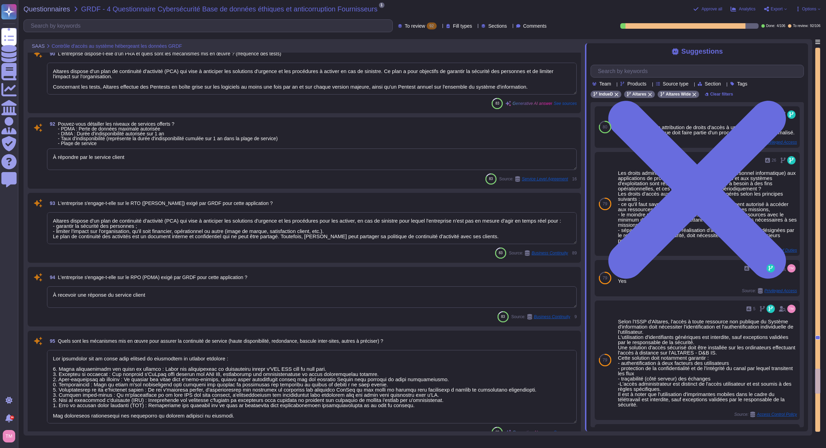
scroll to position [5515, 0]
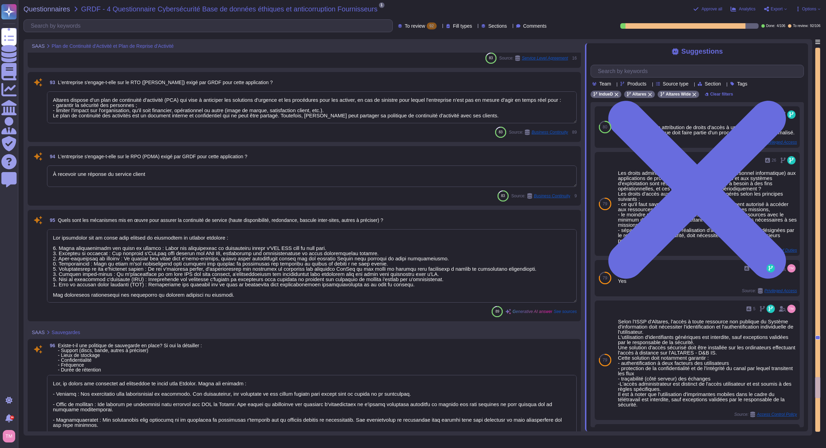
type textarea "Oui, des restaurations de sauvegarde doivent être effectuées périodiquement pou…"
type textarea "Oui, les sauvegardes sont externalisées et sont stockées par AWS en France."
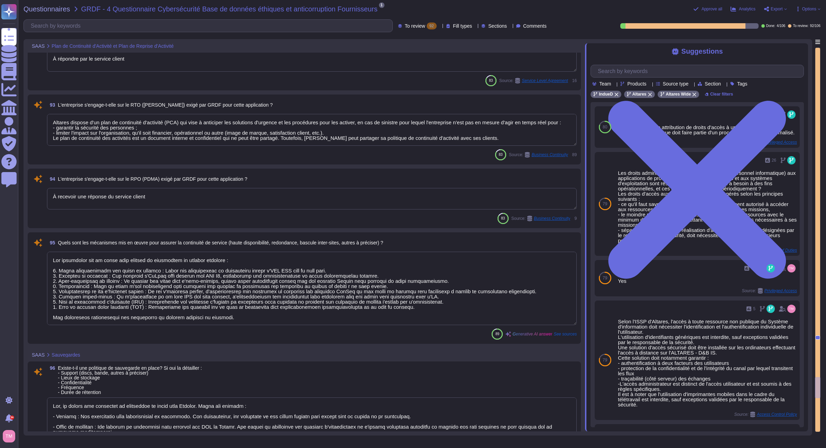
scroll to position [5480, 0]
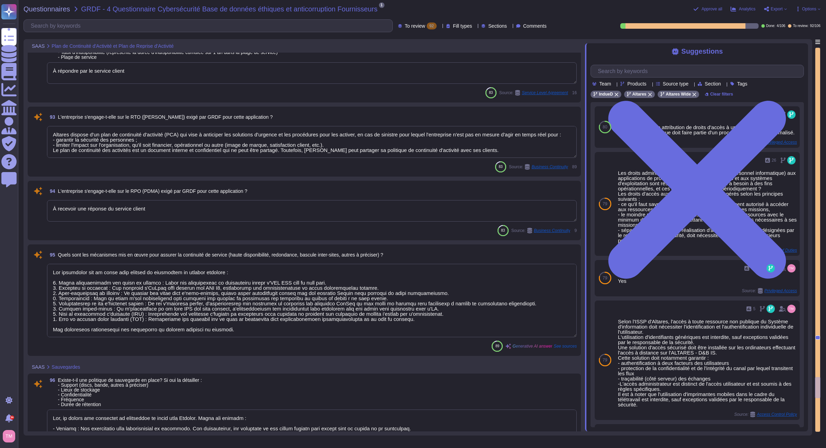
click at [146, 210] on textarea "À recevoir une réponse du service client" at bounding box center [312, 210] width 530 height 21
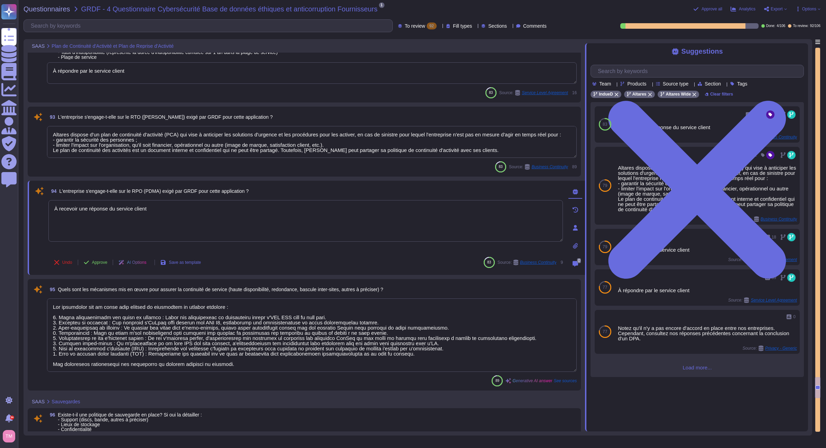
drag, startPoint x: 171, startPoint y: 210, endPoint x: 39, endPoint y: 209, distance: 132.1
click at [39, 209] on div "94 L'entreprise s'engage-t-elle sur le RPO (PDMA) exigé par GRDF pour cette app…" at bounding box center [298, 228] width 530 height 86
click at [577, 228] on icon at bounding box center [575, 228] width 5 height 6
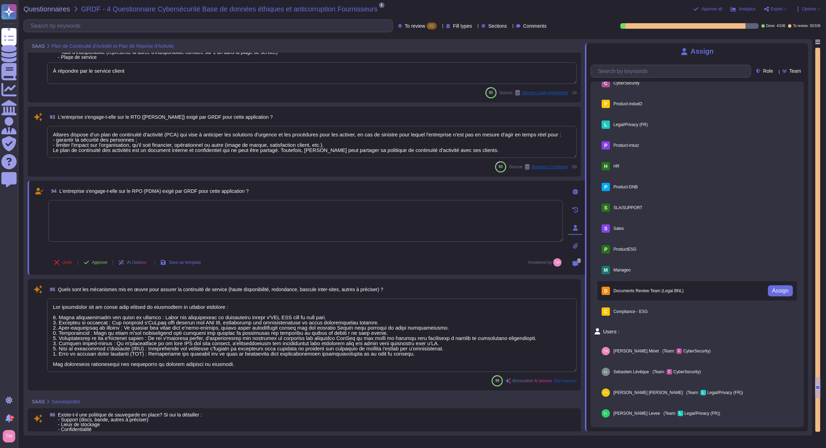
scroll to position [0, 0]
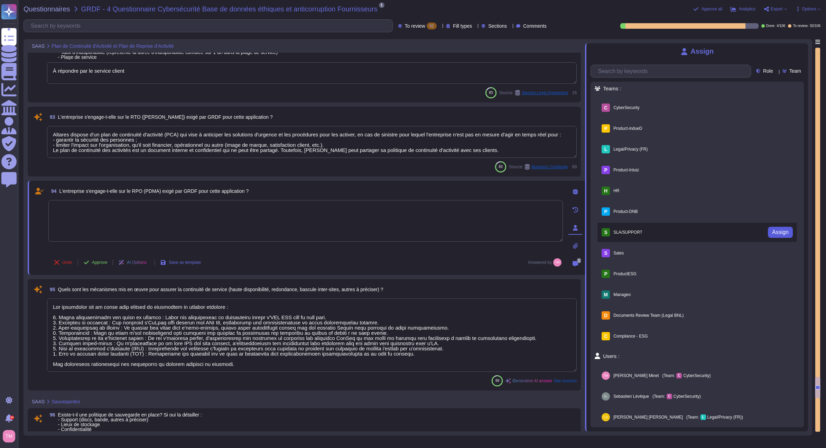
click at [783, 234] on span "Assign" at bounding box center [780, 232] width 17 height 6
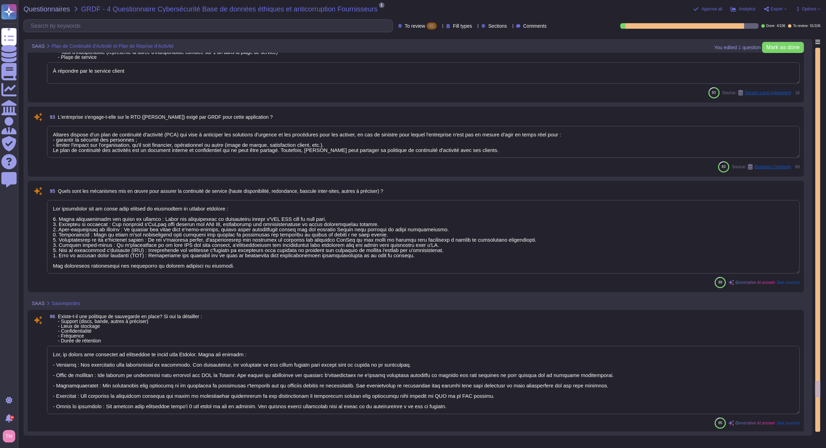
type textarea "Les journaux des applications et du système sont stockés pendant 1 an dans un s…"
type textarea "Les mécanismes mis en œuvre pour assurer la continuité de service incluent : 1.…"
type textarea "Oui, il existe une politique de sauvegarde en place chez Altares. Voici les dét…"
type textarea "Oui, des restaurations de sauvegarde doivent être effectuées périodiquement pou…"
type textarea "Oui, les sauvegardes sont externalisées et sont stockées par AWS en France."
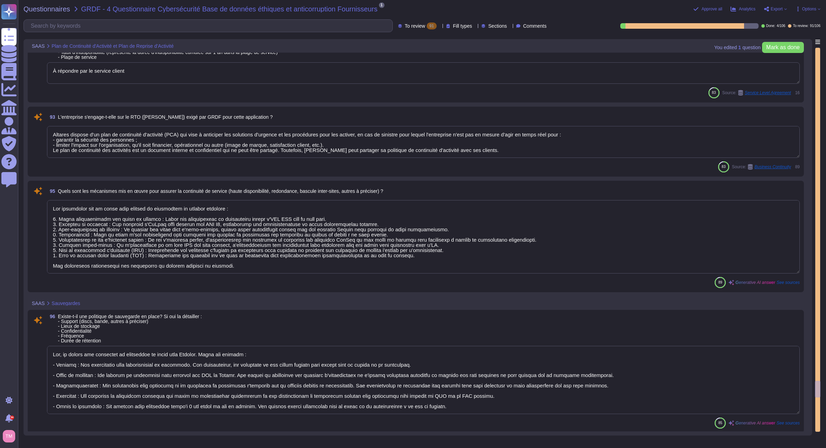
scroll to position [1, 0]
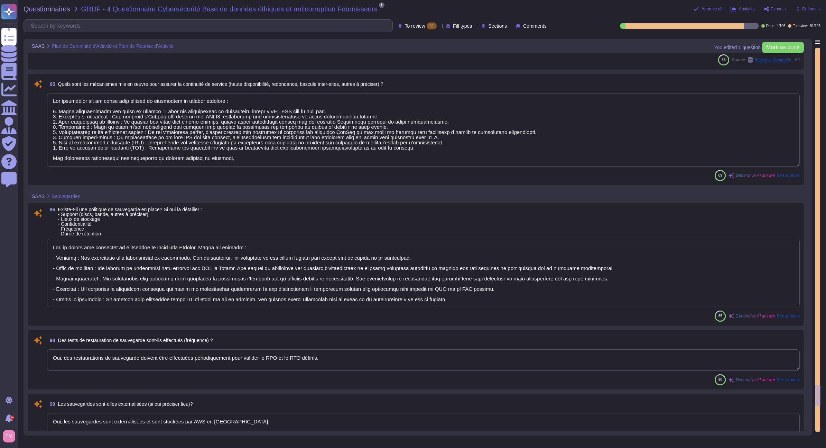
type textarea "Les données seront effacées 6 mois maximum après la fin du contrat, et la destr…"
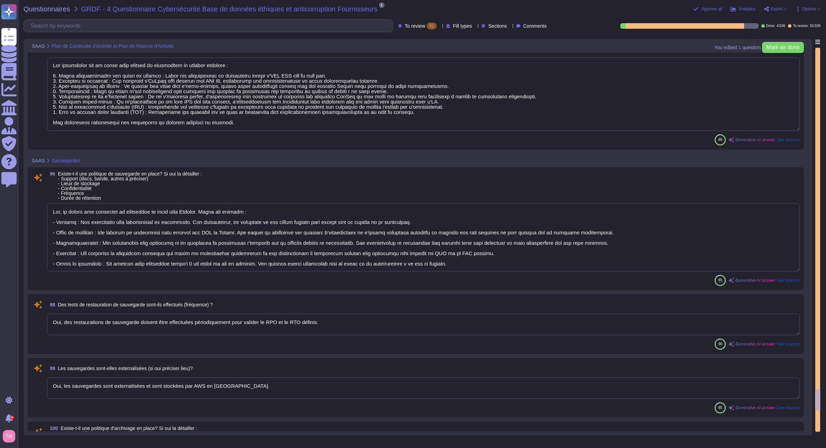
type textarea "Oui, l'exportation des données est possible à tout moment par les utilisateurs …"
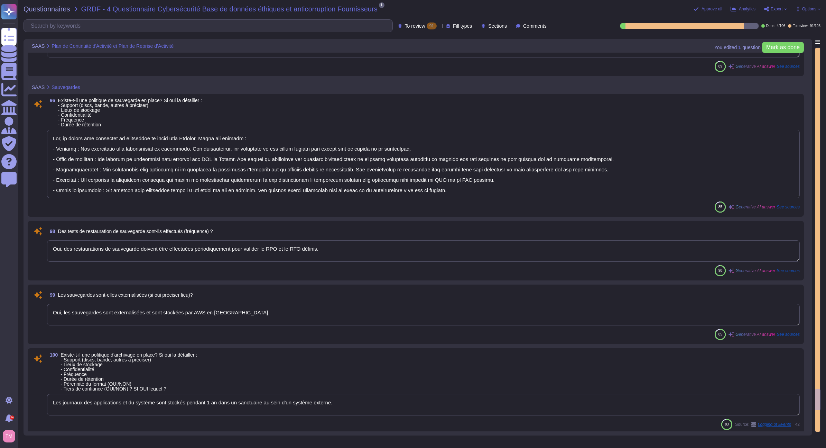
type textarea "Altares garantit la protection des données personnelles et la conformité au RGP…"
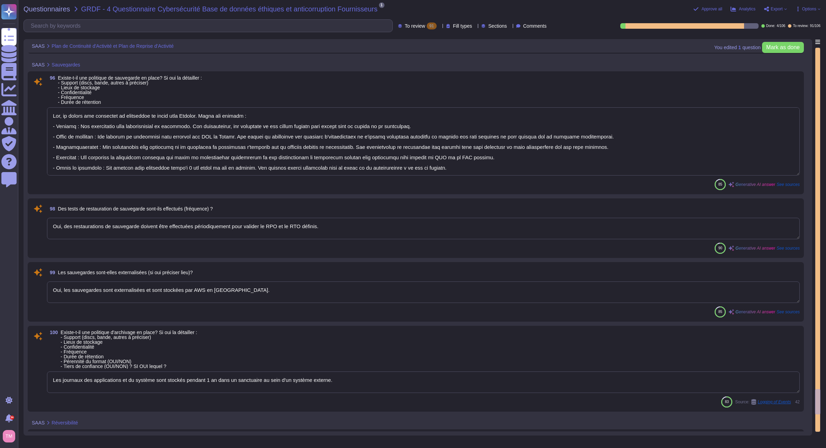
scroll to position [5722, 0]
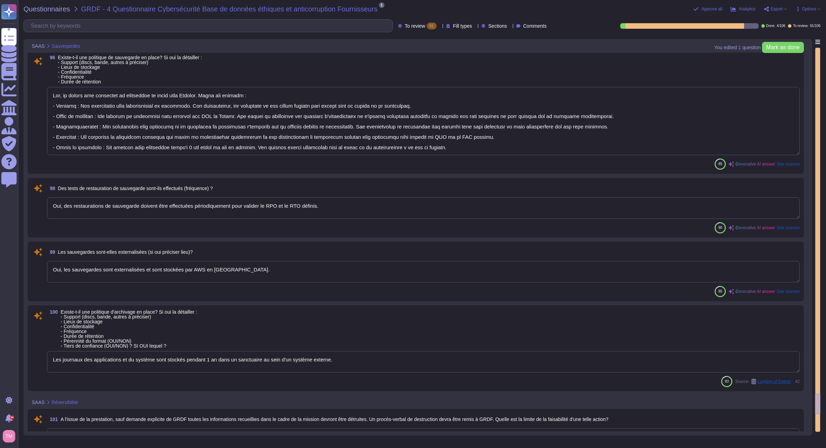
click at [305, 257] on div "99 Les sauvegardes sont-elles externalisées (si oui préciser lieu)?" at bounding box center [423, 252] width 753 height 12
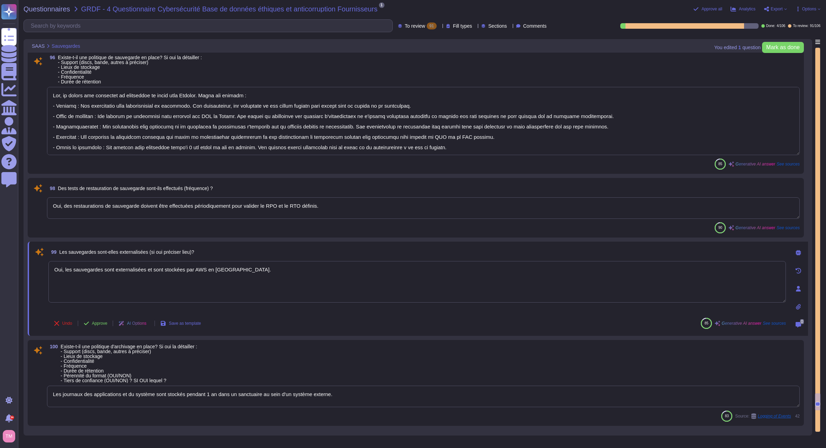
click at [799, 288] on icon at bounding box center [798, 289] width 5 height 6
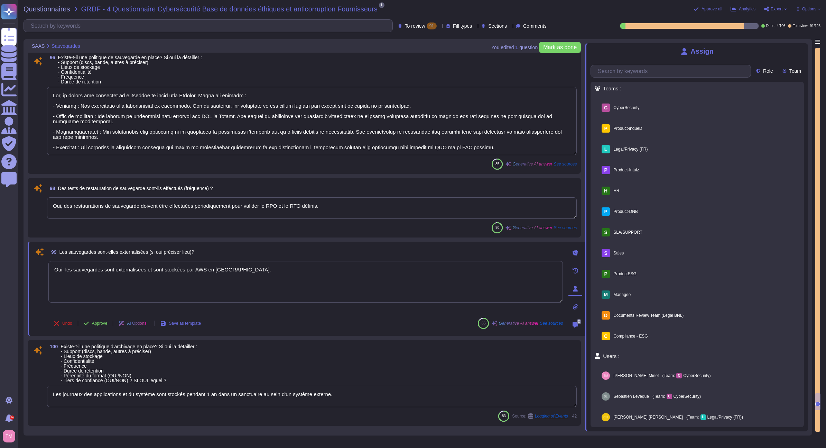
drag, startPoint x: 800, startPoint y: 53, endPoint x: 799, endPoint y: 57, distance: 4.0
click at [804, 47] on icon at bounding box center [804, 47] width 0 height 0
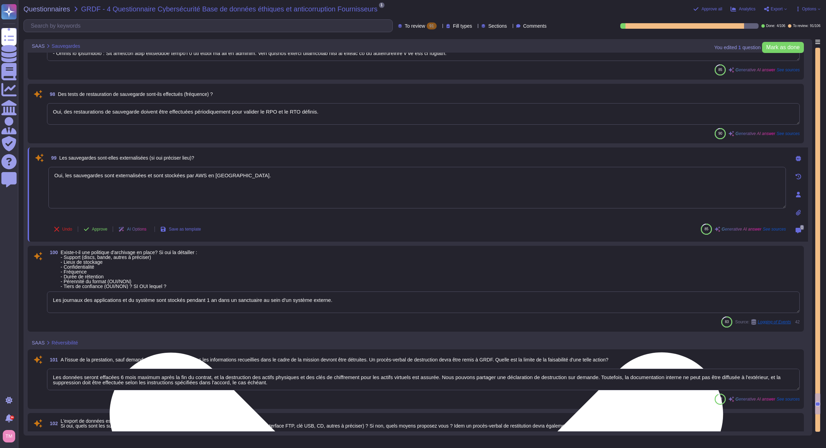
scroll to position [5826, 0]
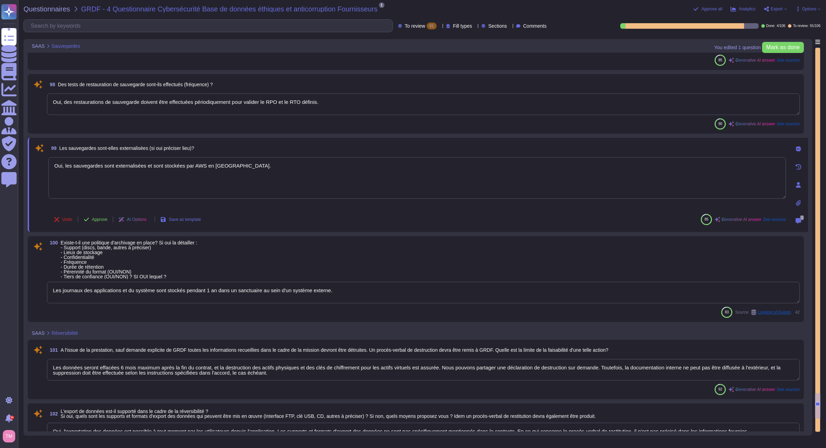
type textarea "L'entreprise examine les exceptions liées à l'utilisation des logiciels et les …"
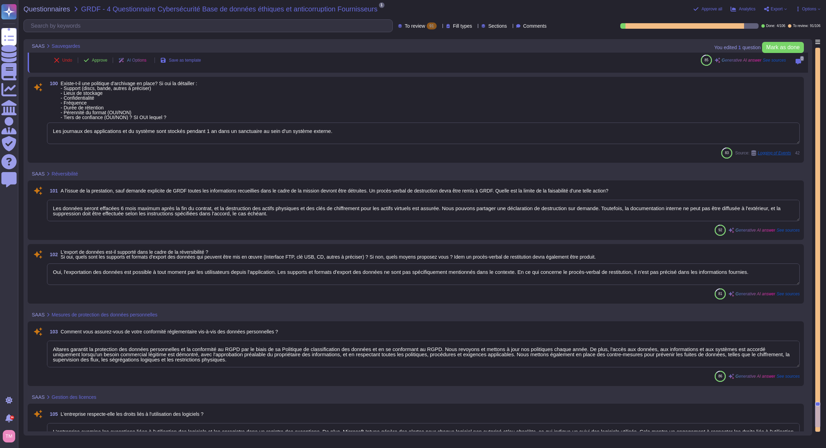
type textarea "Selon Altares ISSP, les opérations sur les systèmes, les applications et les re…"
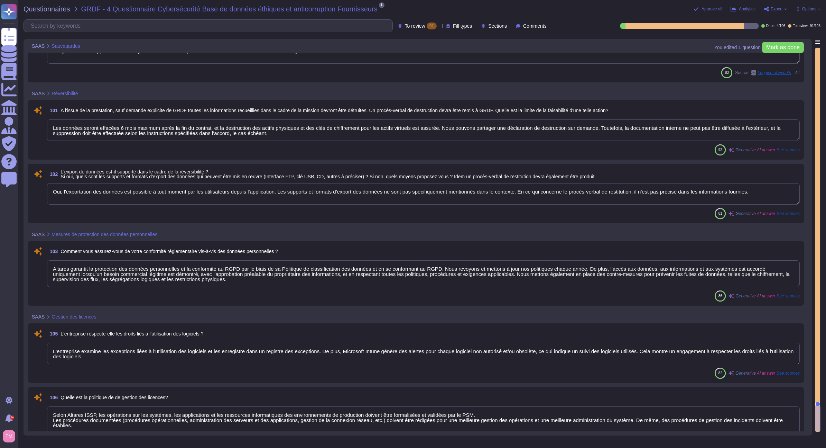
scroll to position [6068, 0]
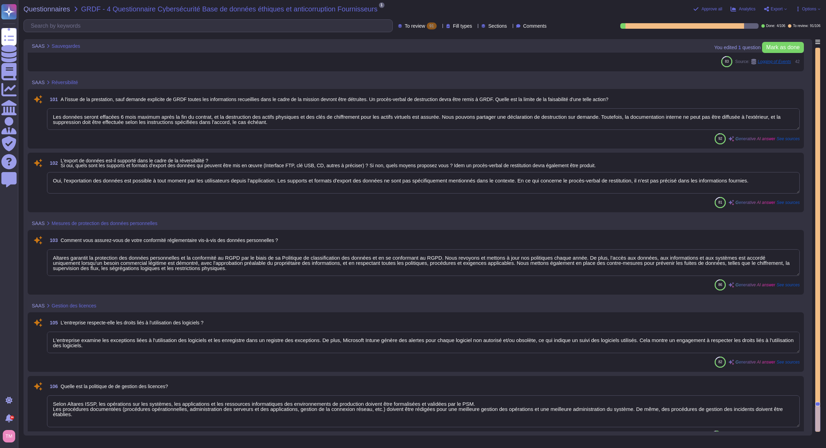
click at [266, 267] on textarea "Altares garantit la protection des données personnelles et la conformité au RGP…" at bounding box center [423, 262] width 753 height 27
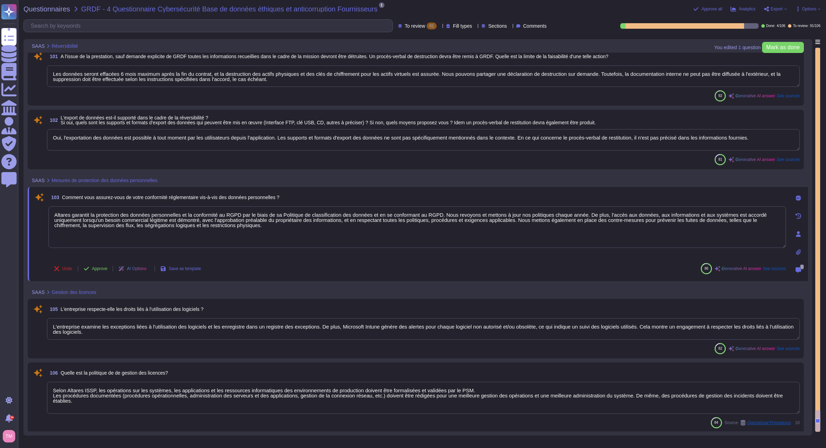
click at [794, 232] on div at bounding box center [799, 234] width 14 height 14
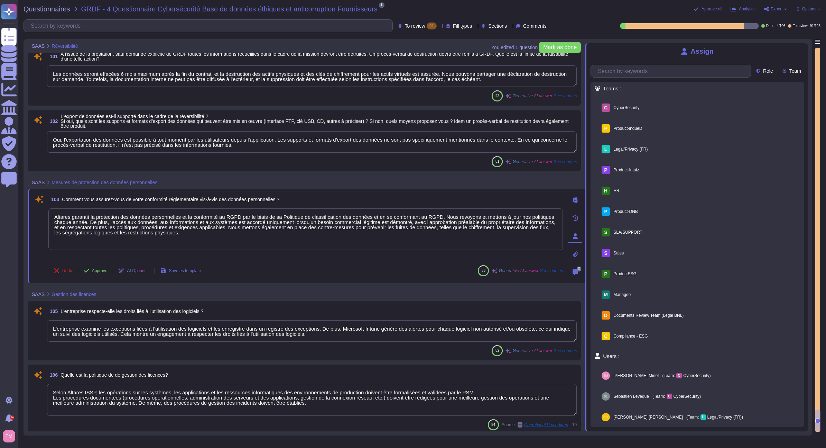
click at [804, 47] on icon at bounding box center [804, 47] width 0 height 0
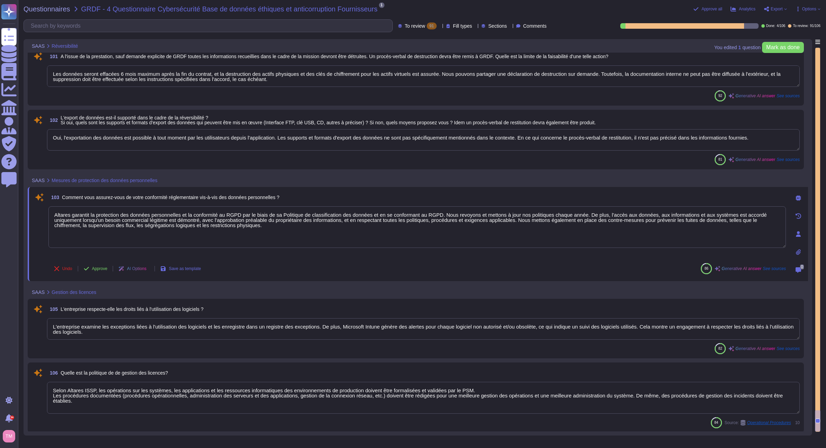
scroll to position [6069, 0]
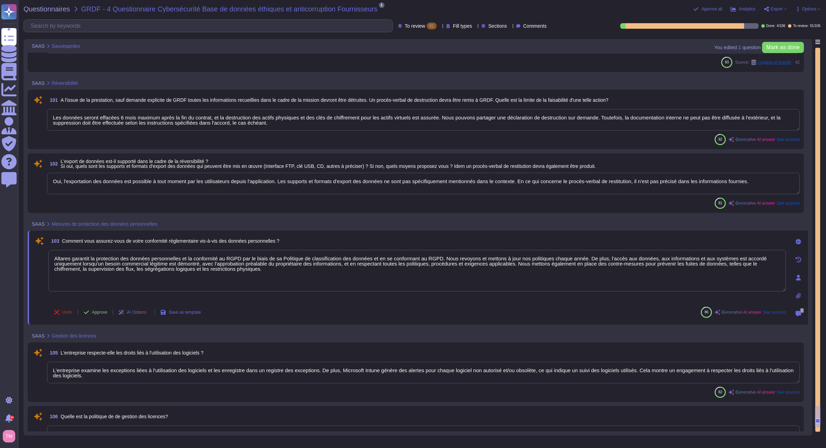
type textarea "Oui, des restaurations de sauvegarde doivent être effectuées périodiquement pou…"
type textarea "Oui, les sauvegardes sont externalisées et sont stockées par AWS en France."
type textarea "Les journaux des applications et du système sont stockés pendant 1 an dans un s…"
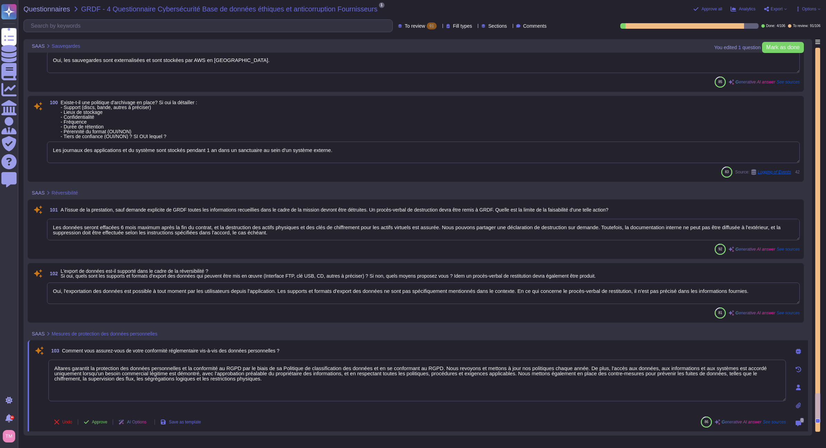
type textarea "Oui, il existe une politique de sauvegarde en place chez Altares. Voici les dét…"
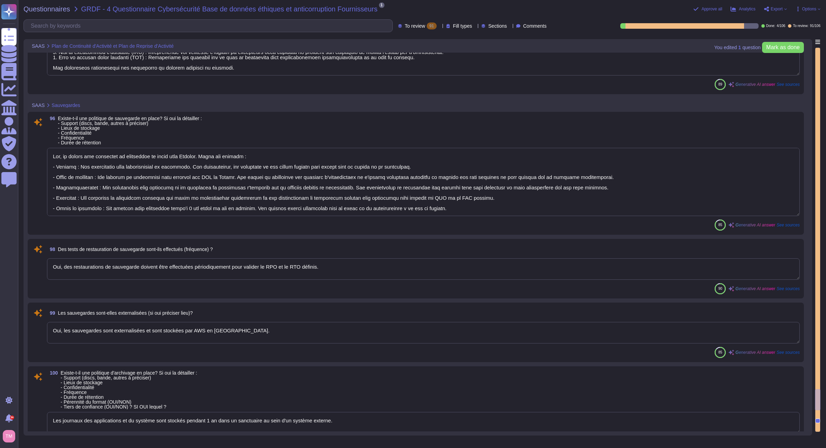
type textarea "Altares dispose d'un plan de continuité d'activité (PCA) qui vise à anticiper l…"
type textarea "Les mécanismes mis en œuvre pour assurer la continuité de service incluent : 1.…"
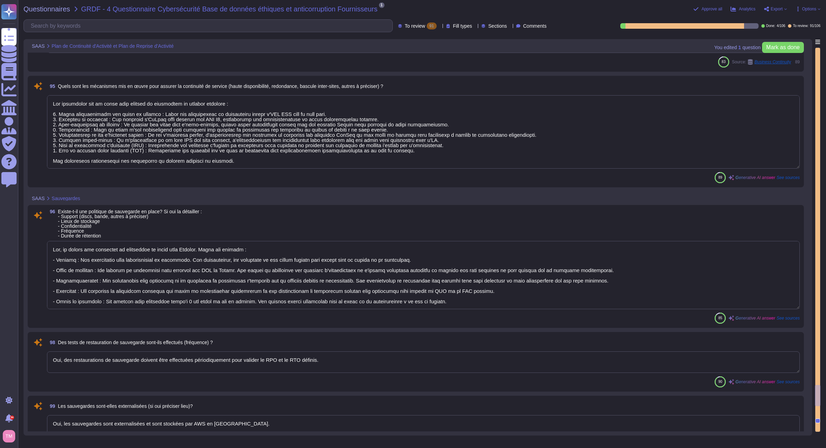
type textarea "Altares dispose d'un plan de continuité d'activité (PCA) qui vise à anticiper l…"
type textarea "À répondre par le service client"
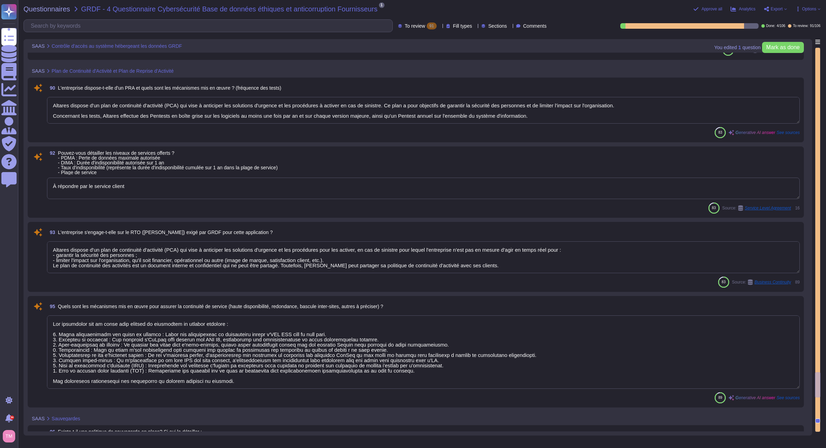
type textarea "Les comptes d'utilisateurs sont nominatifs et peuvent être multiples dans le ca…"
type textarea "En option, le client peut sélectionner la fédération d'authentification via not…"
type textarea "API Soap authentifiée (identifiant/mot de passe)"
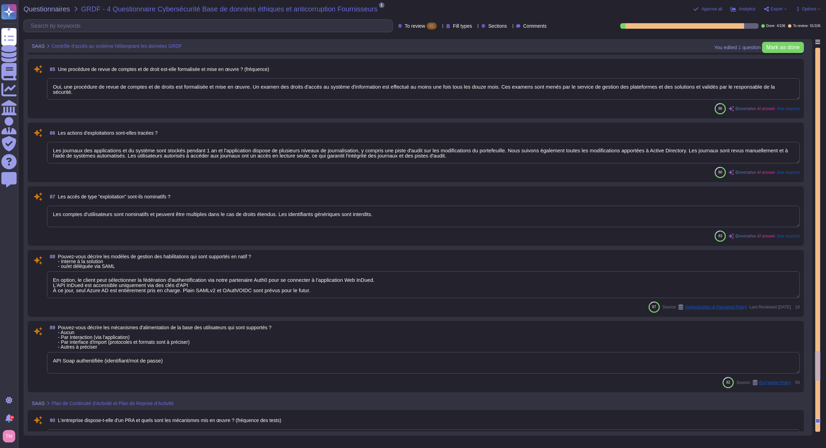
type textarea "Conformément à l'ISSP, le processus de délocalisation doit inclure la suppressi…"
type textarea "Oui, il existe une politique de désactivation des comptes utilisateurs. Des app…"
type textarea "Oui, une procédure de gestion des comptes à pouvoir est formalisée et mise en œ…"
type textarea "Oui, une procédure de revue de comptes et de droits est formalisée et mise en œ…"
type textarea "Les journaux des applications et du système sont stockés pendant 1 an et l'appl…"
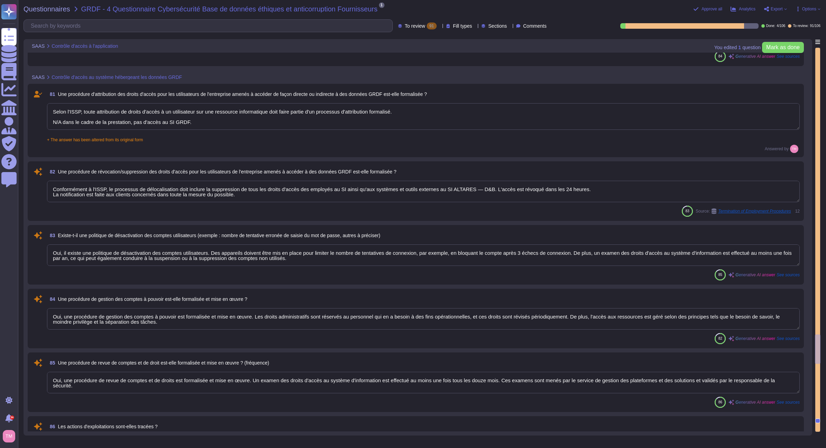
type textarea "Oui, les actions des utilisateurs sont tracées dans l'application grâce à plusi…"
type textarea "Les journaux des applications et du système sont stockés pendant 1 an et l'appl…"
type textarea "Les comptes d'utilisateurs sont nominatifs et peuvent être multiples dans le ca…"
type textarea "Selon l'ISSP, toute attribution de droits d'accès à un utilisateur sur une ress…"
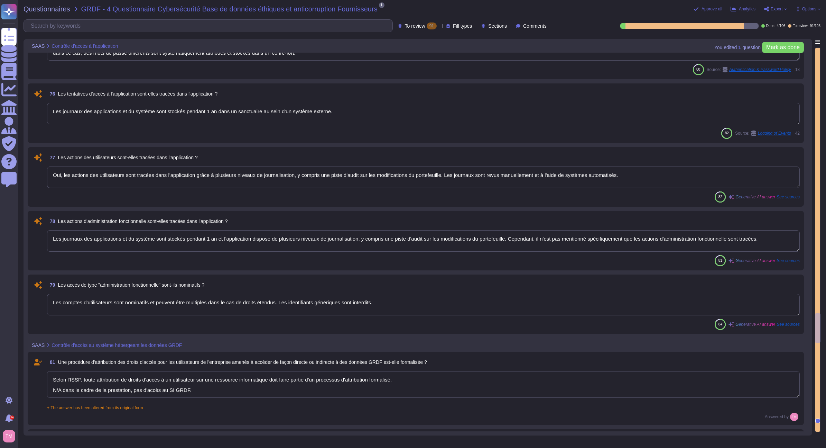
type textarea "La politique mise en œuvre pour la communication des mots de passe aux utilisat…"
type textarea "Nous avons une politique de mots de passe qui impose des formats spécifiques. L…"
type textarea "Les comptes d'utilisateurs sont nominatifs et peuvent être multiples dans le ca…"
type textarea "Les journaux des applications et du système sont stockés pendant 1 an dans un s…"
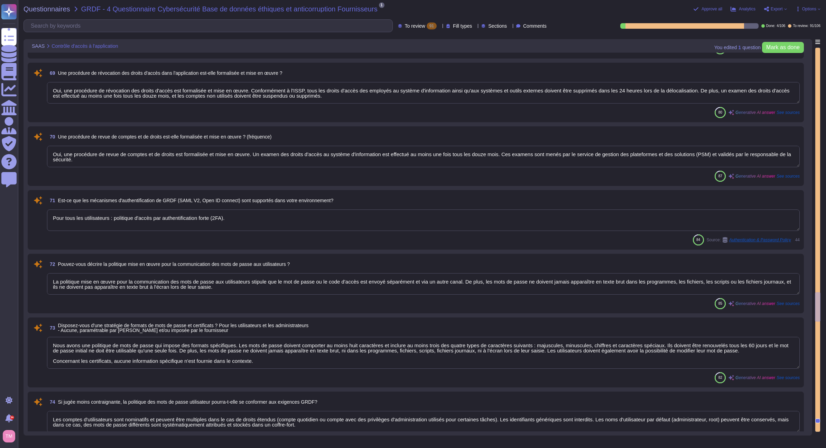
type textarea "Les droits d'accès aux ressources sont gérés selon plusieurs principes clés : 1…"
type textarea "Oui, selon l'ISSP, toute attribution de droits d'accès à un utilisateur sur une…"
type textarea "Oui, une procédure de révocation des droits d'accès est formalisée et mise en œ…"
type textarea "Oui, une procédure de revue de comptes et de droits est formalisée et mise en œ…"
type textarea "Pour tous les utilisateurs : politique d'accès par authentification forte (2FA)."
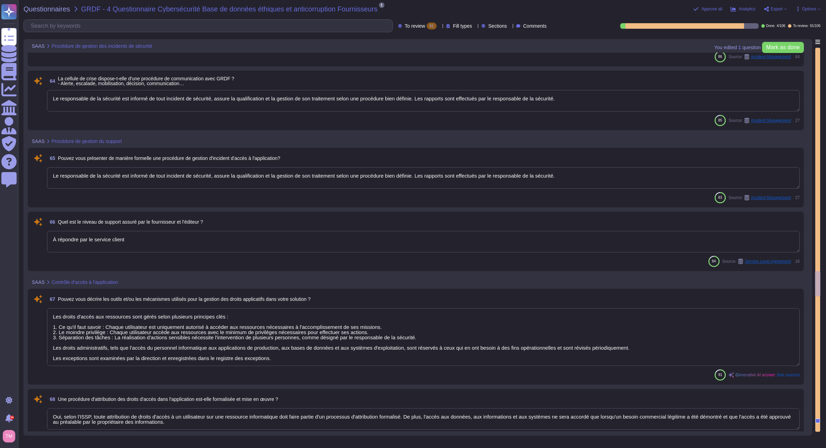
type textarea "Le responsable de la sécurité est informé de tout incident de sécurité, assure …"
type textarea "Oui, une procédure de gestion des incidents est formalisée et mise en œuvre. Le…"
type textarea "Différents outils sont en place pour détecter, suivre et répondre aux incidents…"
type textarea "Le responsable de la sécurité est informé de tout incident de sécurité, assure …"
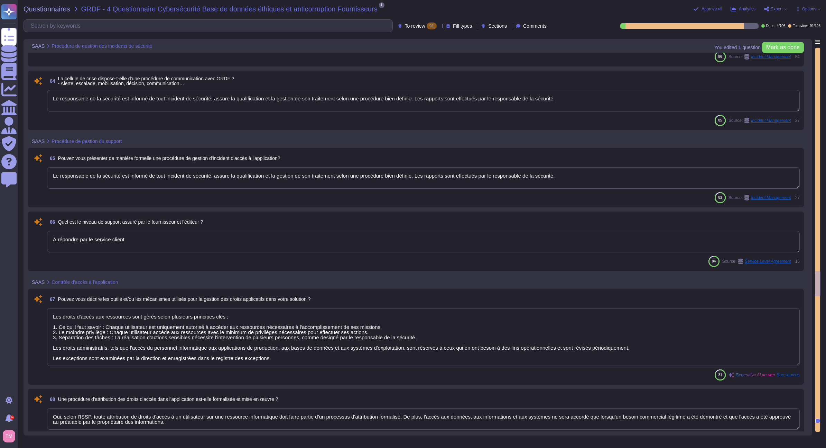
type textarea "À répondre par le service client"
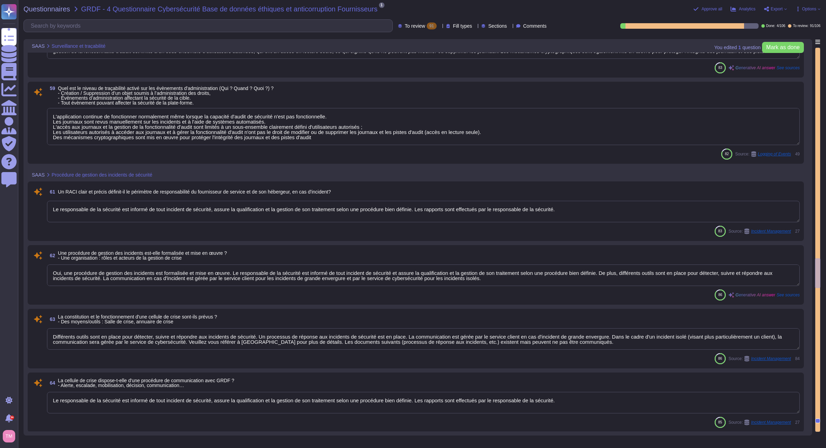
type textarea "Oui, les traces sont analysées à la suite d'incidents. Les journaux sont revus …"
type textarea "L'application dispose de plusieurs niveaux de journalisation sur l'infrastructu…"
type textarea "L'application dispose de plusieurs niveaux de journalisation, notamment une pis…"
type textarea "L'application continue de fonctionner normalement même lorsque la capacité d'au…"
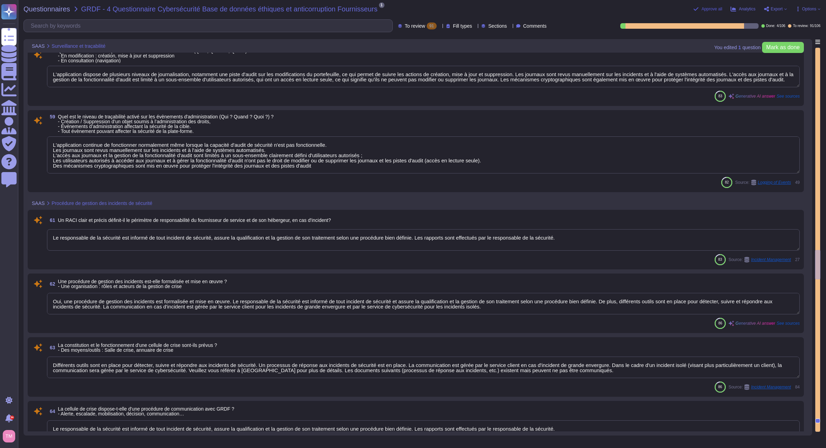
click at [711, 9] on span "Approve all" at bounding box center [712, 9] width 21 height 4
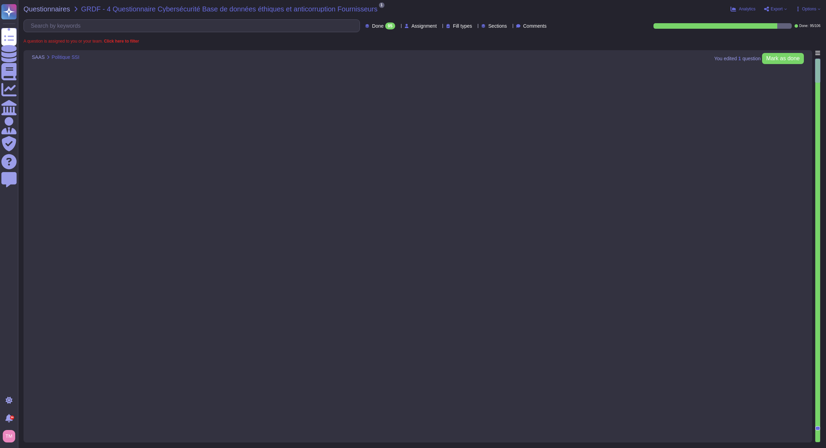
type textarea "Oui, Altares dispose d'une politique de sécurité de l'information (PSSI) qui in…"
type textarea "Altares ne dispose pas d'un SMSI certifié ISO27001, mais son système de sécurit…"
type textarea "Un comité de sécurité à lieu au sein d'Altares D&B à minima une fois par mois, …"
type textarea "Intégrée au contrat de travail, Altares dispose d'une charte informatique utili…"
type textarea "Oui, l'application Web suit les meilleures pratiques de développement décrites …"
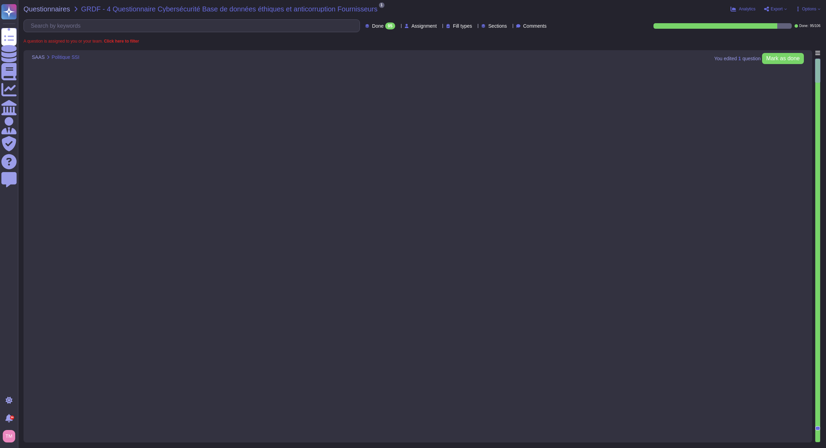
type textarea "Altares n'est pas certifié ISO 27001, mais son système de sécurité de gestion d…"
type textarea "Des audits réguliers sont effectués, mais les résultats ne sont pas communicabl…"
type textarea "Un examen des droits d'accès au système d'information, qui inclut la gestion de…"
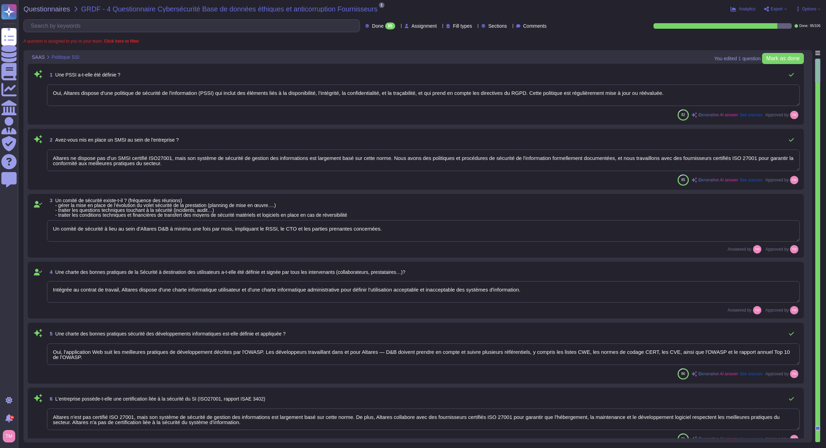
click at [385, 25] on div "95" at bounding box center [390, 25] width 10 height 7
click at [364, 60] on span "To do" at bounding box center [358, 61] width 13 height 6
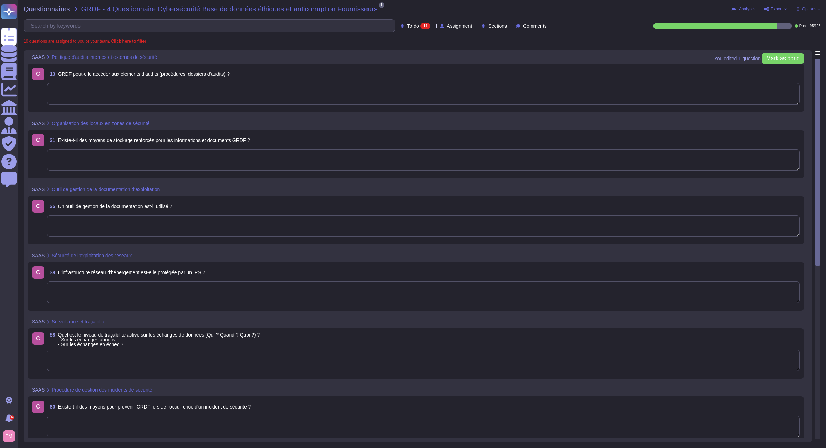
click at [123, 88] on textarea at bounding box center [423, 93] width 753 height 21
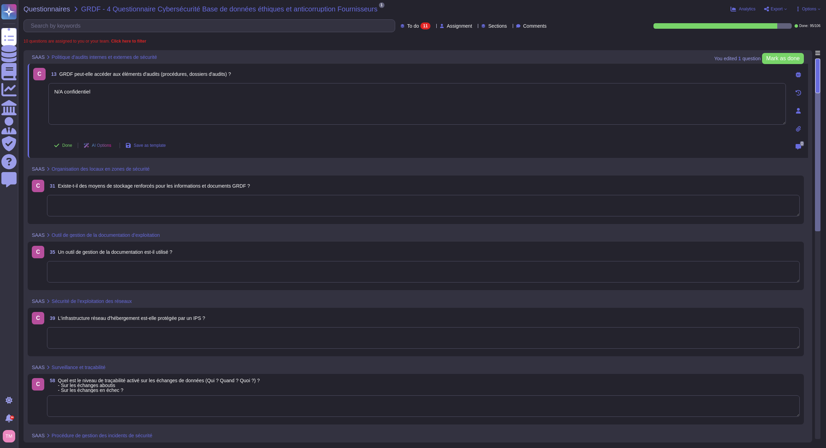
type textarea "N/A confidentiel"
click at [207, 208] on textarea at bounding box center [423, 205] width 753 height 21
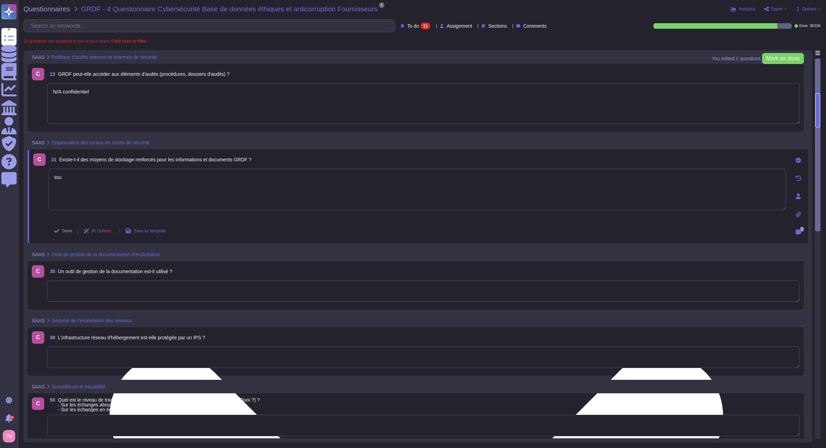
type textarea "t"
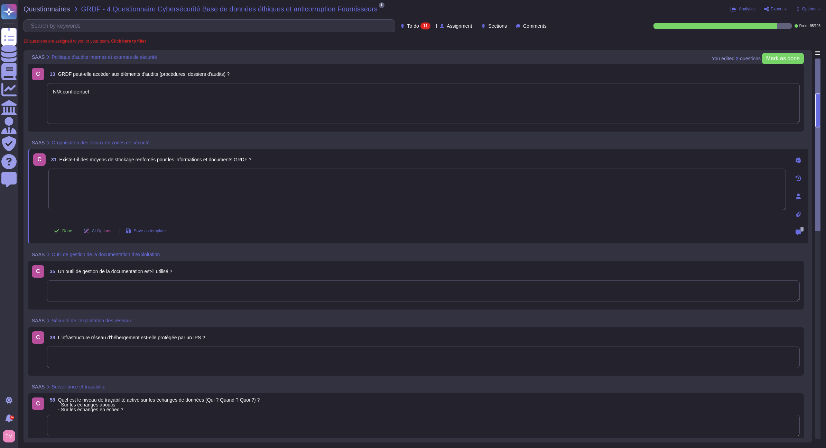
click at [801, 160] on icon at bounding box center [799, 160] width 6 height 6
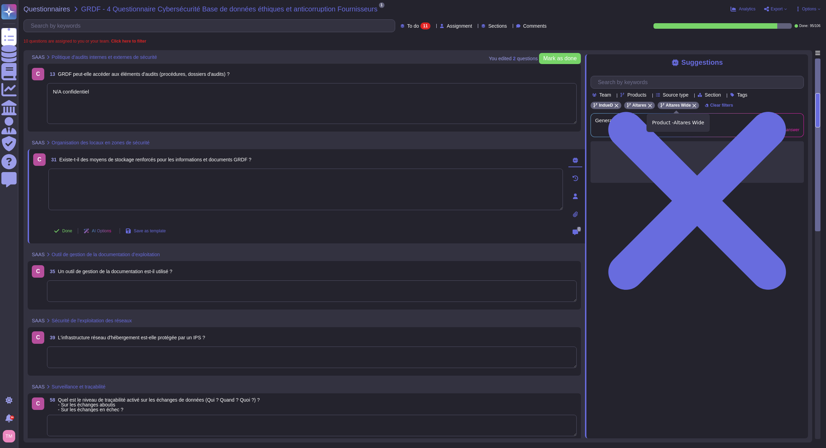
click at [693, 107] on icon at bounding box center [695, 106] width 4 height 4
click at [331, 199] on textarea at bounding box center [305, 189] width 515 height 42
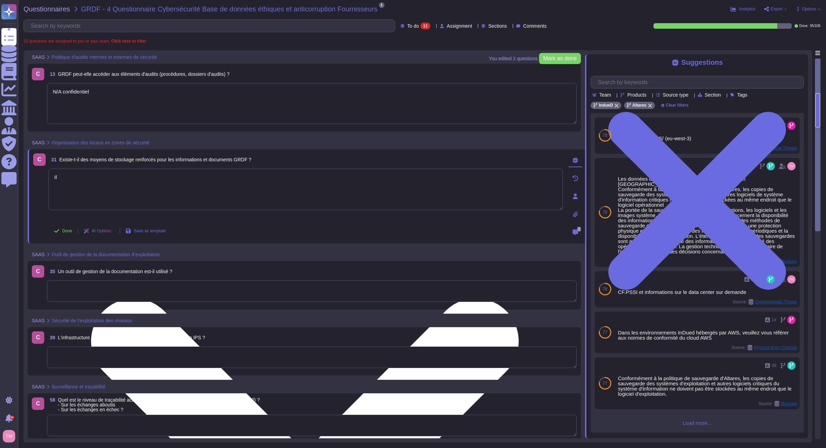
type textarea "I"
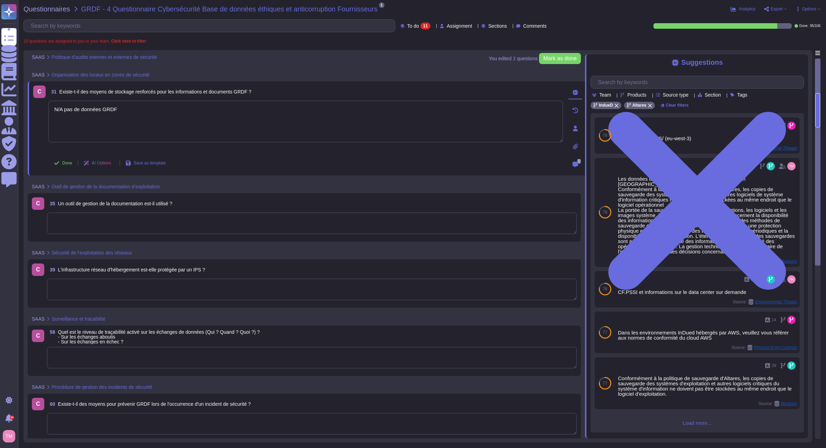
scroll to position [69, 0]
click at [211, 215] on textarea at bounding box center [312, 221] width 530 height 21
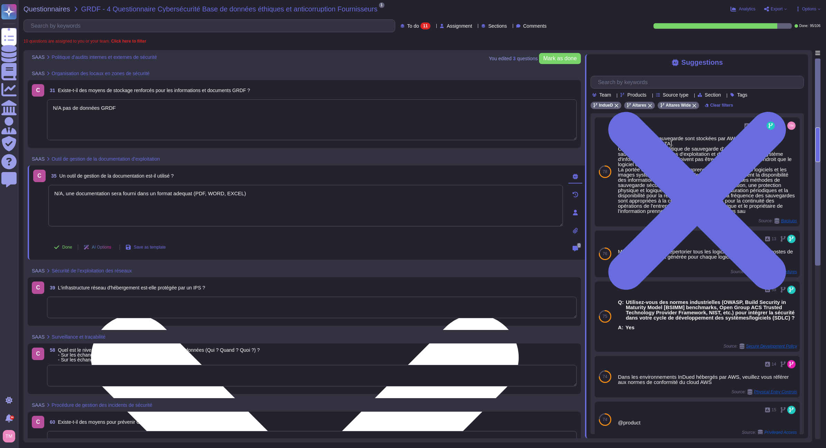
click at [166, 207] on textarea "N/A, une documentation sera fourni dans un format adequat (PDF, WORD, EXCEL)" at bounding box center [305, 206] width 515 height 42
click at [180, 195] on textarea "N/A, une documentation sera fourni dans un format adequat (PDF, WORD, EXCEL)" at bounding box center [305, 206] width 515 height 42
click at [131, 202] on textarea "N/A, une documentation sera fourni dans un format adéquat (PDF, WORD, EXCEL)" at bounding box center [305, 206] width 515 height 42
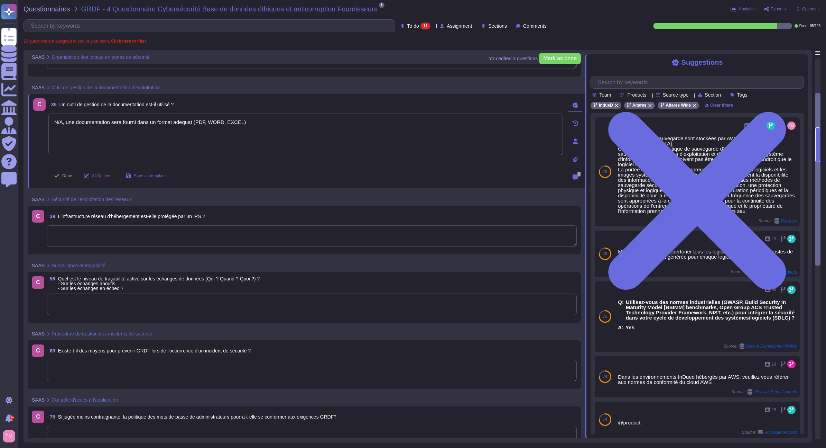
scroll to position [138, 0]
click at [203, 230] on textarea at bounding box center [312, 233] width 530 height 21
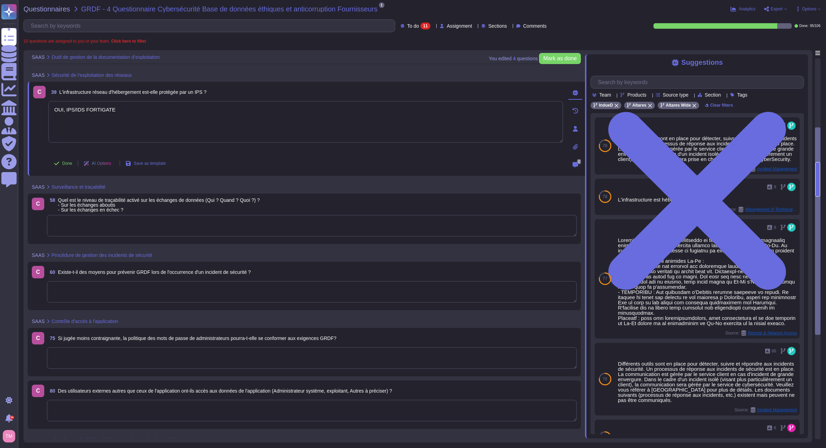
scroll to position [242, 0]
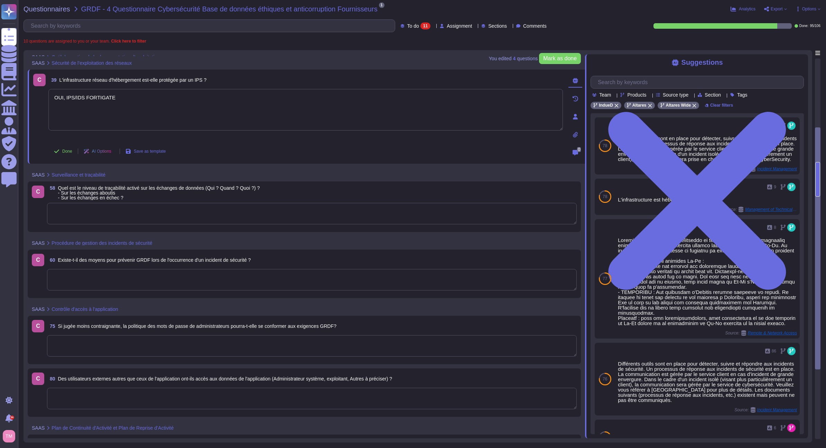
click at [187, 215] on textarea at bounding box center [312, 213] width 530 height 21
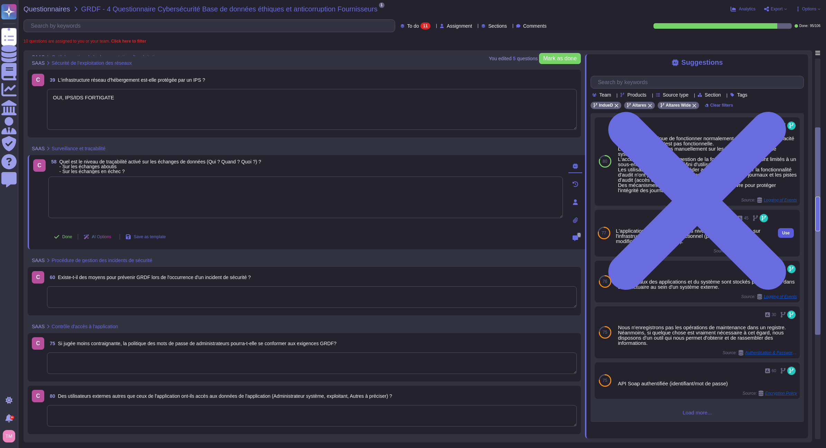
click at [782, 232] on span "Use" at bounding box center [786, 233] width 8 height 4
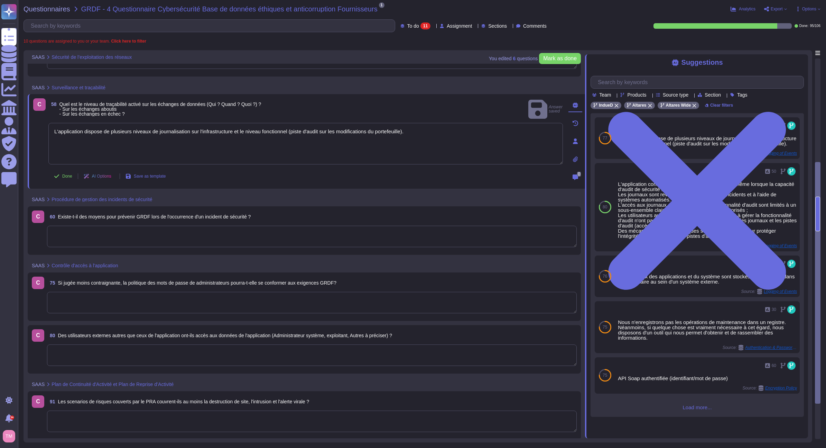
scroll to position [311, 0]
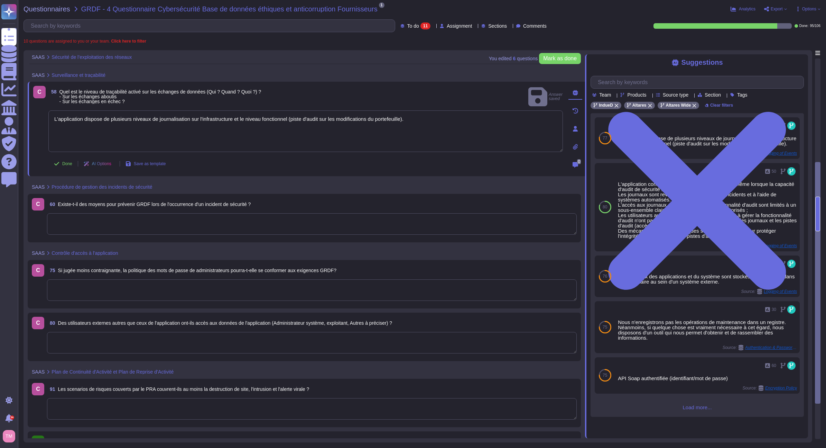
click at [147, 223] on textarea at bounding box center [312, 223] width 530 height 21
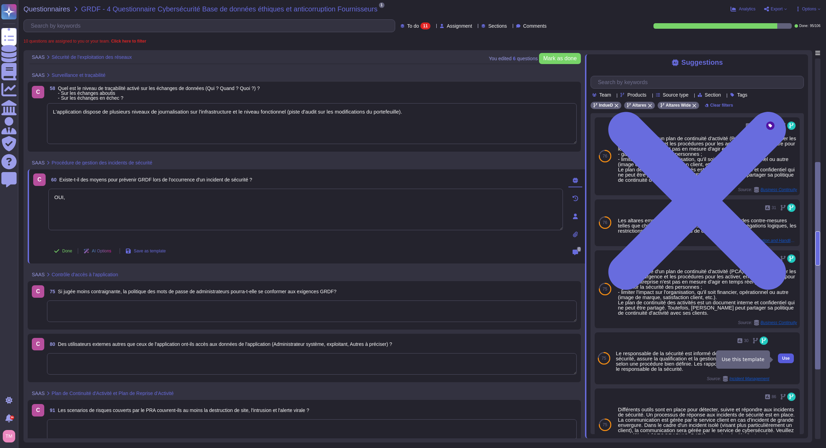
click at [782, 359] on span "Use" at bounding box center [786, 358] width 8 height 4
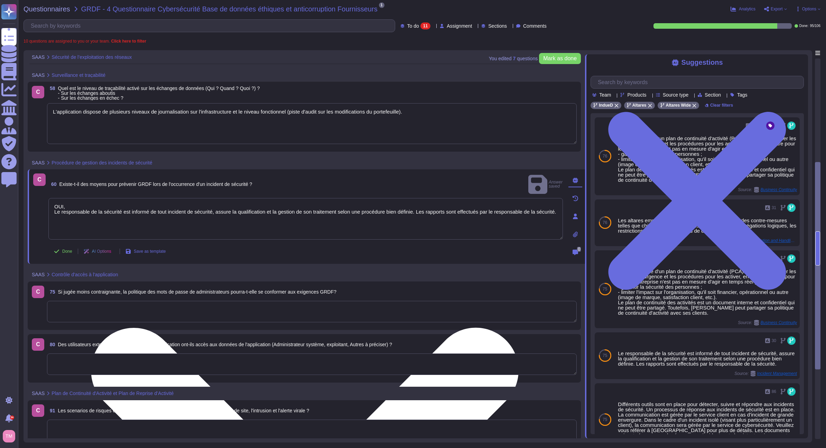
click at [556, 206] on textarea "OUI, Le responsable de la sécurité est informé de tout incident de sécurité, as…" at bounding box center [305, 219] width 515 height 42
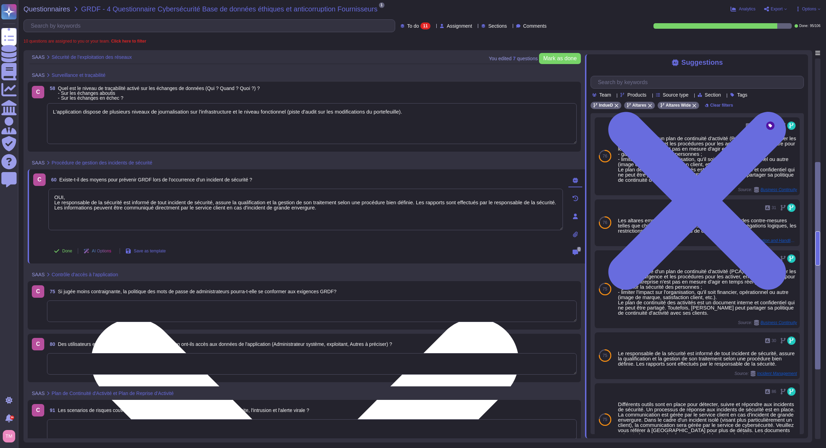
click at [166, 209] on textarea "OUI, Le responsable de la sécurité est informé de tout incident de sécurité, as…" at bounding box center [305, 210] width 515 height 42
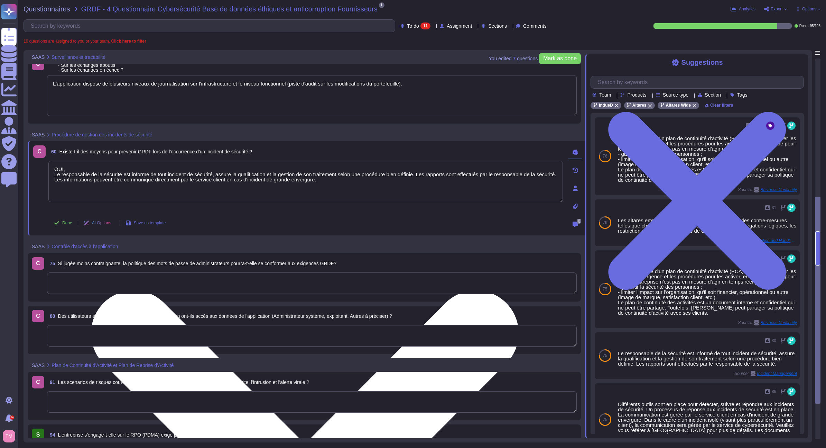
scroll to position [346, 0]
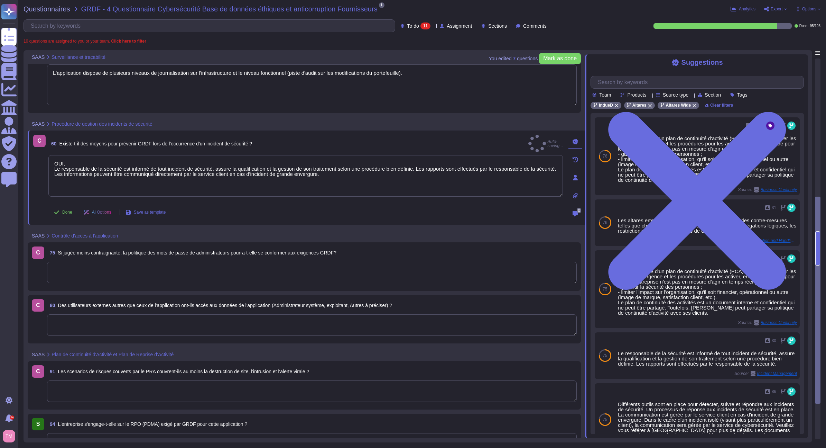
click at [119, 273] on textarea at bounding box center [312, 271] width 530 height 21
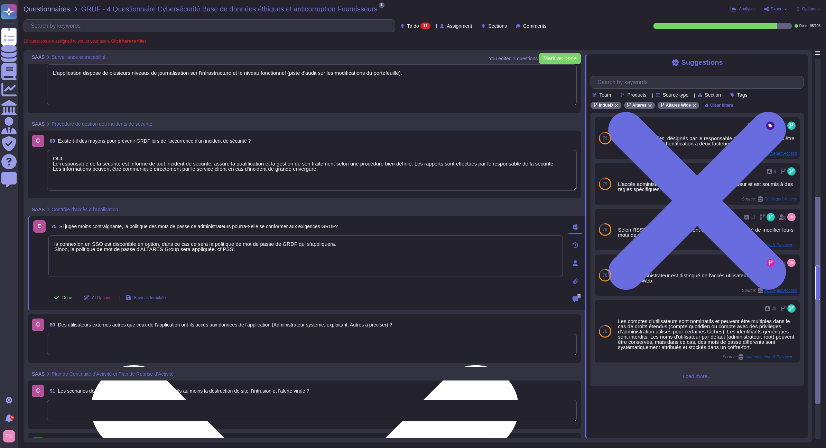
click at [57, 243] on textarea "la connexion en SSO est disponible en option, dans ce cas ce sera la politique …" at bounding box center [305, 256] width 515 height 42
drag, startPoint x: 122, startPoint y: 259, endPoint x: 125, endPoint y: 263, distance: 4.4
click at [125, 263] on textarea "La connexion en SSO est disponible en option, dans ce cas ce sera la politique …" at bounding box center [305, 256] width 515 height 42
drag, startPoint x: 236, startPoint y: 257, endPoint x: 247, endPoint y: 250, distance: 13.5
click at [236, 257] on textarea "La connexion en SSO est disponible en option, dans ce cas ce sera la politique …" at bounding box center [305, 256] width 515 height 42
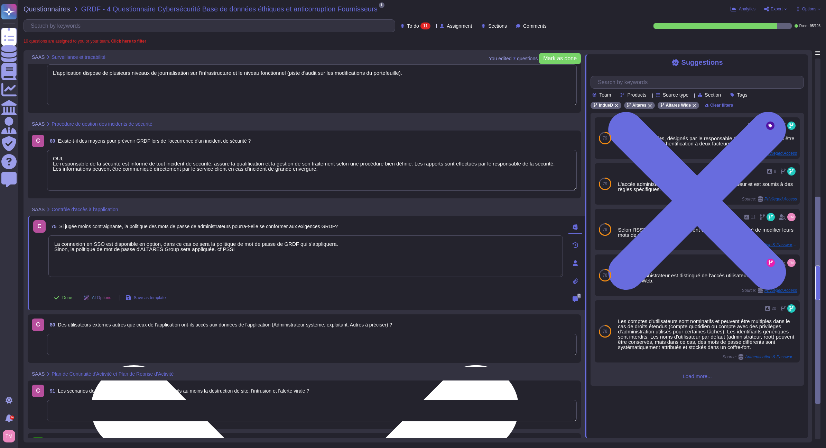
click at [251, 247] on textarea "La connexion en SSO est disponible en option, dans ce cas ce sera la politique …" at bounding box center [305, 256] width 515 height 42
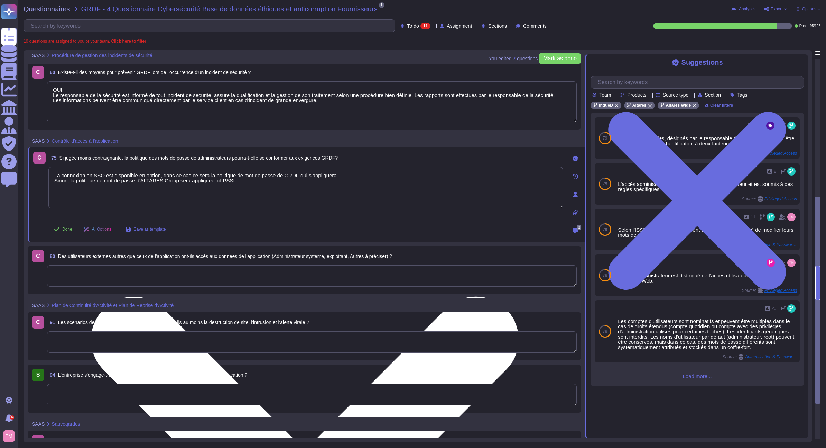
scroll to position [415, 0]
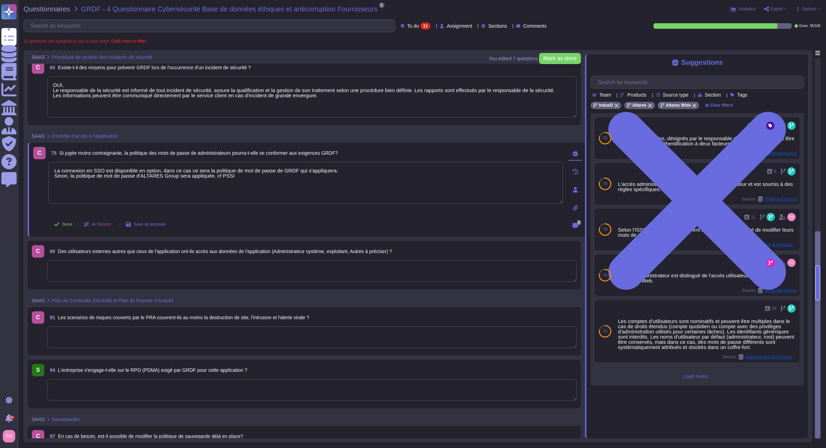
click at [278, 269] on textarea at bounding box center [312, 270] width 530 height 21
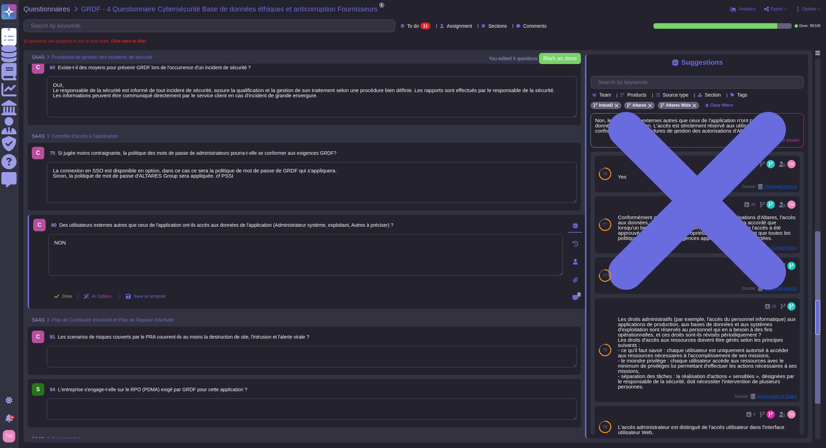
click at [182, 359] on textarea at bounding box center [312, 356] width 530 height 21
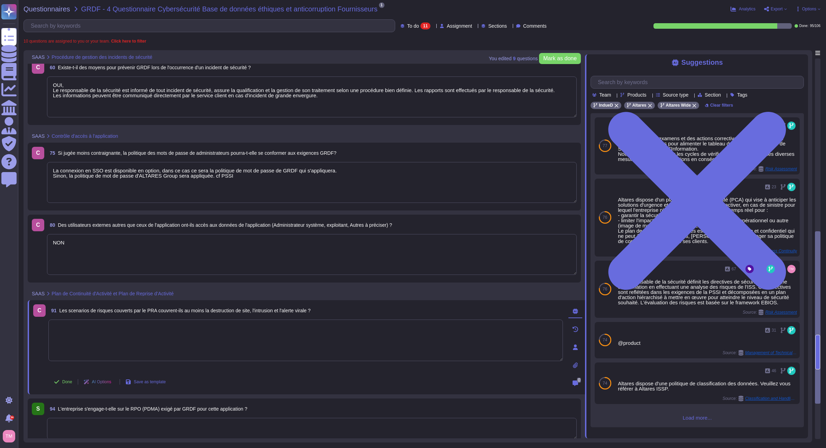
click at [693, 107] on icon at bounding box center [695, 106] width 4 height 4
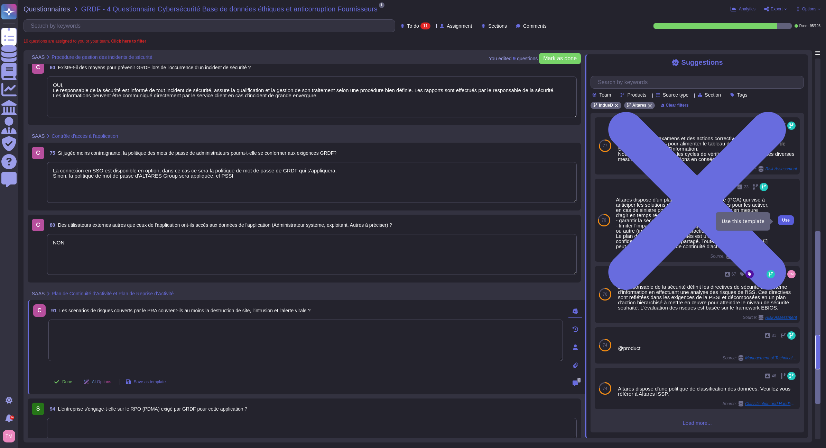
click at [784, 221] on span "Use" at bounding box center [786, 220] width 8 height 4
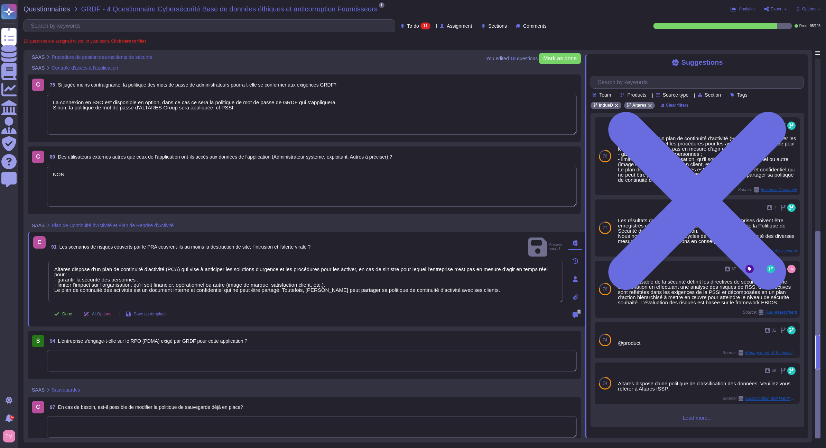
scroll to position [471, 0]
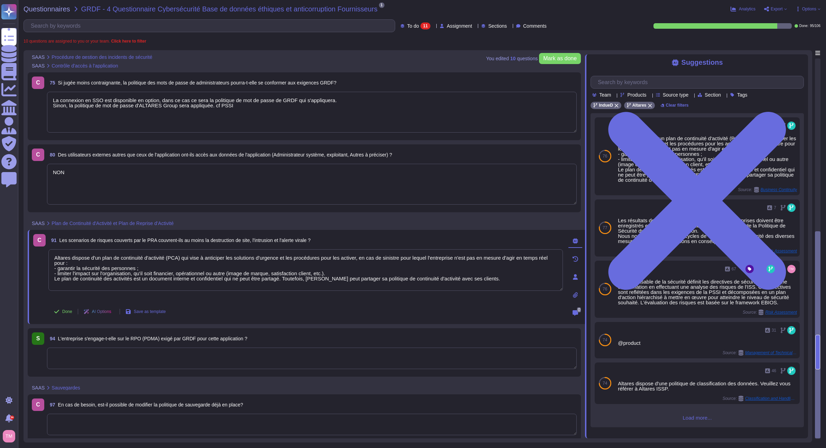
click at [156, 423] on textarea at bounding box center [312, 423] width 530 height 21
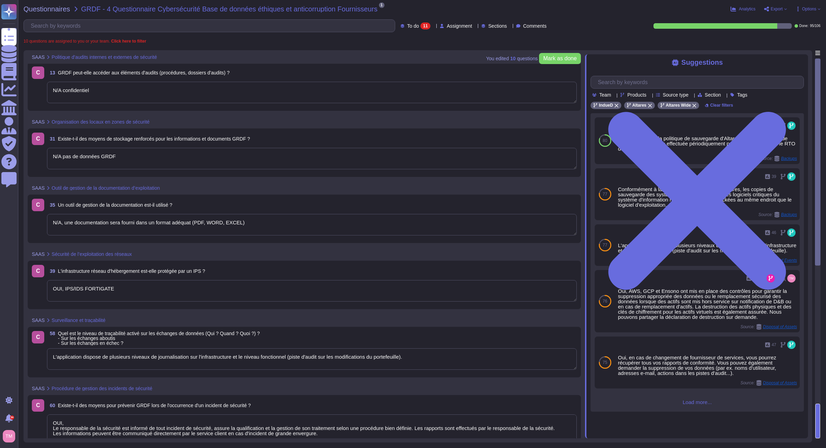
scroll to position [0, 0]
click at [359, 97] on textarea "N/A confidentiel" at bounding box center [312, 93] width 530 height 21
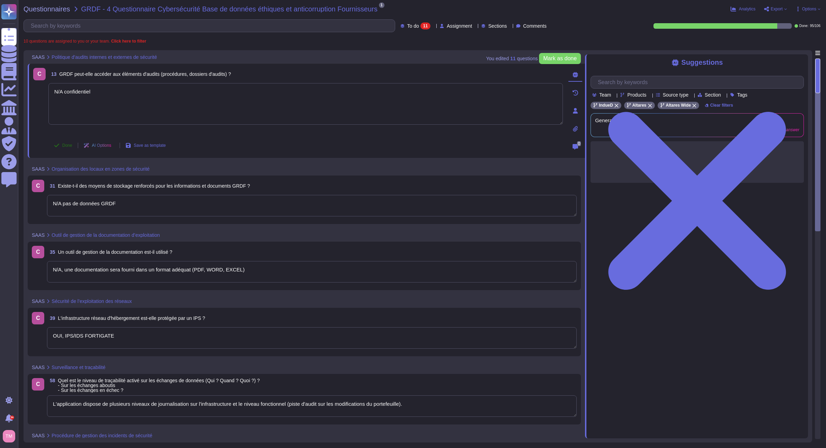
click at [65, 146] on span "Done" at bounding box center [67, 145] width 10 height 4
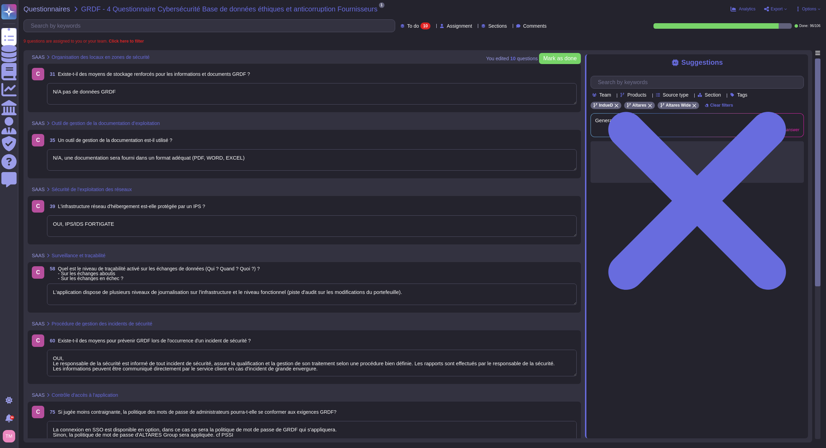
click at [149, 95] on textarea "N/A pas de données GRDF" at bounding box center [312, 93] width 530 height 21
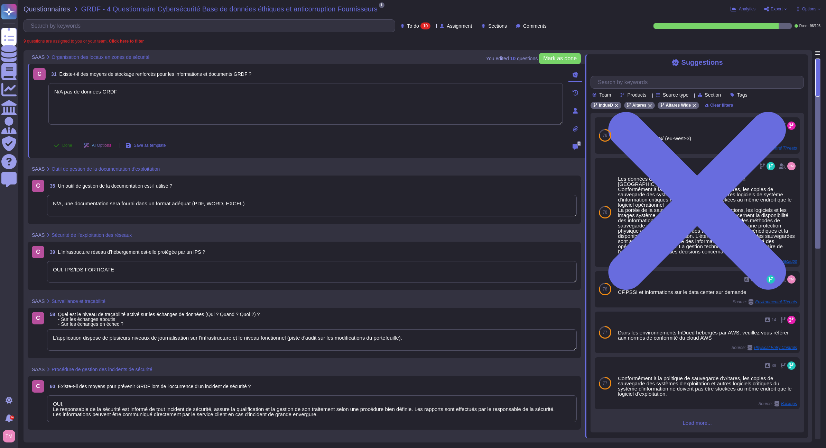
click at [57, 148] on button "Done" at bounding box center [62, 145] width 29 height 14
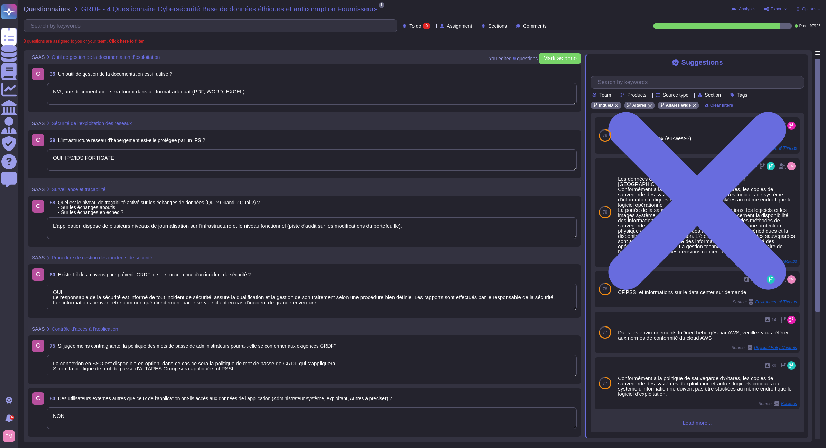
click at [200, 90] on textarea "N/A, une documentation sera fourni dans un format adéquat (PDF, WORD, EXCEL)" at bounding box center [312, 93] width 530 height 21
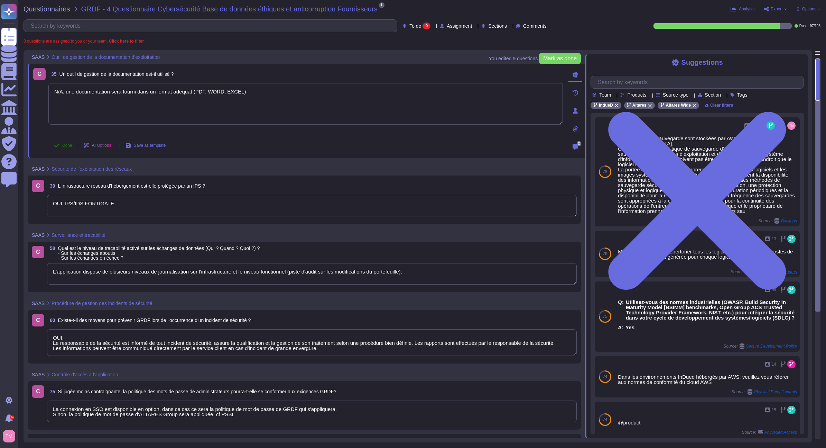
click at [62, 144] on span "Done" at bounding box center [67, 145] width 10 height 4
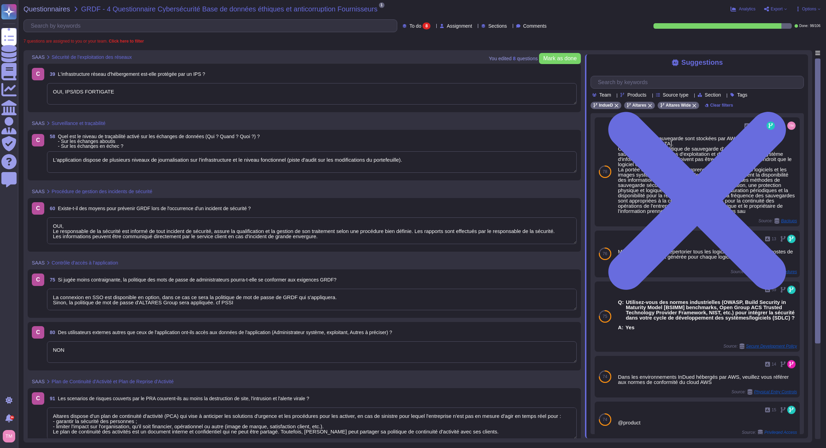
click at [189, 85] on textarea "OUI, IPS/IDS FORTIGATE" at bounding box center [312, 93] width 530 height 21
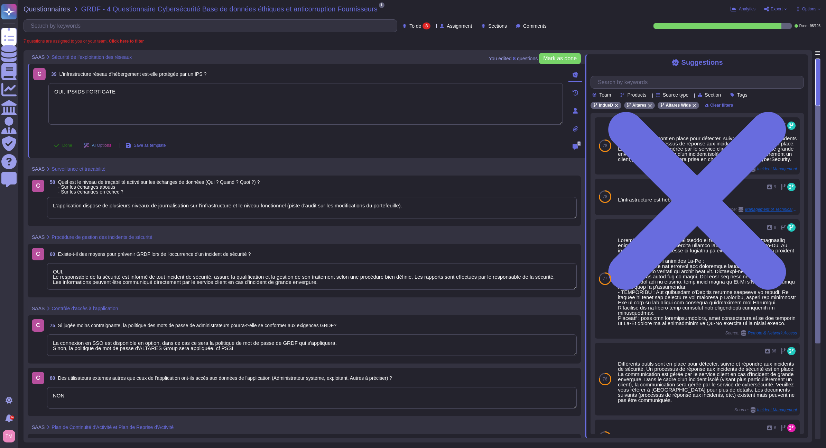
click at [66, 144] on span "Done" at bounding box center [67, 145] width 10 height 4
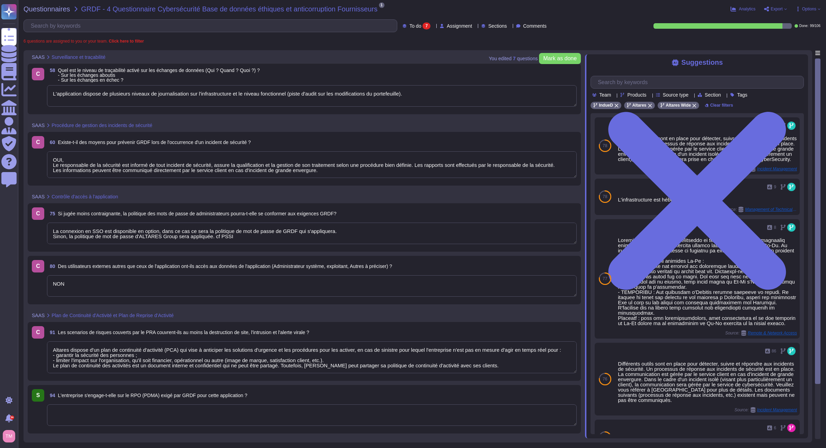
click at [225, 97] on textarea "L'application dispose de plusieurs niveaux de journalisation sur l'infrastructu…" at bounding box center [312, 95] width 530 height 21
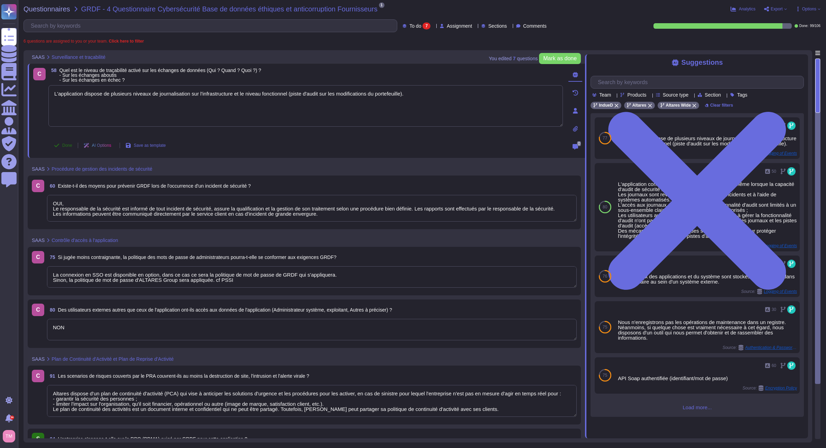
click at [62, 147] on button "Done" at bounding box center [62, 145] width 29 height 14
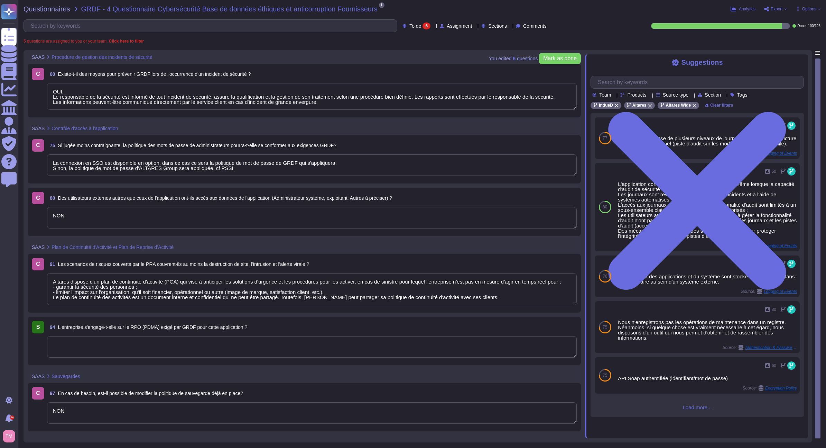
click at [178, 103] on textarea "OUI, Le responsable de la sécurité est informé de tout incident de sécurité, as…" at bounding box center [312, 96] width 530 height 27
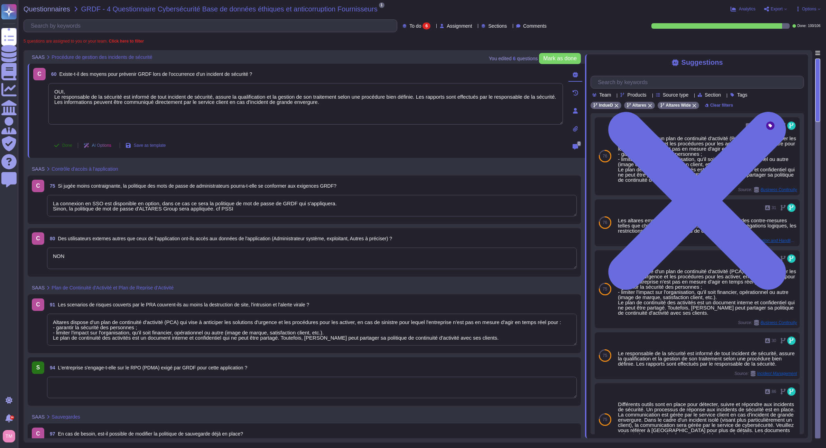
click at [62, 144] on span "Done" at bounding box center [67, 145] width 10 height 4
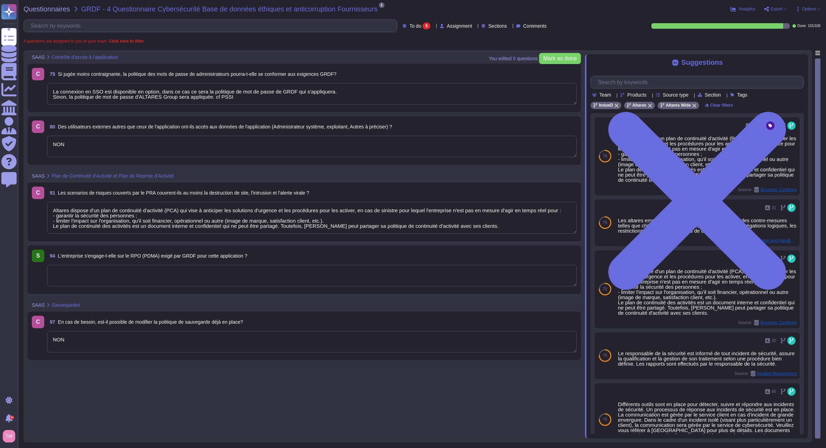
click at [164, 97] on textarea "La connexion en SSO est disponible en option, dans ce cas ce sera la politique …" at bounding box center [312, 93] width 530 height 21
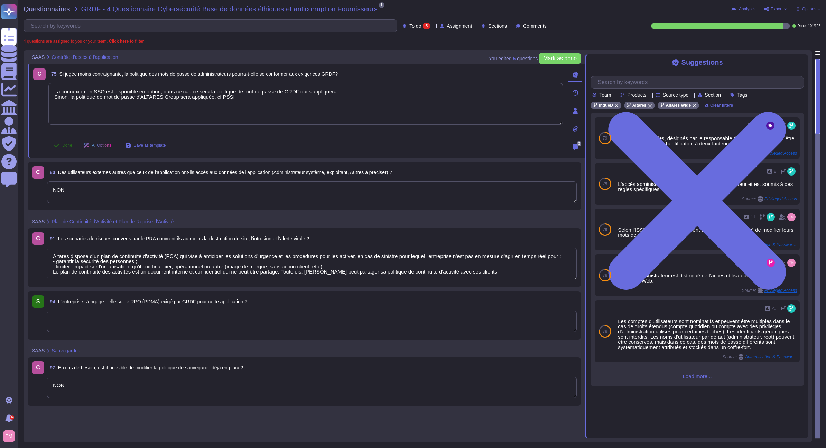
click at [61, 148] on button "Done" at bounding box center [62, 145] width 29 height 14
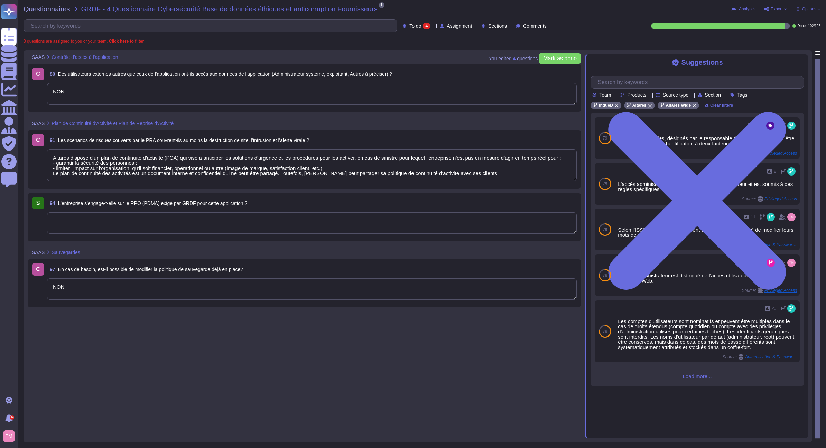
click at [139, 101] on textarea "NON" at bounding box center [312, 93] width 530 height 21
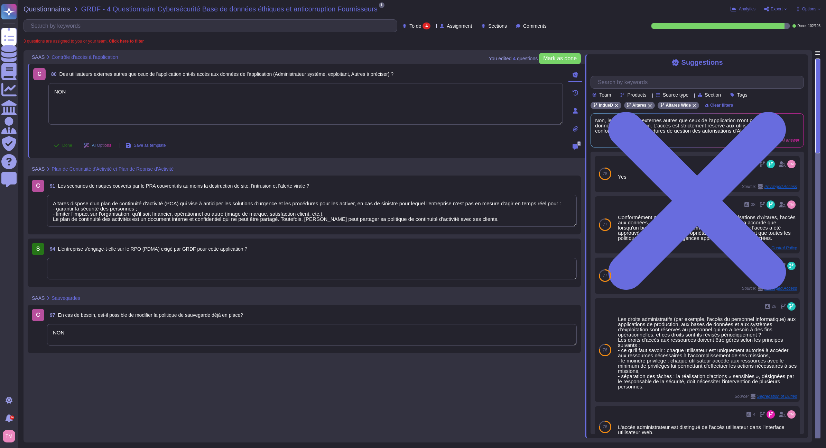
click at [65, 145] on span "Done" at bounding box center [67, 145] width 10 height 4
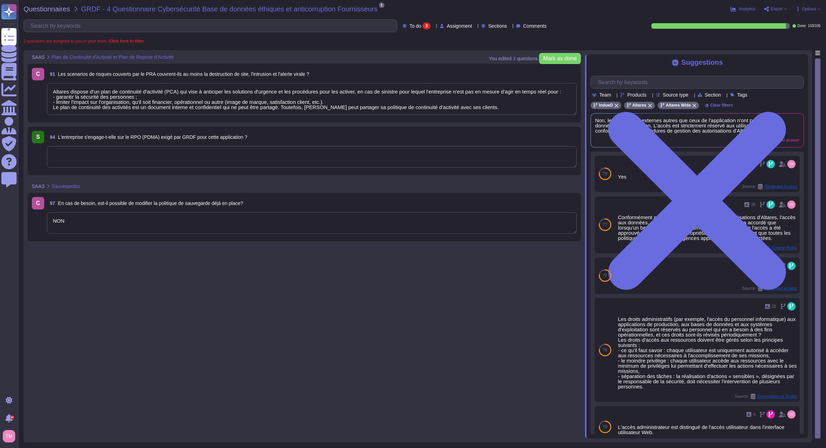
click at [179, 92] on textarea "Altares dispose d'un plan de continuité d'activité (PCA) qui vise à anticiper l…" at bounding box center [312, 99] width 530 height 32
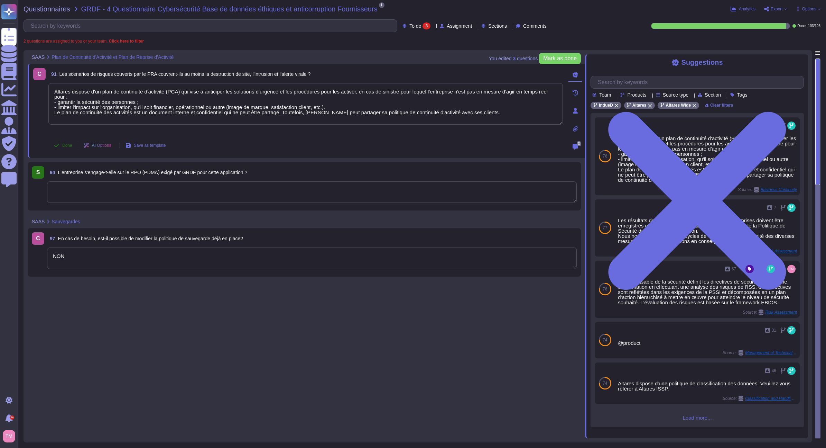
click at [64, 141] on button "Done" at bounding box center [62, 145] width 29 height 14
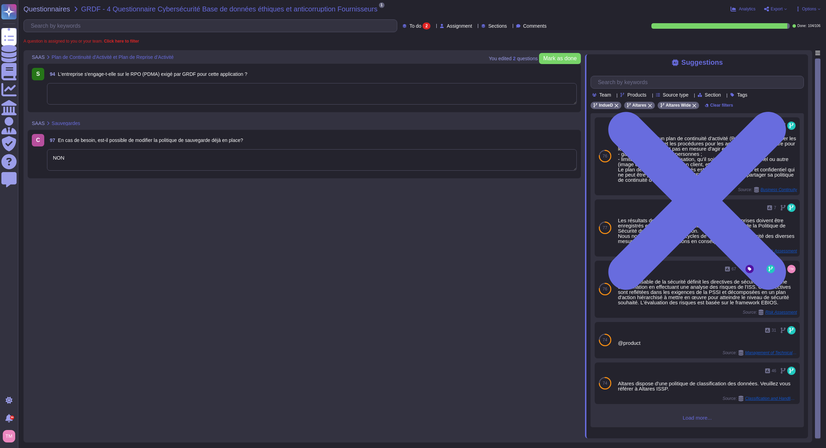
click at [110, 145] on span "97 En cas de besoin, est-il possible de modifier la politique de sauvegarde déj…" at bounding box center [145, 140] width 196 height 12
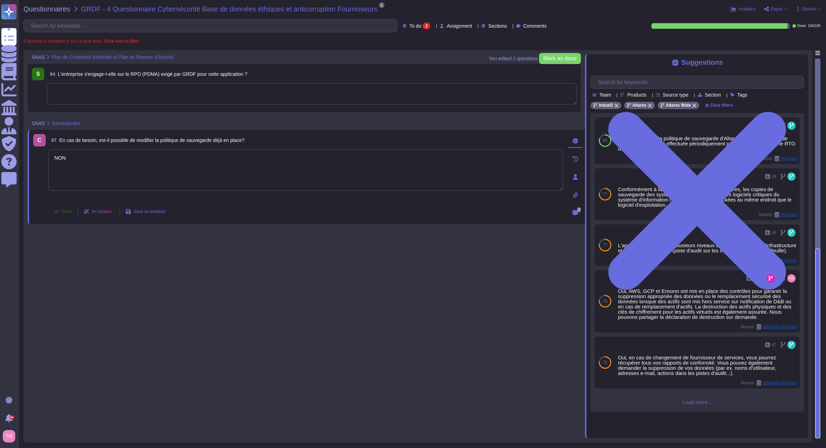
click at [62, 216] on button "Done" at bounding box center [62, 211] width 29 height 14
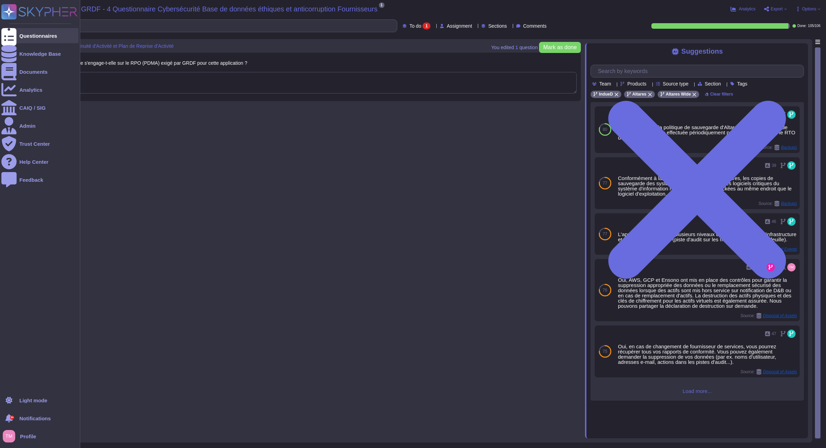
click at [12, 29] on div at bounding box center [8, 35] width 15 height 15
